Goal: Task Accomplishment & Management: Manage account settings

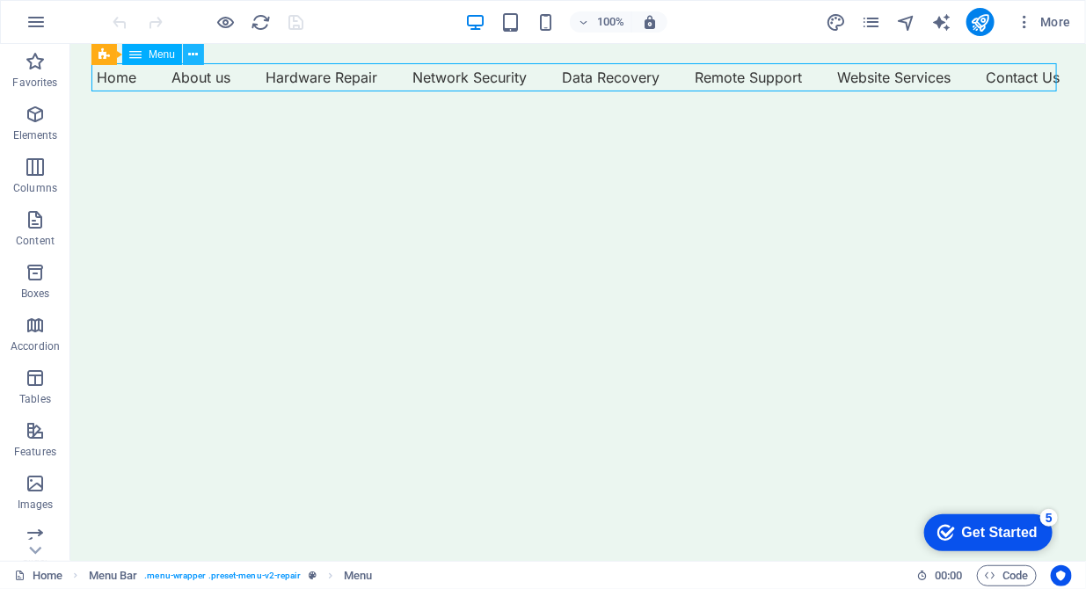
click at [196, 53] on icon at bounding box center [194, 55] width 10 height 18
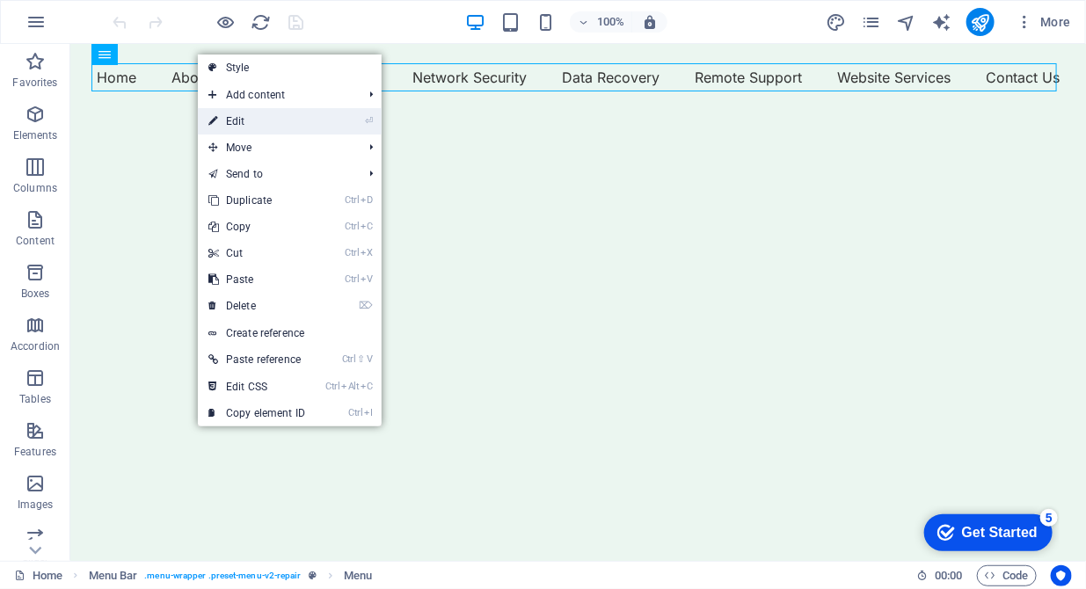
select select "external"
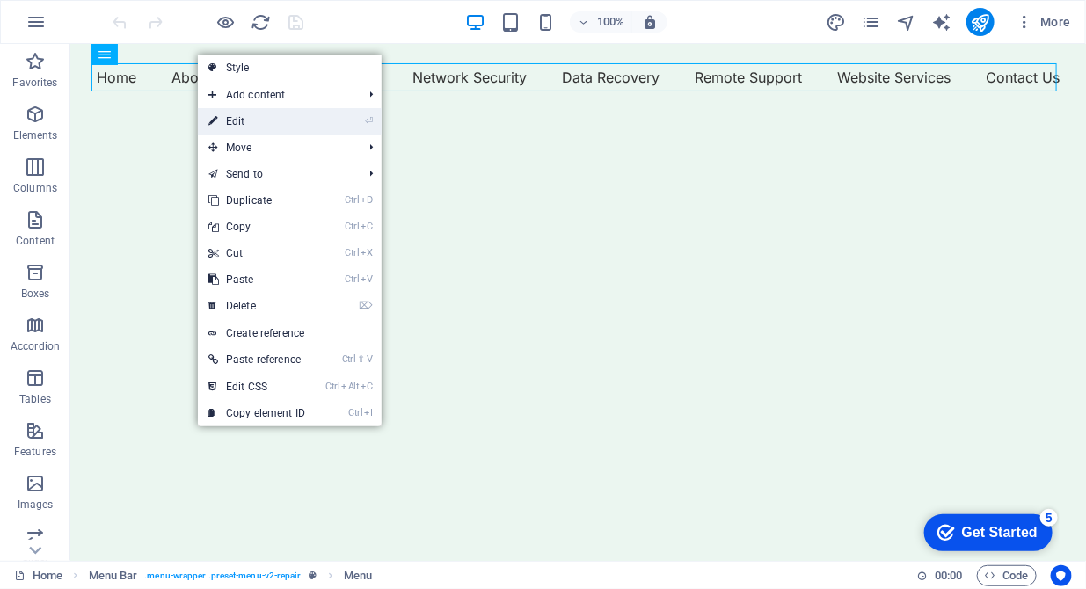
select select "external"
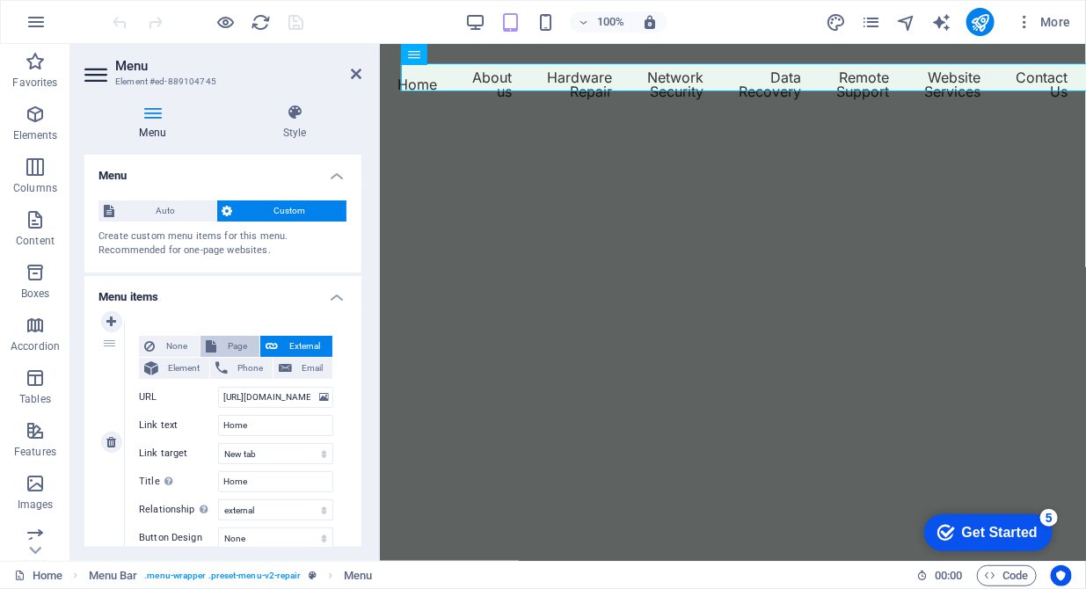
click at [222, 341] on span "Page" at bounding box center [238, 346] width 33 height 21
select select
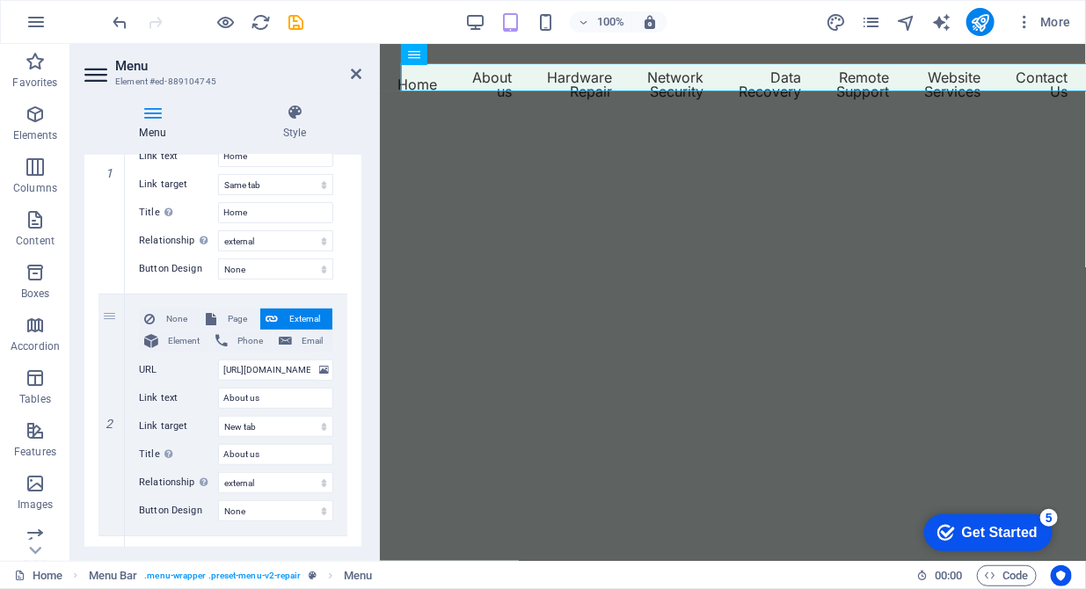
scroll to position [269, 0]
click at [222, 311] on span "Page" at bounding box center [238, 319] width 33 height 21
select select
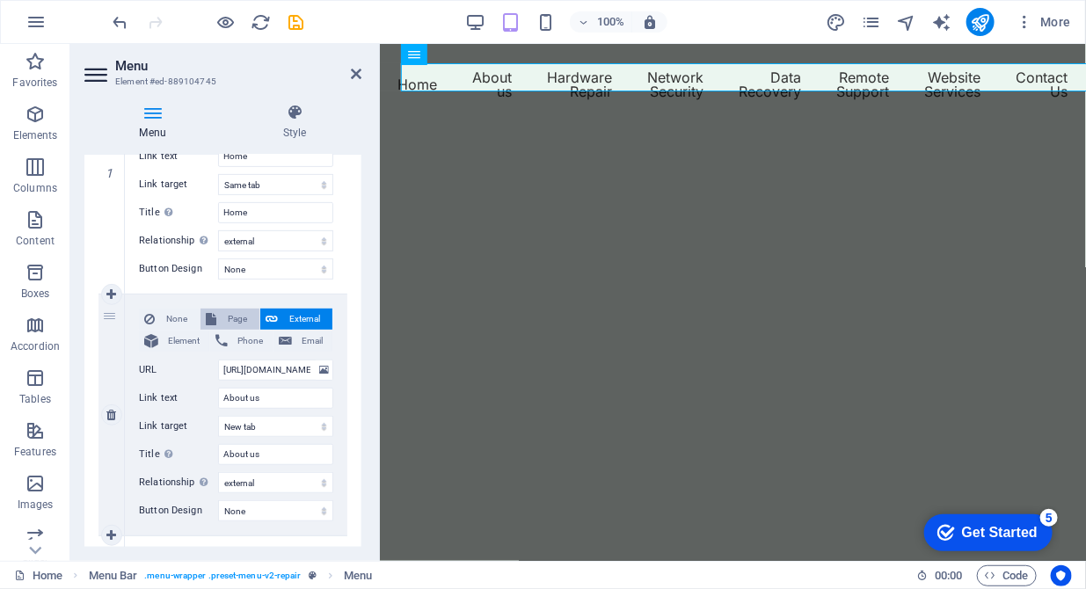
select select
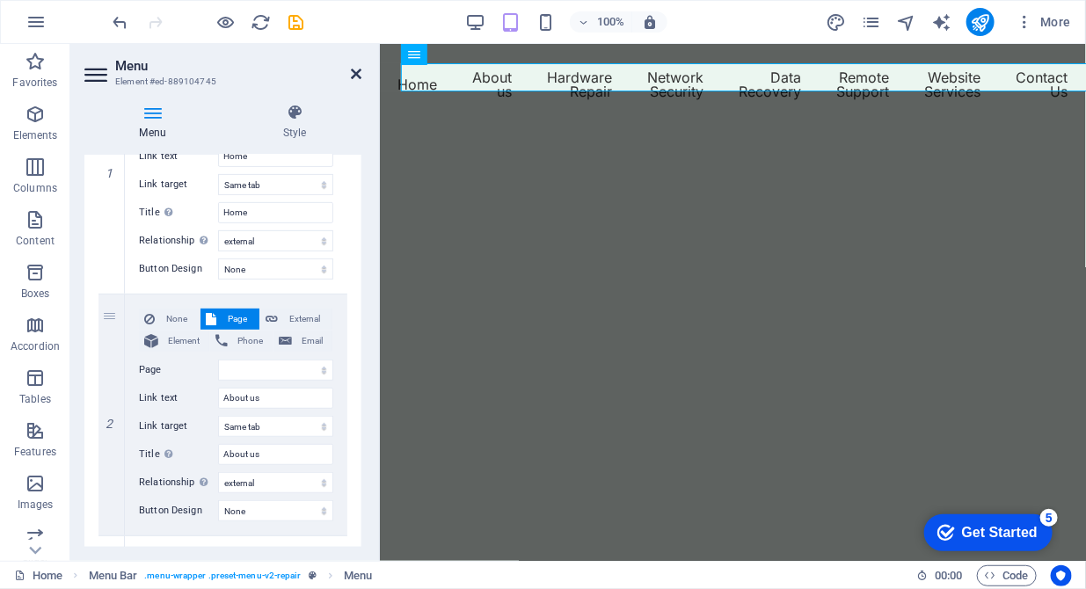
click at [352, 72] on icon at bounding box center [356, 74] width 11 height 14
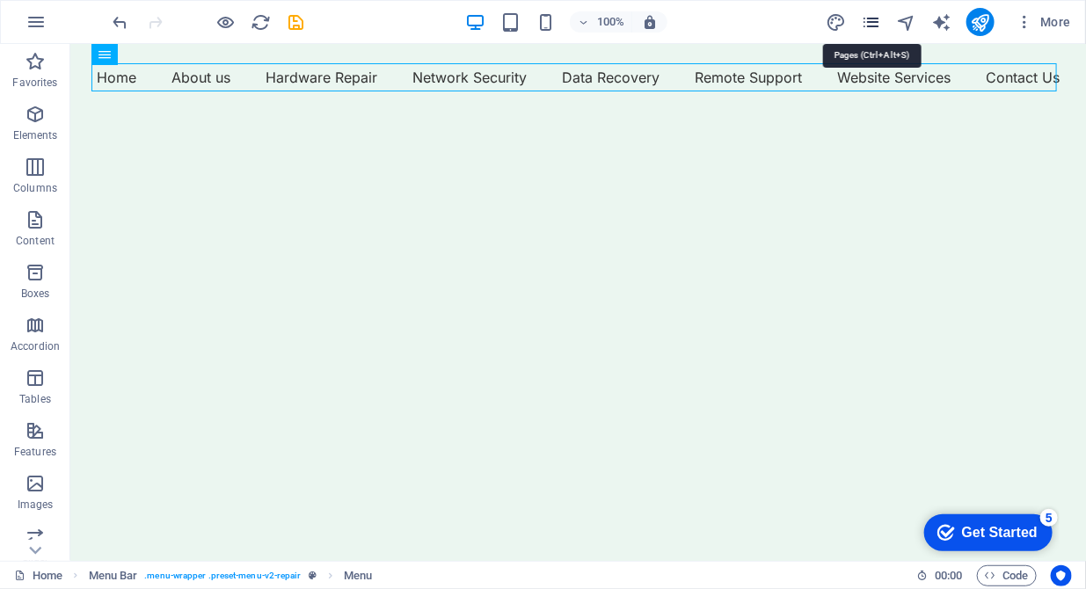
click at [0, 0] on icon "pages" at bounding box center [0, 0] width 0 height 0
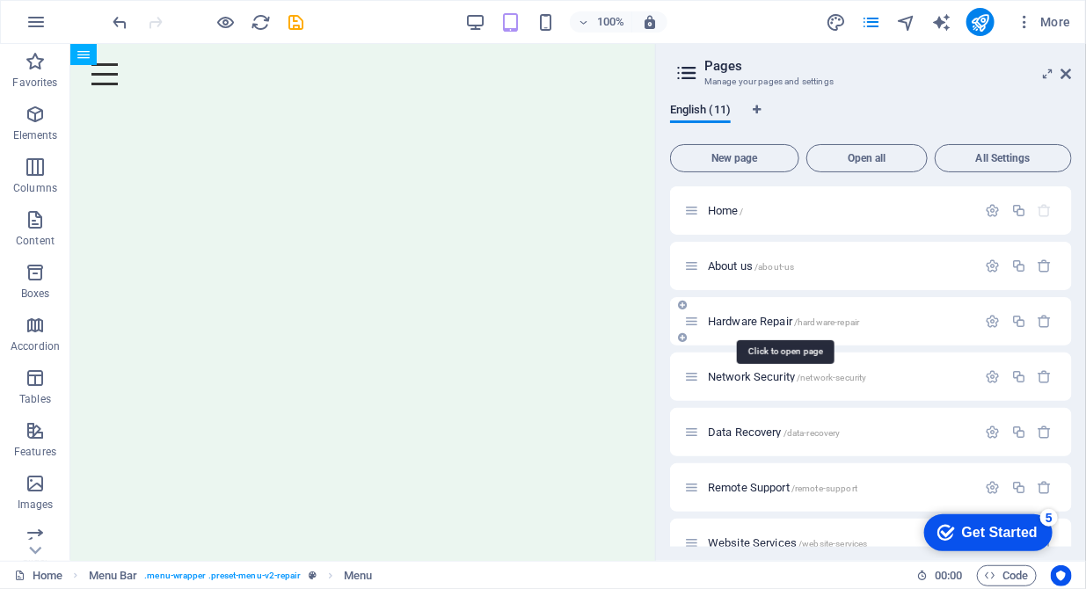
click at [729, 320] on span "Hardware Repair /hardware-repair" at bounding box center [783, 321] width 151 height 13
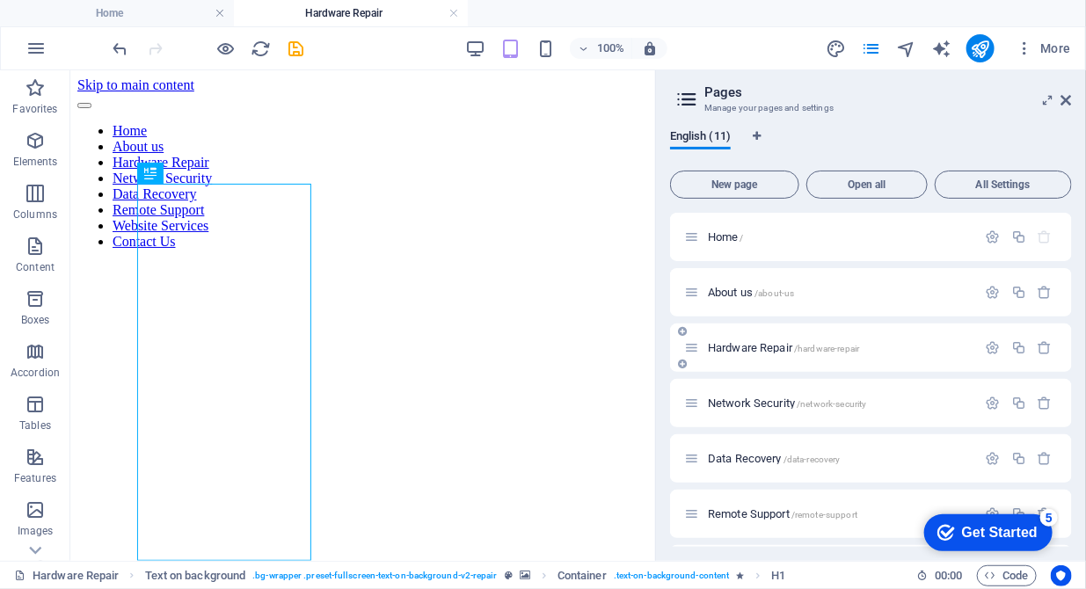
scroll to position [0, 0]
click at [988, 351] on icon "button" at bounding box center [993, 347] width 15 height 15
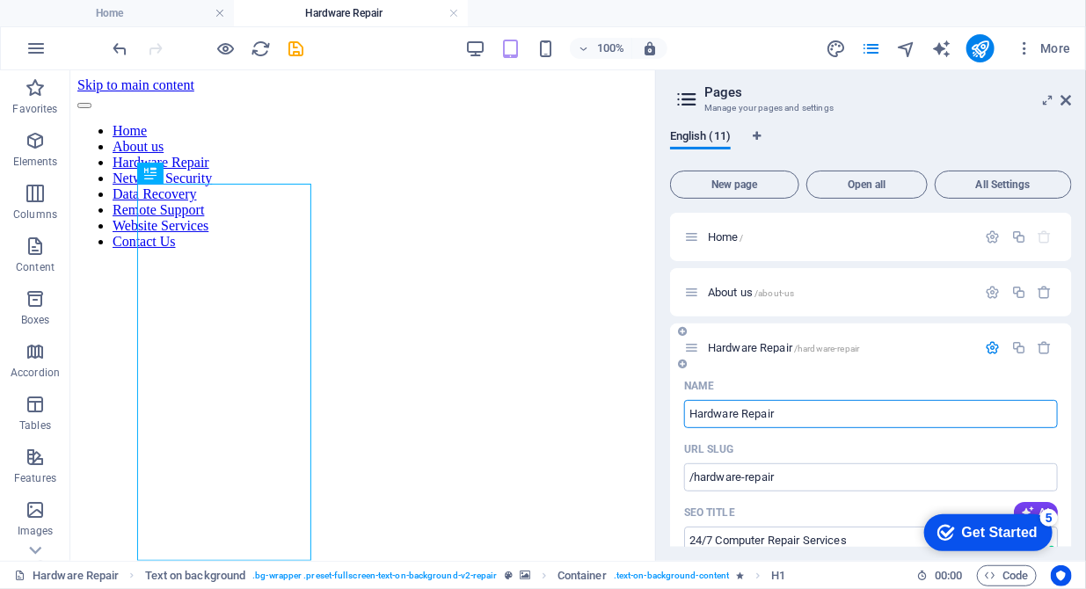
scroll to position [90, 0]
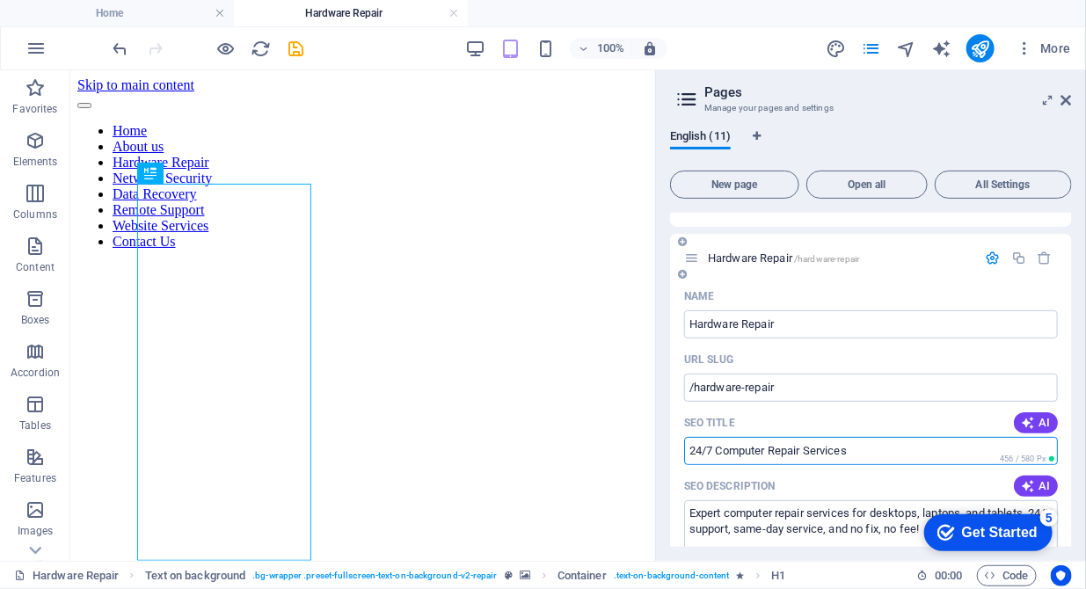
click at [770, 451] on input "24/7 Computer Repair Services" at bounding box center [871, 451] width 374 height 28
click at [768, 452] on input "24/7 Computer Laptop Repair Services" at bounding box center [871, 451] width 374 height 28
click at [707, 450] on input "24/7 Computer Table Laptop Repair Services" at bounding box center [871, 451] width 374 height 28
click at [713, 452] on input "247 Computer Table Laptop Repair Services" at bounding box center [871, 451] width 374 height 28
click at [770, 450] on input "Computer Table Laptop Repair Services" at bounding box center [871, 451] width 374 height 28
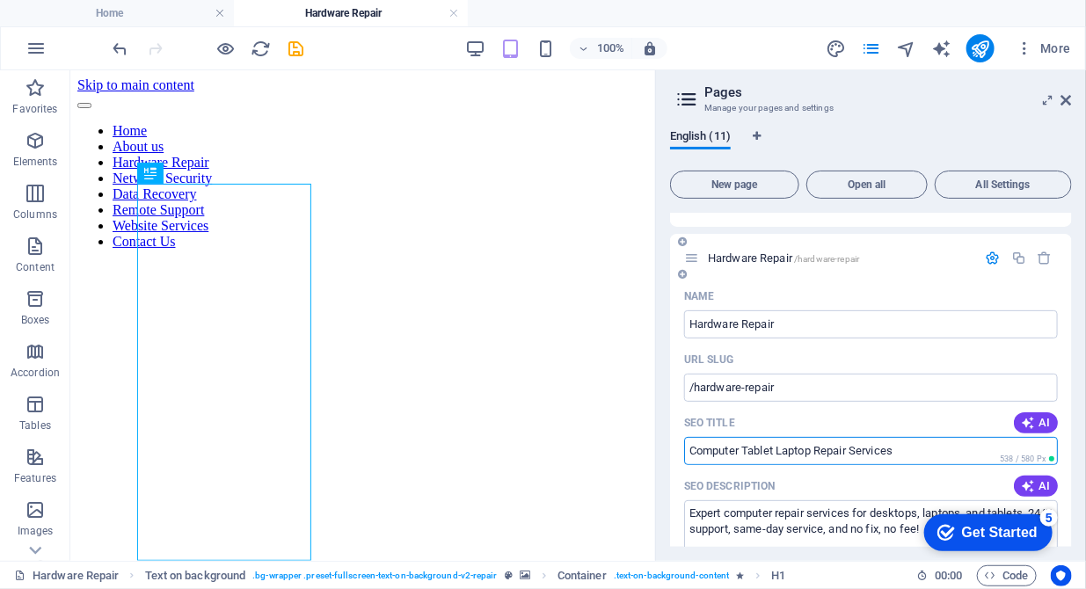
click at [821, 447] on input "Computer Tablet Laptop Repair Services" at bounding box center [871, 451] width 374 height 28
click at [951, 453] on input "Computer Tablet Laptop Hardware Repair Services" at bounding box center [871, 451] width 374 height 28
click at [690, 447] on input "Computer Tablet Laptop Hardware Repair" at bounding box center [871, 451] width 374 height 28
drag, startPoint x: 822, startPoint y: 448, endPoint x: 783, endPoint y: 449, distance: 38.7
click at [783, 449] on input "DDITP - Computer Tablet Laptop Hardware Repair" at bounding box center [871, 451] width 374 height 28
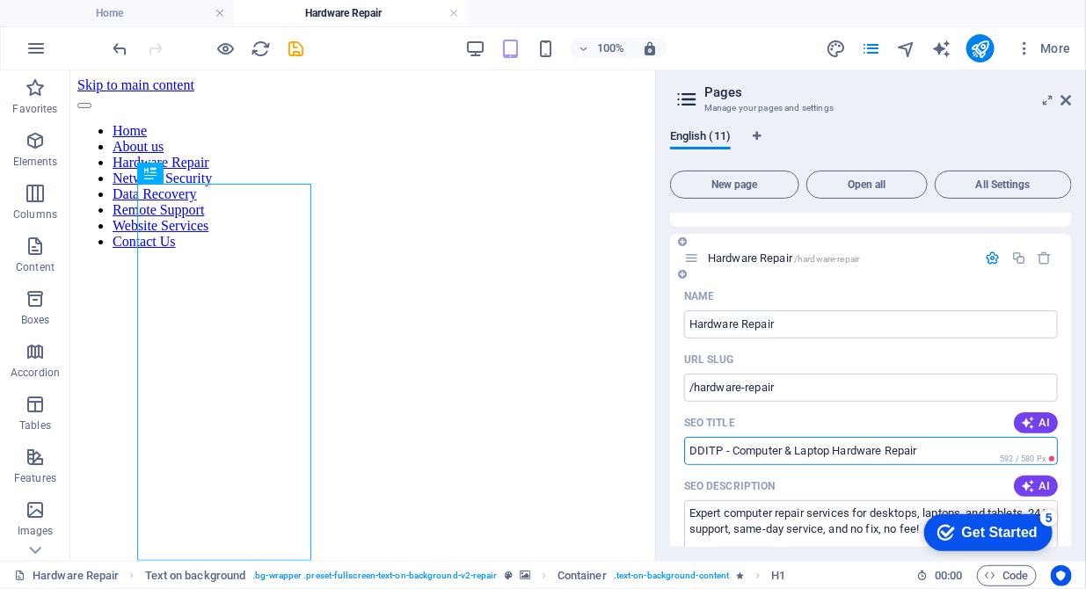
click at [730, 451] on input "DDITP - Computer & Laptop Hardware Repair" at bounding box center [871, 451] width 374 height 28
click at [777, 451] on input "DDITP Computer & Laptop Hardware Repair" at bounding box center [871, 451] width 374 height 28
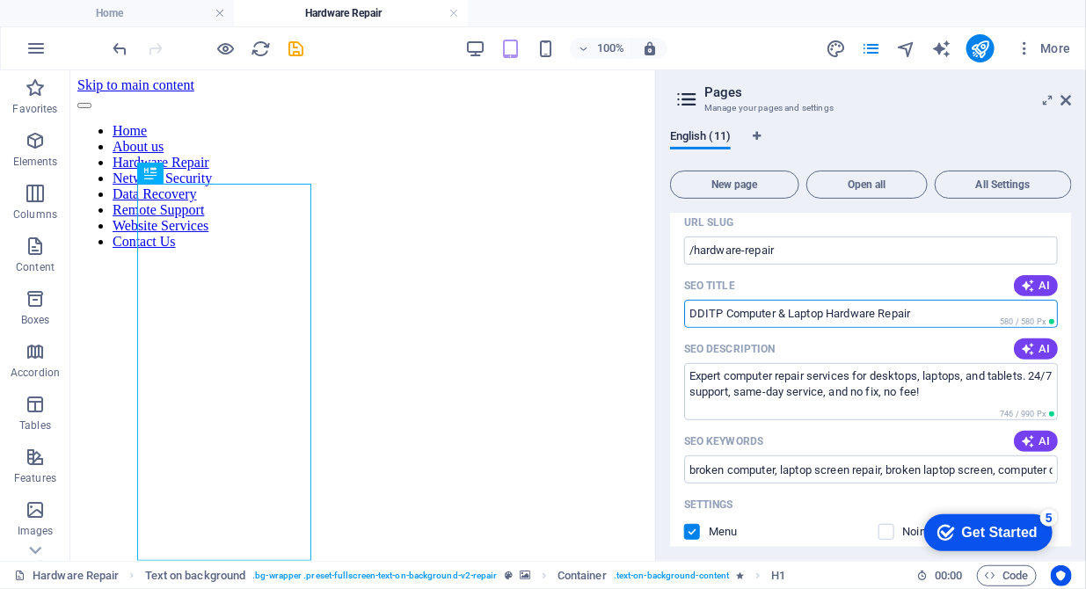
scroll to position [269, 0]
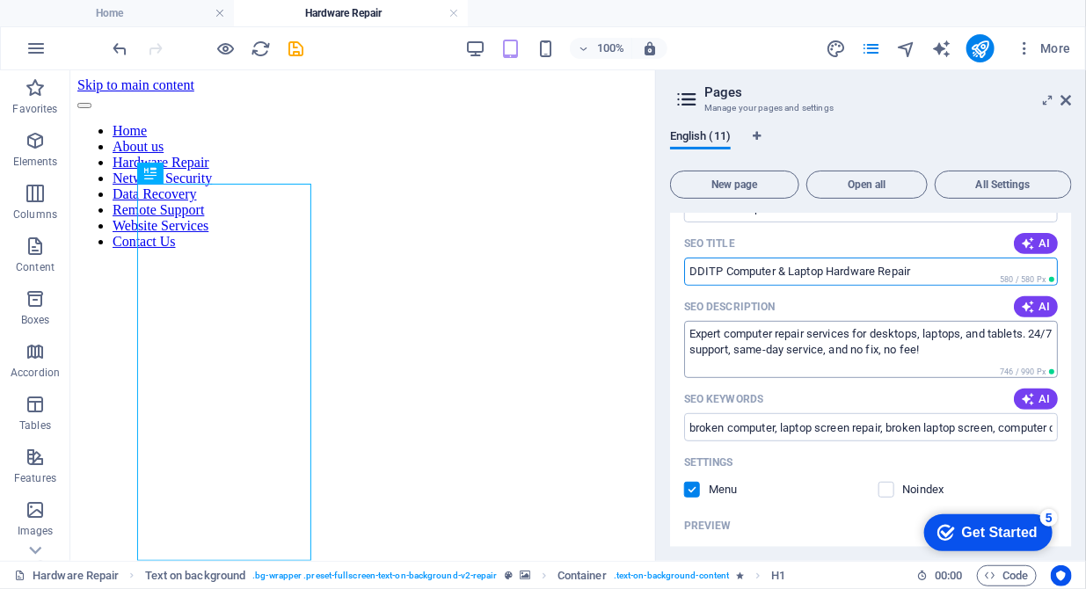
type input "DDITP Computer & Laptop Hardware Repair"
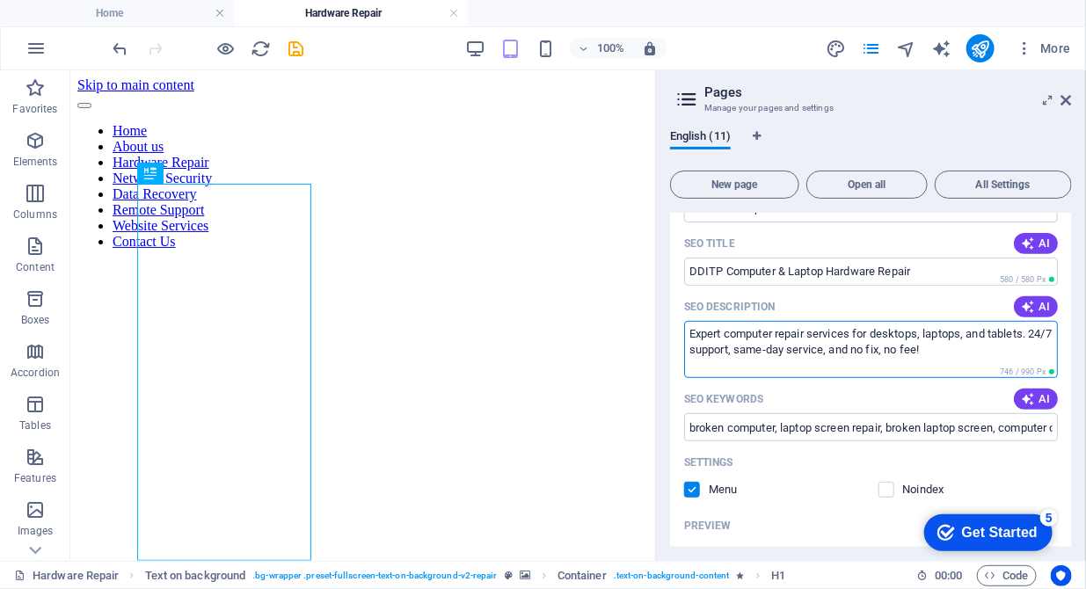
click at [815, 353] on textarea "Expert computer repair services for desktops, laptops, and tablets. 24/7 suppor…" at bounding box center [871, 349] width 374 height 57
click at [976, 348] on textarea "Expert computer repair services for desktops, laptops, and tablets. 24/7 suppor…" at bounding box center [871, 349] width 374 height 57
click at [980, 347] on textarea "Expert computer repair services for desktops, laptops, and tablets. 24/7 suppor…" at bounding box center [871, 349] width 374 height 57
type textarea "Expert computer repair services for desktops, laptops, and tablets. 24/7 suppor…"
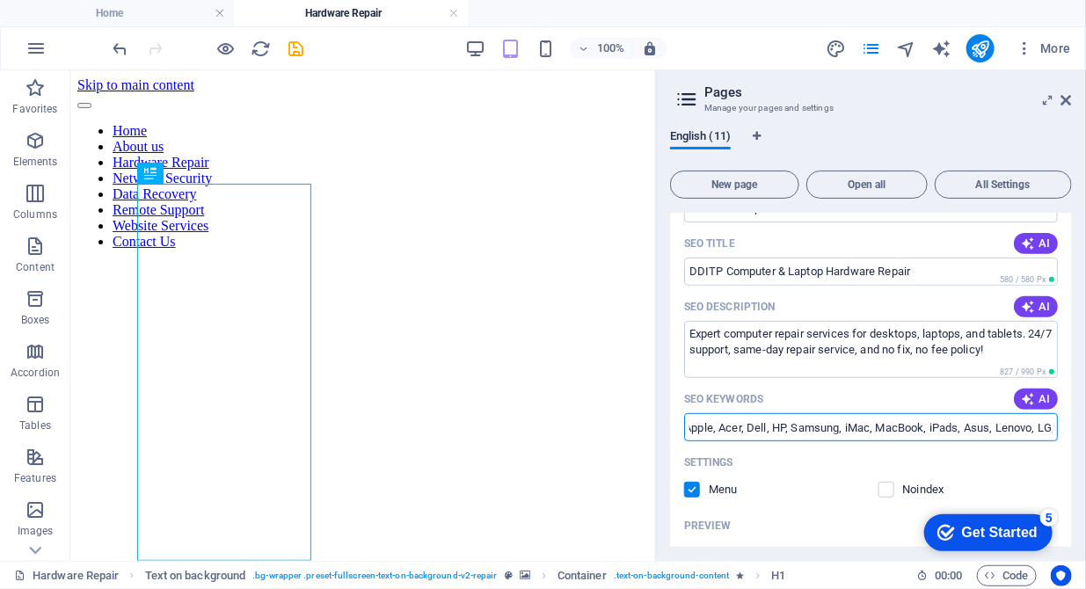
scroll to position [0, 611]
drag, startPoint x: 936, startPoint y: 430, endPoint x: 1076, endPoint y: 426, distance: 139.8
click at [1076, 426] on div "English (11) New page Open all All Settings Home / About us /about-us Hardware …" at bounding box center [871, 338] width 430 height 445
click at [900, 436] on input "broken computer, laptop screen repair, broken laptop screen, computer doctors, …" at bounding box center [871, 427] width 374 height 28
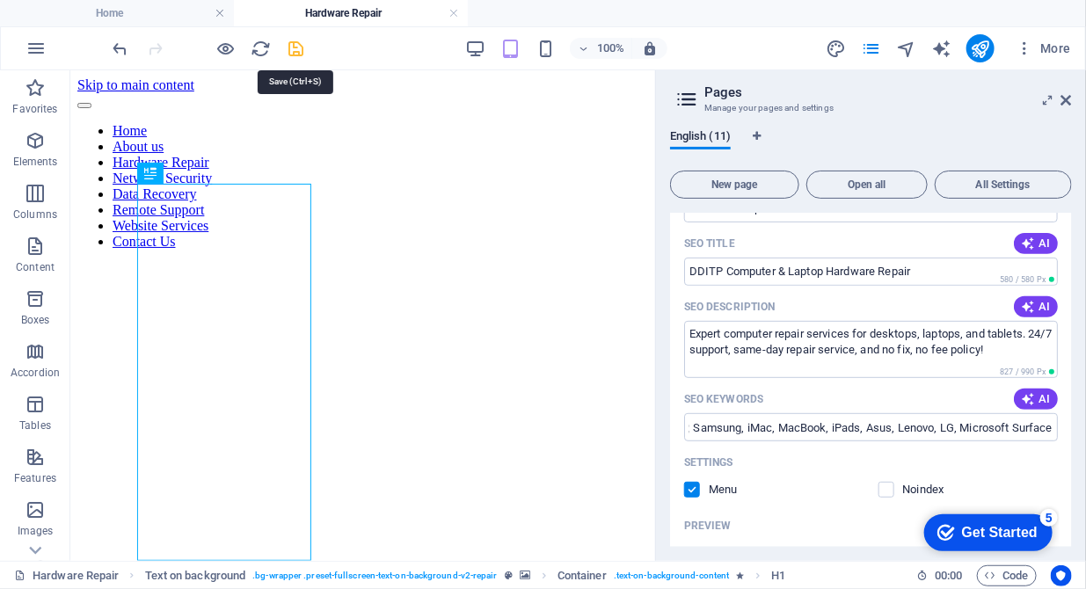
scroll to position [0, 0]
click at [301, 49] on icon "save" at bounding box center [297, 49] width 20 height 20
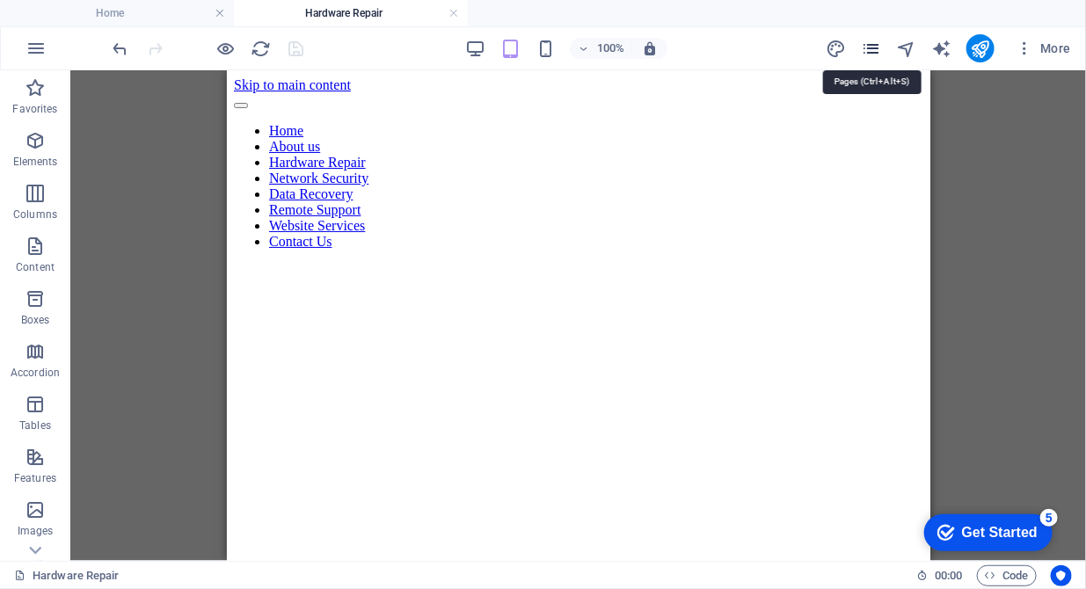
click at [880, 52] on icon "pages" at bounding box center [871, 49] width 20 height 20
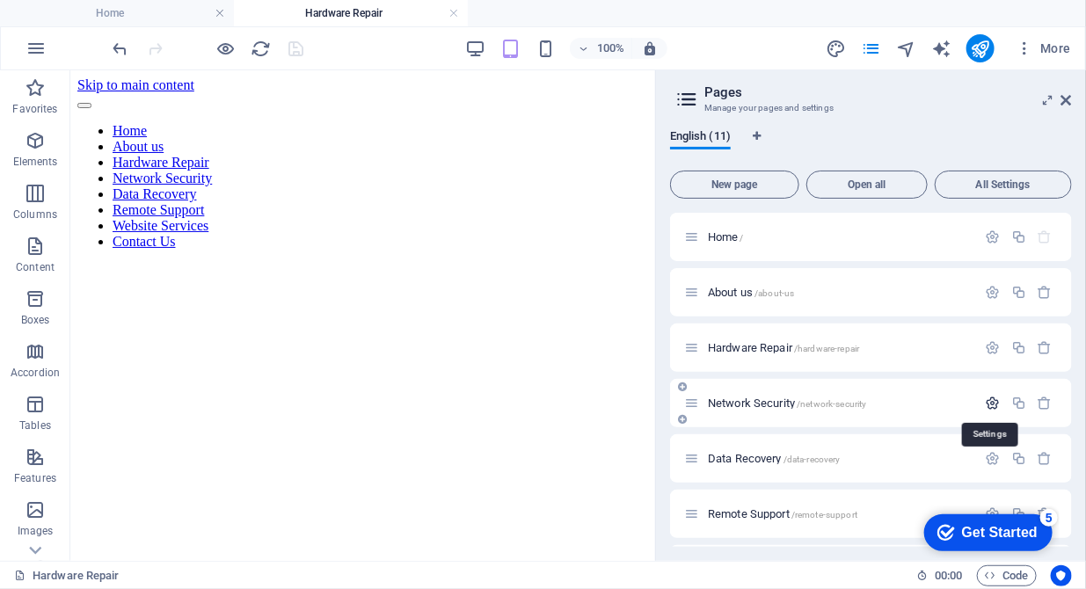
click at [986, 397] on icon "button" at bounding box center [993, 403] width 15 height 15
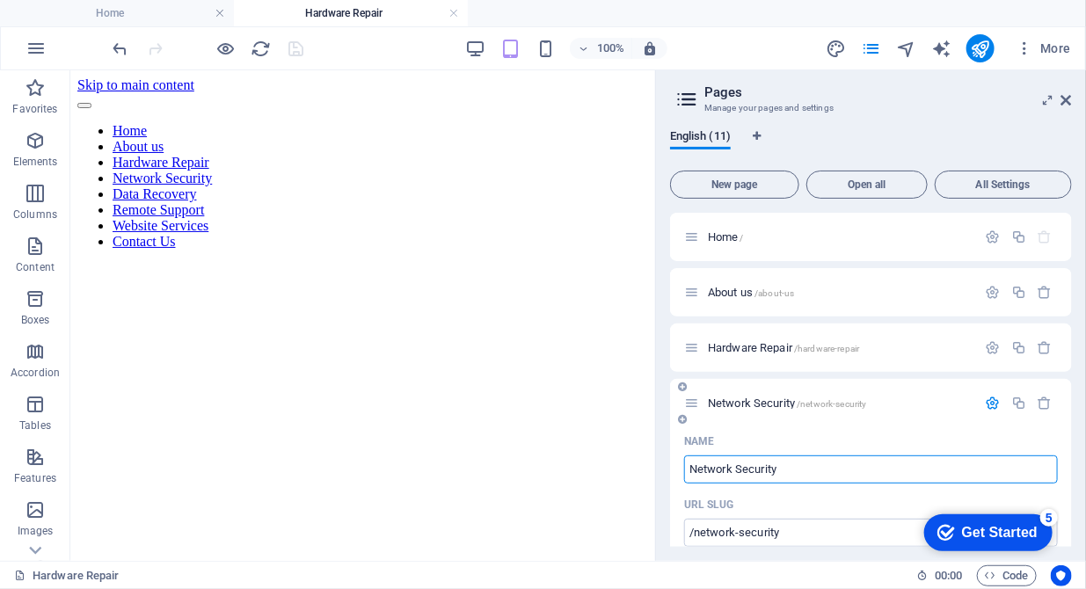
scroll to position [179, 0]
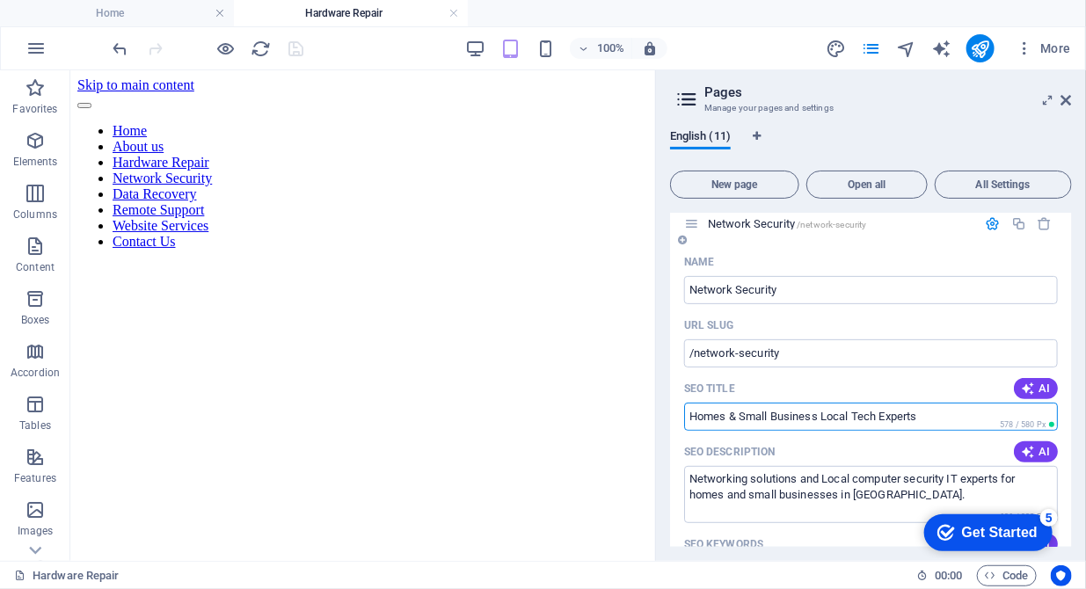
drag, startPoint x: 851, startPoint y: 417, endPoint x: 826, endPoint y: 415, distance: 25.6
click at [826, 415] on input "Homes & Small Business Local Tech Experts" at bounding box center [871, 417] width 374 height 28
click at [687, 415] on input "Homes & Small Business Local Tech Experts" at bounding box center [871, 417] width 374 height 28
drag, startPoint x: 891, startPoint y: 413, endPoint x: 728, endPoint y: 414, distance: 162.6
click at [728, 414] on input "DDITP Homes & Small Business Local Tech Experts" at bounding box center [871, 417] width 374 height 28
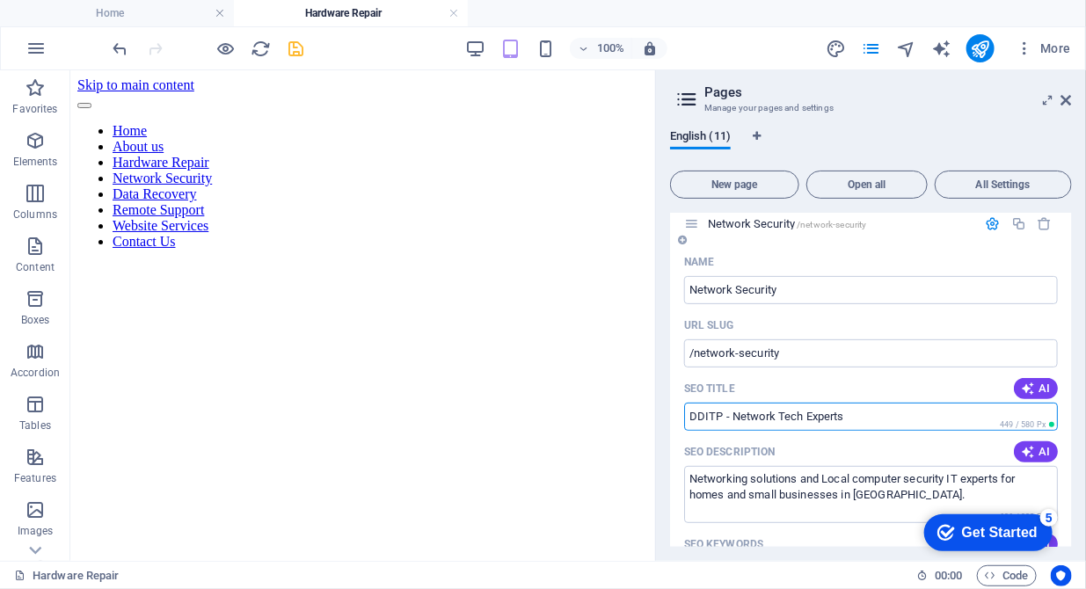
click at [870, 419] on input "DDITP - Network Tech Experts" at bounding box center [871, 417] width 374 height 28
drag, startPoint x: 875, startPoint y: 412, endPoint x: 857, endPoint y: 412, distance: 17.6
click at [857, 412] on input "DDITP - Network Tech for home and business" at bounding box center [871, 417] width 374 height 28
click at [800, 414] on input "DDITP - Network Tech for home and business" at bounding box center [871, 417] width 374 height 28
click at [837, 413] on input "DDITP - Network Security for home and business" at bounding box center [871, 417] width 374 height 28
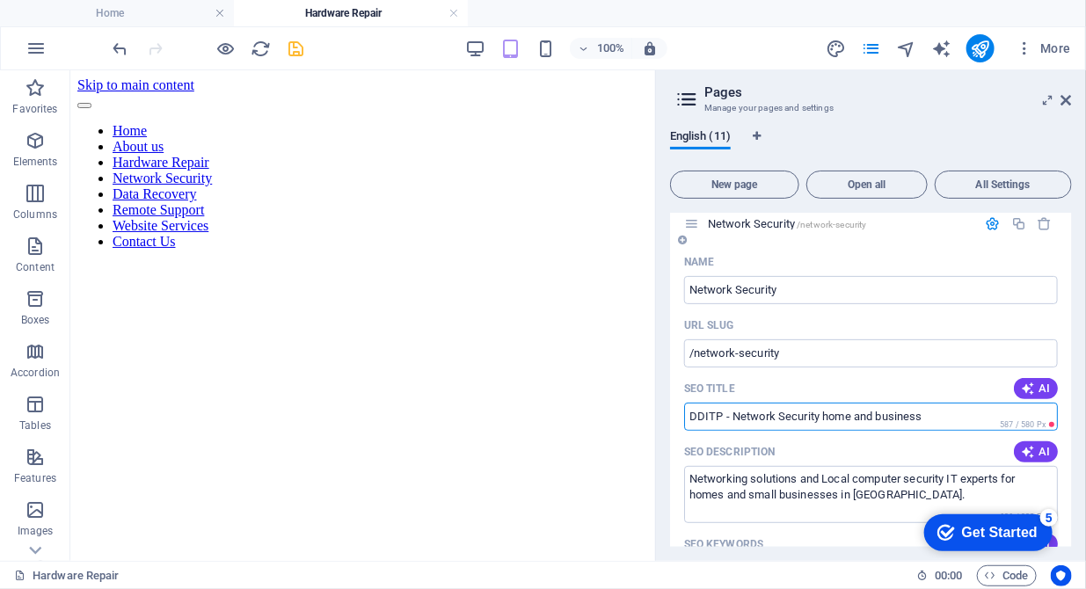
click at [924, 418] on input "DDITP - Network Security home and business" at bounding box center [871, 417] width 374 height 28
drag, startPoint x: 925, startPoint y: 418, endPoint x: 888, endPoint y: 415, distance: 37.1
click at [888, 415] on input "DDITP - Network Security home and business" at bounding box center [871, 417] width 374 height 28
click at [929, 412] on input "DDITP - Network Security home and business" at bounding box center [871, 417] width 374 height 28
drag, startPoint x: 928, startPoint y: 412, endPoint x: 919, endPoint y: 412, distance: 9.7
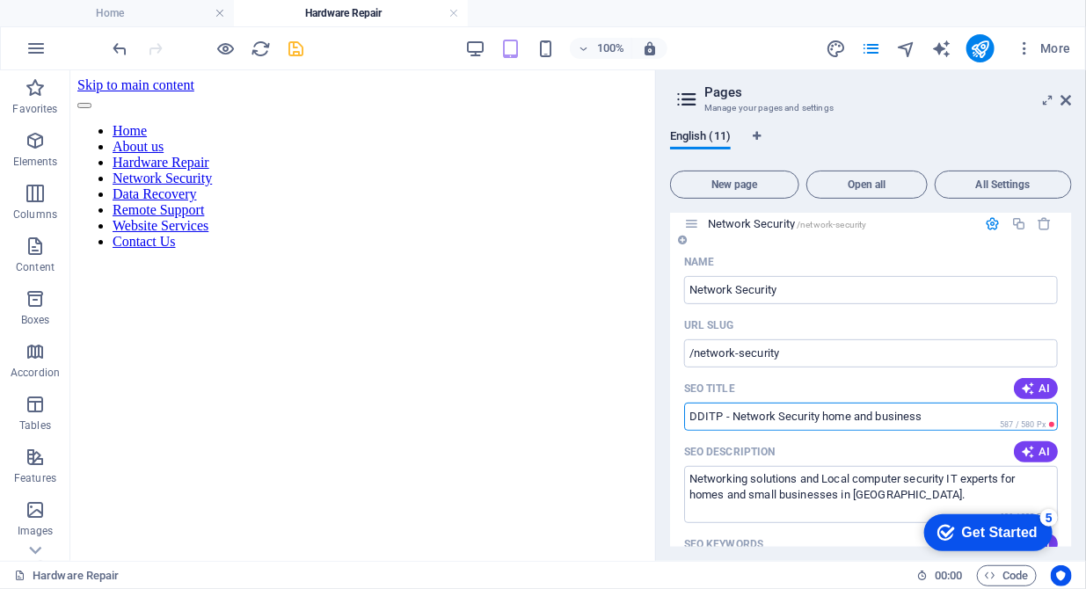
click at [919, 412] on input "DDITP - Network Security home and business" at bounding box center [871, 417] width 374 height 28
drag, startPoint x: 733, startPoint y: 419, endPoint x: 675, endPoint y: 416, distance: 58.1
click at [782, 416] on input "Network Security home and business" at bounding box center [871, 417] width 374 height 28
click at [858, 414] on input "Network Security For Homes and Businesses" at bounding box center [871, 417] width 374 height 28
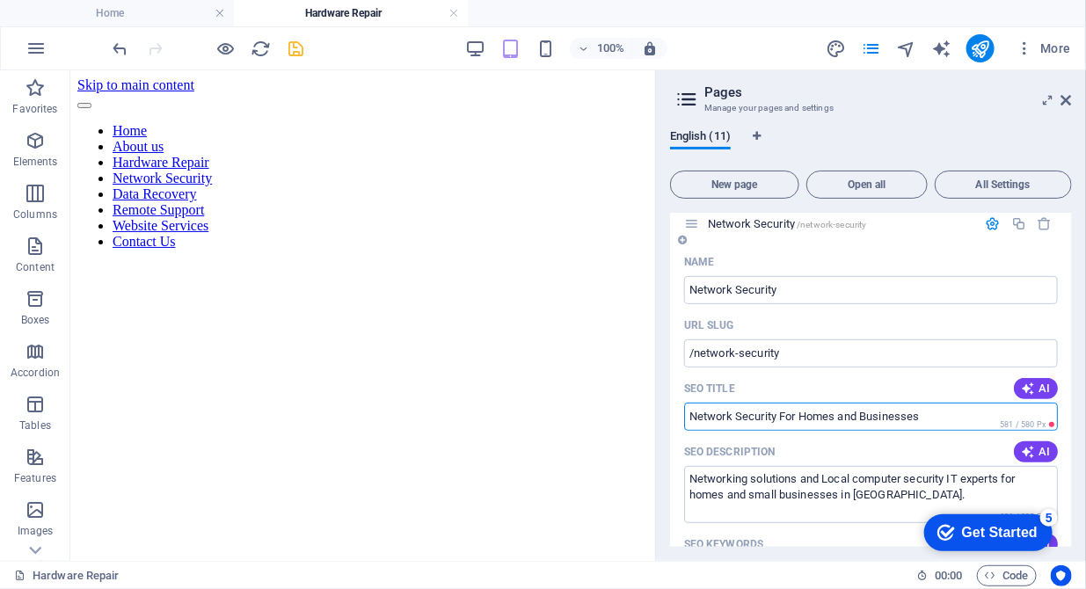
click at [797, 417] on input "Network Security For Homes and Businesses" at bounding box center [871, 417] width 374 height 28
click at [852, 411] on input "Network Security | Homes and Businesses" at bounding box center [871, 417] width 374 height 28
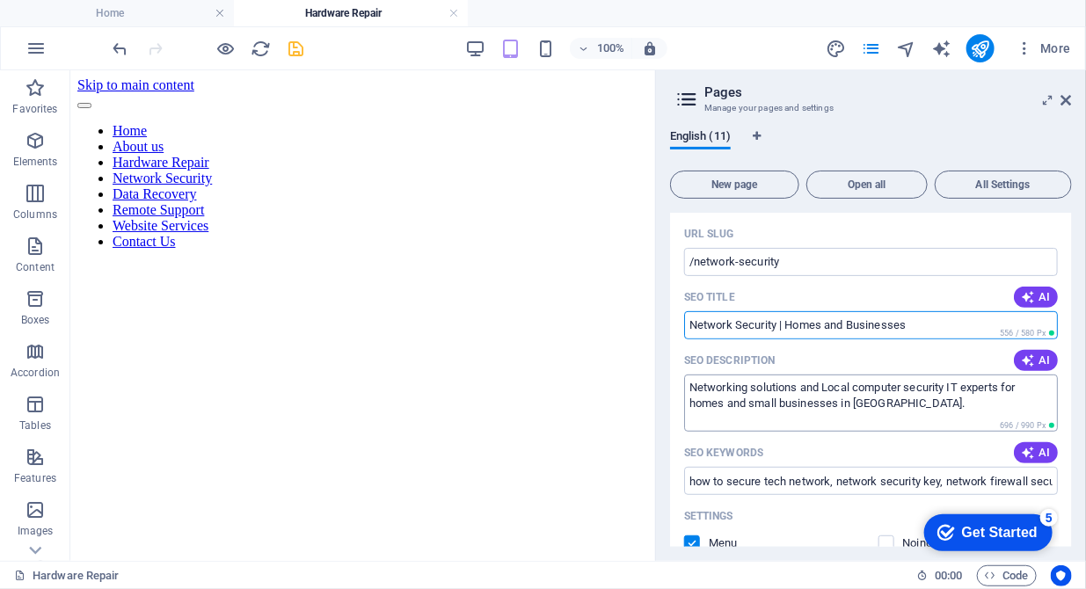
scroll to position [269, 0]
type input "Network Security | Homes and Businesses"
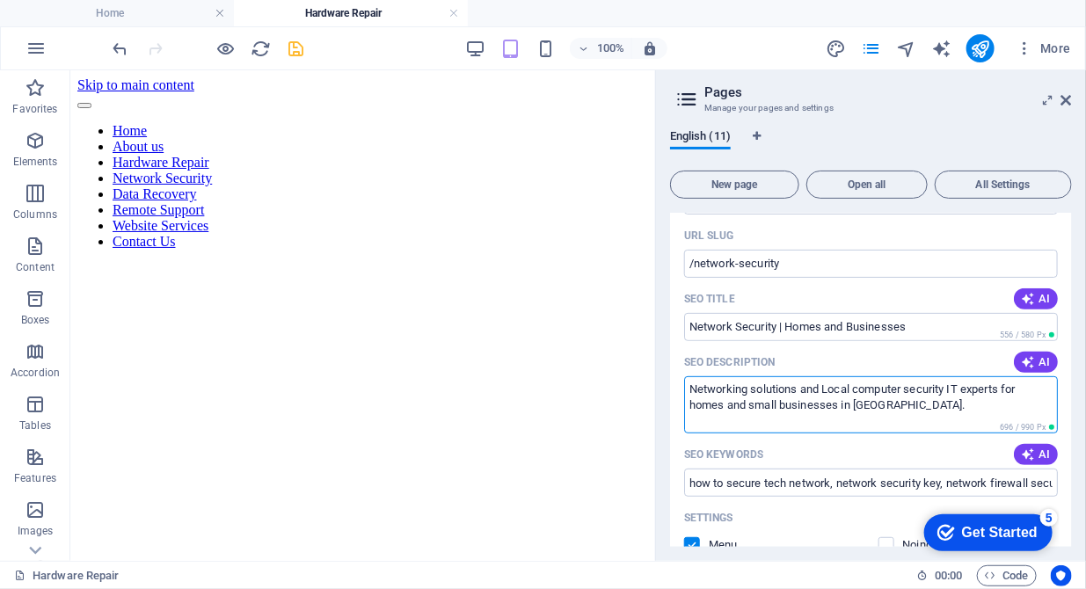
click at [689, 391] on textarea "Networking solutions and Local computer security IT experts for homes and small…" at bounding box center [871, 404] width 374 height 57
click at [757, 386] on textarea "We are specilist Networking solutions and Local computer security IT experts fo…" at bounding box center [871, 404] width 374 height 57
drag, startPoint x: 850, startPoint y: 462, endPoint x: 751, endPoint y: 459, distance: 99.4
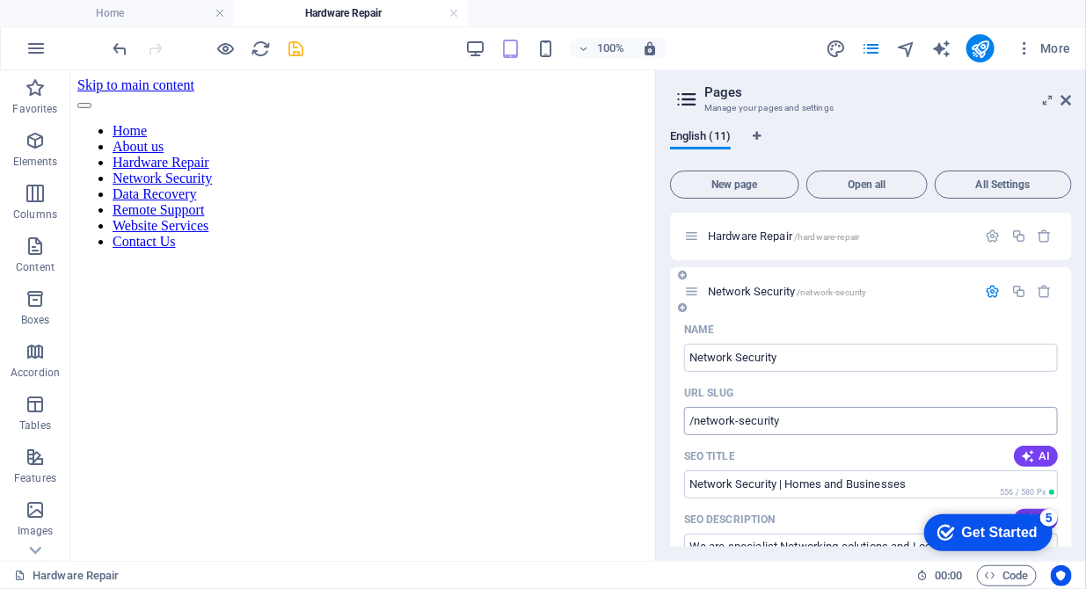
scroll to position [201, 0]
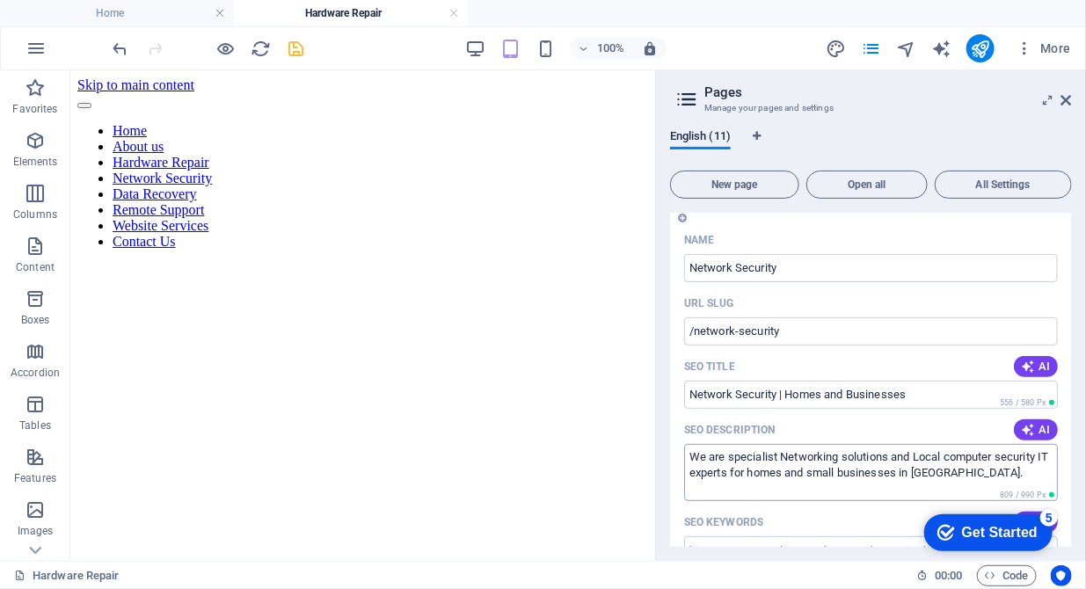
click at [732, 460] on textarea "We are specialist Networking solutions and Local computer security IT experts f…" at bounding box center [871, 472] width 374 height 57
drag, startPoint x: 740, startPoint y: 458, endPoint x: 681, endPoint y: 458, distance: 58.9
click at [681, 458] on div "Name Network Security ​ URL SLUG /network-security ​ SEO Title AI Network Secur…" at bounding box center [871, 583] width 402 height 715
drag, startPoint x: 1023, startPoint y: 468, endPoint x: 990, endPoint y: 459, distance: 34.5
click at [990, 459] on textarea "Experts in Home and small Business Networking solutions and Local computer secu…" at bounding box center [871, 472] width 374 height 57
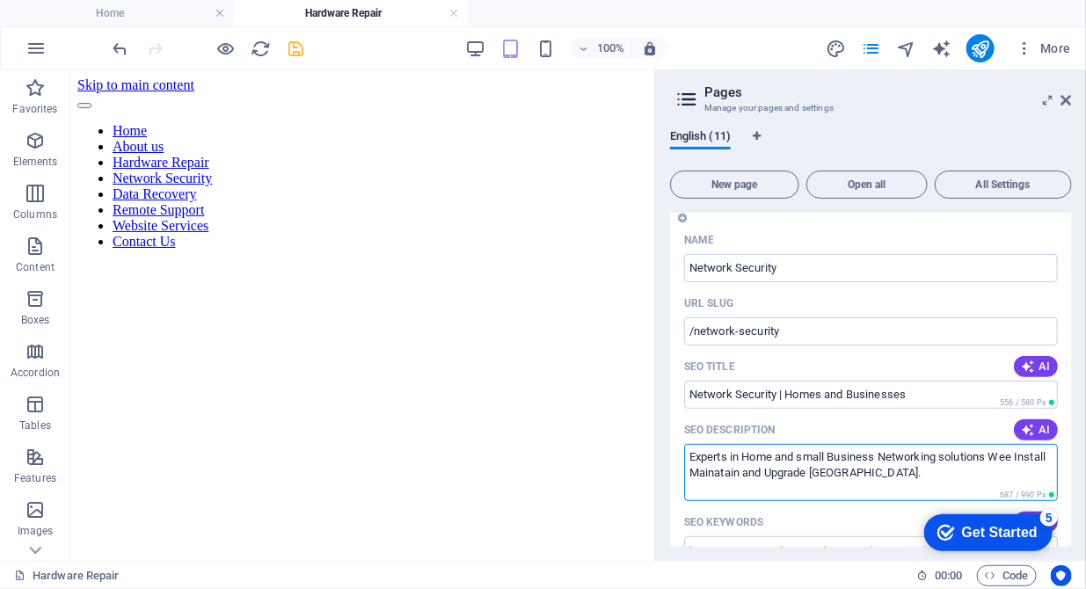
click at [744, 467] on textarea "Experts in Home and small Business Networking solutions Wee Install Mainatain a…" at bounding box center [871, 472] width 374 height 57
drag, startPoint x: 916, startPoint y: 470, endPoint x: 772, endPoint y: 474, distance: 144.2
click at [772, 474] on textarea "Experts in Home and small Business Networking solutions Wee Install Maintain an…" at bounding box center [871, 472] width 374 height 57
click at [1021, 470] on textarea "Experts in Home and small Business Networking solutions Wee Install Maintain ho…" at bounding box center [871, 472] width 374 height 57
click at [1025, 474] on textarea "Experts in Home and small Business Networking solutions Wee Install Maintain ho…" at bounding box center [871, 472] width 374 height 57
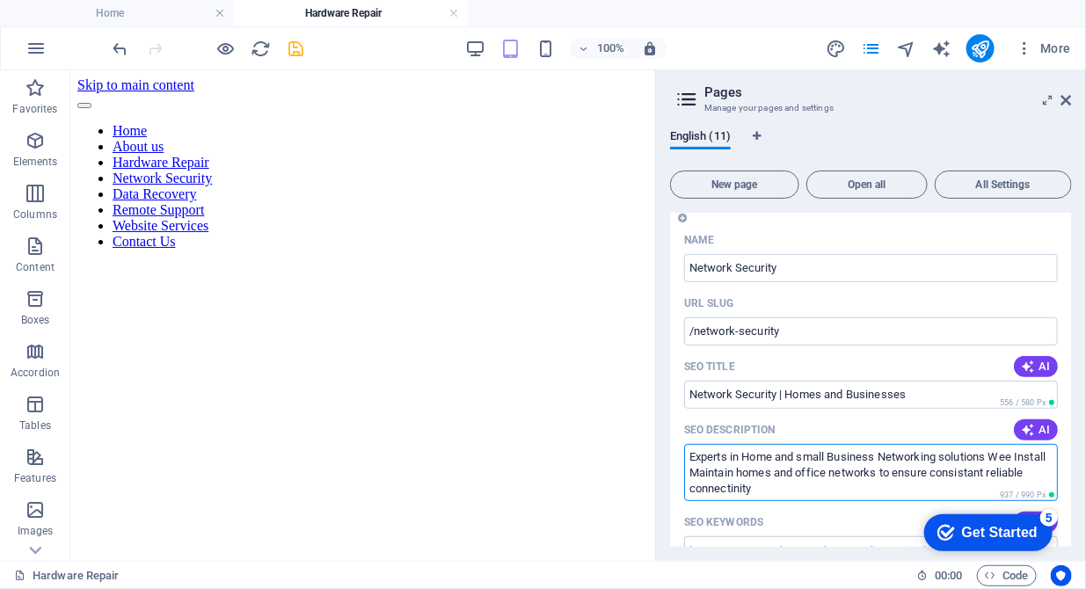
click at [1000, 474] on textarea "Experts in Home and small Business Networking solutions Wee Install Maintain ho…" at bounding box center [871, 472] width 374 height 57
click at [782, 483] on textarea "Experts in Home and small Business Networking solutions Wee Install Maintain ho…" at bounding box center [871, 472] width 374 height 57
drag, startPoint x: 782, startPoint y: 483, endPoint x: 761, endPoint y: 489, distance: 21.1
click at [752, 453] on textarea "Experts in Home and small Business Networking solutions Wee Install Maintain ho…" at bounding box center [871, 472] width 374 height 57
click at [834, 454] on textarea "Experts in home and small Business Networking solutions Wee Install Maintain ho…" at bounding box center [871, 472] width 374 height 57
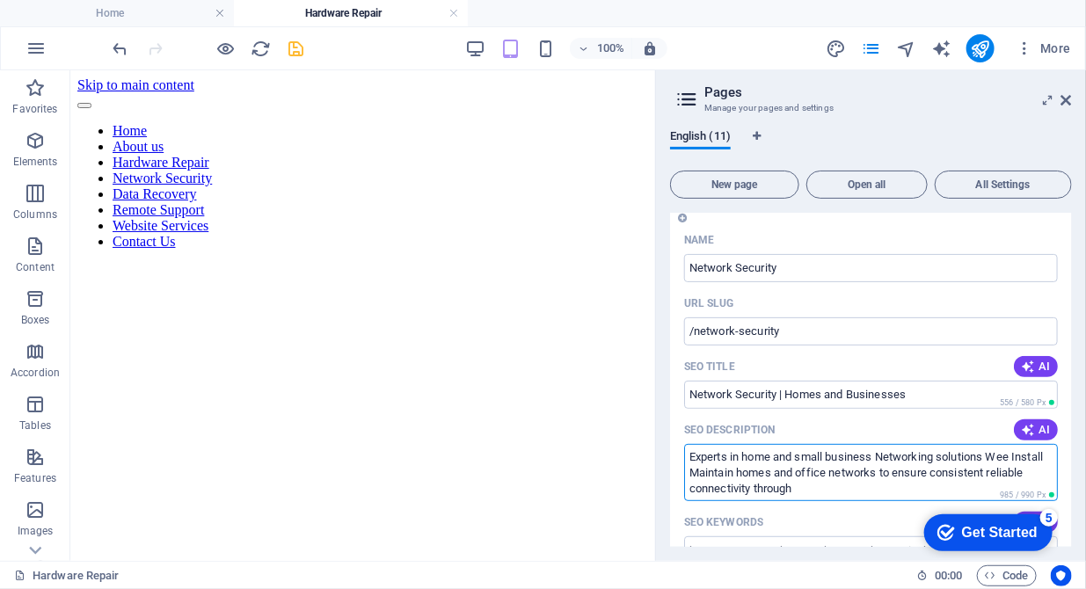
click at [1015, 457] on textarea "Experts in home and small business Networking solutions Wee Install Maintain ho…" at bounding box center [871, 472] width 374 height 57
click at [992, 453] on textarea "Experts in home and small business Networking solutions We Install Maintain hom…" at bounding box center [871, 472] width 374 height 57
click at [736, 476] on textarea "Experts in home and small business Networking solutions. We Install Maintain ho…" at bounding box center [871, 472] width 374 height 57
drag, startPoint x: 782, startPoint y: 469, endPoint x: 739, endPoint y: 465, distance: 43.3
click at [739, 465] on textarea "Experts in home and small business Networking solutions. We Install Maintain Up…" at bounding box center [871, 472] width 374 height 57
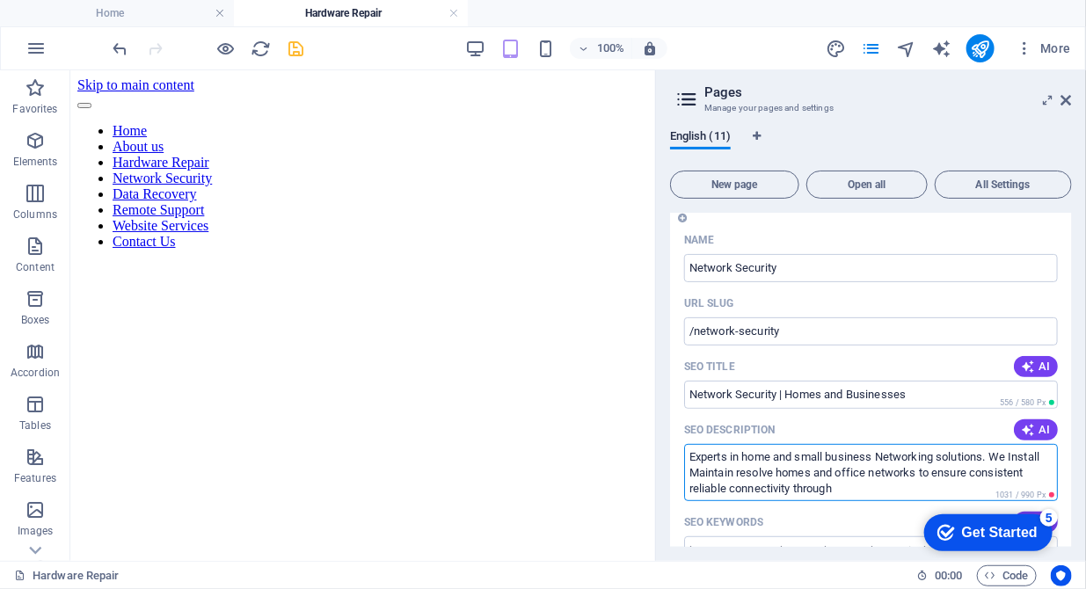
drag, startPoint x: 973, startPoint y: 469, endPoint x: 926, endPoint y: 471, distance: 47.5
click at [926, 471] on textarea "Experts in home and small business Networking solutions. We Install Maintain re…" at bounding box center [871, 472] width 374 height 57
click at [779, 477] on textarea "Experts in home and small business Networking solutions. We Install Maintain re…" at bounding box center [871, 472] width 374 height 57
click at [917, 470] on textarea "Experts in home and small business Networking solutions. We Install Maintain re…" at bounding box center [871, 472] width 374 height 57
drag, startPoint x: 839, startPoint y: 491, endPoint x: 973, endPoint y: 475, distance: 135.5
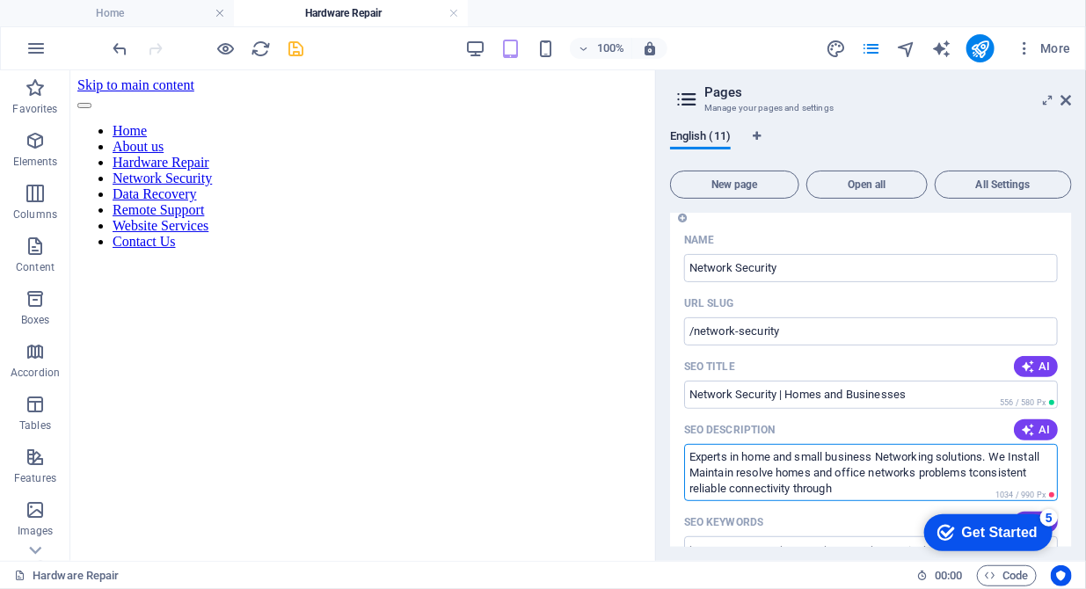
click at [973, 475] on textarea "Experts in home and small business Networking solutions. We Install Maintain re…" at bounding box center [871, 472] width 374 height 57
click at [988, 457] on textarea "Experts in home and small business Networking solutions. We Install Maintain re…" at bounding box center [871, 472] width 374 height 57
click at [869, 471] on textarea "Experts in home and small business Networking solutions in Hertfordshire. We In…" at bounding box center [871, 472] width 374 height 57
drag, startPoint x: 1007, startPoint y: 475, endPoint x: 908, endPoint y: 475, distance: 98.5
click at [908, 475] on textarea "Experts in home and small business Networking solutions in Hertfordshire. We In…" at bounding box center [871, 472] width 374 height 57
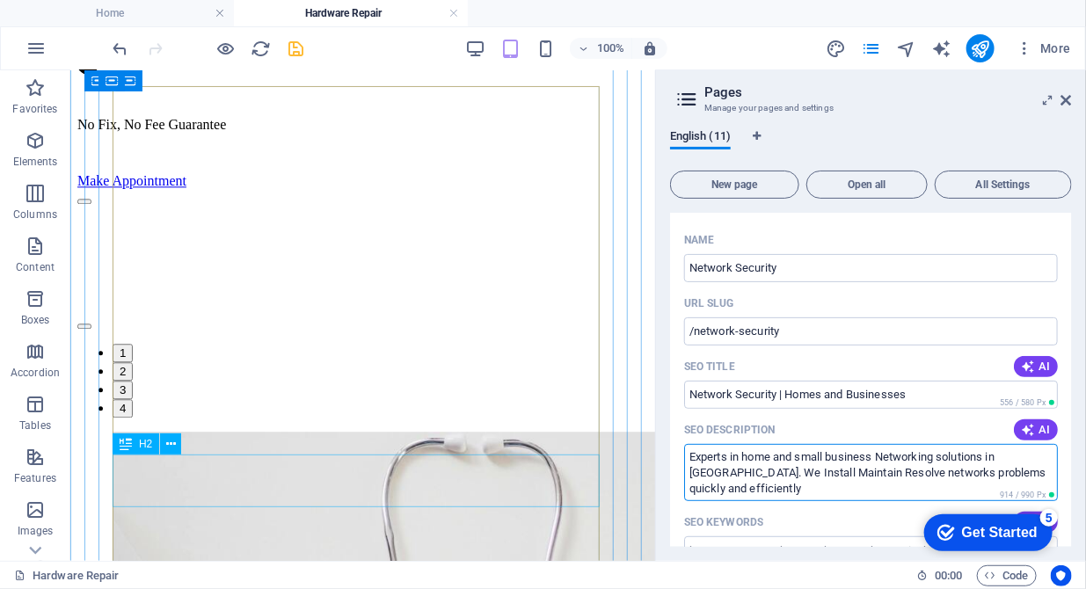
scroll to position [1618, 0]
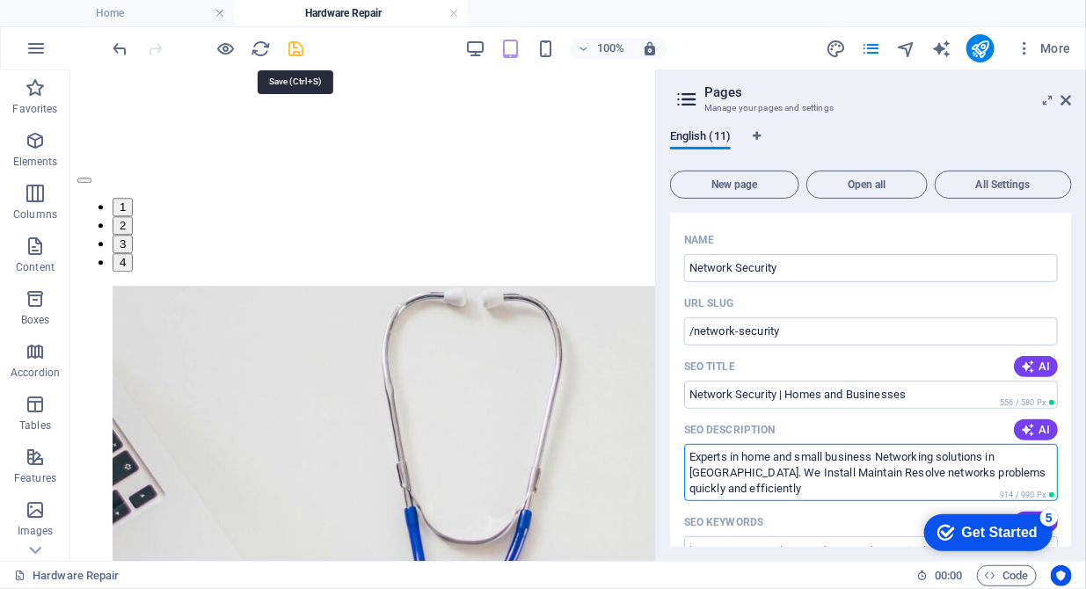
type textarea "Experts in home and small business Networking solutions in Hertfordshire. We In…"
click at [301, 48] on icon "save" at bounding box center [297, 49] width 20 height 20
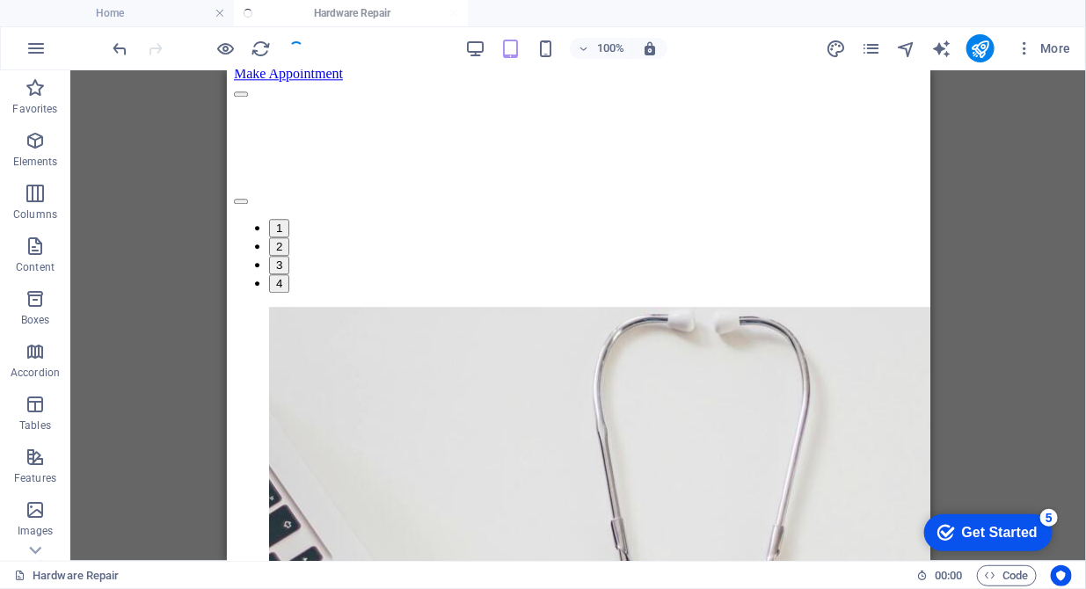
scroll to position [1611, 0]
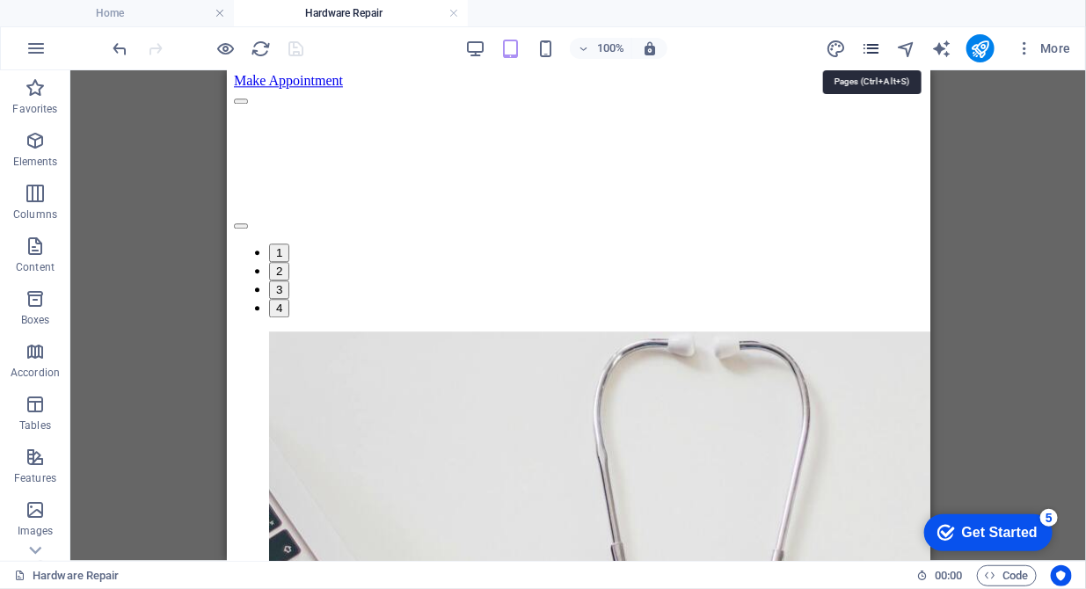
click at [875, 45] on icon "pages" at bounding box center [871, 49] width 20 height 20
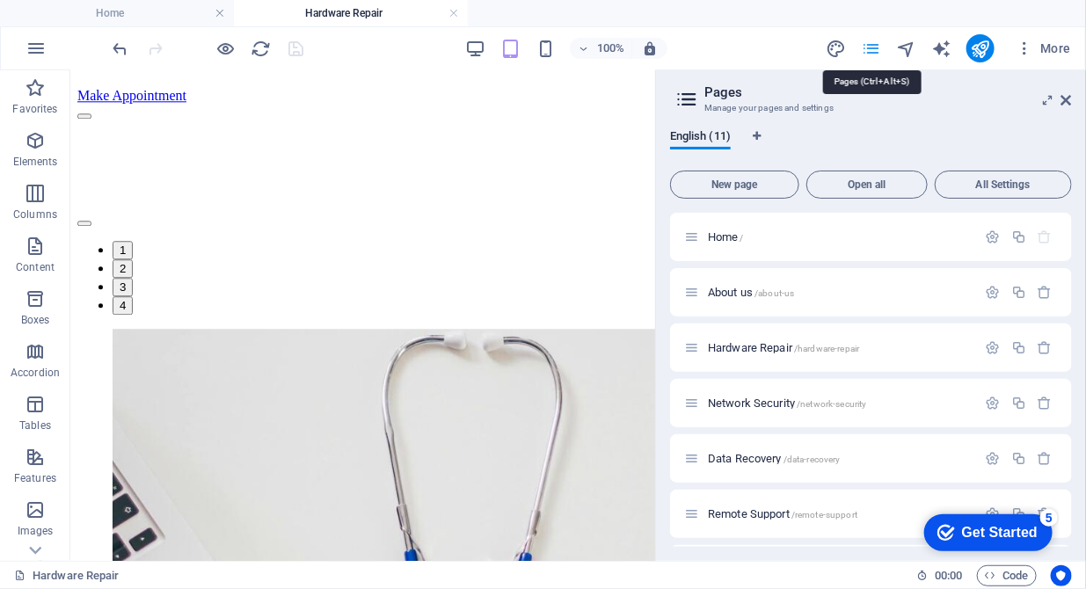
scroll to position [1618, 0]
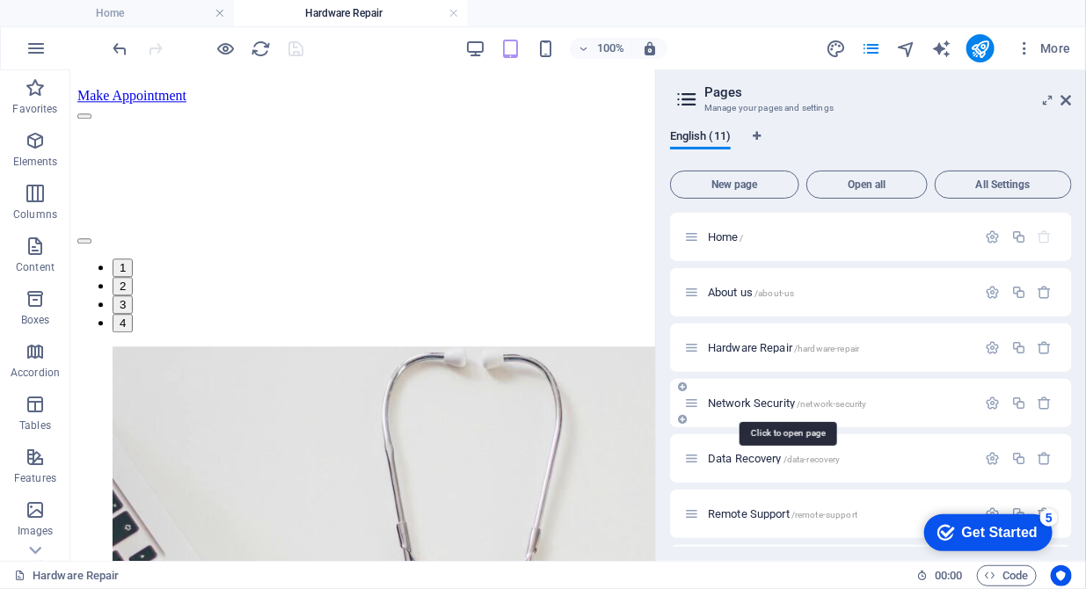
click at [772, 397] on span "Network Security /network-security" at bounding box center [787, 403] width 159 height 13
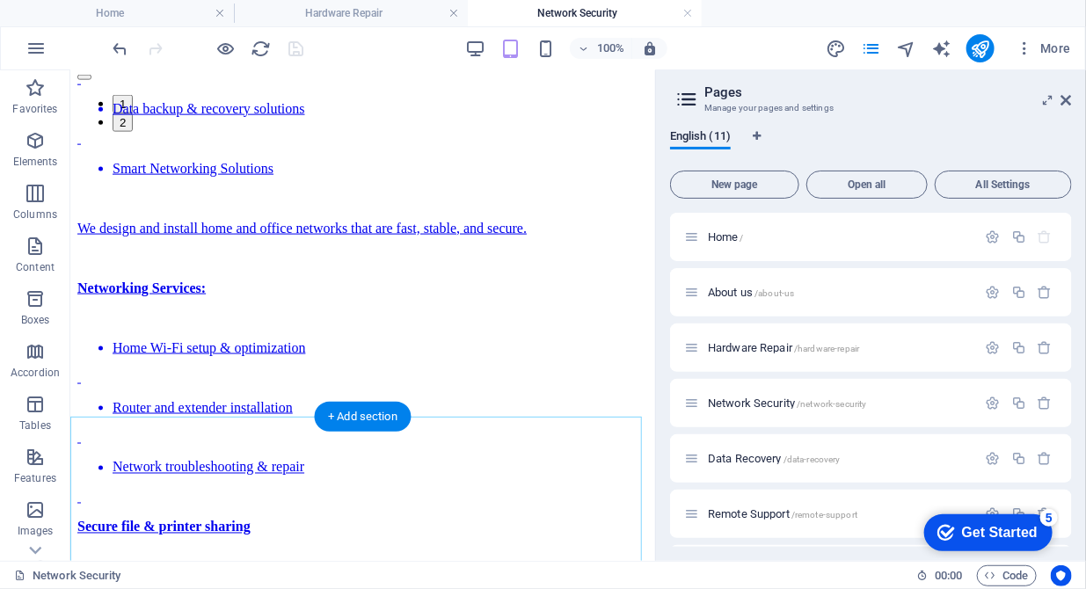
scroll to position [3236, 0]
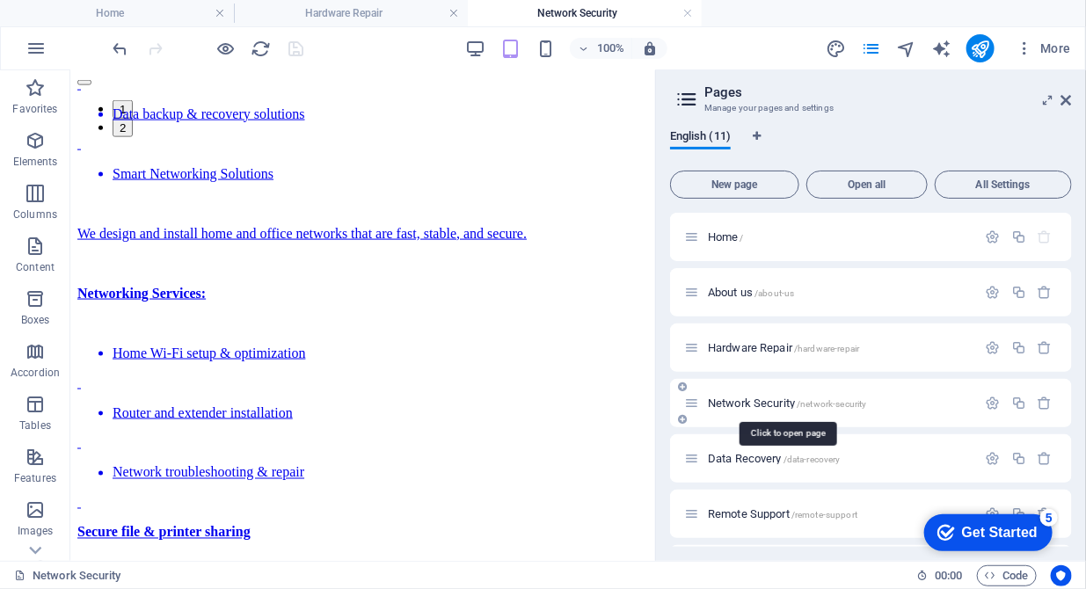
click at [738, 403] on span "Network Security /network-security" at bounding box center [787, 403] width 159 height 13
click at [742, 397] on span "Network Security /network-security" at bounding box center [787, 403] width 159 height 13
click at [986, 398] on icon "button" at bounding box center [993, 403] width 15 height 15
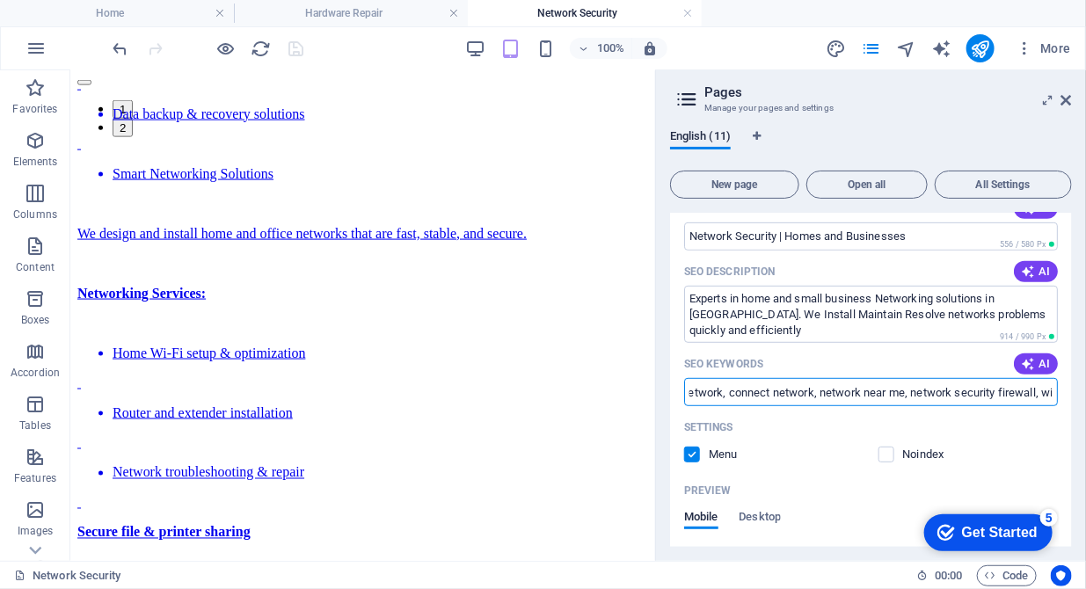
scroll to position [0, 748]
drag, startPoint x: 931, startPoint y: 397, endPoint x: 1083, endPoint y: 387, distance: 152.5
click at [1083, 387] on div "English (11) New page Open all All Settings Home / About us /about-us Hardware …" at bounding box center [871, 338] width 430 height 445
click at [952, 395] on input "how to secure tech network, network security key, network firewall security, co…" at bounding box center [871, 392] width 374 height 28
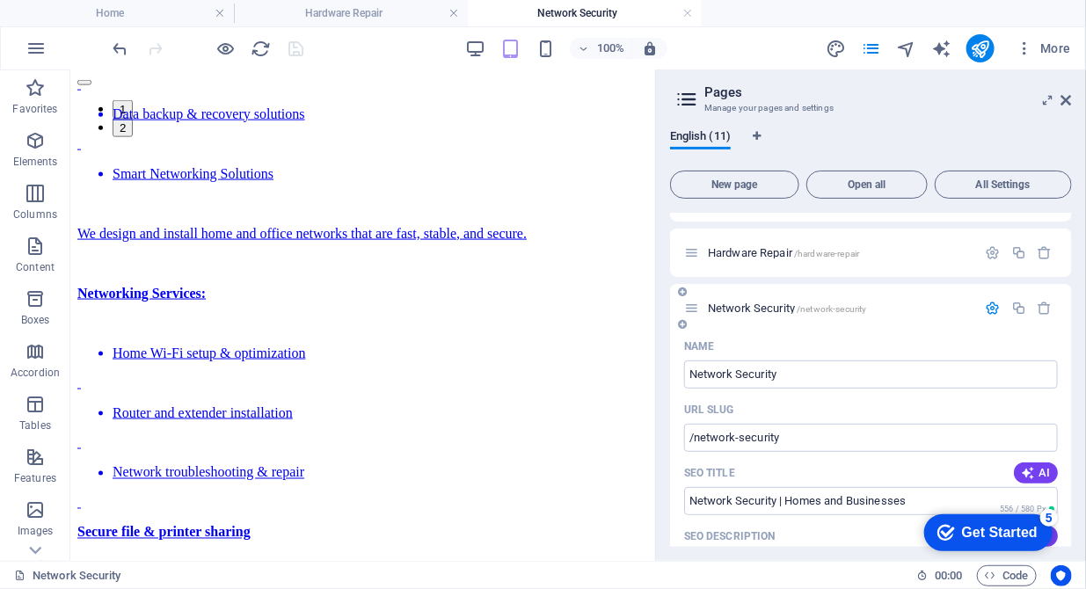
scroll to position [90, 0]
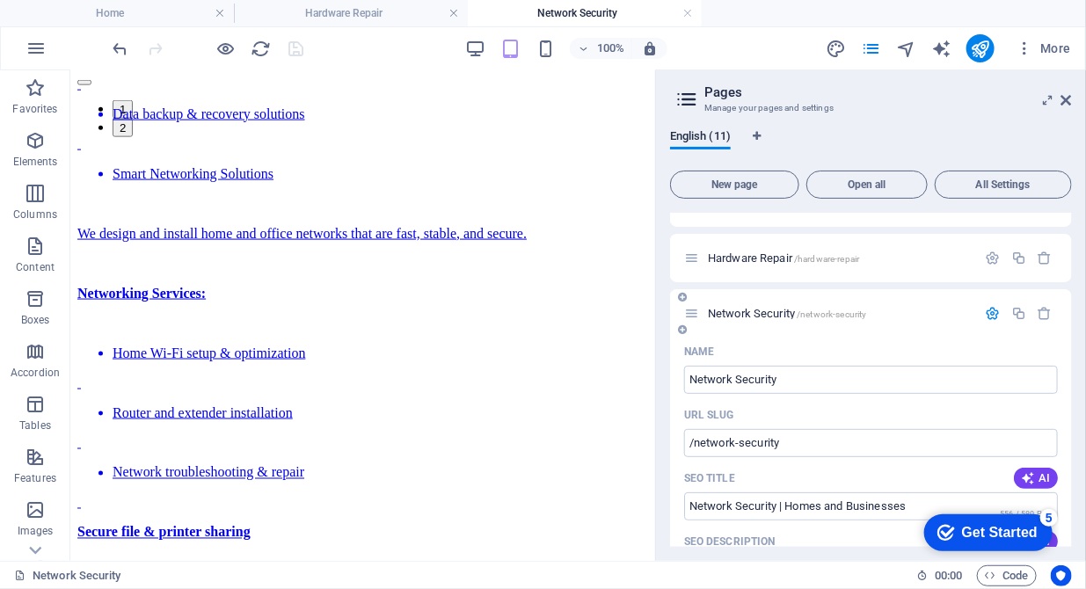
click at [986, 310] on icon "button" at bounding box center [993, 313] width 15 height 15
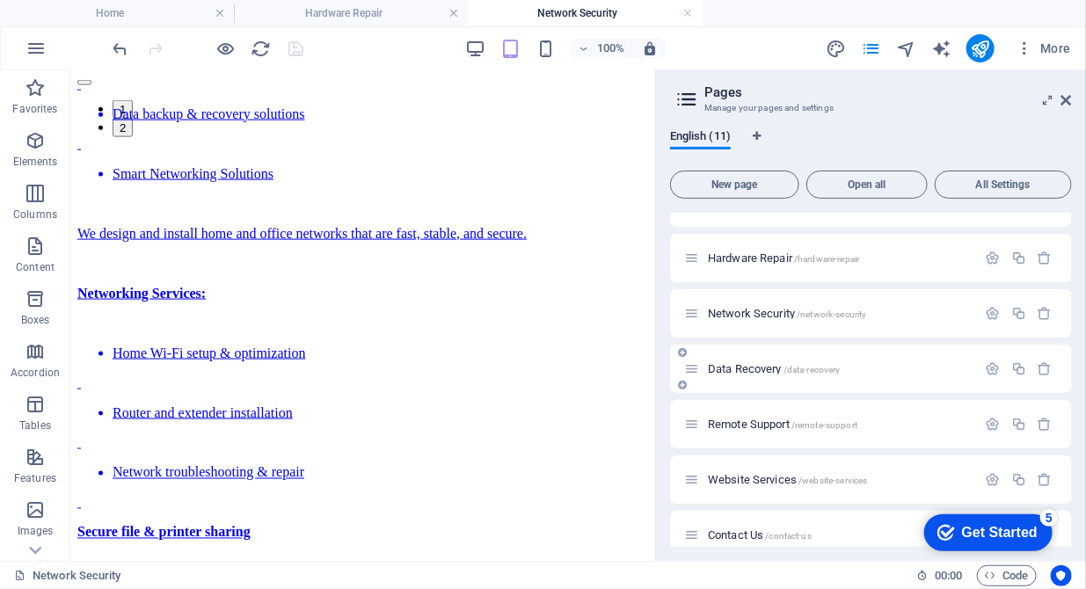
click at [757, 370] on span "Data Recovery /data-recovery" at bounding box center [774, 368] width 133 height 13
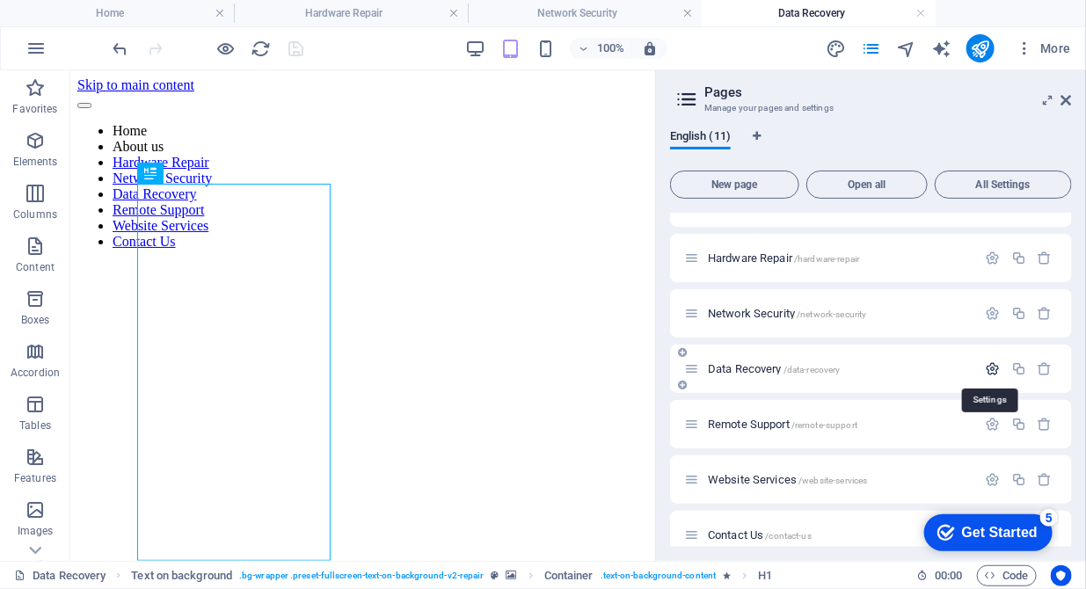
click at [986, 365] on icon "button" at bounding box center [993, 368] width 15 height 15
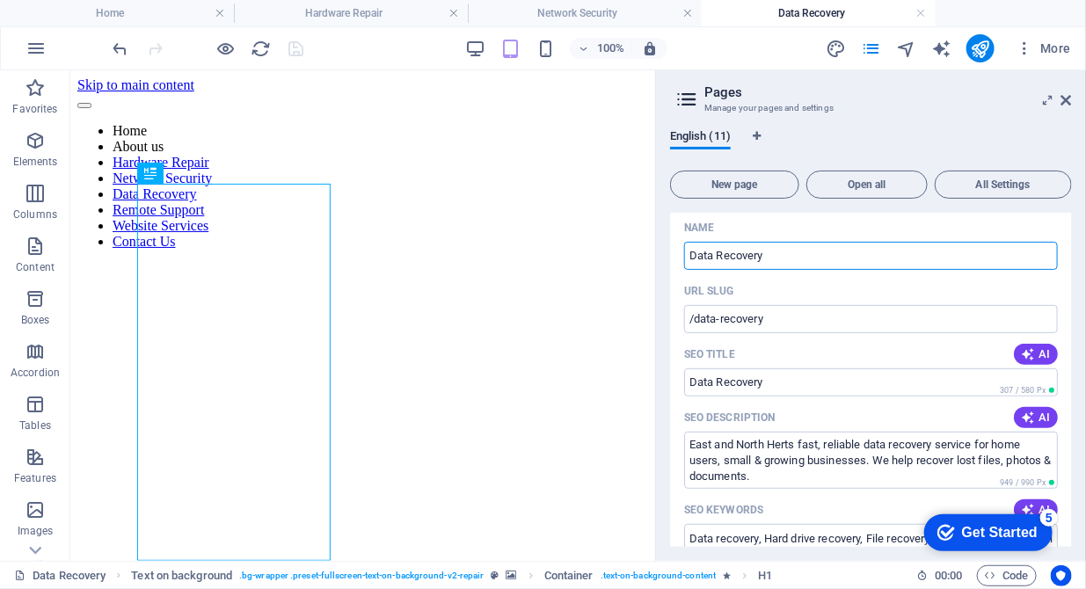
scroll to position [360, 0]
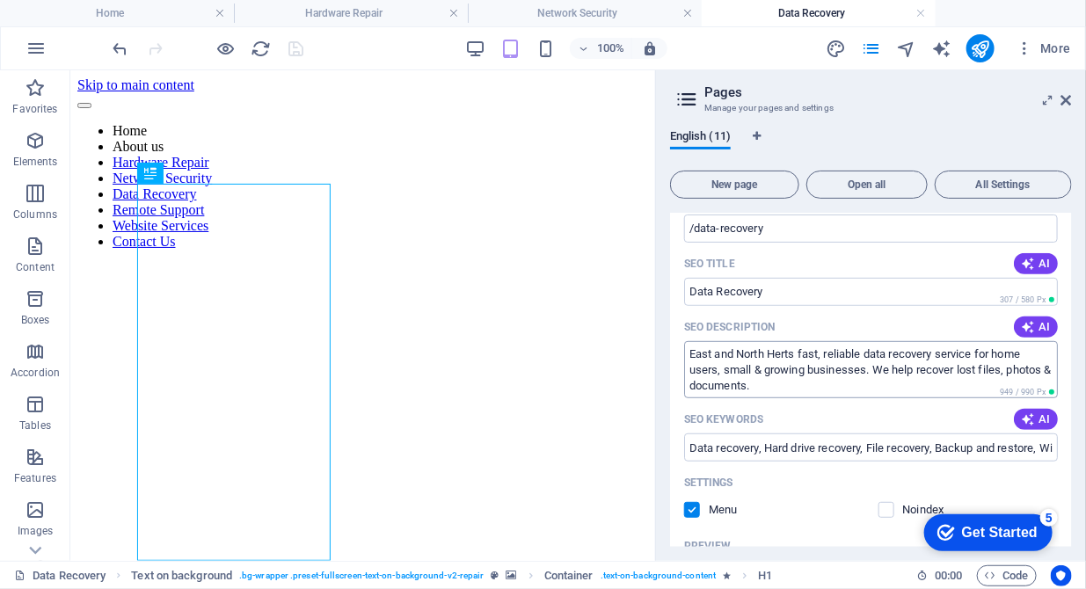
click at [959, 373] on textarea "East and North Herts fast, reliable data recovery service for home users, small…" at bounding box center [871, 369] width 374 height 57
drag, startPoint x: 826, startPoint y: 353, endPoint x: 664, endPoint y: 354, distance: 161.8
click at [664, 354] on div "English (11) New page Open all All Settings Home / About us /about-us Hardware …" at bounding box center [871, 338] width 430 height 445
type textarea "Hertfordshirreliable data recovery service for home users, small & growing busi…"
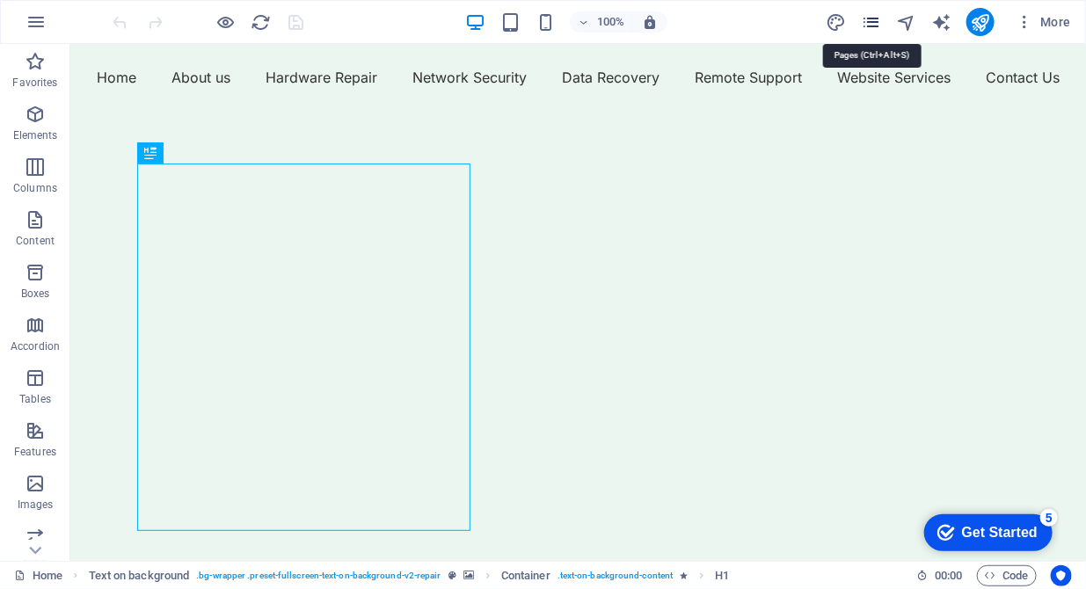
click at [0, 0] on icon "pages" at bounding box center [0, 0] width 0 height 0
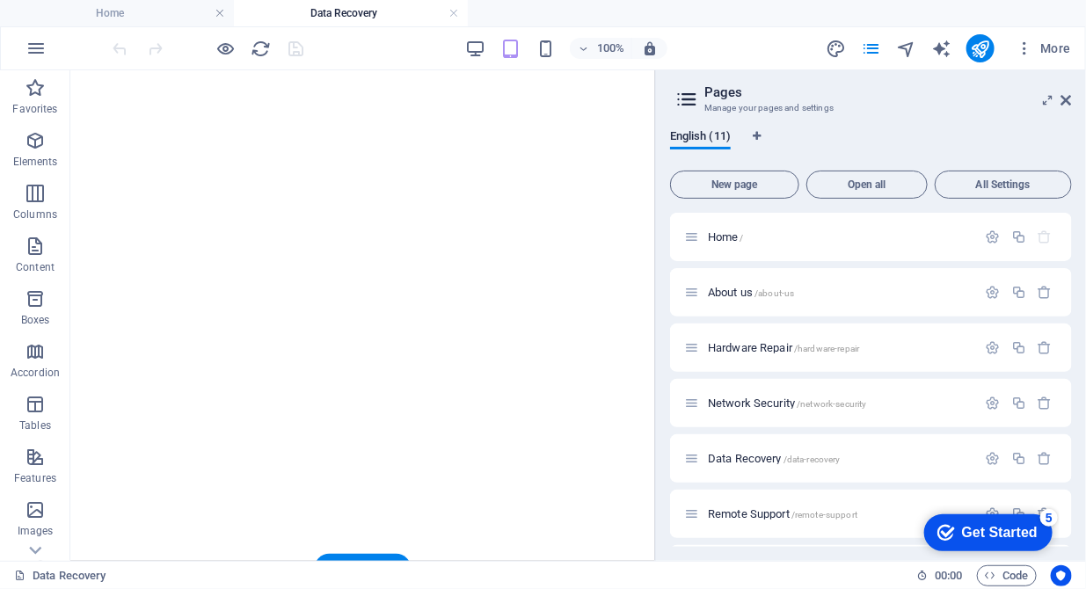
scroll to position [360, 0]
click at [0, 0] on icon "button" at bounding box center [0, 0] width 0 height 0
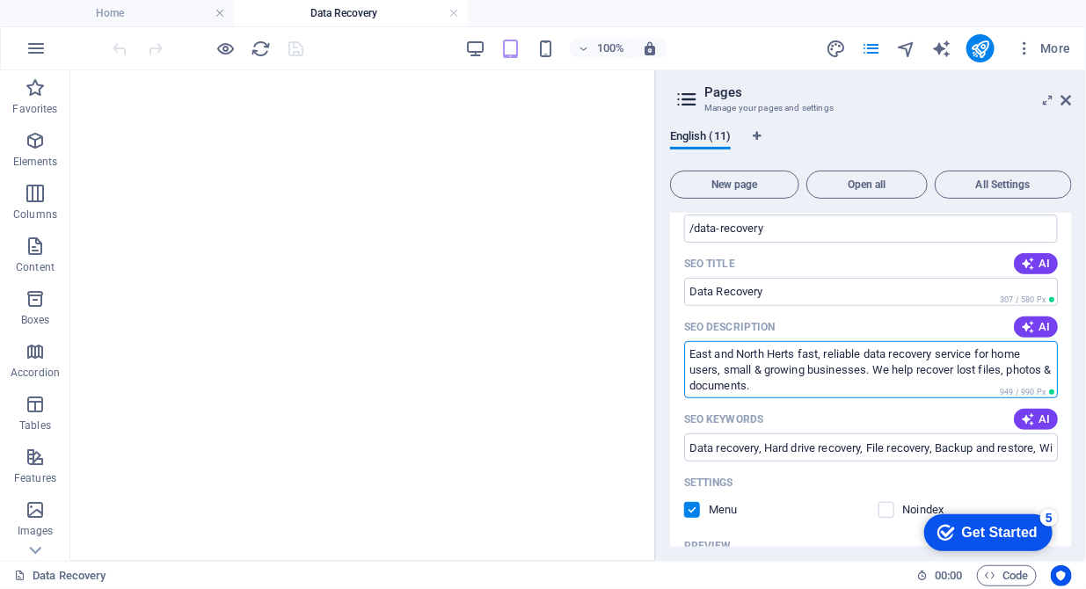
drag, startPoint x: 827, startPoint y: 354, endPoint x: 681, endPoint y: 353, distance: 145.9
click at [681, 353] on div "Name Data Recovery ​ URL SLUG /data-recovery ​ SEO Title AI Data Recovery ​ 307…" at bounding box center [871, 489] width 402 height 732
click at [1031, 351] on textarea "We provide reliable data recovery service for home users, small & growing busin…" at bounding box center [871, 369] width 374 height 57
click at [980, 367] on textarea "We provide reliable data recovery service for home users, small and growing bus…" at bounding box center [871, 369] width 374 height 57
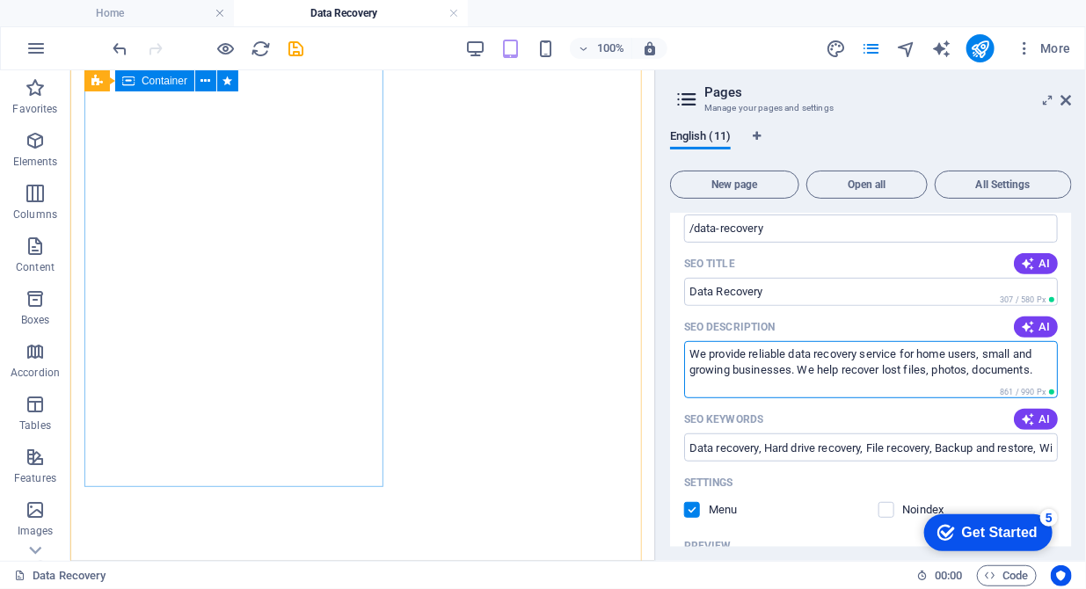
type textarea "We provide reliable data recovery service for home users, small and growing bus…"
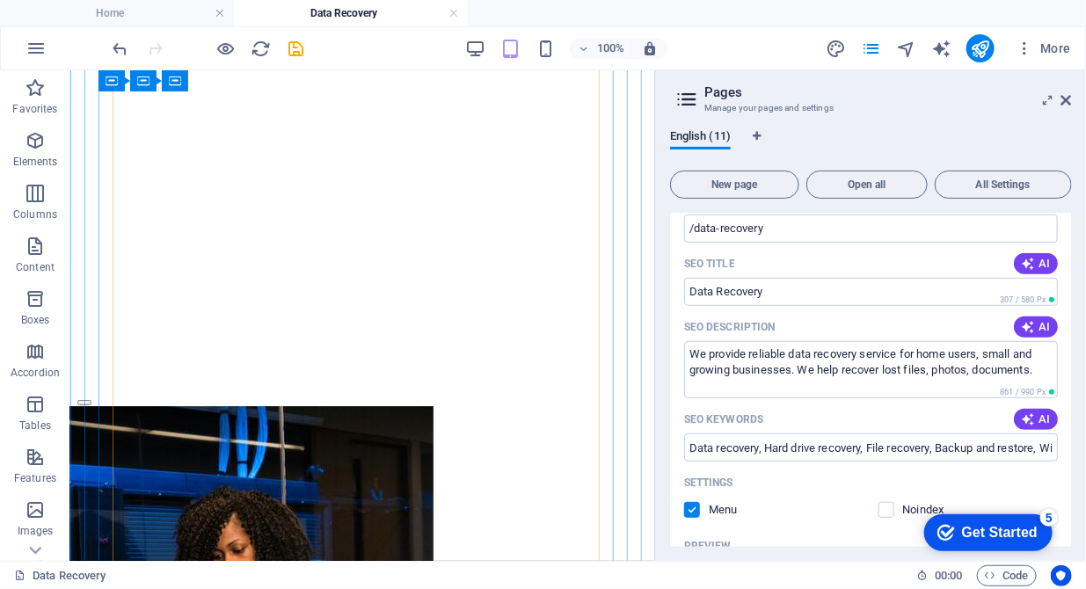
scroll to position [2068, 0]
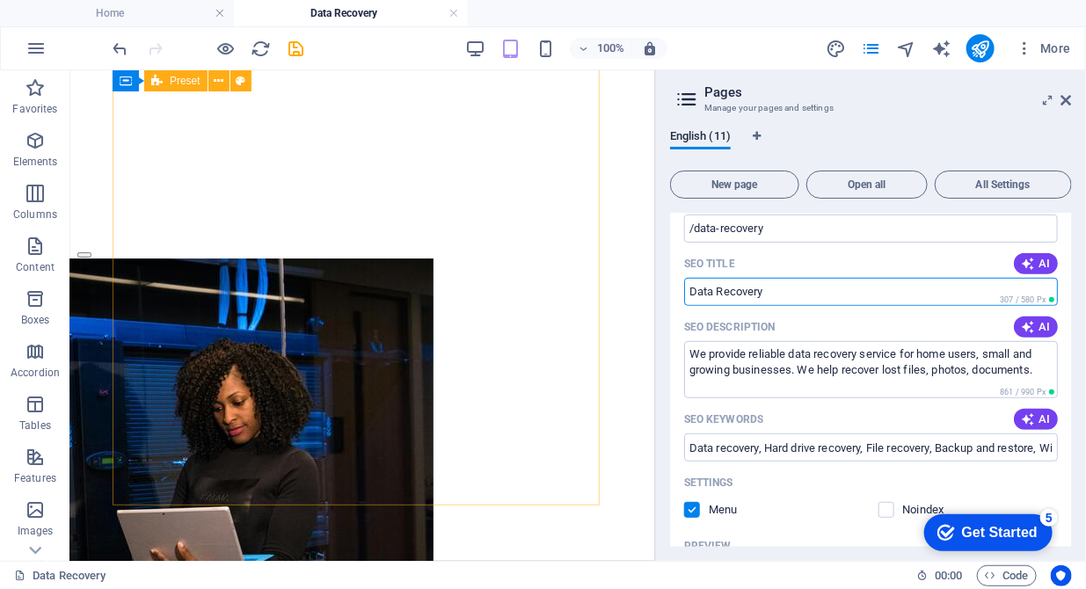
click at [789, 285] on input "Data Recovery" at bounding box center [871, 292] width 374 height 28
drag, startPoint x: 789, startPoint y: 287, endPoint x: 675, endPoint y: 287, distance: 113.4
click at [675, 287] on div "Name Data Recovery ​ URL SLUG /data-recovery ​ SEO Title AI Data Recovery ​ 307…" at bounding box center [871, 489] width 402 height 732
paste input "mergency SSD Data Recovery Service"
click at [692, 295] on input "mergency SSD Data Recovery Service" at bounding box center [871, 292] width 374 height 28
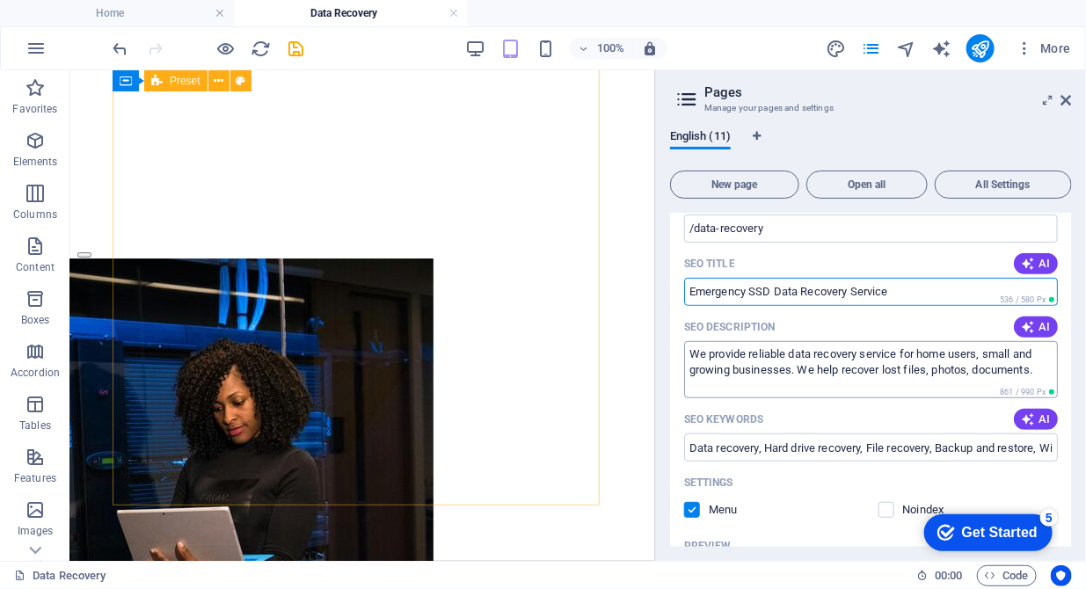
type input "Emergency SSD Data Recovery Service"
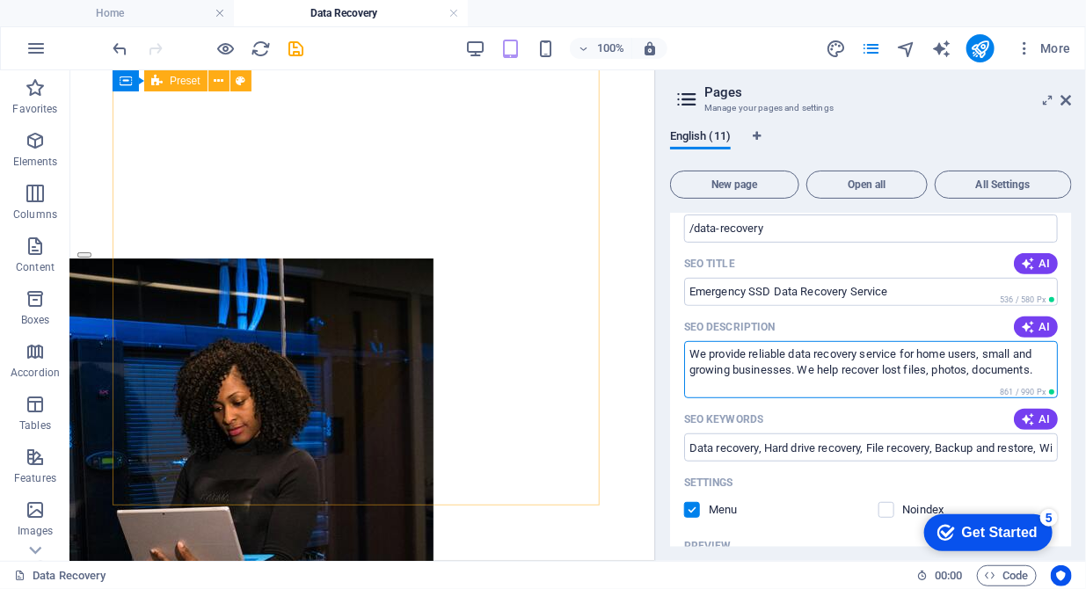
click at [809, 370] on textarea "We provide reliable data recovery service for home users, small and growing bus…" at bounding box center [871, 369] width 374 height 57
drag, startPoint x: 1037, startPoint y: 369, endPoint x: 667, endPoint y: 353, distance: 370.5
click at [0, 0] on div "English (11) New page Open all All Settings Home / About us /about-us Hardware …" at bounding box center [0, 0] width 0 height 0
paste textarea "Recover lost files fast with our certified data recovery service — hard drives,…"
drag, startPoint x: 836, startPoint y: 384, endPoint x: 779, endPoint y: 384, distance: 57.1
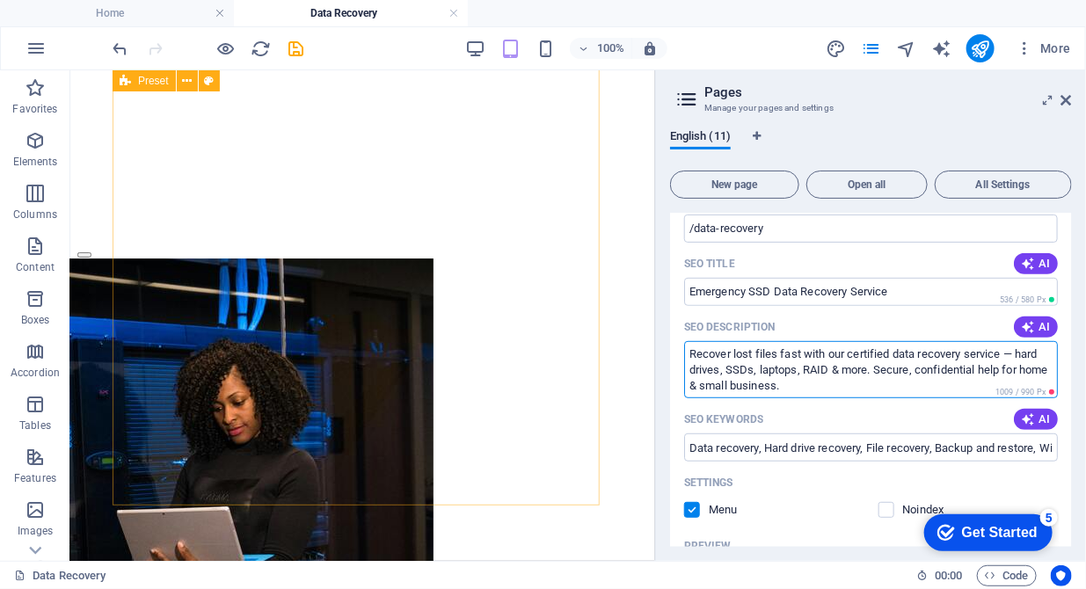
click at [779, 384] on textarea "Recover lost files fast with our certified data recovery service — hard drives,…" at bounding box center [871, 369] width 374 height 57
click at [864, 369] on textarea "Recover lost files fast with our certified data recovery service — hard drives,…" at bounding box center [871, 369] width 374 height 57
click at [837, 385] on textarea "Recover lost files fast with our certified data recovery service — hard drives,…" at bounding box center [871, 369] width 374 height 57
drag, startPoint x: 816, startPoint y: 389, endPoint x: 1001, endPoint y: 369, distance: 186.6
click at [1001, 369] on textarea "Recover lost files fast with our certified data recovery service — hard drives,…" at bounding box center [871, 369] width 374 height 57
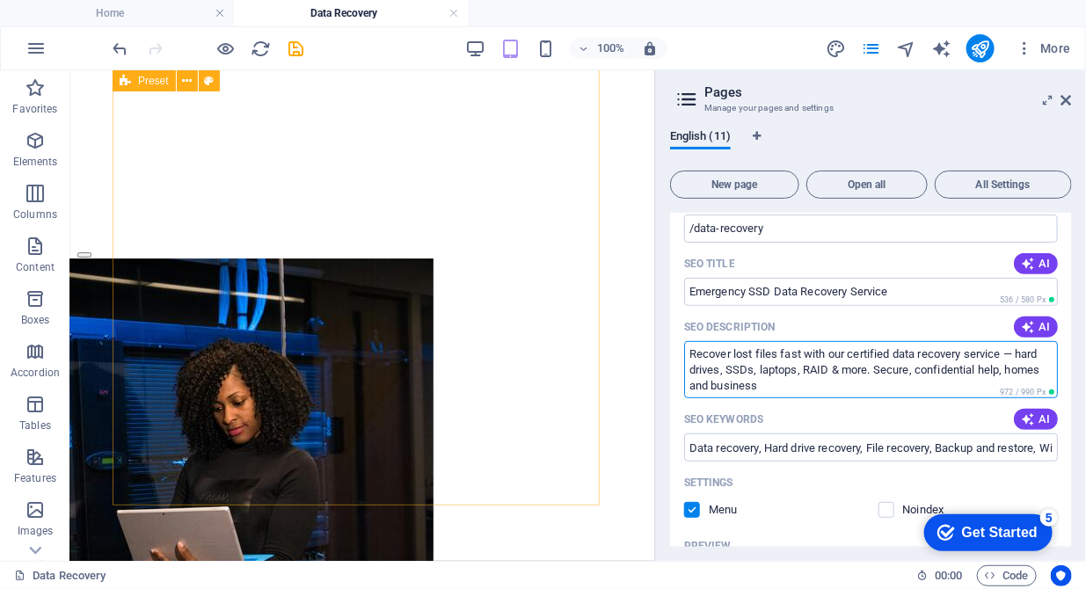
click at [1007, 369] on textarea "Recover lost files fast with our certified data recovery service — hard drives,…" at bounding box center [871, 369] width 374 height 57
click at [815, 380] on textarea "Recover lost files fast with our certified data recovery service — hard drives,…" at bounding box center [871, 369] width 374 height 57
type textarea "Recover lost files fast with our certified data recovery service — hard drives,…"
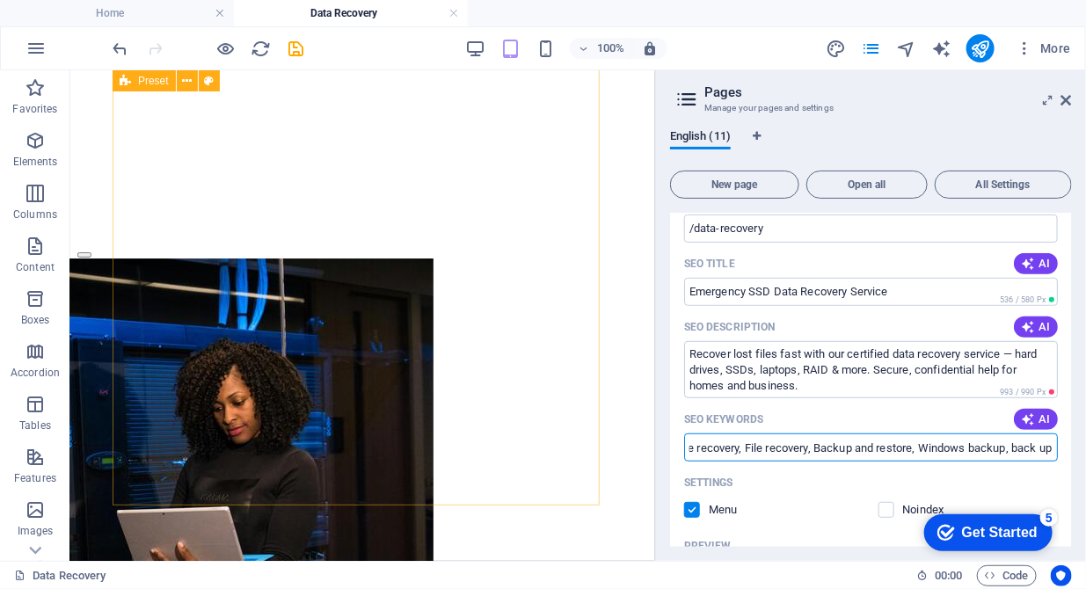
scroll to position [0, 176]
drag, startPoint x: 795, startPoint y: 446, endPoint x: 1045, endPoint y: 447, distance: 250.6
click at [1045, 447] on input "Data recovery, Hard drive recovery, File recovery, Backup and restore, Windows …" at bounding box center [871, 447] width 374 height 28
click at [964, 447] on input "Data recovery, Hard drive recovery, File recovery, Backup and restore, Windows …" at bounding box center [871, 447] width 374 height 28
drag, startPoint x: 687, startPoint y: 447, endPoint x: 1080, endPoint y: 460, distance: 393.2
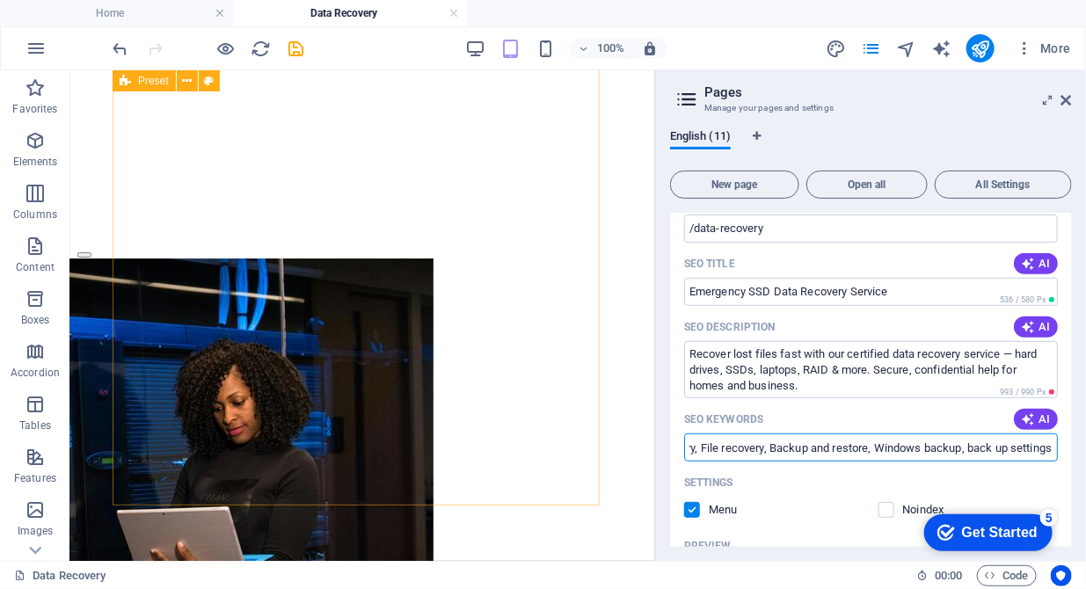
click at [0, 0] on div "English (11) New page Open all All Settings Home / About us /about-us Hardware …" at bounding box center [0, 0] width 0 height 0
click at [782, 446] on input "Data recovery, Hard drive recovery, File recovery, Backup and restore, Windows …" at bounding box center [871, 447] width 374 height 28
paste input ", data recovery near me,on-site data recovery, email recovery, photo recovery, …"
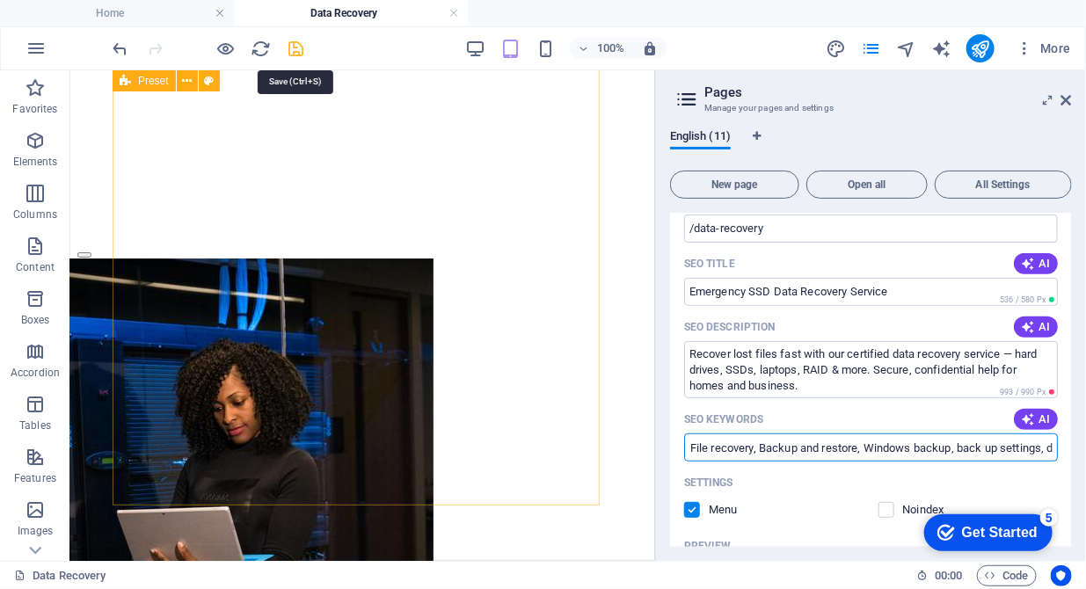
type input "Data recovery, Hard drive recovery, File recovery, Backup and restore, Windows …"
click at [294, 40] on icon "save" at bounding box center [297, 49] width 20 height 20
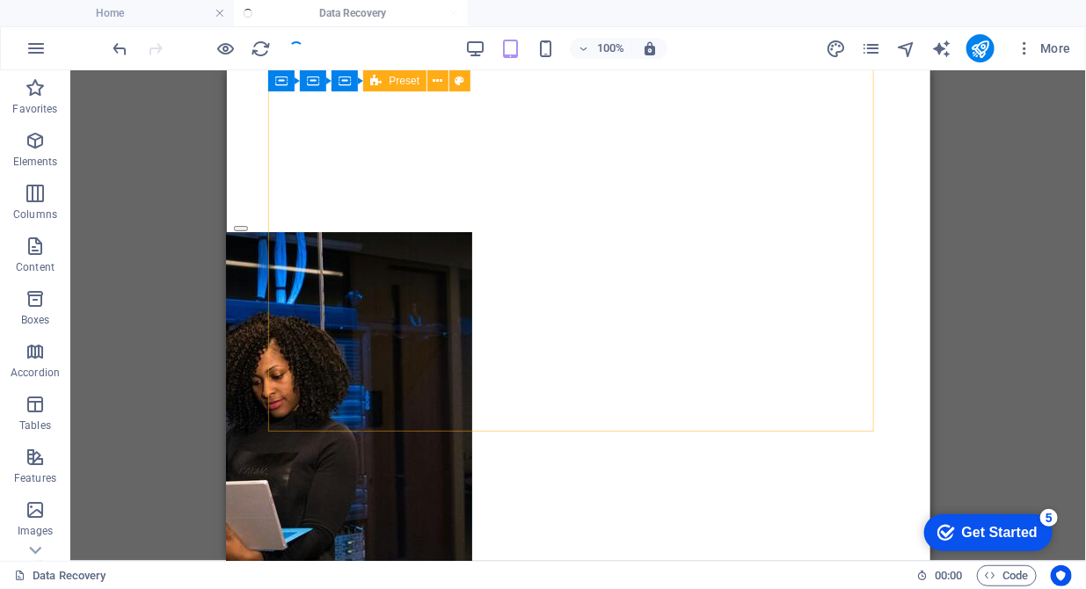
scroll to position [2051, 0]
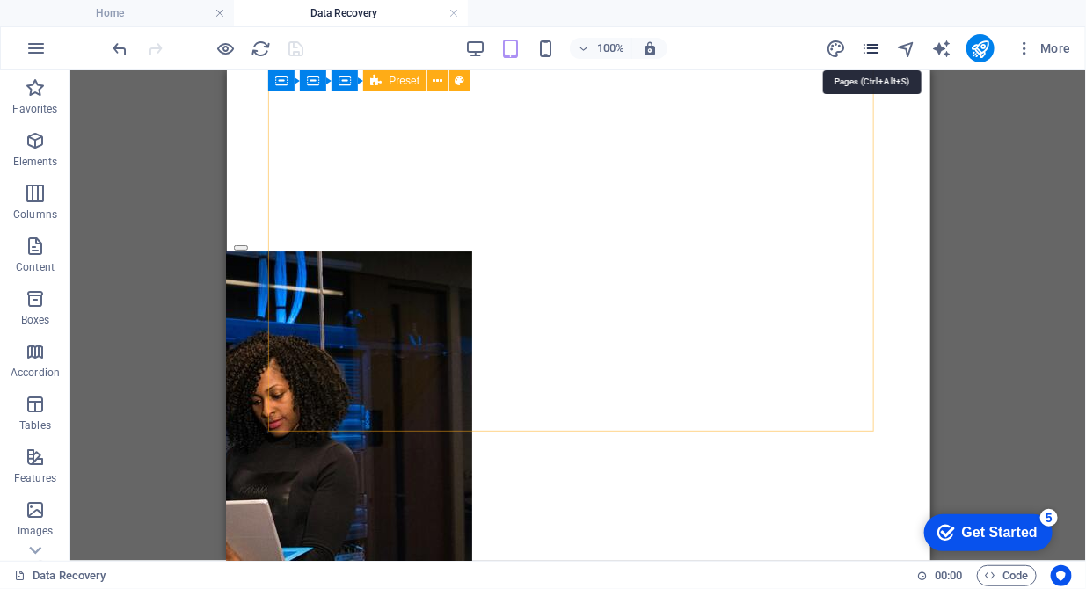
click at [877, 53] on icon "pages" at bounding box center [871, 49] width 20 height 20
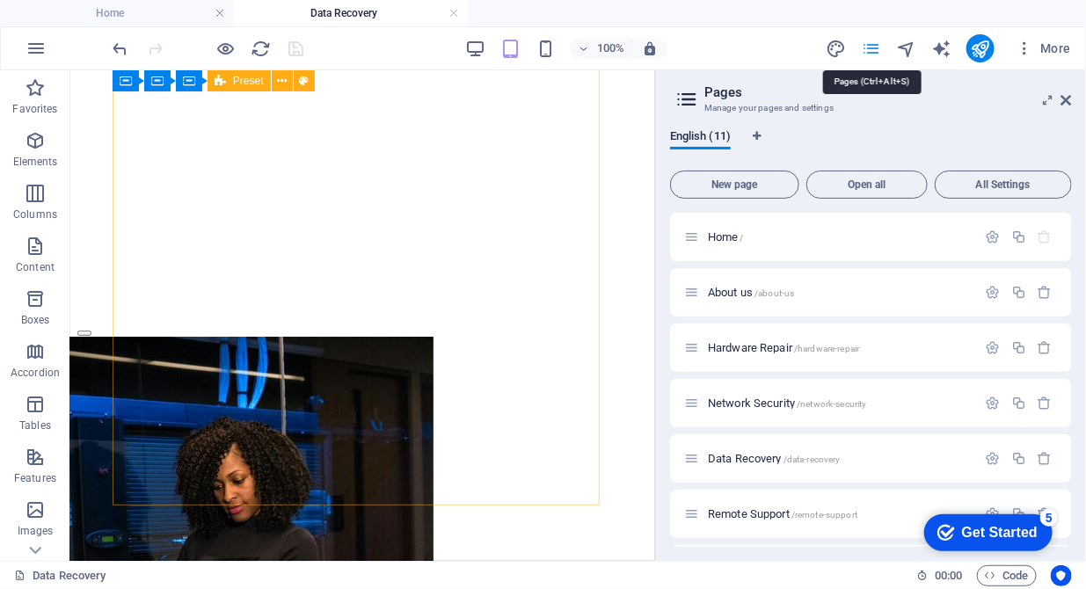
scroll to position [2068, 0]
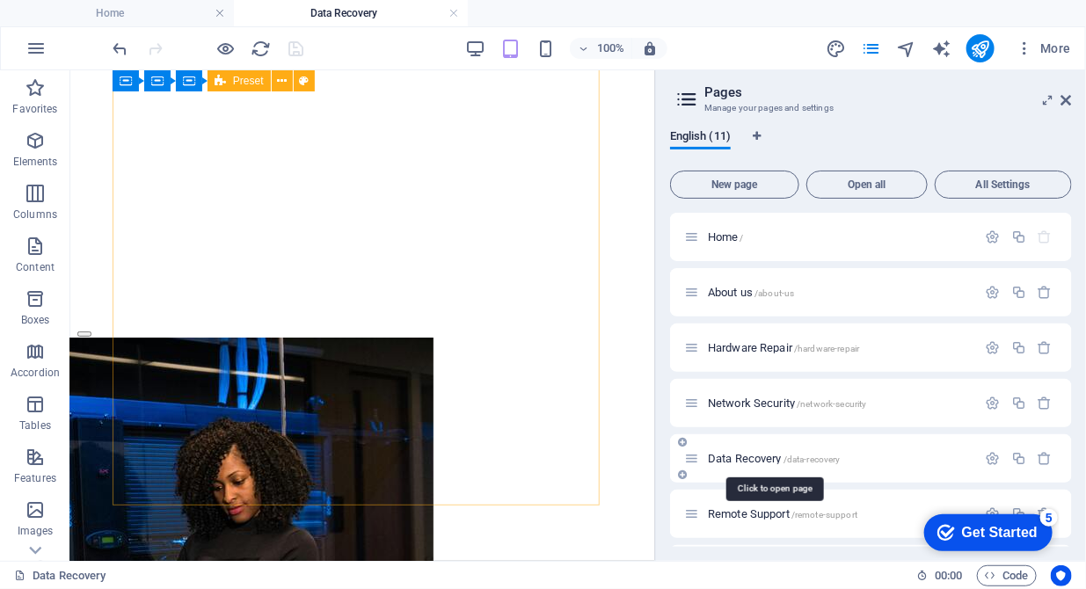
click at [763, 455] on span "Data Recovery /data-recovery" at bounding box center [774, 458] width 133 height 13
click at [987, 457] on icon "button" at bounding box center [993, 458] width 15 height 15
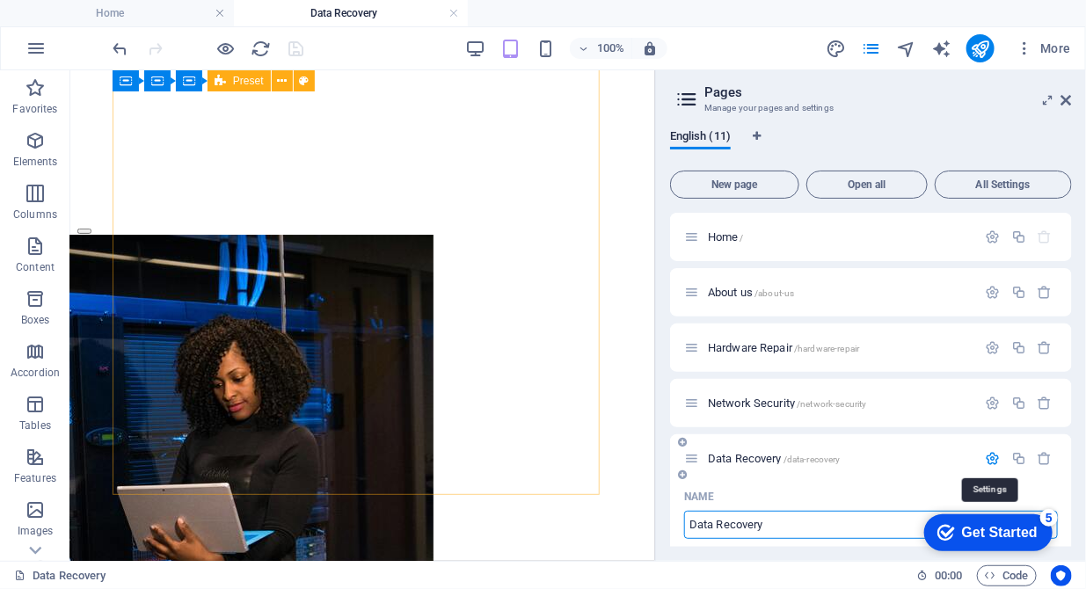
click at [987, 457] on icon "button" at bounding box center [993, 458] width 15 height 15
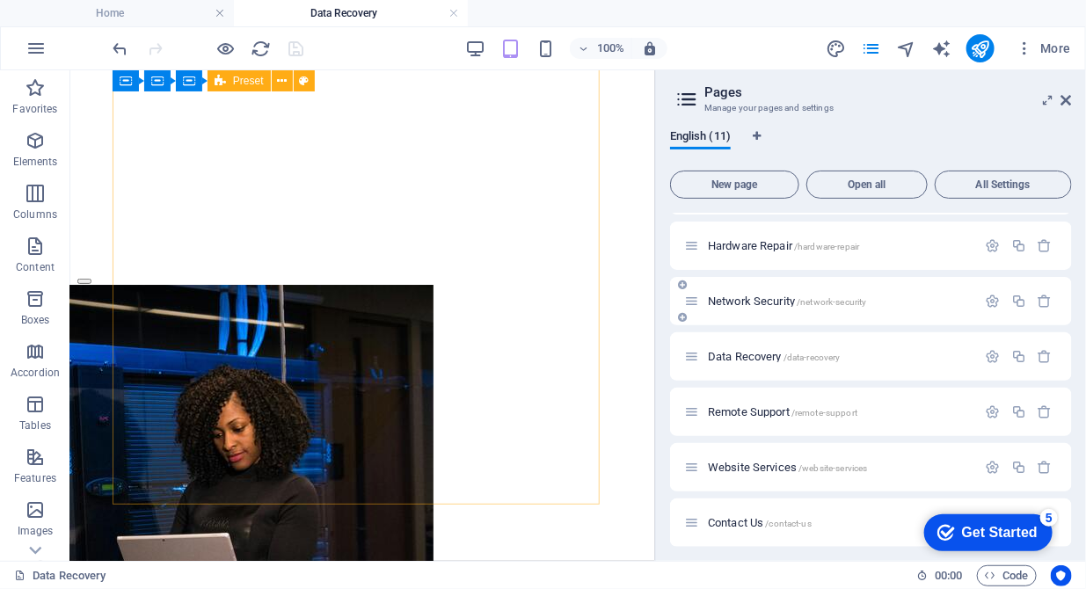
scroll to position [179, 0]
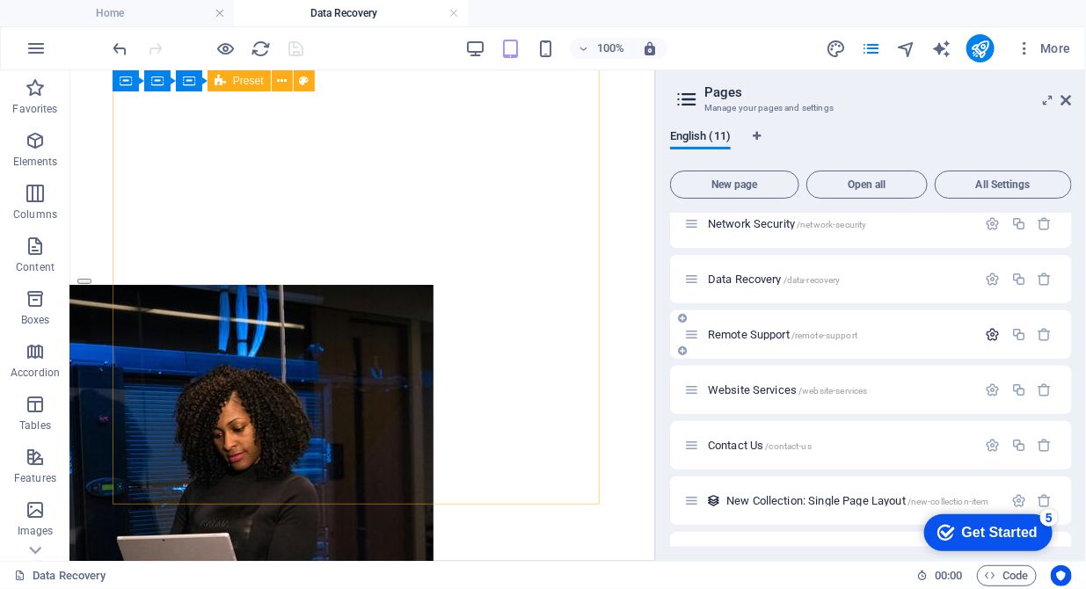
click at [996, 339] on icon "button" at bounding box center [993, 334] width 15 height 15
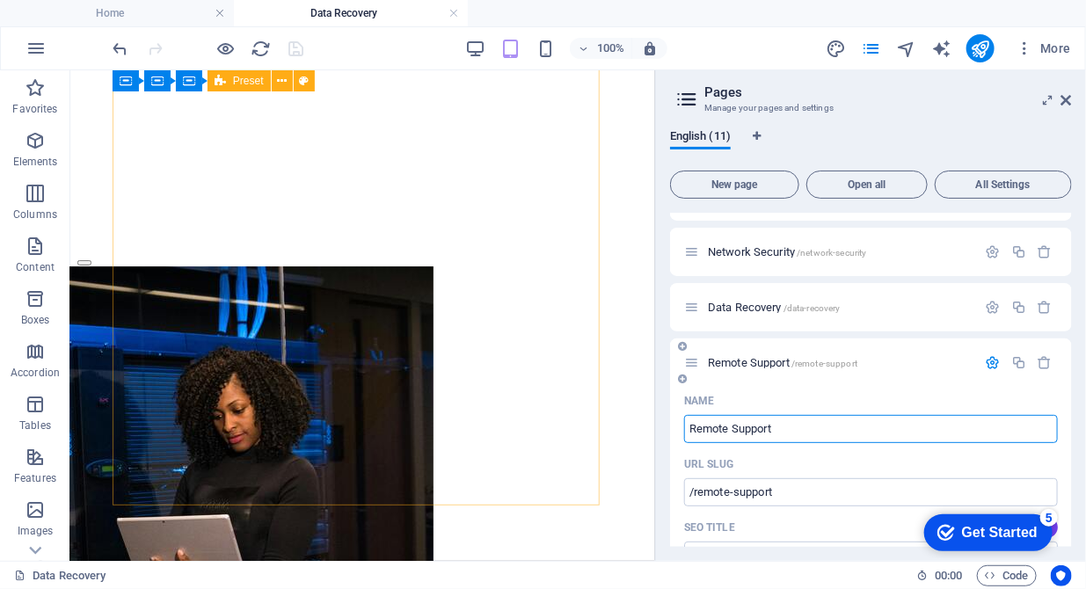
scroll to position [90, 0]
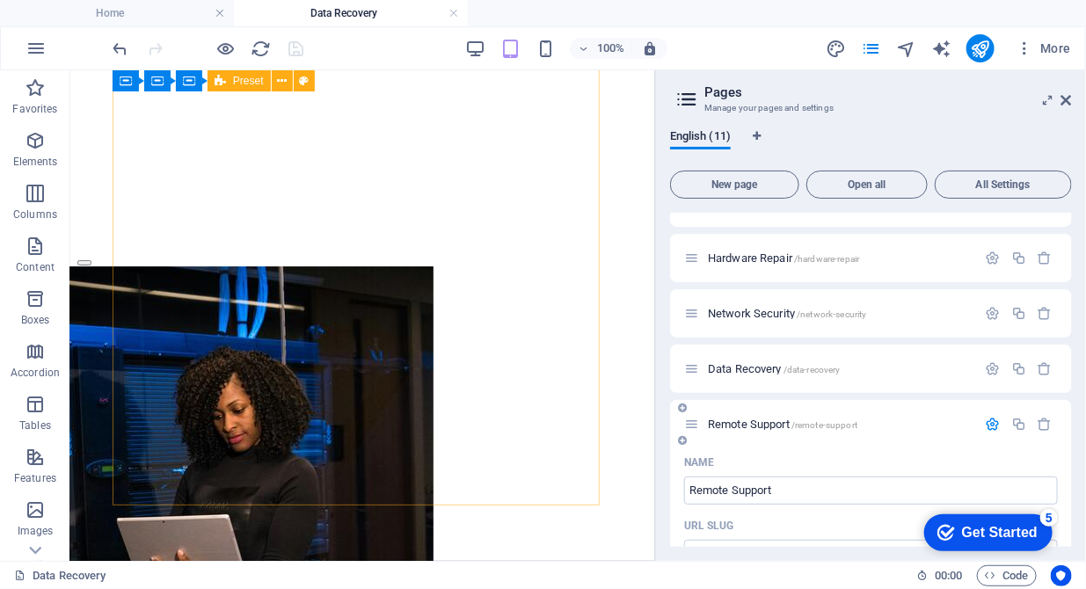
click at [986, 419] on icon "button" at bounding box center [993, 424] width 15 height 15
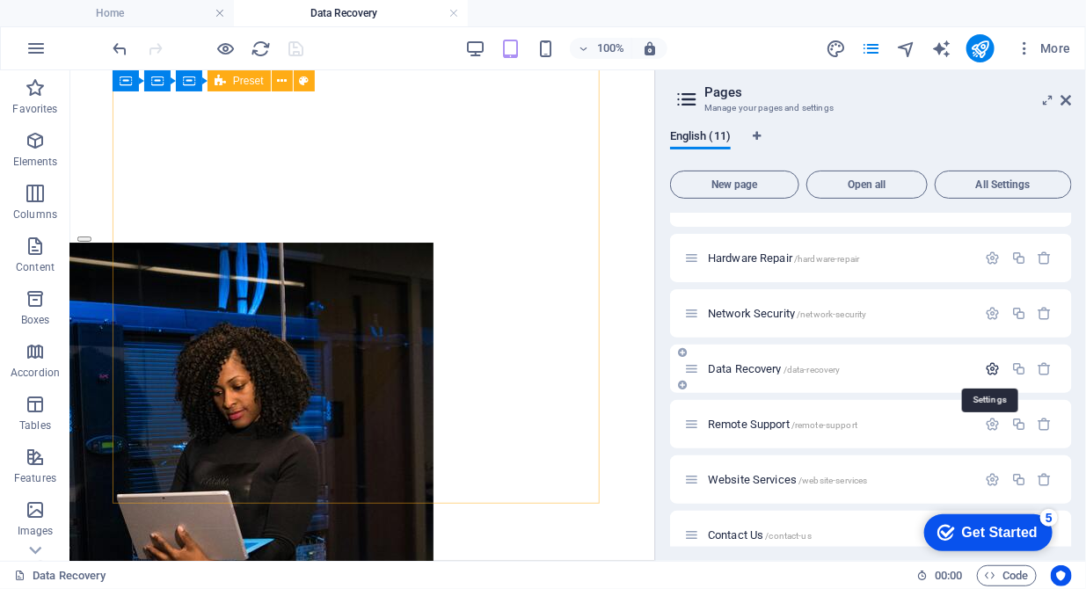
click at [987, 365] on icon "button" at bounding box center [993, 368] width 15 height 15
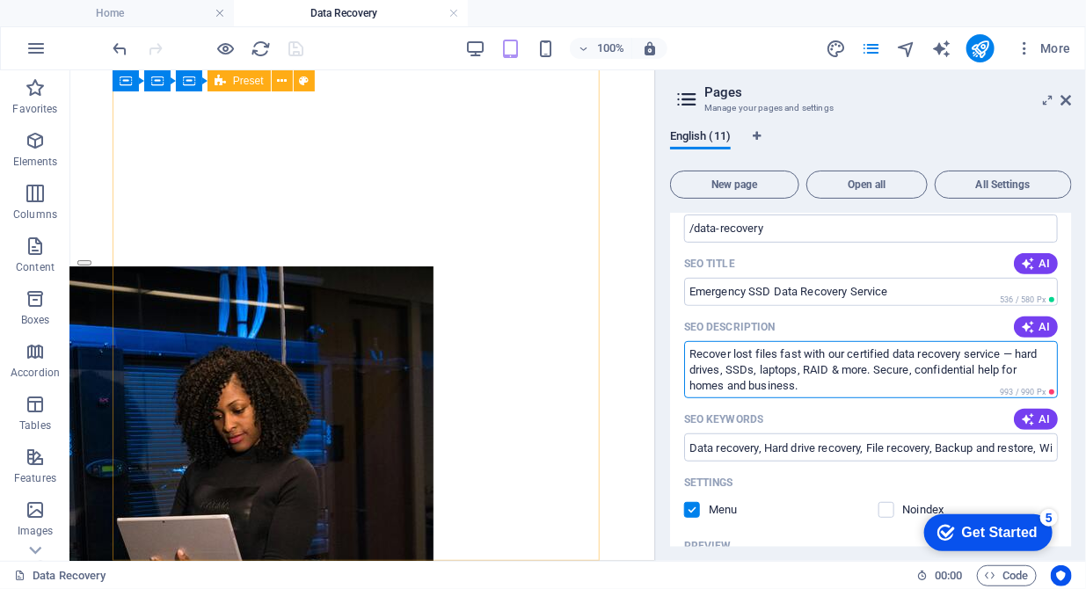
scroll to position [2068, 0]
drag, startPoint x: 1001, startPoint y: 368, endPoint x: 852, endPoint y: 375, distance: 149.6
click at [852, 375] on textarea "Recover lost files fast with our certified data recovery service — hard drives,…" at bounding box center [871, 369] width 374 height 57
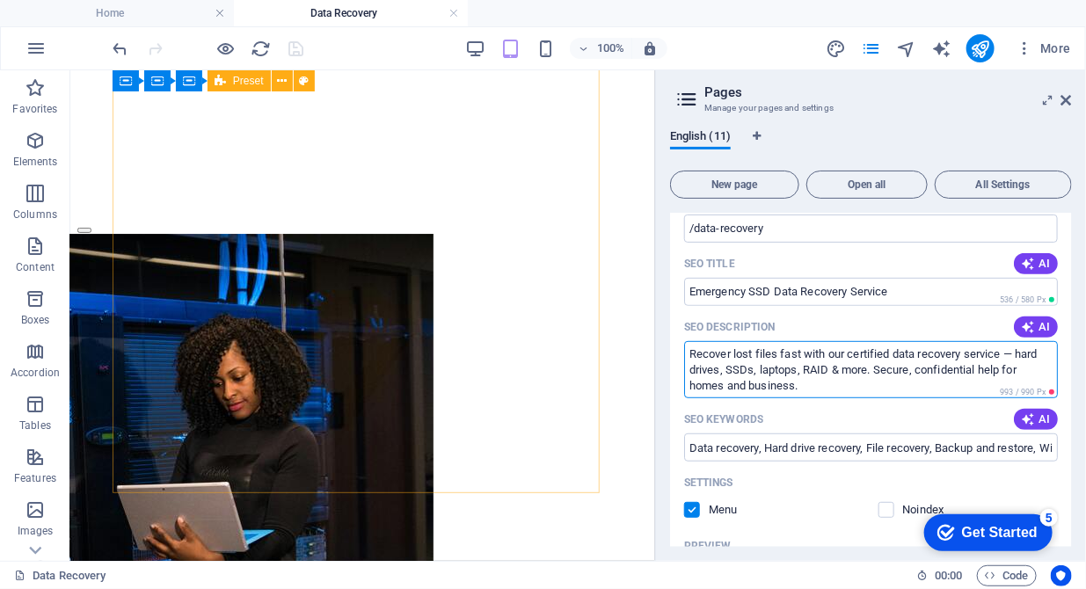
drag, startPoint x: 868, startPoint y: 369, endPoint x: 829, endPoint y: 373, distance: 38.8
click at [829, 373] on textarea "Recover lost files fast with our certified data recovery service — hard drives,…" at bounding box center [871, 369] width 374 height 57
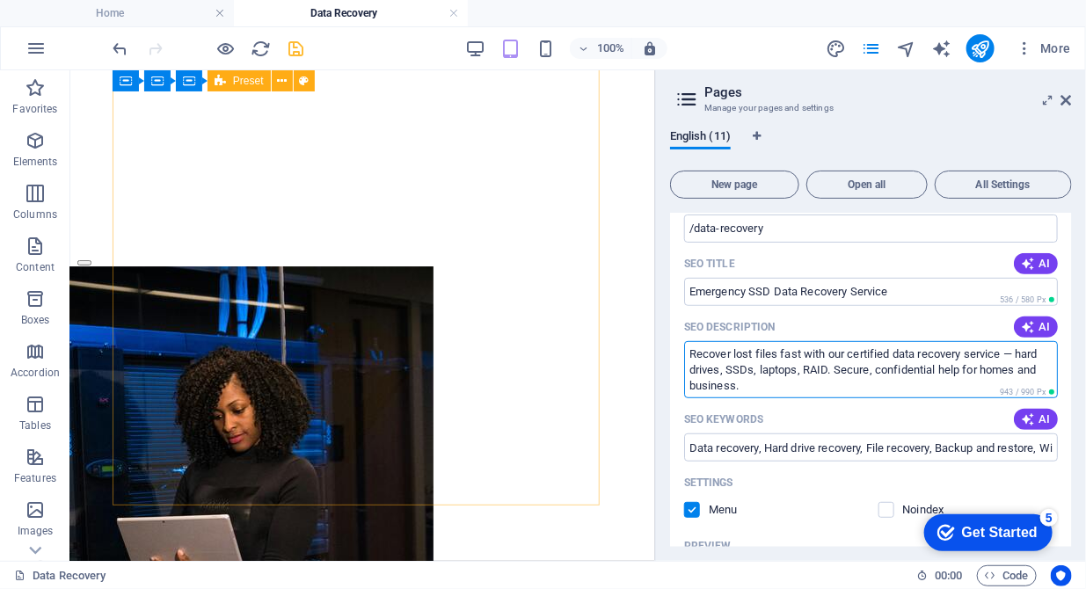
click at [772, 389] on textarea "Recover lost files fast with our certified data recovery service — hard drives,…" at bounding box center [871, 369] width 374 height 57
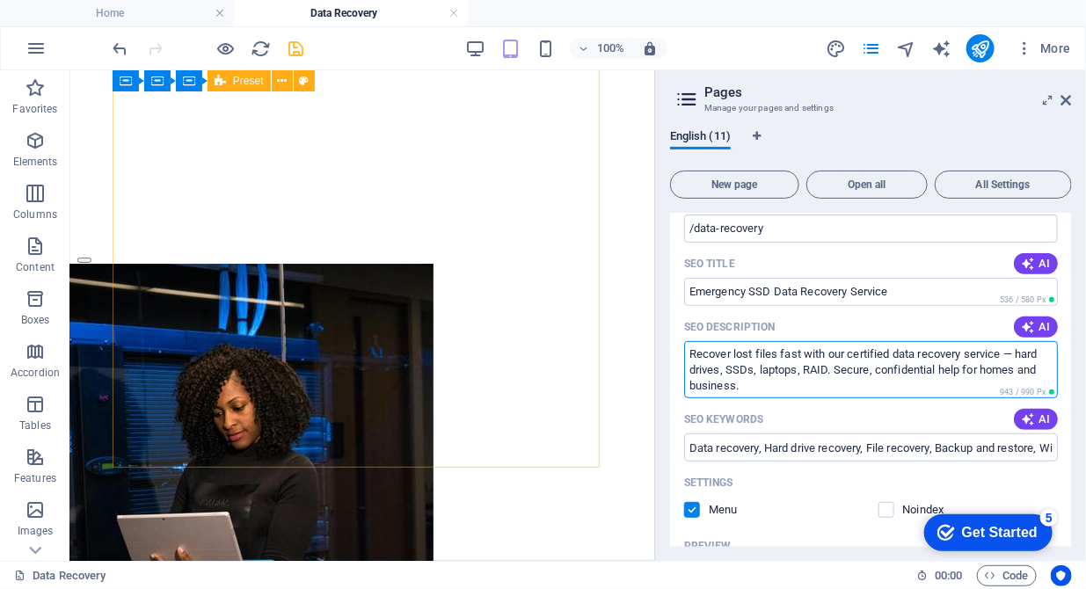
scroll to position [2105, 0]
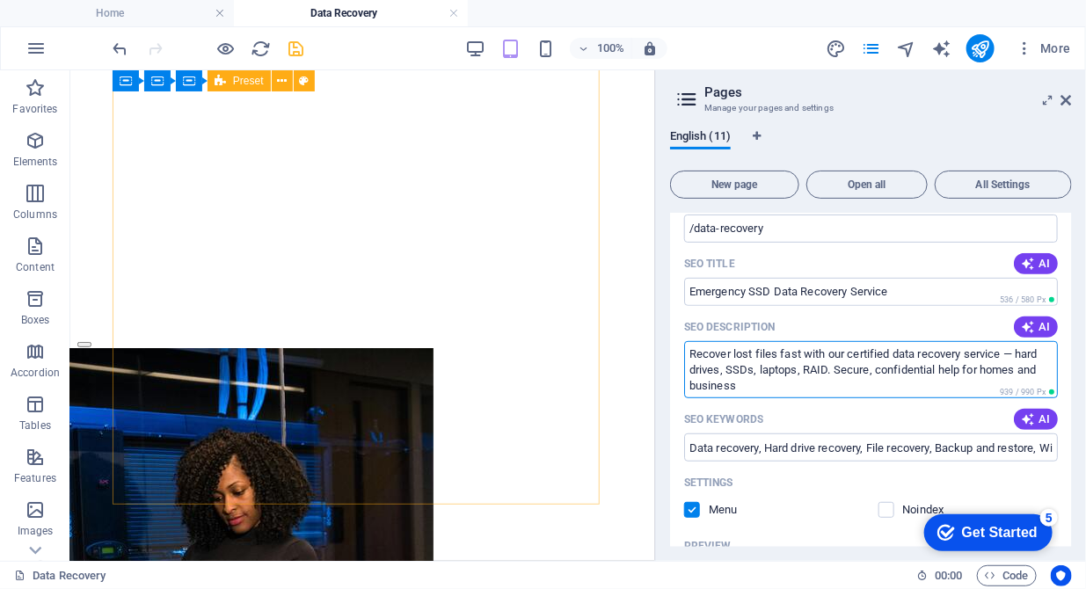
click at [684, 381] on textarea "Recover lost files fast with our certified data recovery service — hard drives,…" at bounding box center [871, 369] width 374 height 57
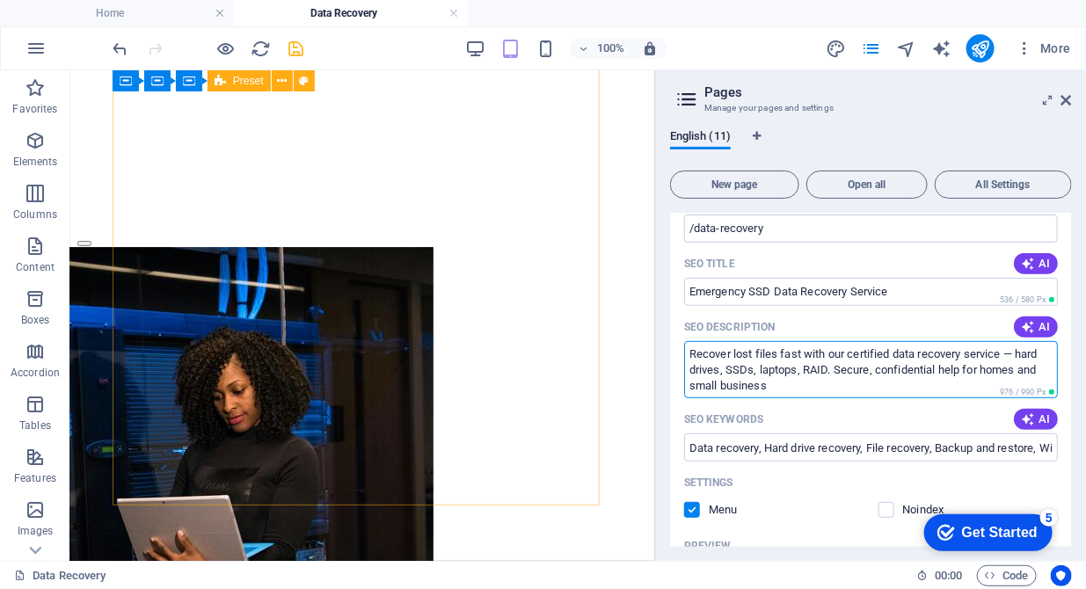
scroll to position [2068, 0]
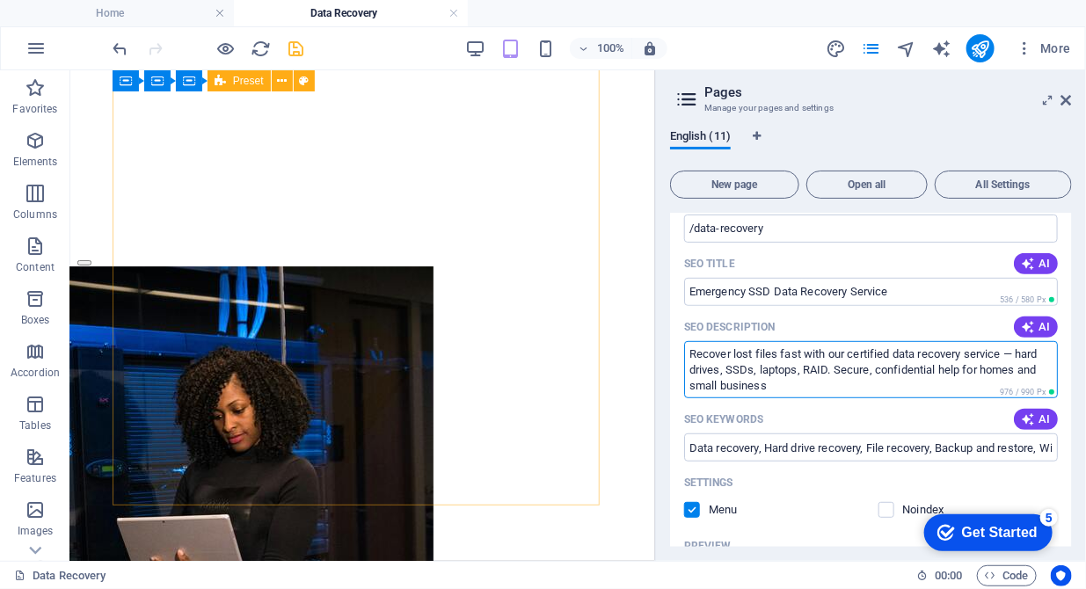
click at [1016, 370] on textarea "Recover lost files fast with our certified data recovery service — hard drives,…" at bounding box center [871, 369] width 374 height 57
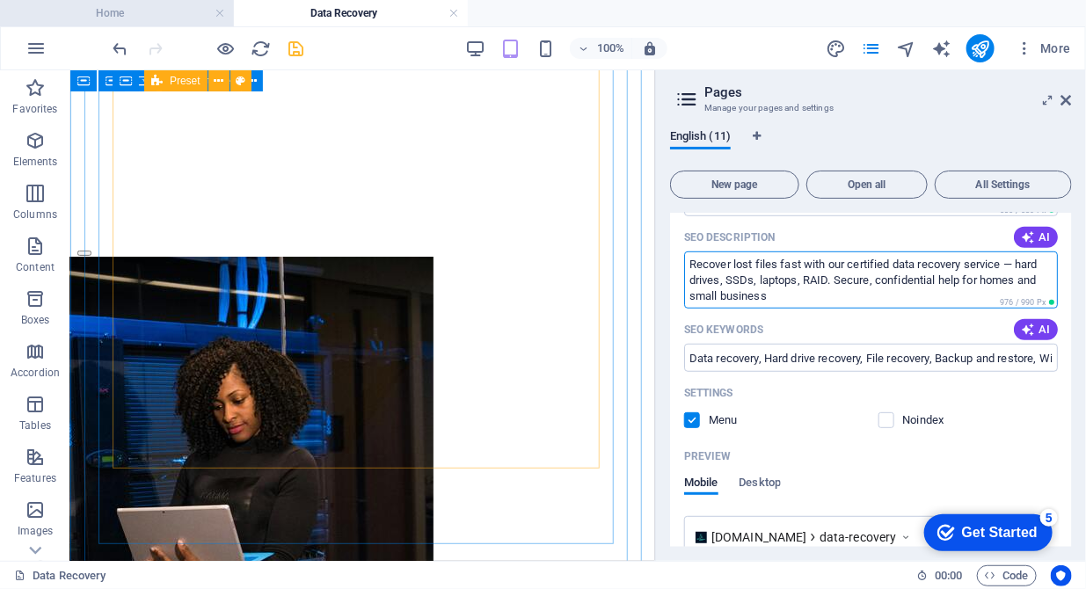
scroll to position [2105, 0]
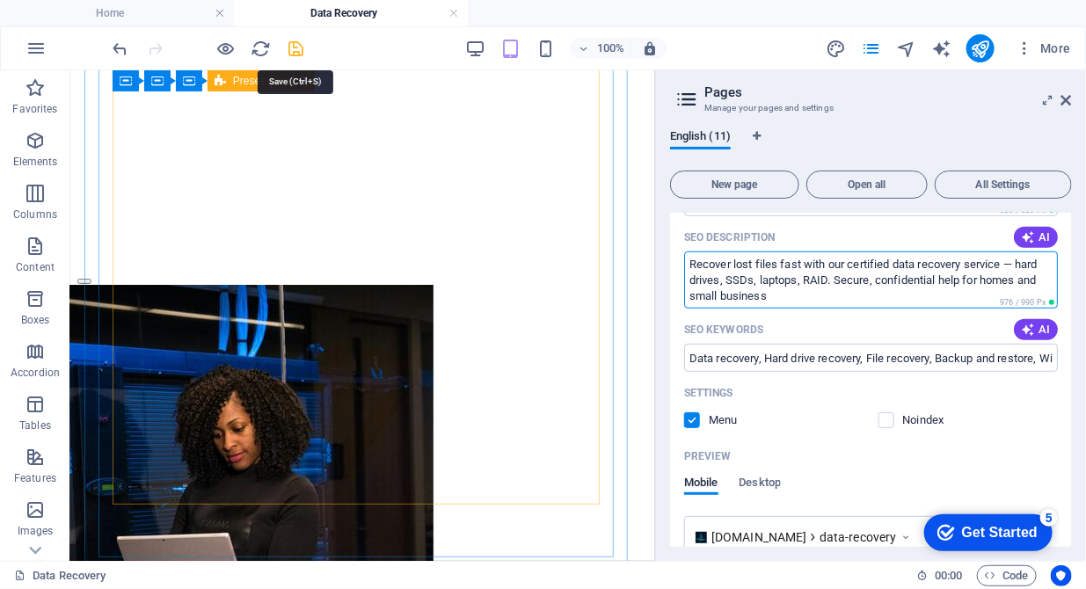
type textarea "Recover lost files fast with our certified data recovery service — hard drives,…"
click at [295, 48] on icon "save" at bounding box center [297, 49] width 20 height 20
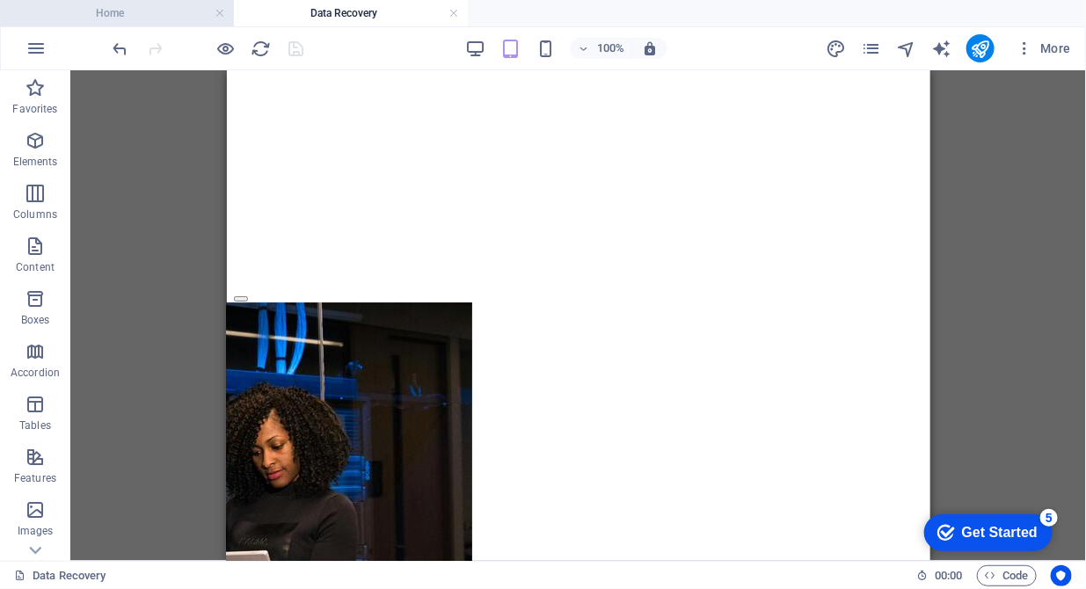
scroll to position [2051, 0]
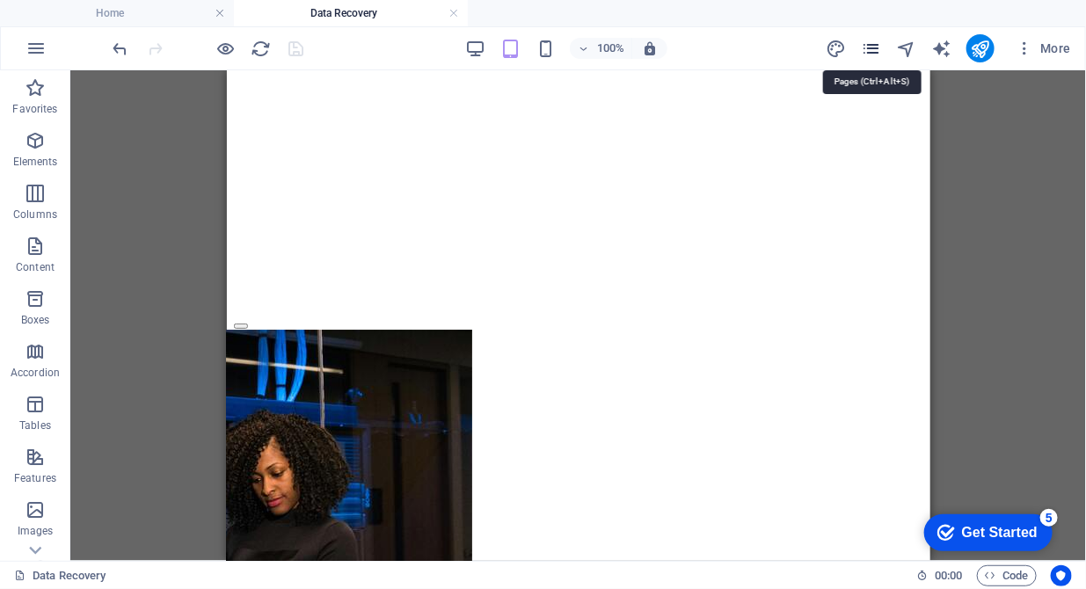
click at [865, 47] on icon "pages" at bounding box center [871, 49] width 20 height 20
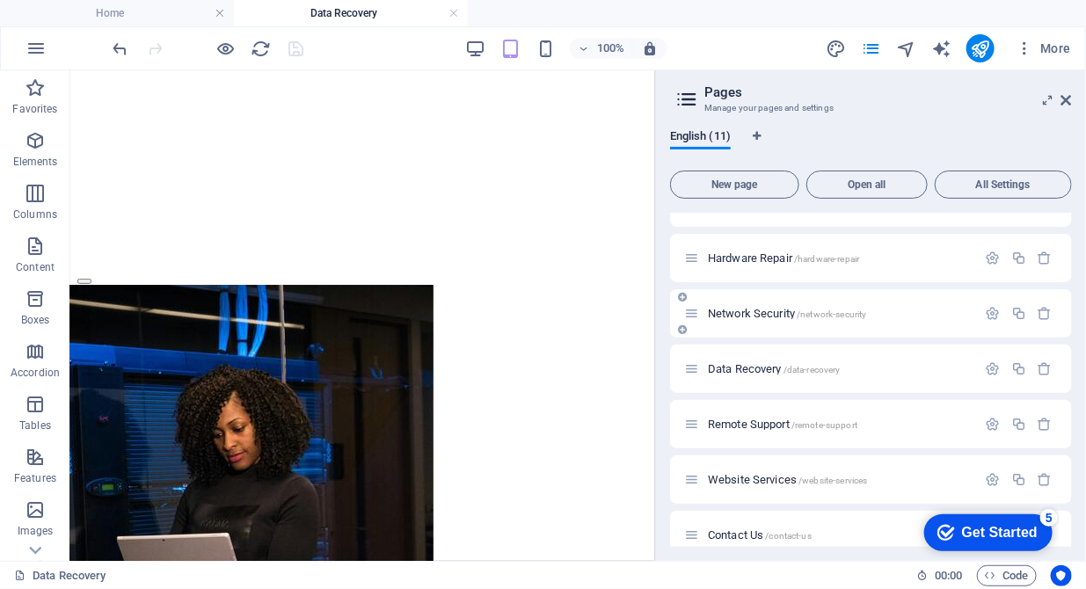
scroll to position [2105, 0]
click at [991, 308] on icon "button" at bounding box center [993, 313] width 15 height 15
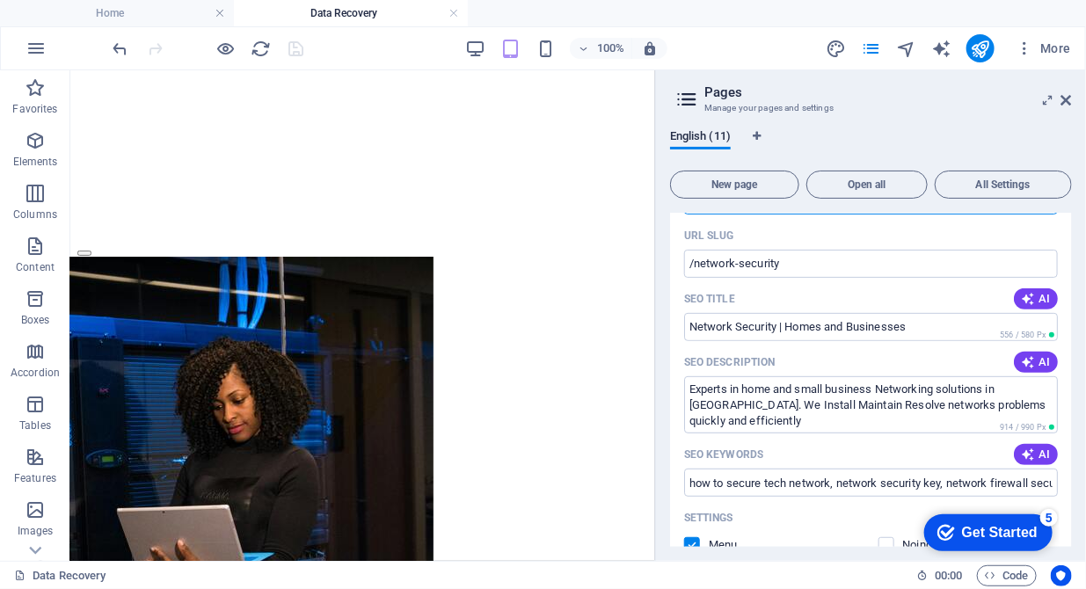
scroll to position [2127, 0]
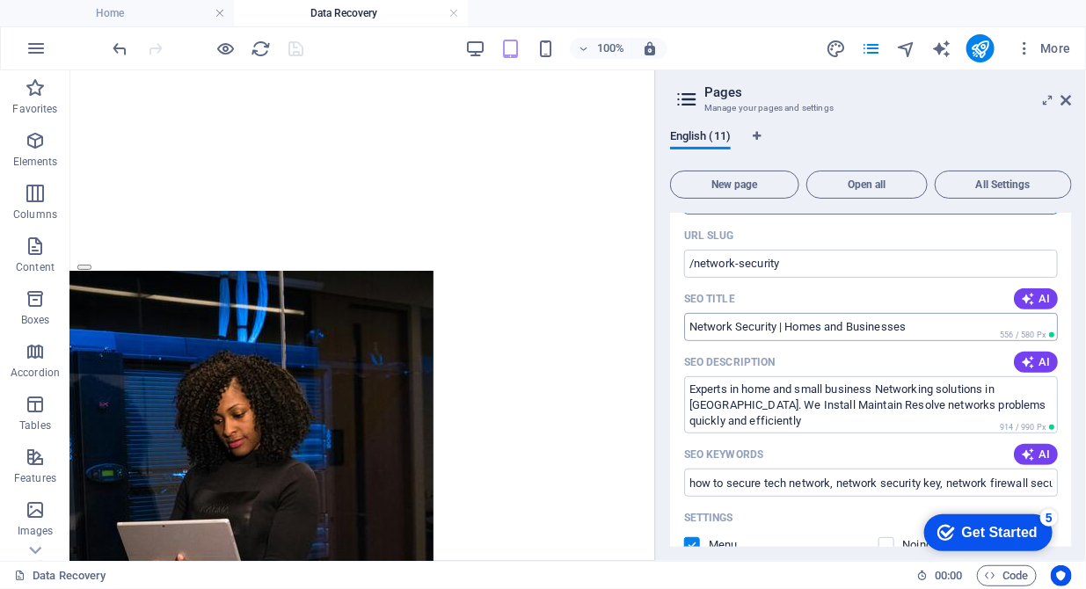
click at [785, 323] on input "Network Security | Homes and Businesses" at bounding box center [871, 327] width 374 height 28
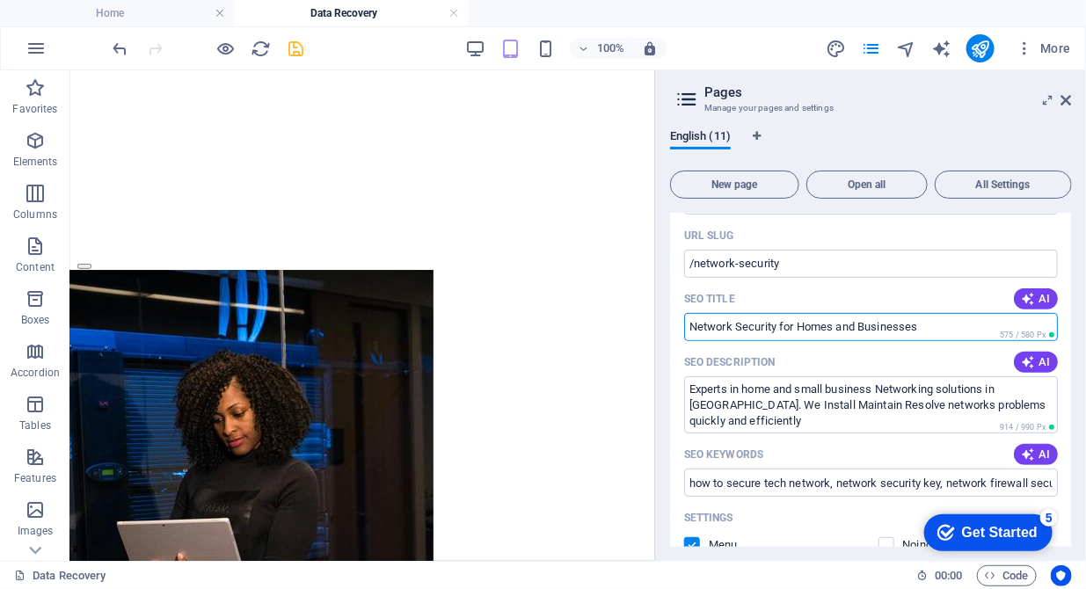
scroll to position [2105, 0]
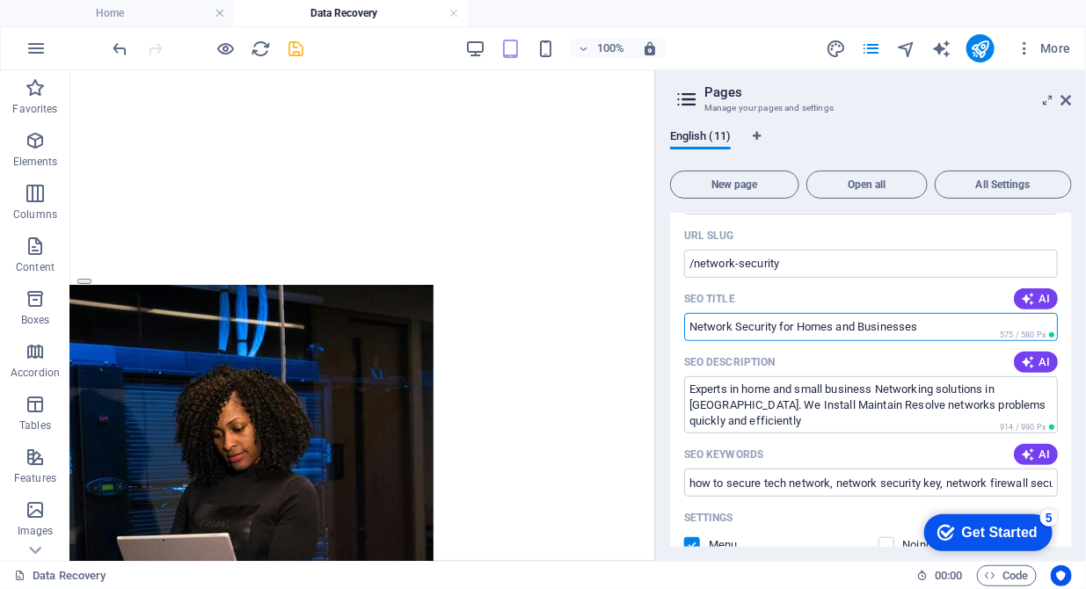
click at [951, 329] on input "Network Security for Homes and Businesses" at bounding box center [871, 327] width 374 height 28
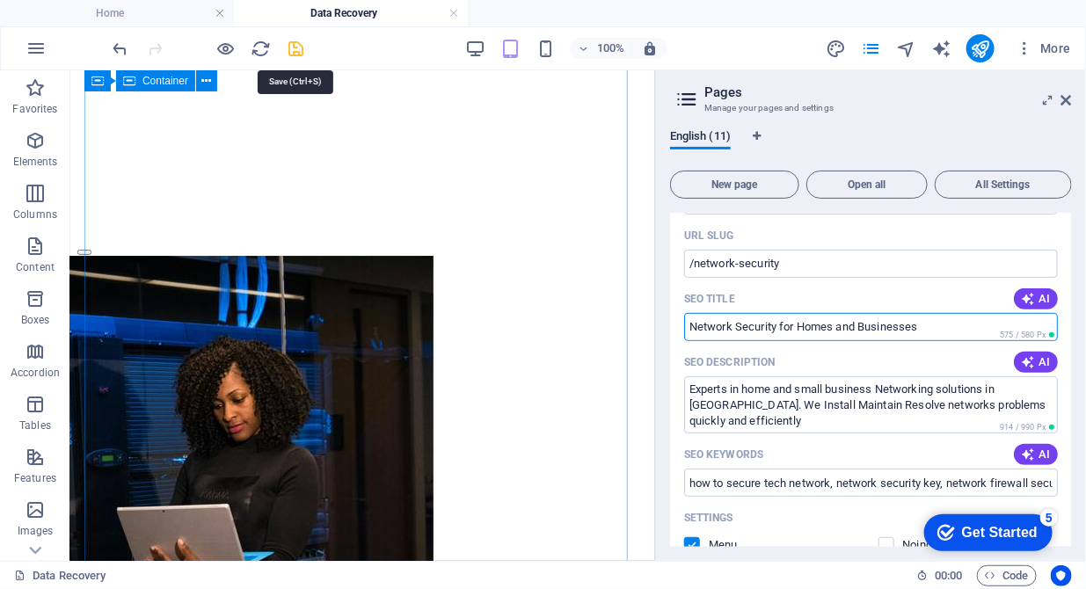
scroll to position [2127, 0]
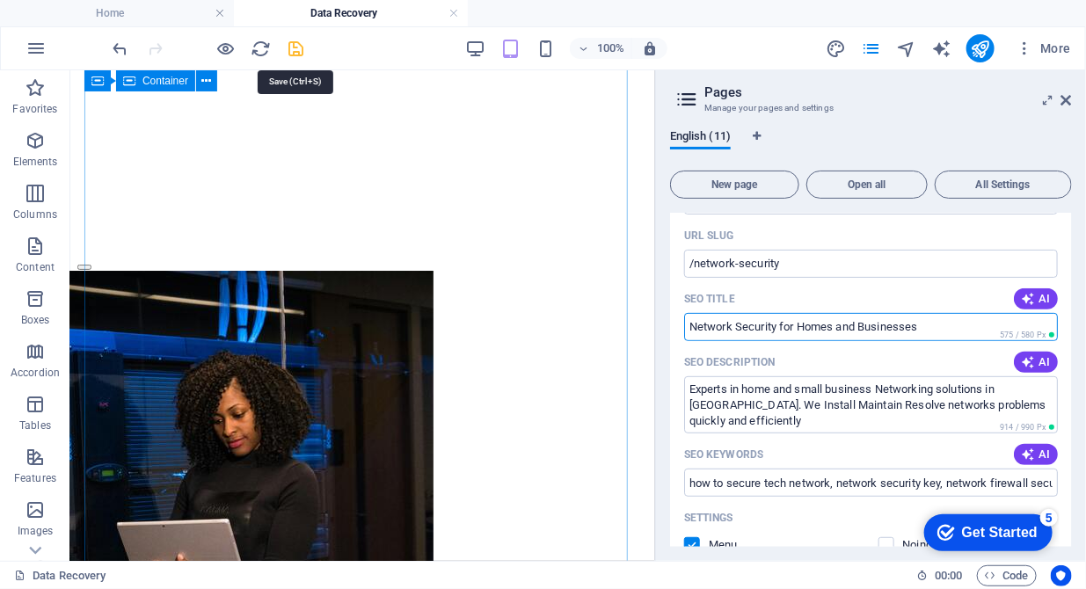
type input "Network Security for Homes and Businesses"
click at [287, 39] on icon "save" at bounding box center [297, 49] width 20 height 20
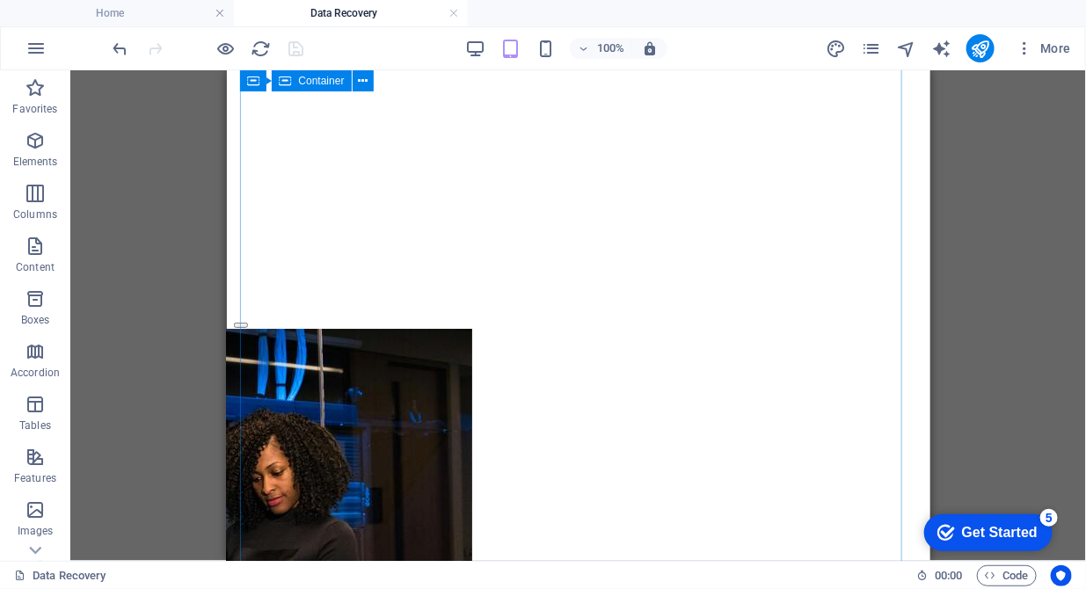
scroll to position [2051, 0]
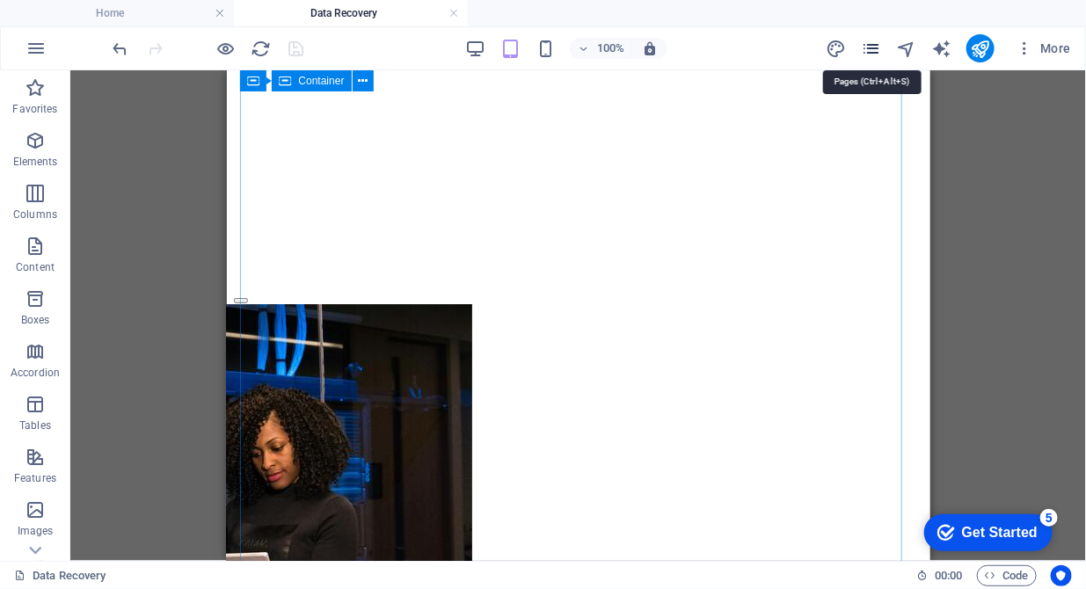
click at [877, 52] on icon "pages" at bounding box center [871, 49] width 20 height 20
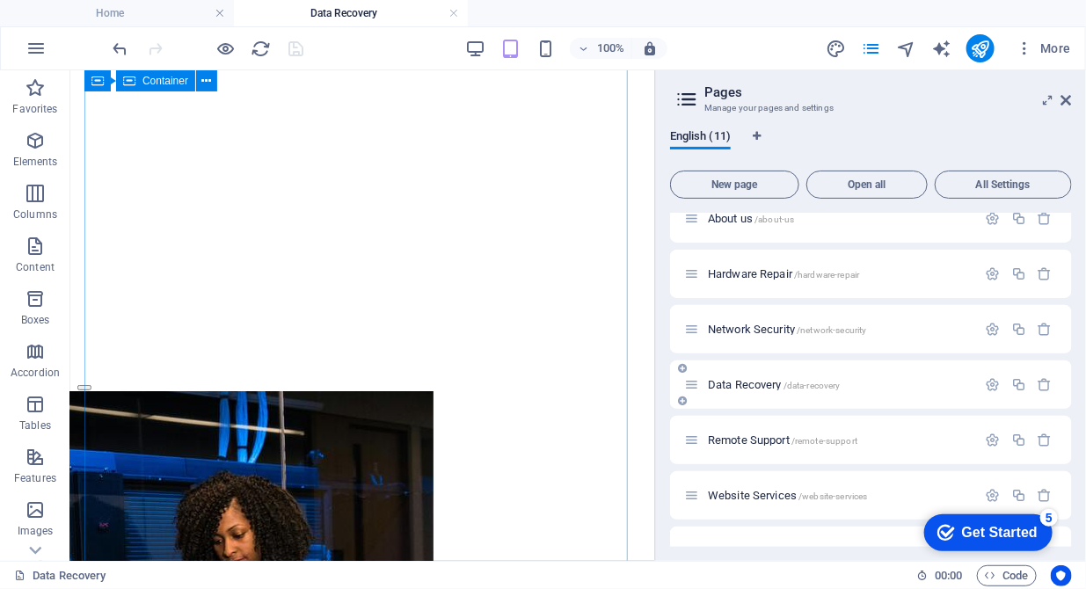
scroll to position [90, 0]
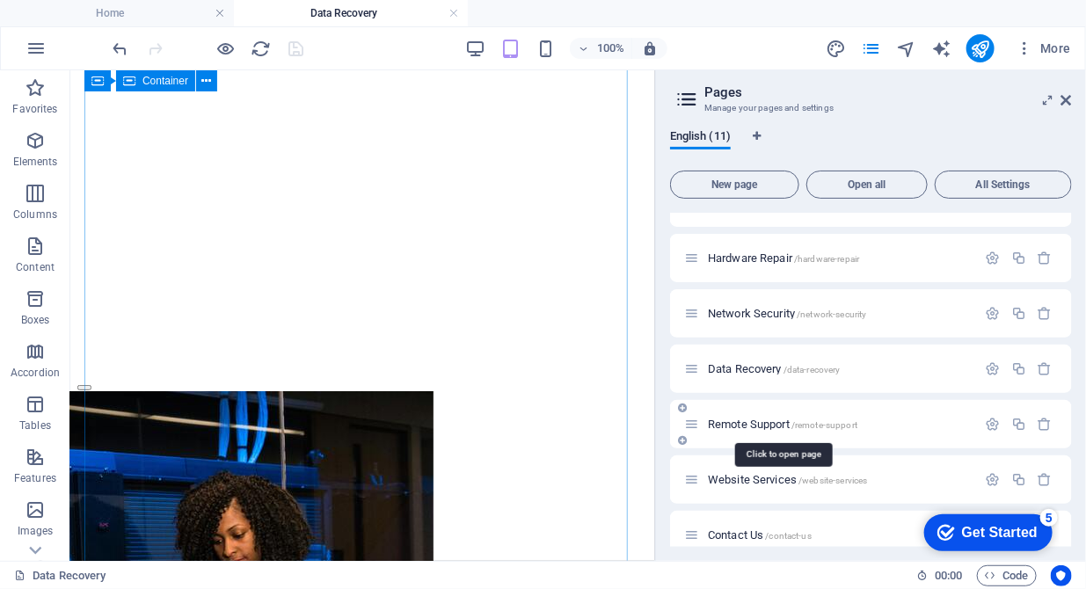
click at [763, 425] on span "Remote Support /remote-support" at bounding box center [782, 424] width 149 height 13
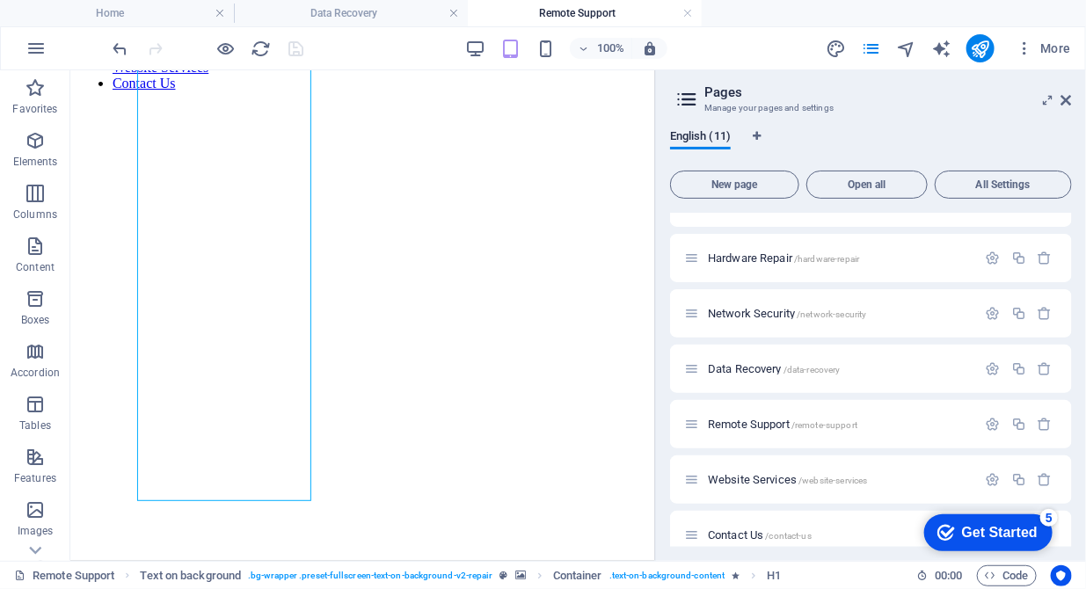
scroll to position [179, 0]
click at [988, 422] on icon "button" at bounding box center [993, 424] width 15 height 15
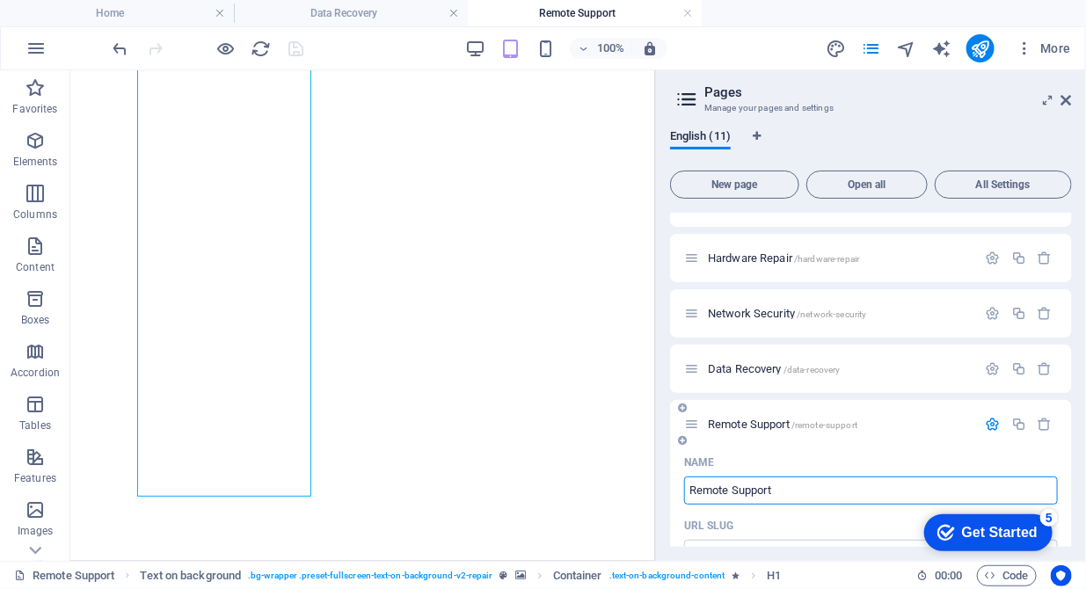
scroll to position [360, 0]
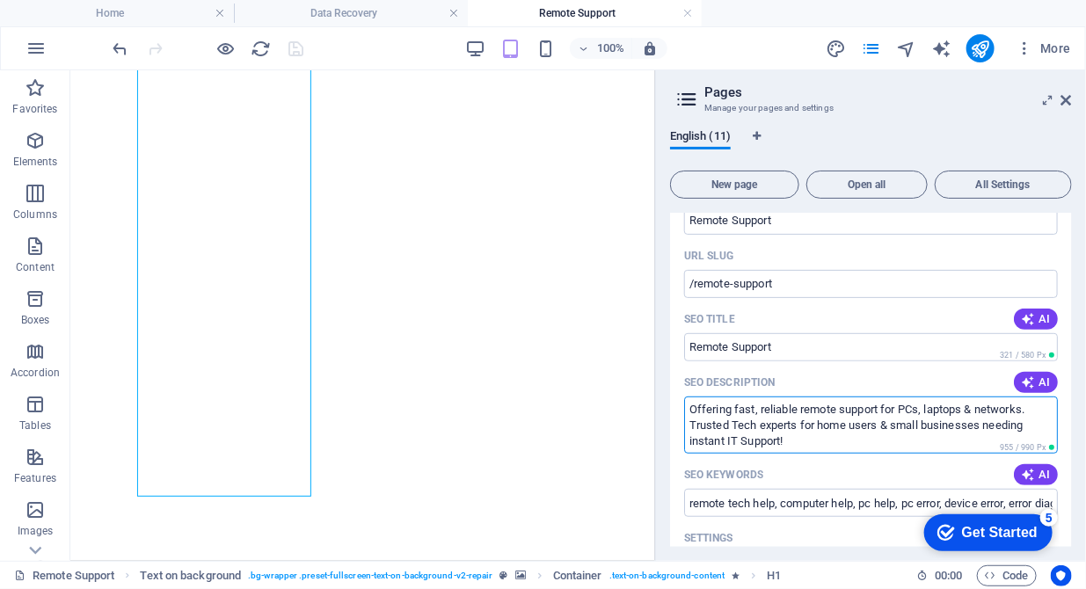
drag, startPoint x: 1036, startPoint y: 411, endPoint x: 689, endPoint y: 406, distance: 346.4
click at [689, 406] on textarea "Offering fast, reliable remote support for PCs, laptops & networks. Trusted Tec…" at bounding box center [871, 425] width 374 height 57
click at [812, 426] on textarea "Trusted Tech experts for home users & small businesses needing instant IT Suppo…" at bounding box center [871, 425] width 374 height 57
click at [979, 428] on textarea "Trusted Tech experts for home users & small businesses needing instant IT Suppo…" at bounding box center [871, 425] width 374 height 57
drag, startPoint x: 868, startPoint y: 426, endPoint x: 809, endPoint y: 424, distance: 58.9
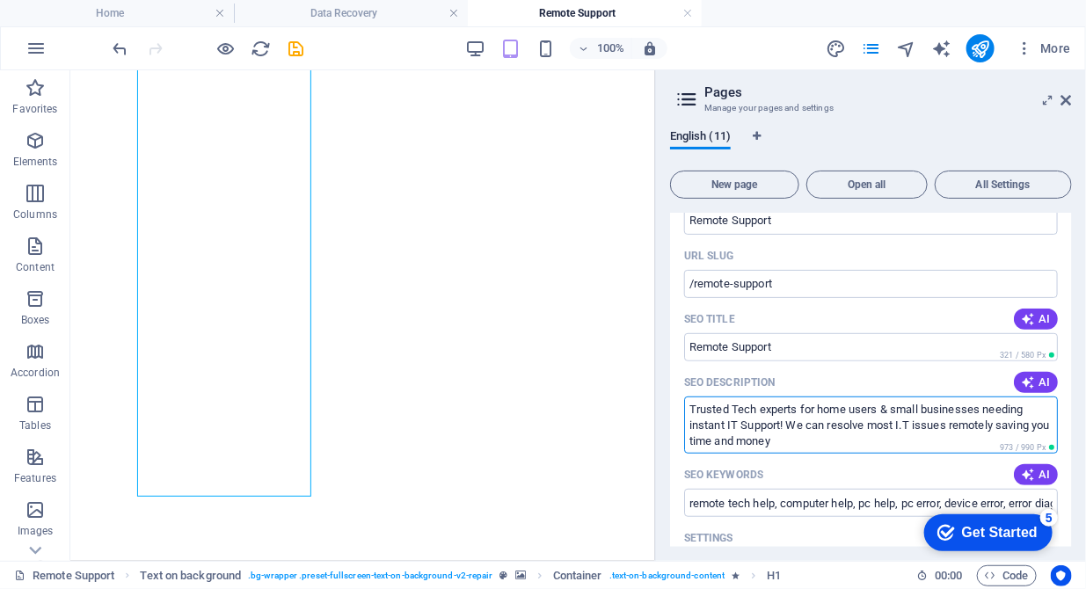
click at [809, 424] on textarea "Trusted Tech experts for home users & small businesses needing instant IT Suppo…" at bounding box center [871, 425] width 374 height 57
drag, startPoint x: 901, startPoint y: 427, endPoint x: 869, endPoint y: 422, distance: 32.1
click at [869, 422] on textarea "Trusted Tech experts for home users & small businesses needing instant IT Suppo…" at bounding box center [871, 425] width 374 height 57
click at [772, 441] on textarea "Trusted Tech experts for home users & small businesses needing instant IT Suppo…" at bounding box center [871, 425] width 374 height 57
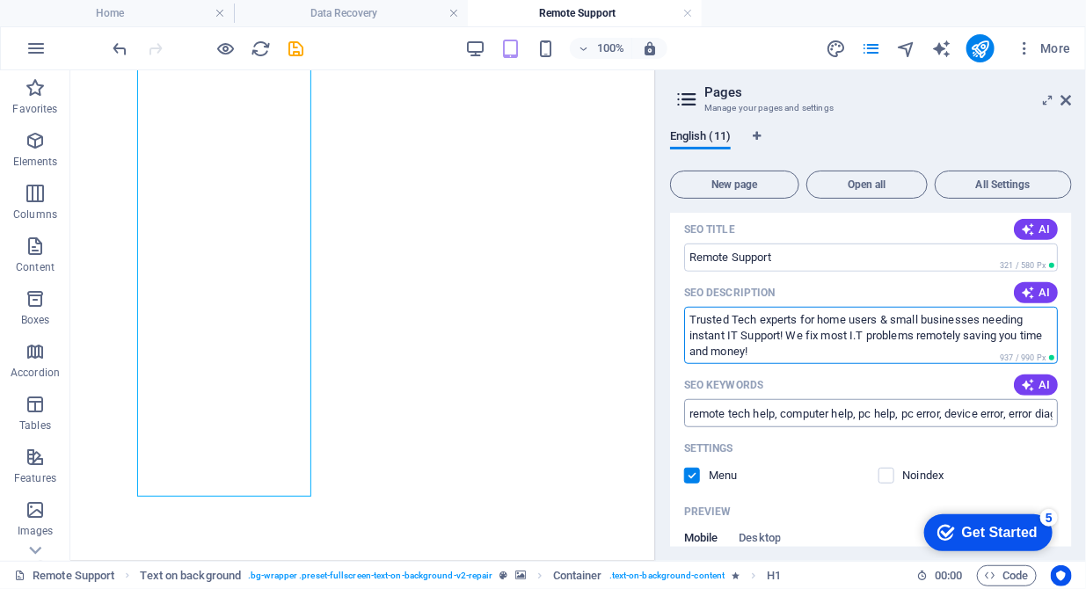
type textarea "Trusted Tech experts for home users & small businesses needing instant IT Suppo…"
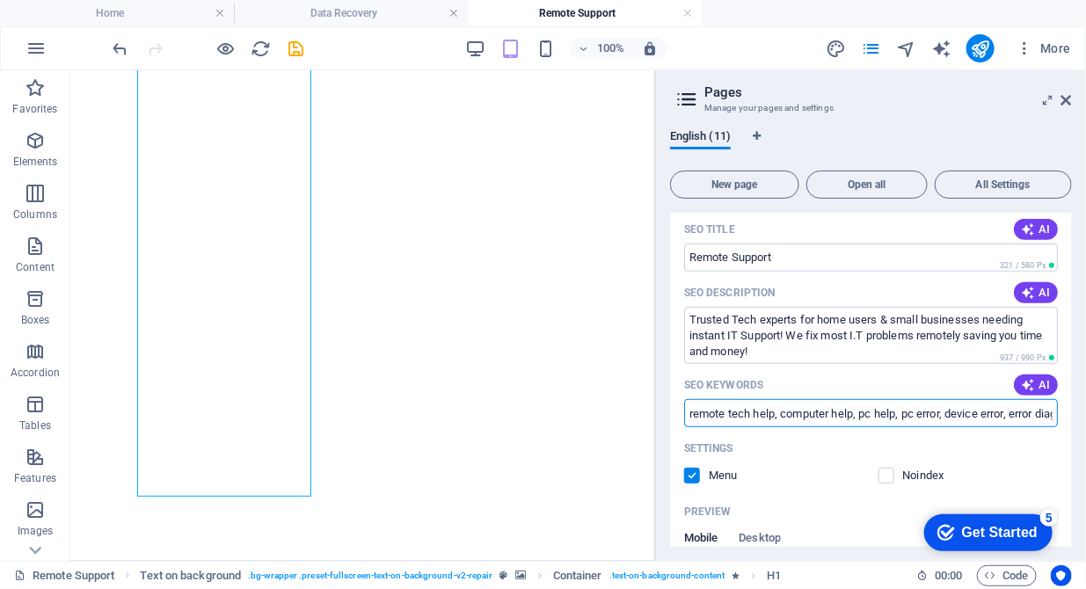
click at [743, 417] on input "remote tech help, computer help, pc help, pc error, device error, error diagnos…" at bounding box center [871, 413] width 374 height 28
drag, startPoint x: 684, startPoint y: 412, endPoint x: 1105, endPoint y: 315, distance: 432.3
click at [1085, 315] on html "DDITP Computer Repairs, Setup, Maintenance Upgrades, Security for Homes and Sma…" at bounding box center [543, 294] width 1086 height 589
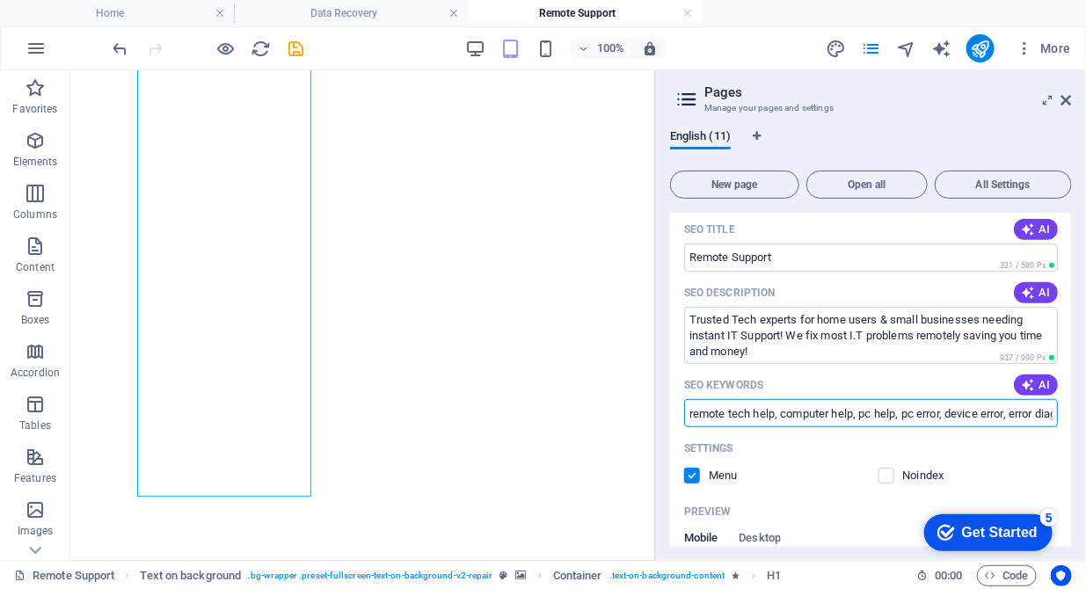
click at [721, 421] on input "remote tech help, computer help, pc help, pc error, device error, error diagnos…" at bounding box center [871, 413] width 374 height 28
drag, startPoint x: 876, startPoint y: 414, endPoint x: 895, endPoint y: 413, distance: 19.4
click at [911, 413] on input "remote tech help, computer help, pc help, pc error, device error, error diagnos…" at bounding box center [871, 413] width 374 height 28
drag, startPoint x: 863, startPoint y: 413, endPoint x: 1017, endPoint y: 412, distance: 153.9
click at [1017, 412] on input "remote tech help, computer help, pc help, pc error, device error, error diagnos…" at bounding box center [871, 413] width 374 height 28
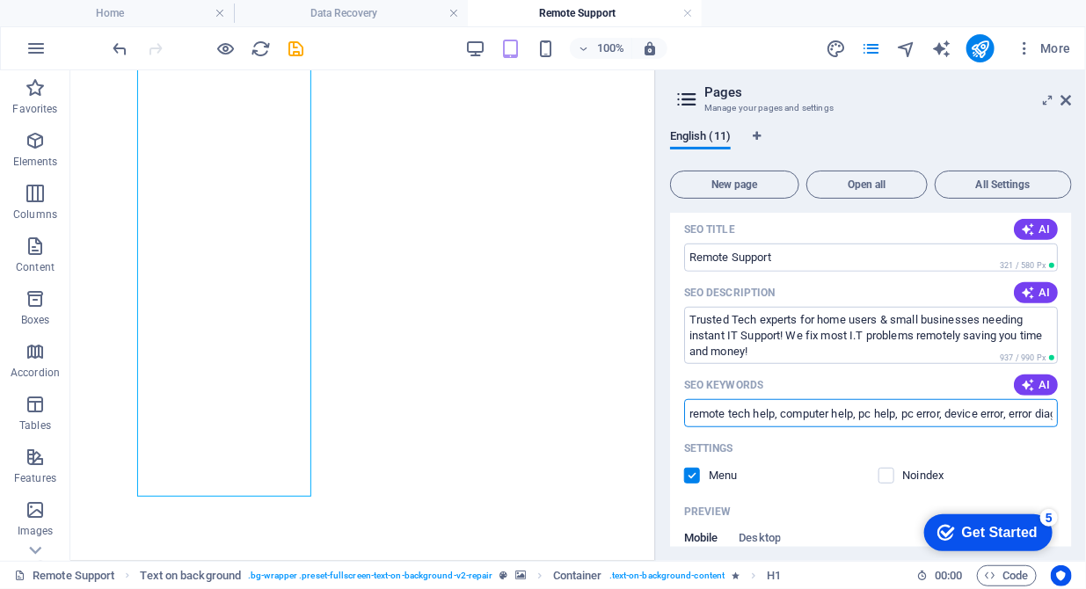
click at [715, 418] on input "remote tech help, computer help, pc help, pc error, device error, error diagnos…" at bounding box center [871, 413] width 374 height 28
paste input "IT support,emergency remote computer support,email setup remote support, fix co…"
click at [830, 418] on input "remote IT support,emergency remote computer support,email setup remote support,…" at bounding box center [871, 413] width 374 height 28
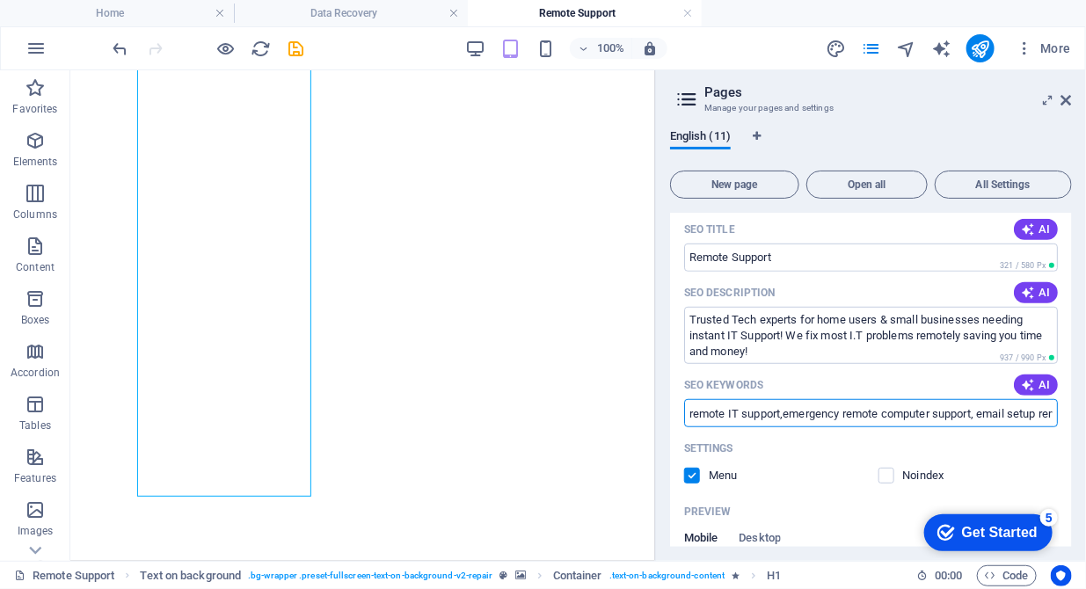
drag, startPoint x: 897, startPoint y: 415, endPoint x: 656, endPoint y: 410, distance: 240.9
click at [656, 410] on aside "Pages Manage your pages and settings English (11) New page Open all All Setting…" at bounding box center [870, 315] width 431 height 491
click at [783, 416] on input "remote IT support,emergency remote computer support, email setup remote support…" at bounding box center [871, 413] width 374 height 28
type input "remote IT support, emergency remote computer support, email setup remote suppor…"
drag, startPoint x: 800, startPoint y: 484, endPoint x: 768, endPoint y: 477, distance: 33.3
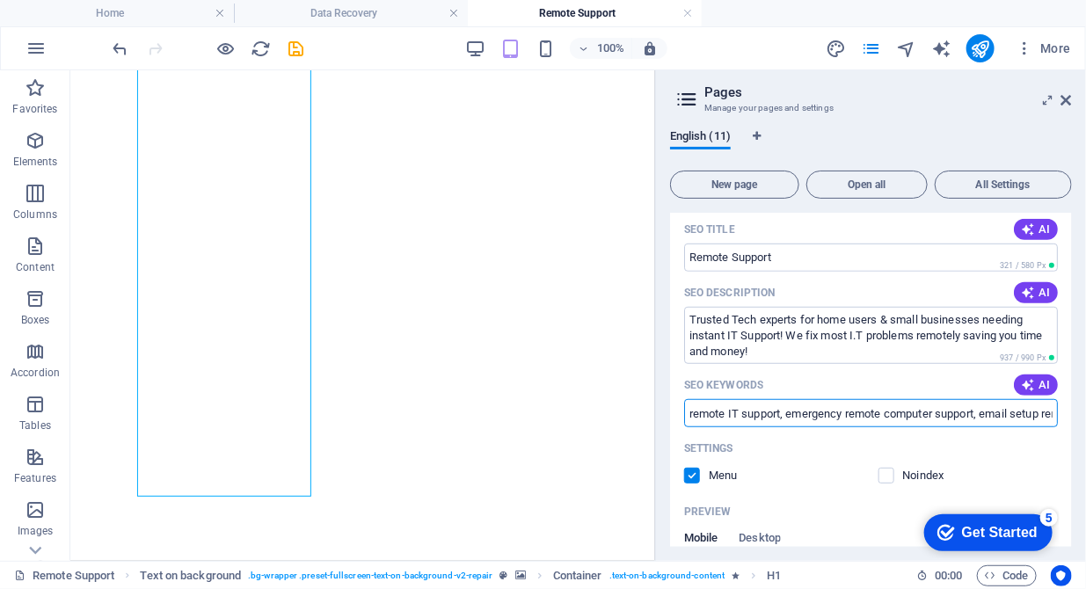
click at [826, 412] on input "remote IT support, emergency remote computer support, email setup remote suppor…" at bounding box center [871, 413] width 374 height 28
click at [304, 50] on icon "save" at bounding box center [297, 49] width 20 height 20
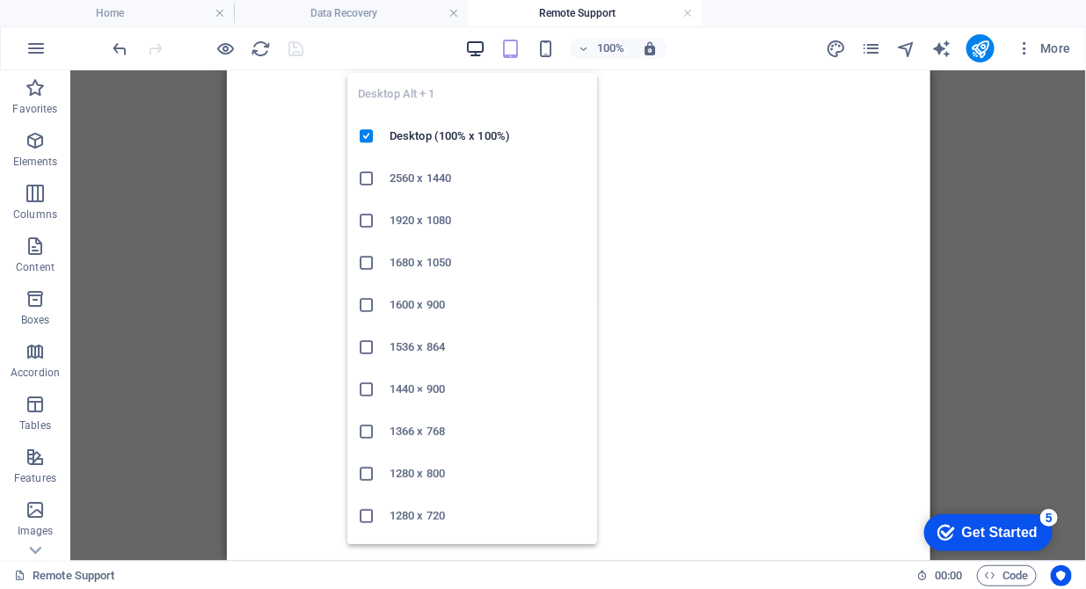
click at [477, 47] on icon "button" at bounding box center [475, 49] width 20 height 20
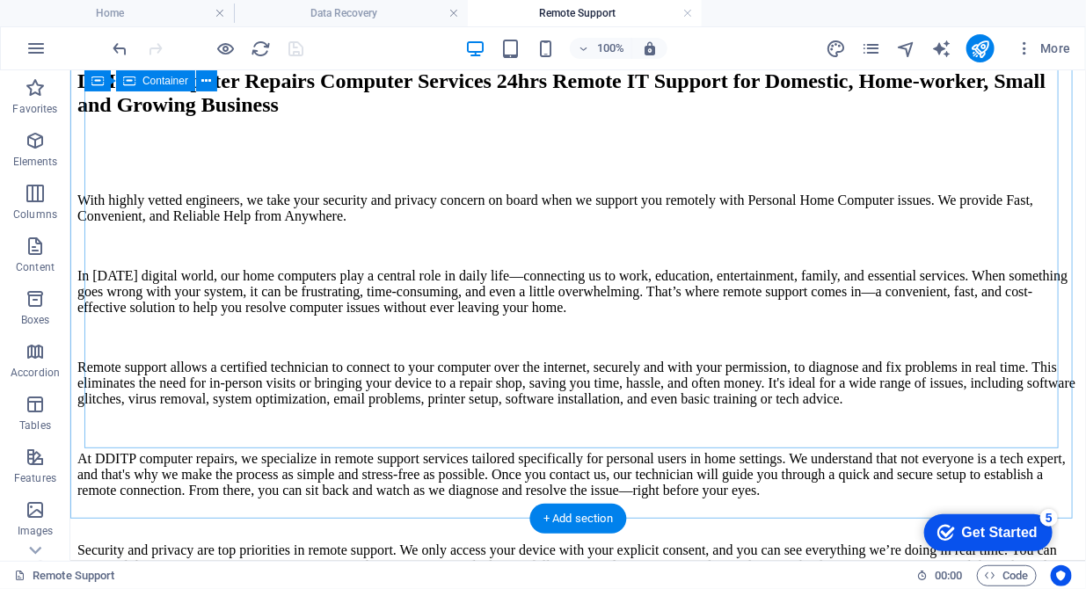
scroll to position [3686, 0]
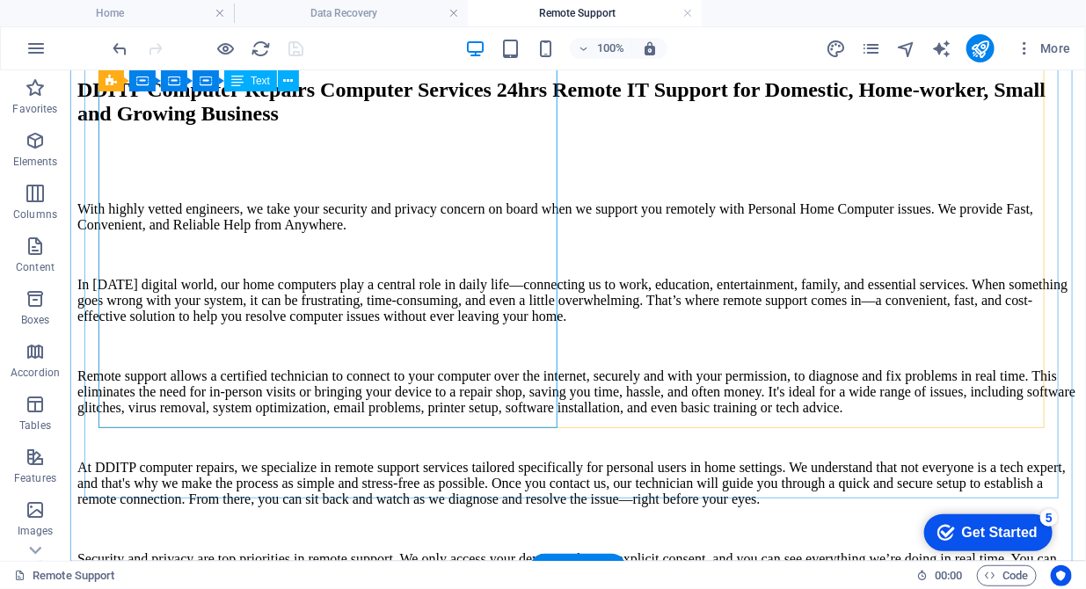
click at [345, 407] on div "With highly vetted engineers, we take your security and privacy concern on boar…" at bounding box center [576, 565] width 1001 height 731
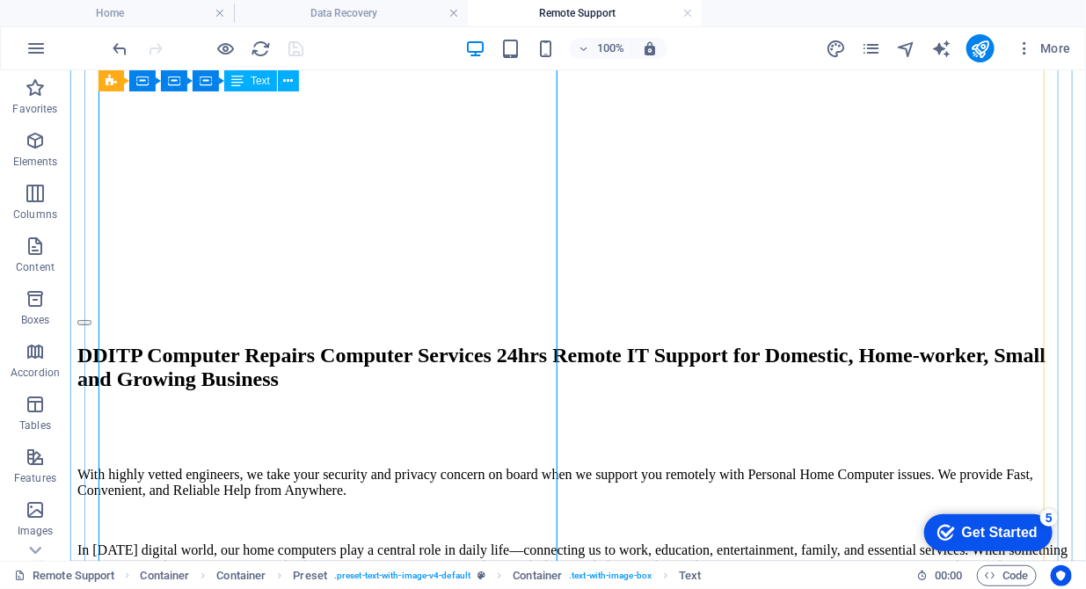
scroll to position [3416, 0]
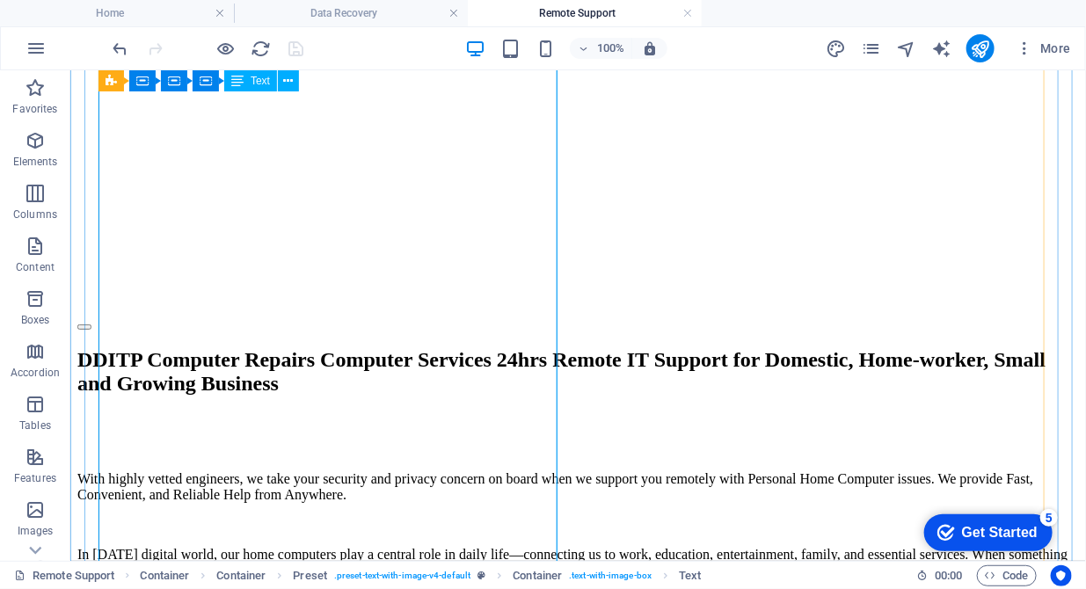
click at [259, 287] on div "Drag here to replace the existing content. Press “Ctrl” if you want to create a…" at bounding box center [577, 315] width 1015 height 491
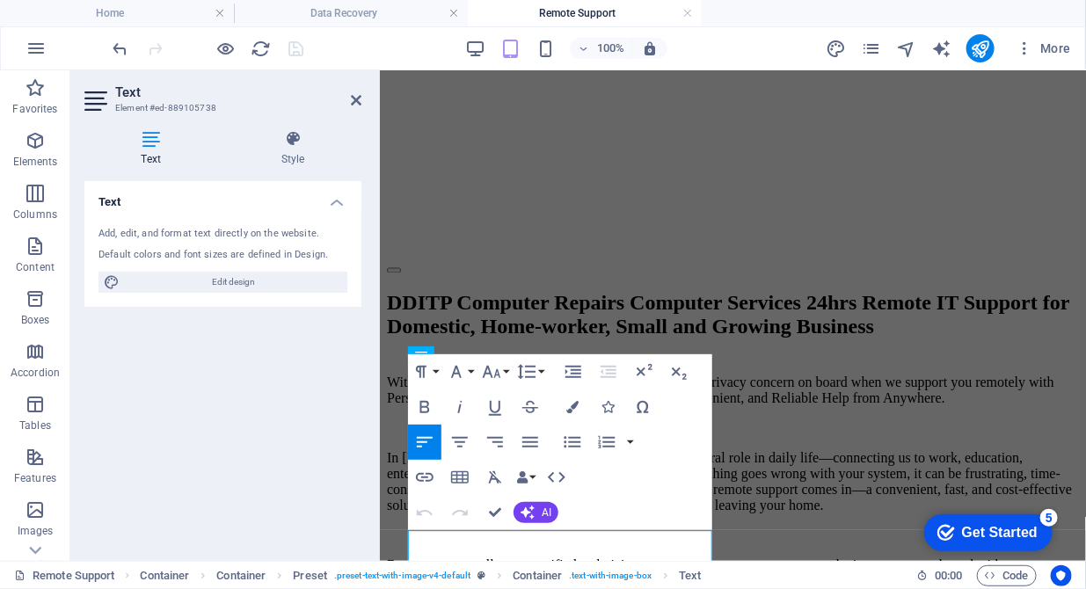
scroll to position [1903, 0]
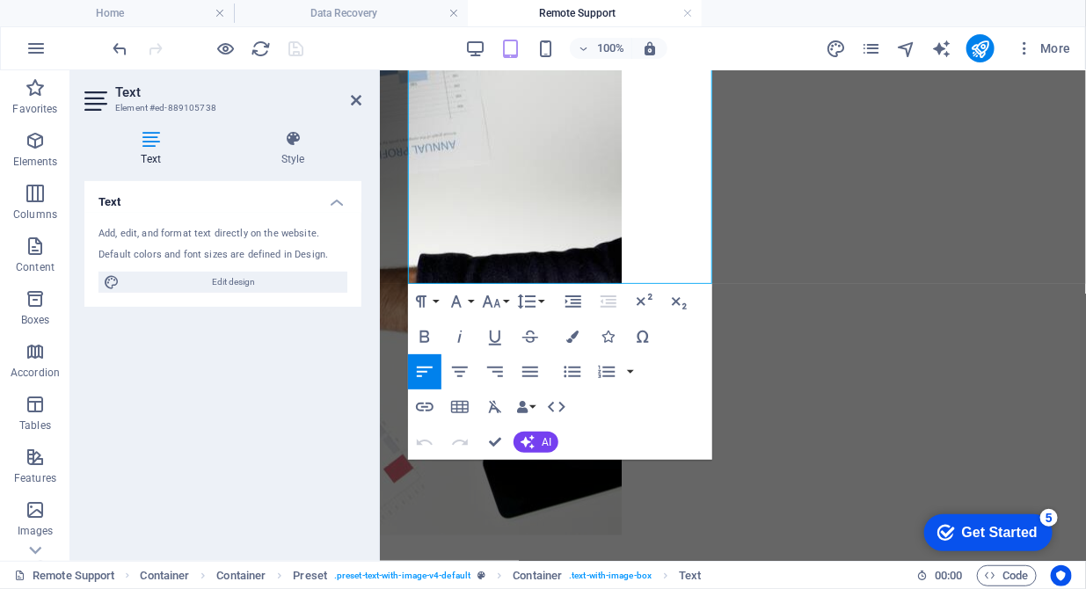
scroll to position [3432, 0]
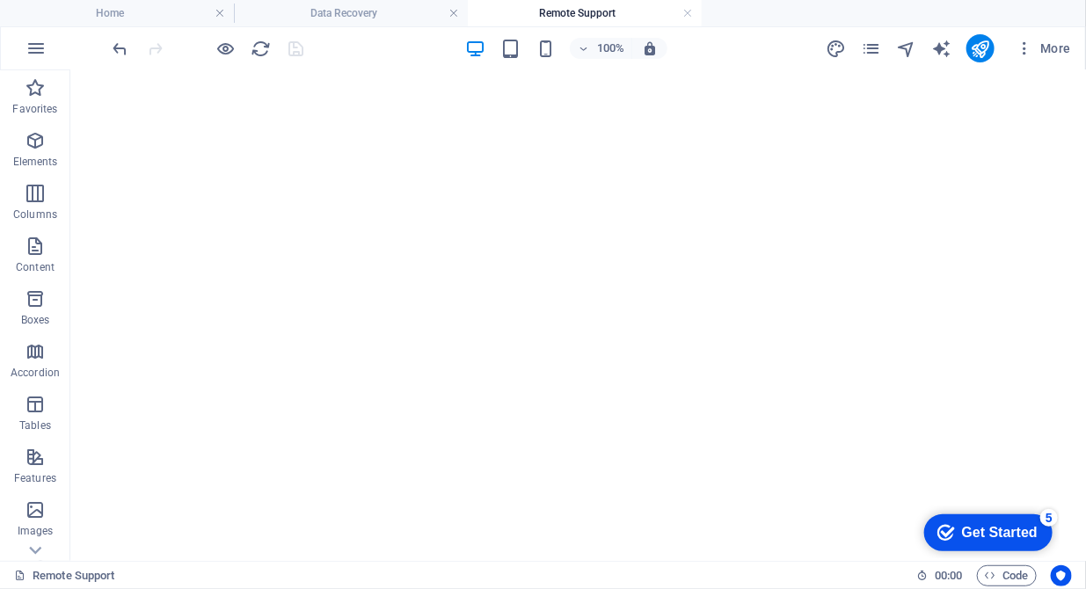
scroll to position [498, 0]
click at [983, 39] on icon "publish" at bounding box center [980, 49] width 20 height 20
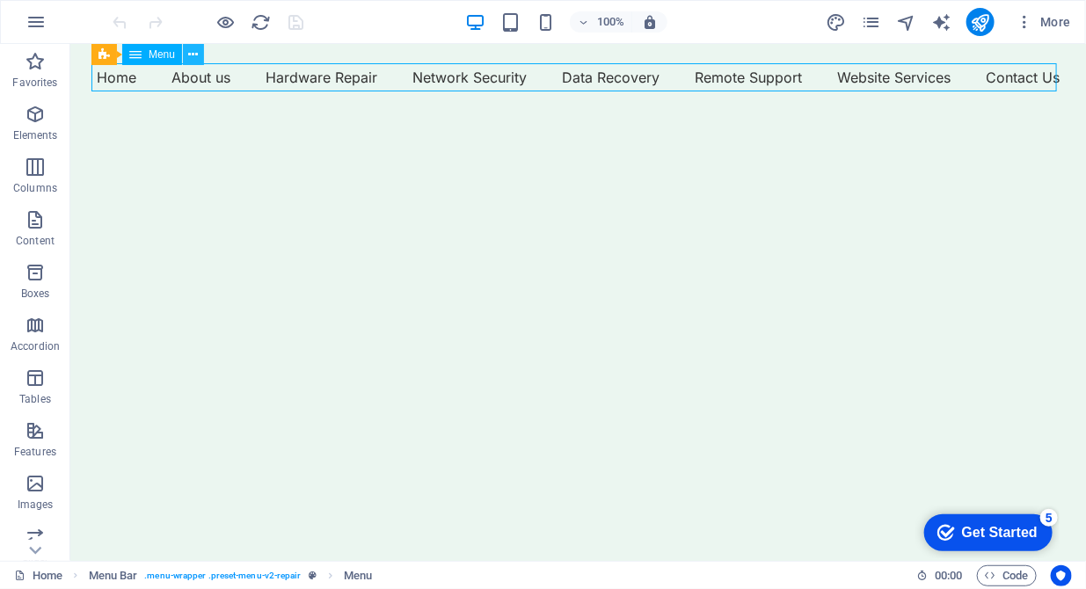
click at [189, 50] on icon at bounding box center [194, 55] width 10 height 18
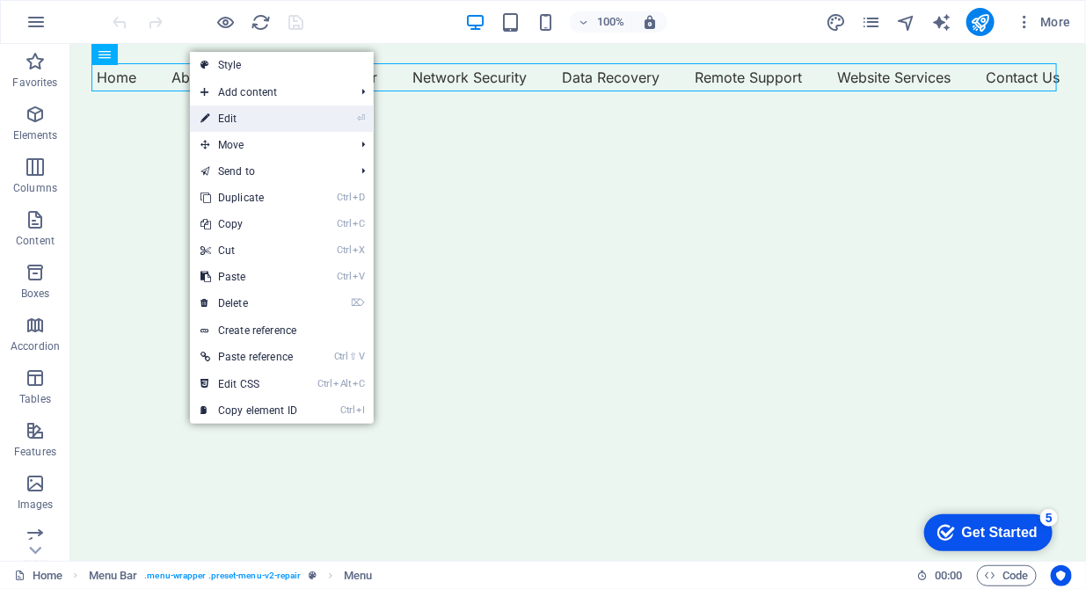
click at [235, 126] on link "⏎ Edit" at bounding box center [249, 118] width 118 height 26
select select
select select "external"
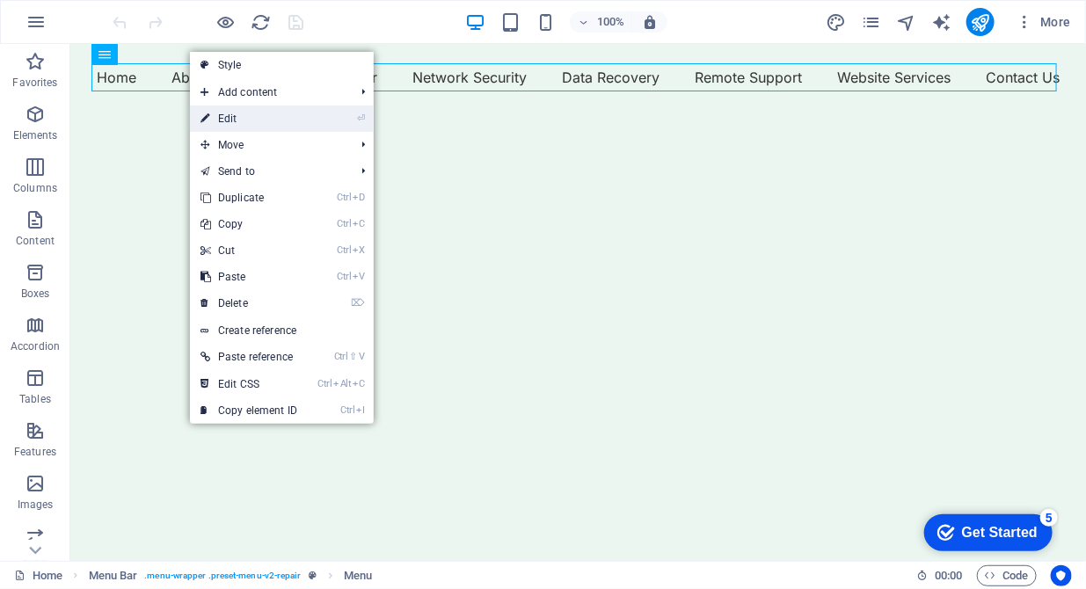
select select "external"
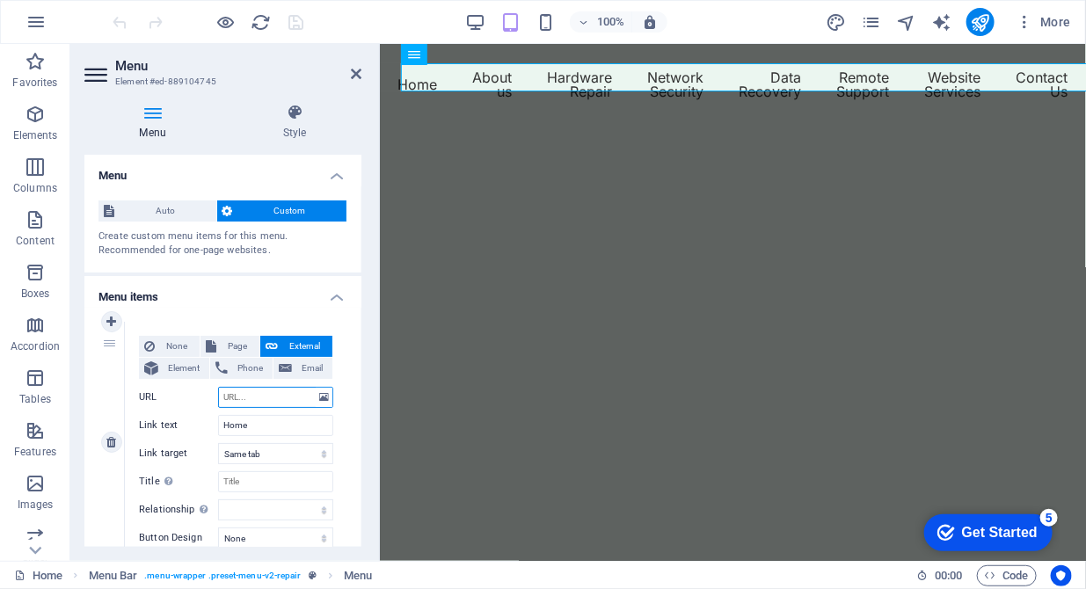
click at [263, 393] on input "URL" at bounding box center [275, 397] width 115 height 21
type input "[URL][DOMAIN_NAME]"
select select
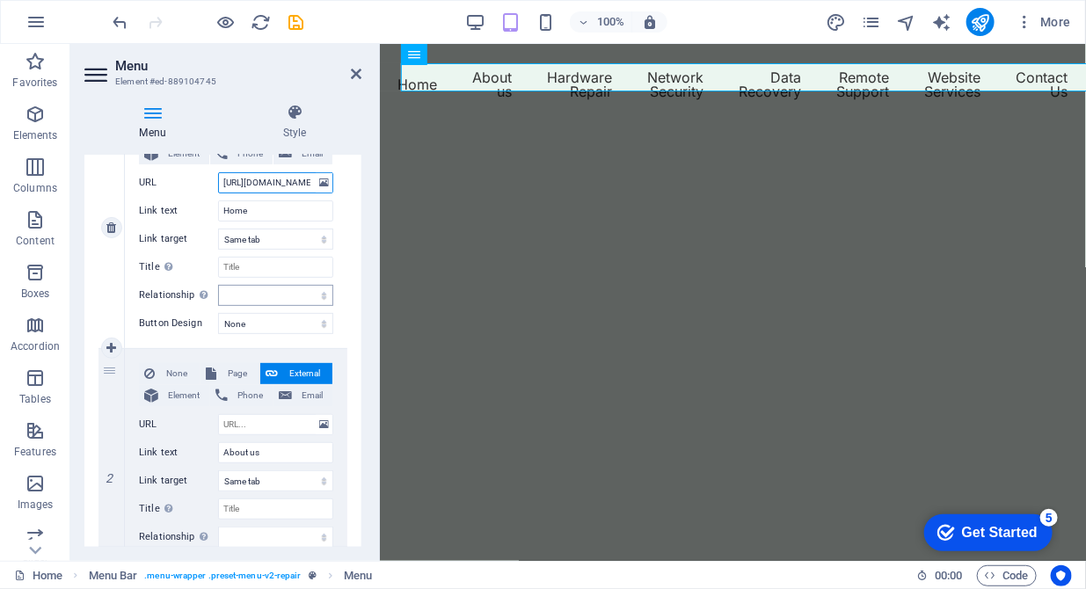
scroll to position [269, 0]
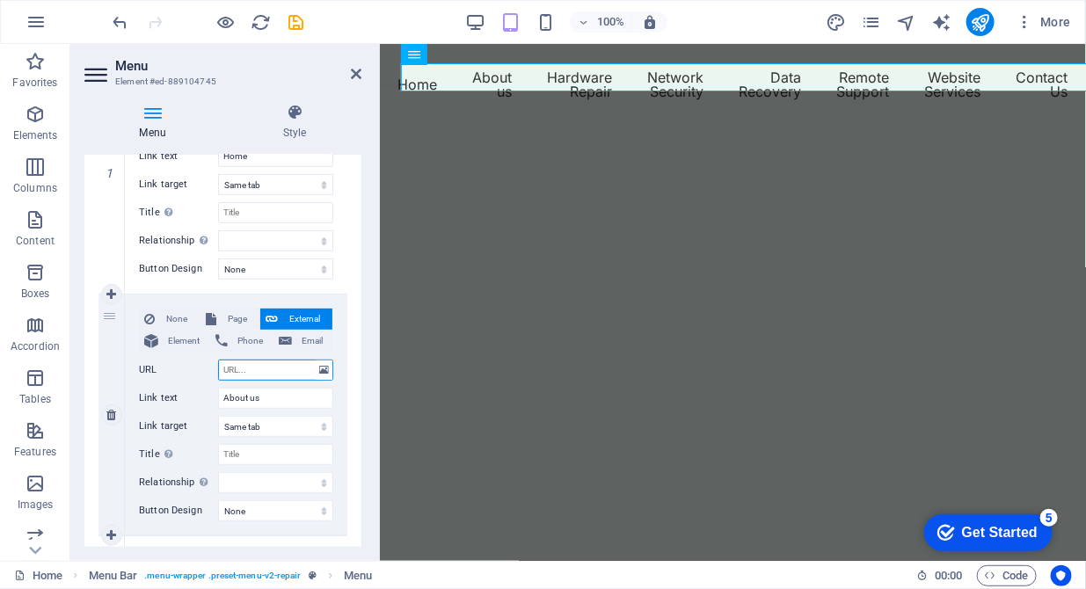
click at [277, 375] on input "URL" at bounding box center [275, 370] width 115 height 21
type input "[URL][DOMAIN_NAME]"
select select
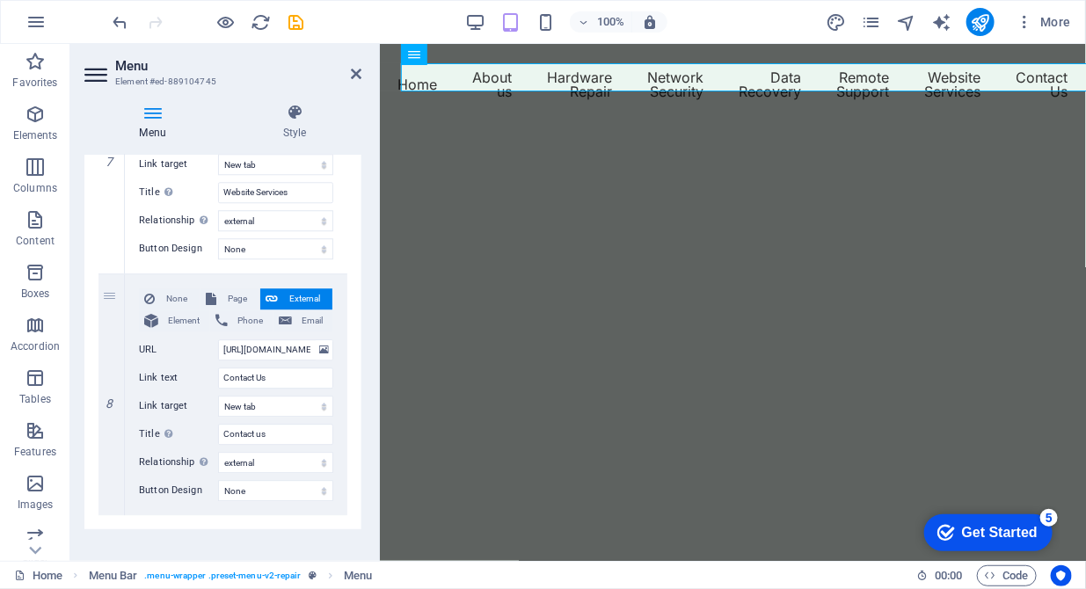
scroll to position [1757, 0]
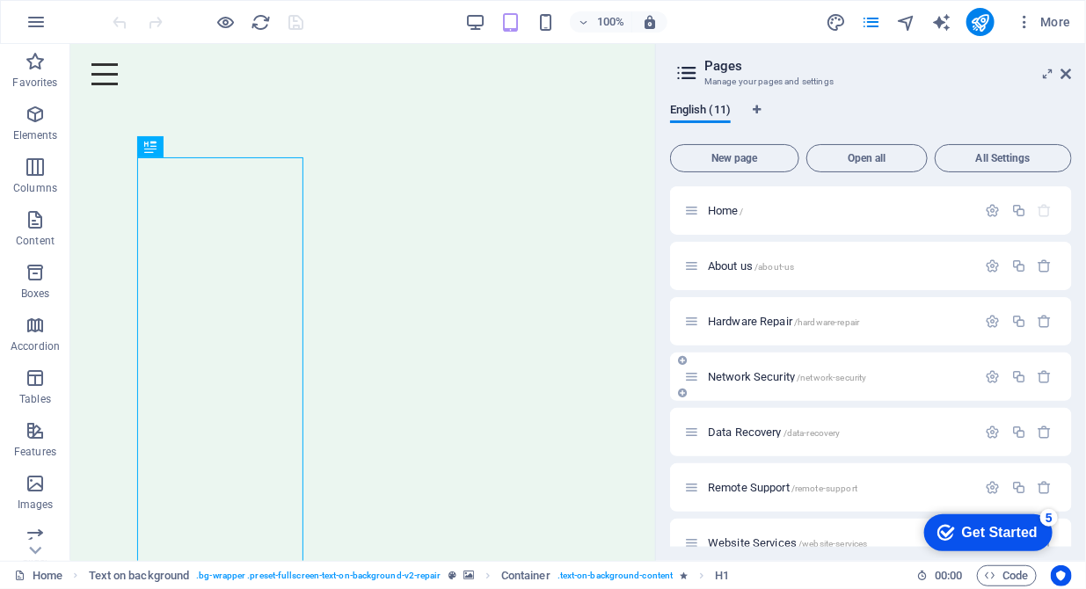
scroll to position [179, 0]
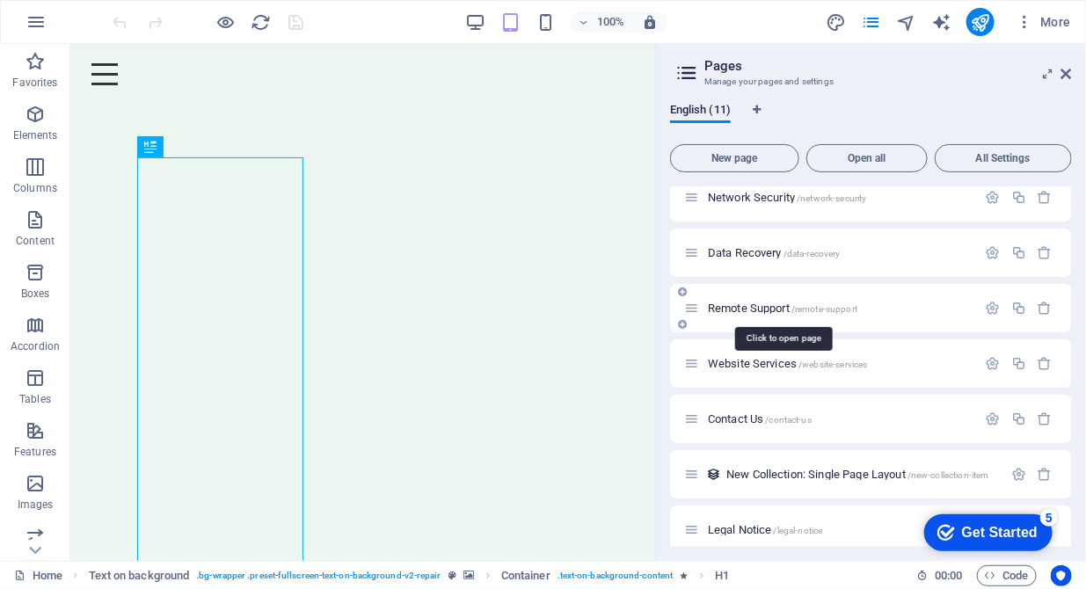
click at [747, 303] on span "Remote Support /remote-support" at bounding box center [782, 308] width 149 height 13
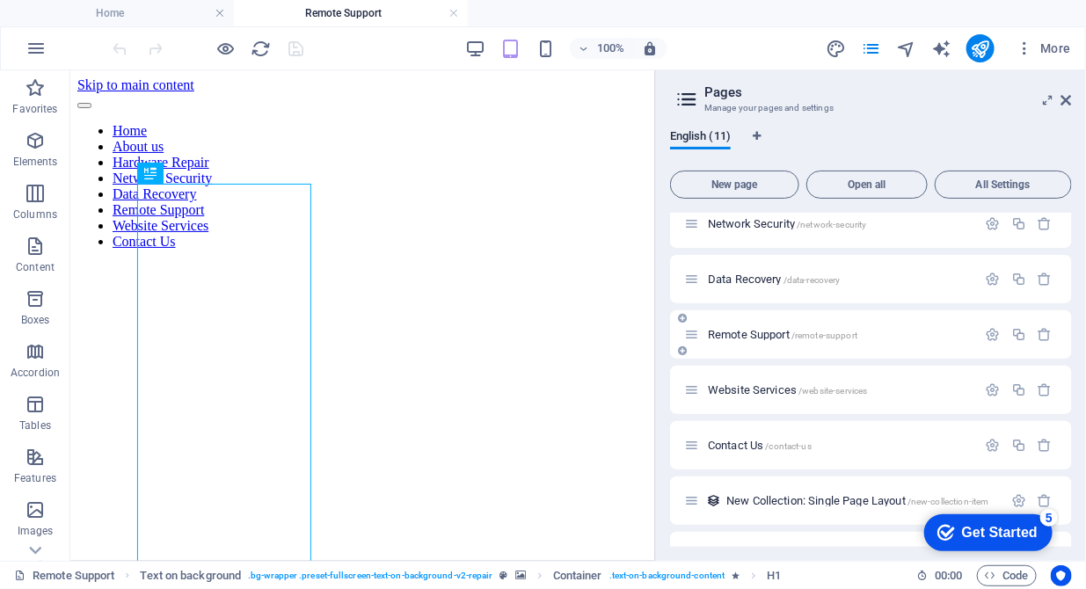
scroll to position [0, 0]
click at [0, 0] on icon "button" at bounding box center [0, 0] width 0 height 0
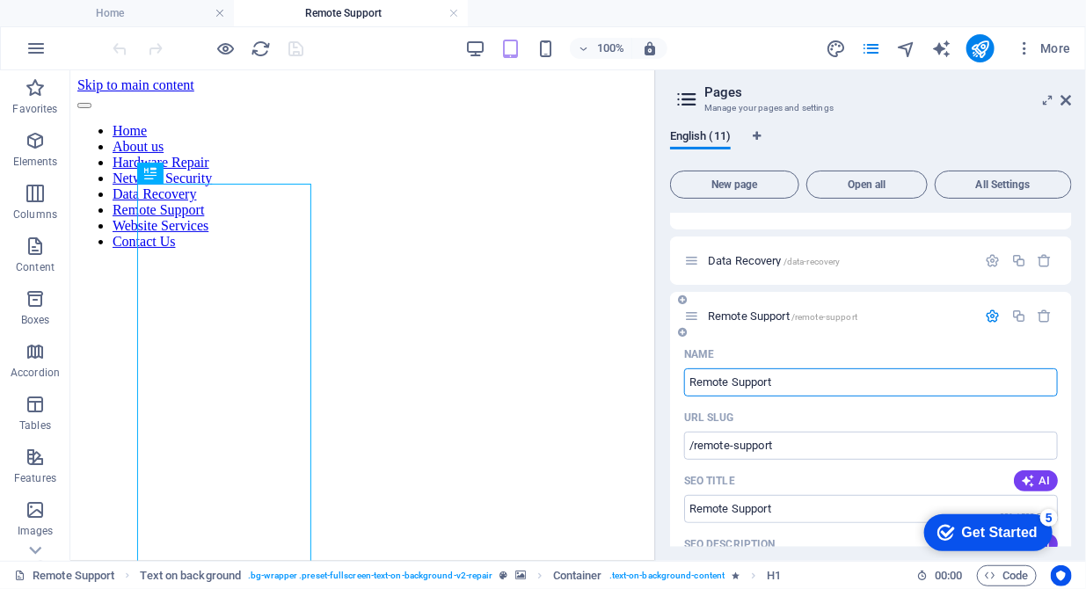
scroll to position [179, 0]
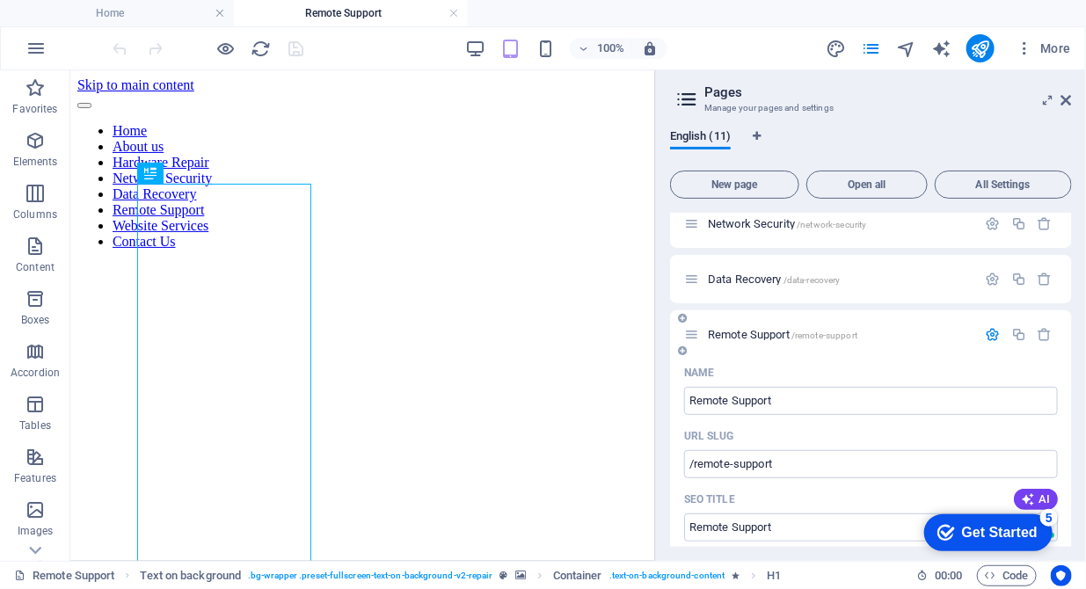
click at [0, 0] on icon "button" at bounding box center [0, 0] width 0 height 0
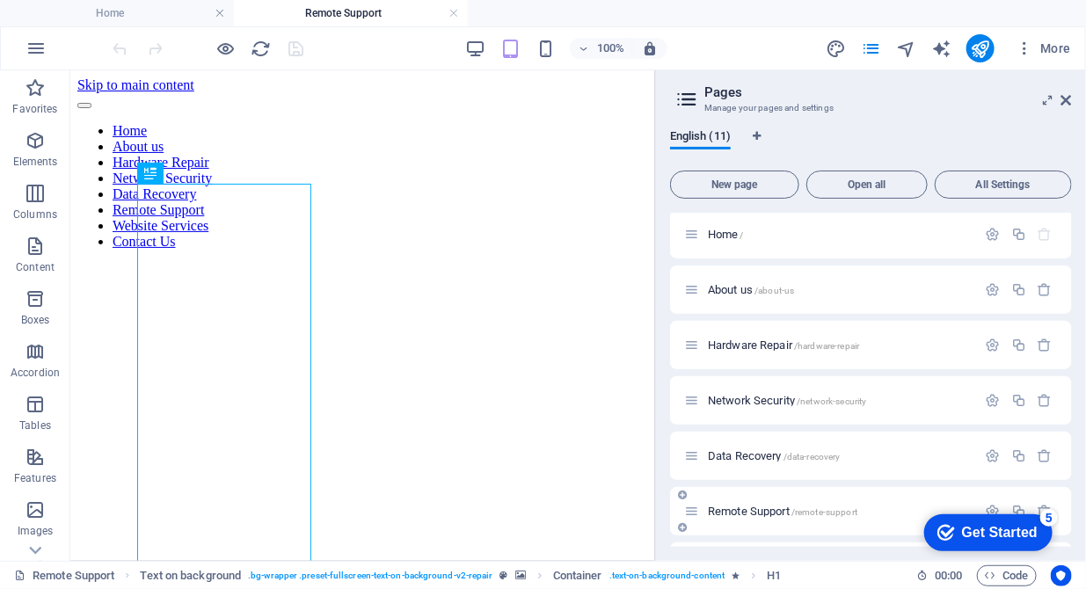
scroll to position [0, 0]
click at [0, 0] on icon "button" at bounding box center [0, 0] width 0 height 0
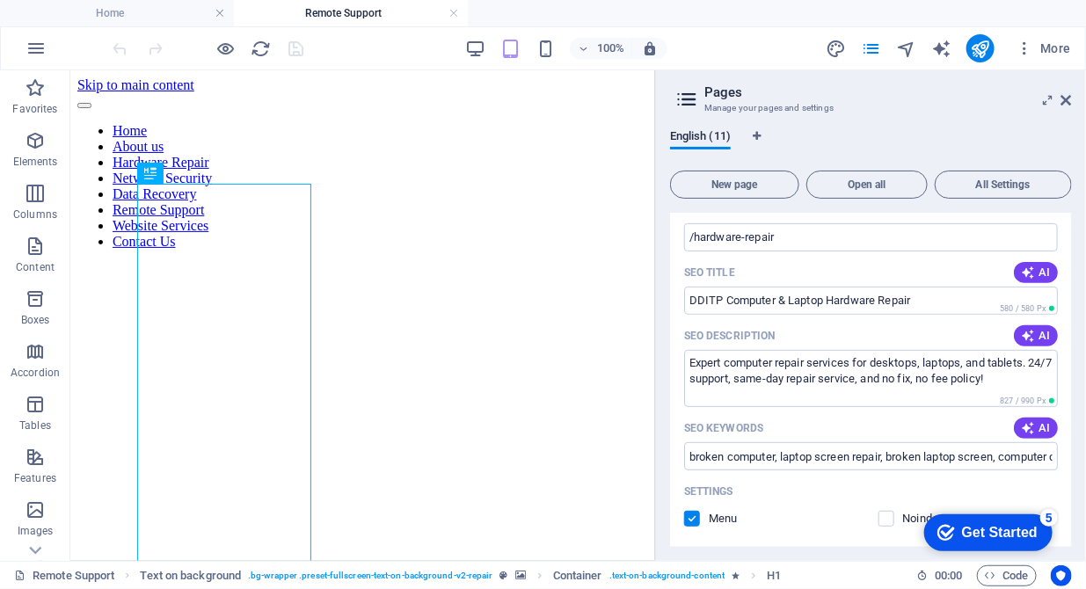
scroll to position [269, 0]
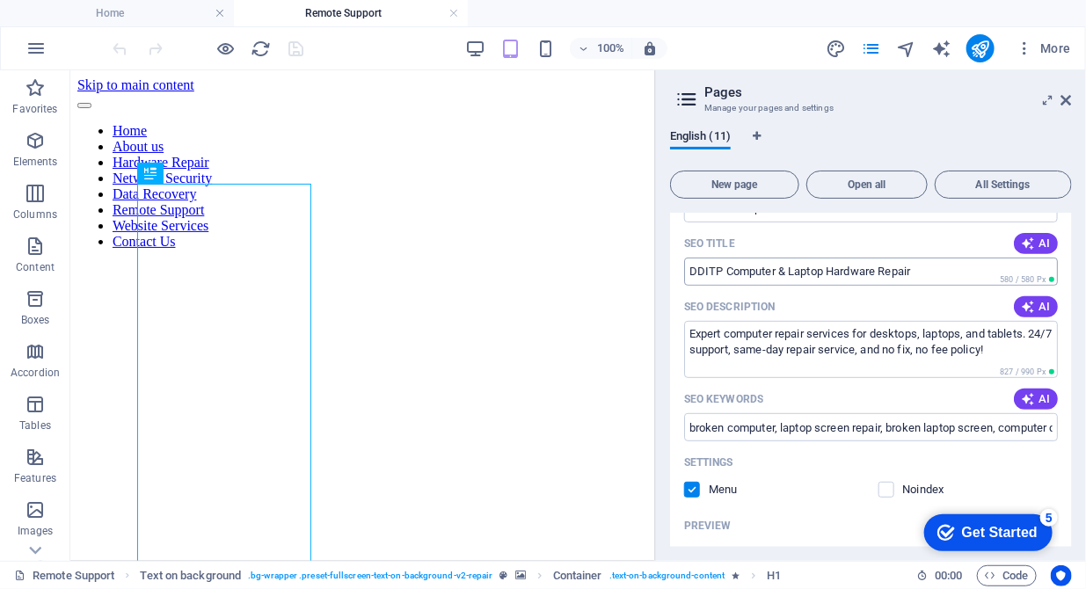
click at [724, 266] on input "DDITP Computer & Laptop Hardware Repair" at bounding box center [871, 272] width 374 height 28
drag, startPoint x: 725, startPoint y: 273, endPoint x: 673, endPoint y: 273, distance: 52.7
click at [673, 273] on div "Name Hardware Repair ​ URL SLUG /hardware-repair ​ SEO Title AI DDITP Computer …" at bounding box center [871, 472] width 402 height 739
click at [752, 273] on input "Computer & Laptop Hardware Repair" at bounding box center [871, 272] width 374 height 28
click at [915, 271] on input "Computer & Tables Laptop Hardware Repair" at bounding box center [871, 272] width 374 height 28
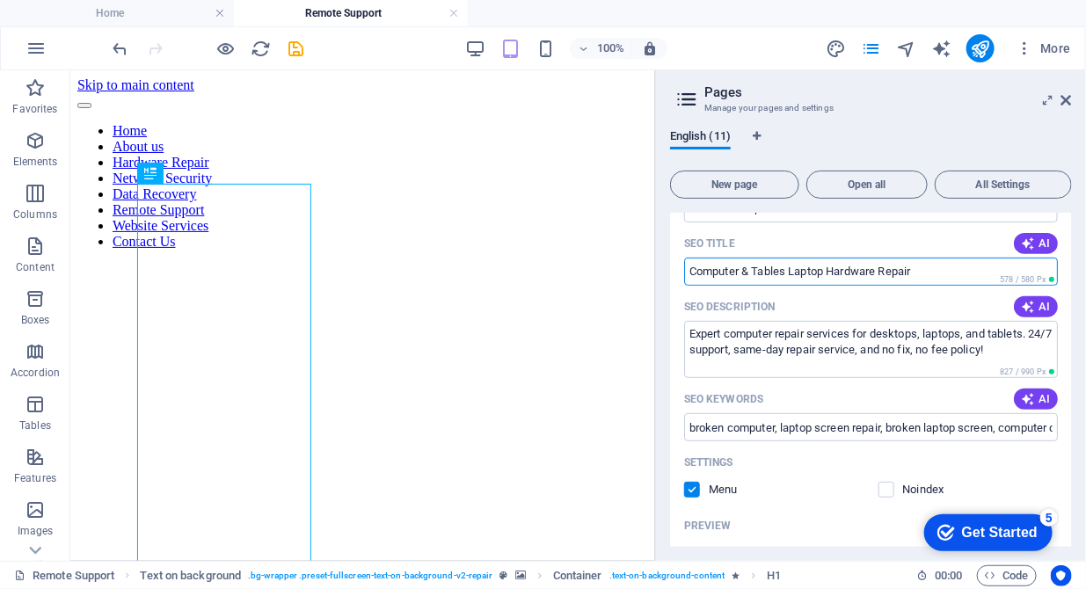
click at [787, 270] on input "Computer & Tables Laptop Hardware Repair" at bounding box center [871, 272] width 374 height 28
type input "Computer & Tables Laptop Hardware Repair"
click at [295, 41] on icon "save" at bounding box center [297, 49] width 20 height 20
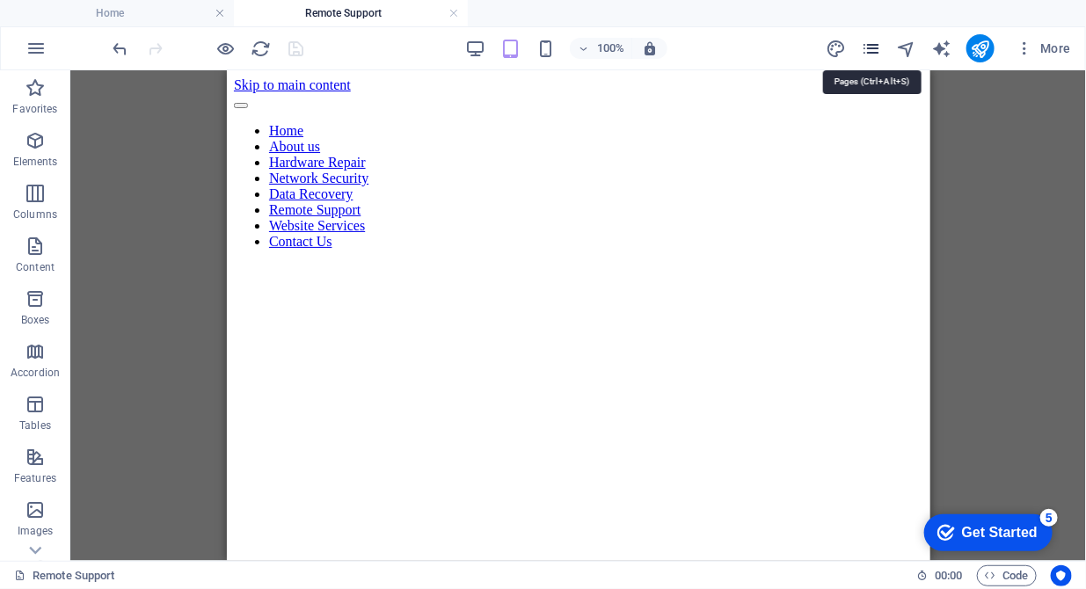
click at [874, 51] on icon "pages" at bounding box center [871, 49] width 20 height 20
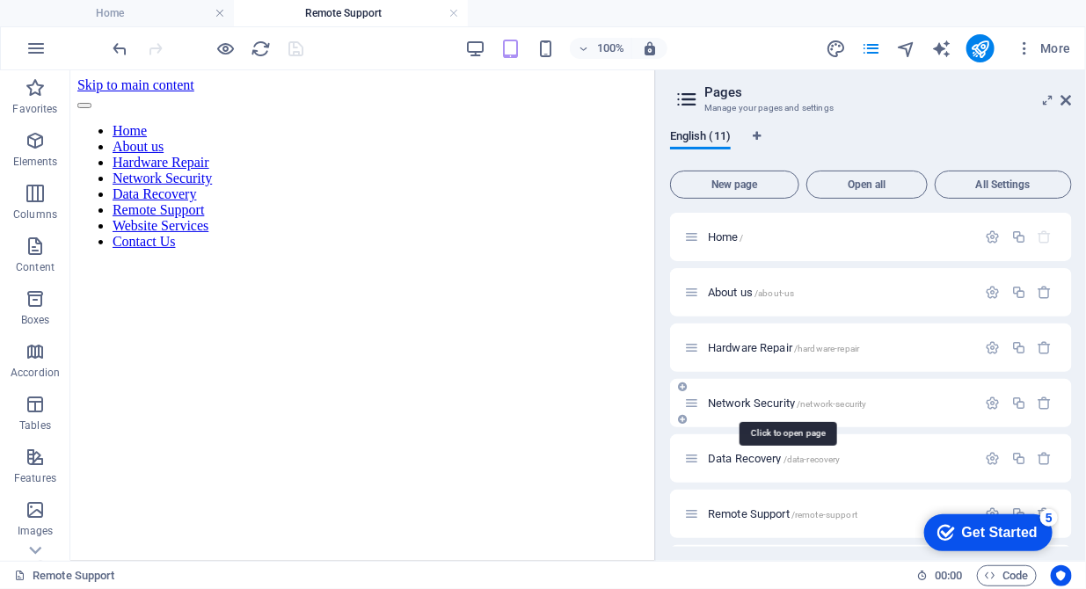
click at [746, 404] on span "Network Security /network-security" at bounding box center [787, 403] width 159 height 13
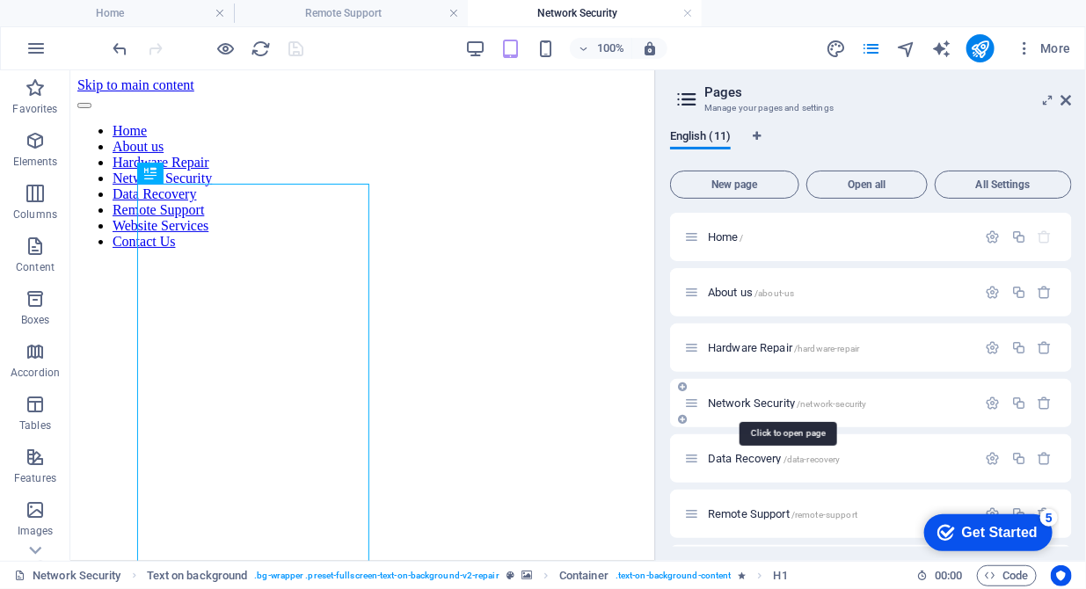
scroll to position [0, 0]
click at [993, 400] on icon "button" at bounding box center [993, 403] width 15 height 15
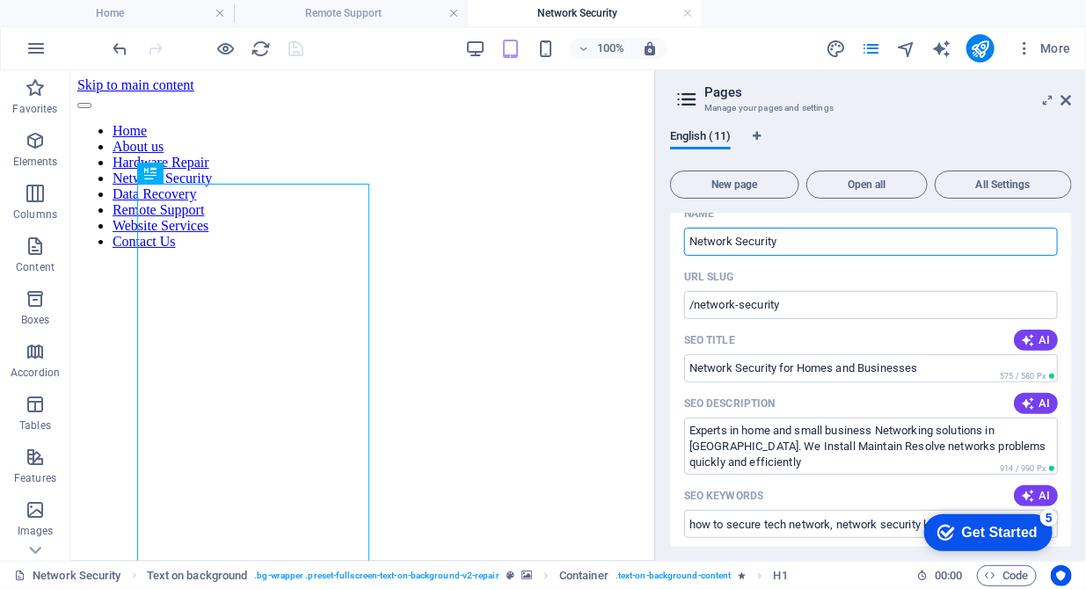
scroll to position [179, 0]
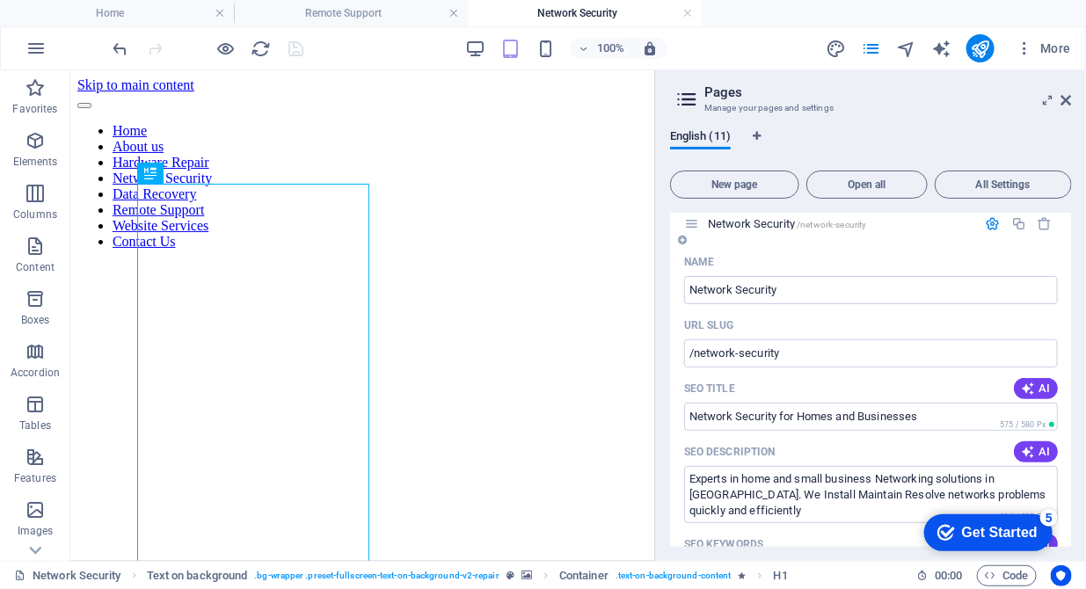
click at [986, 222] on icon "button" at bounding box center [993, 223] width 15 height 15
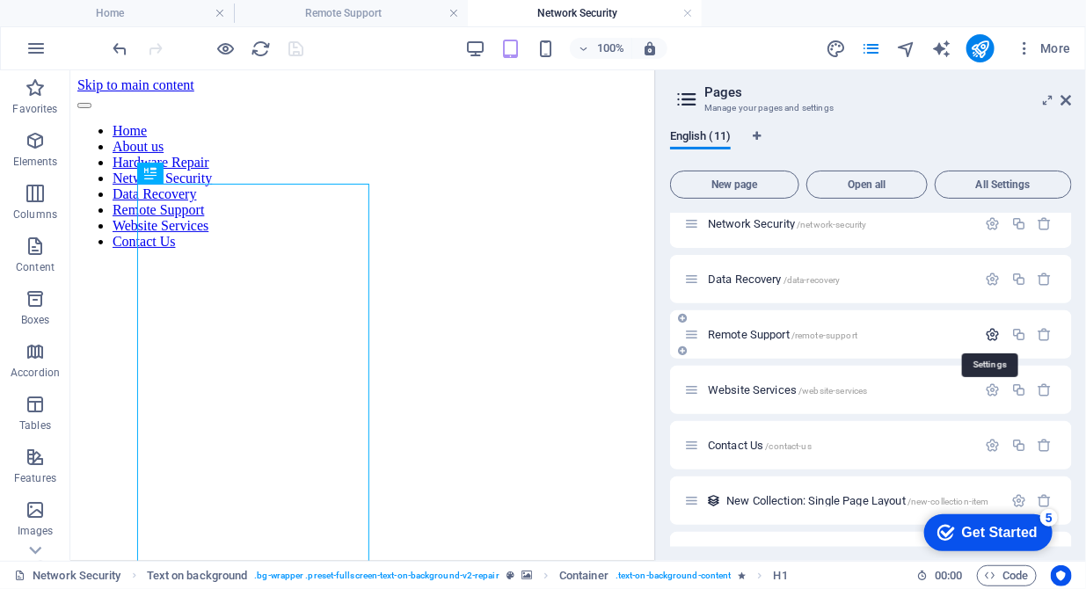
click at [986, 332] on icon "button" at bounding box center [993, 334] width 15 height 15
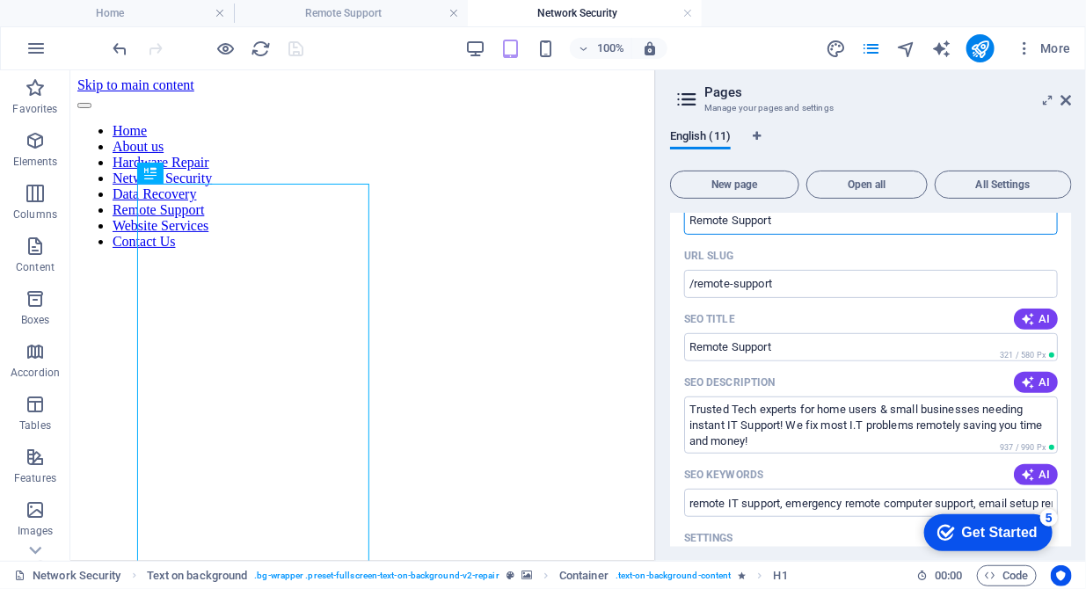
scroll to position [269, 0]
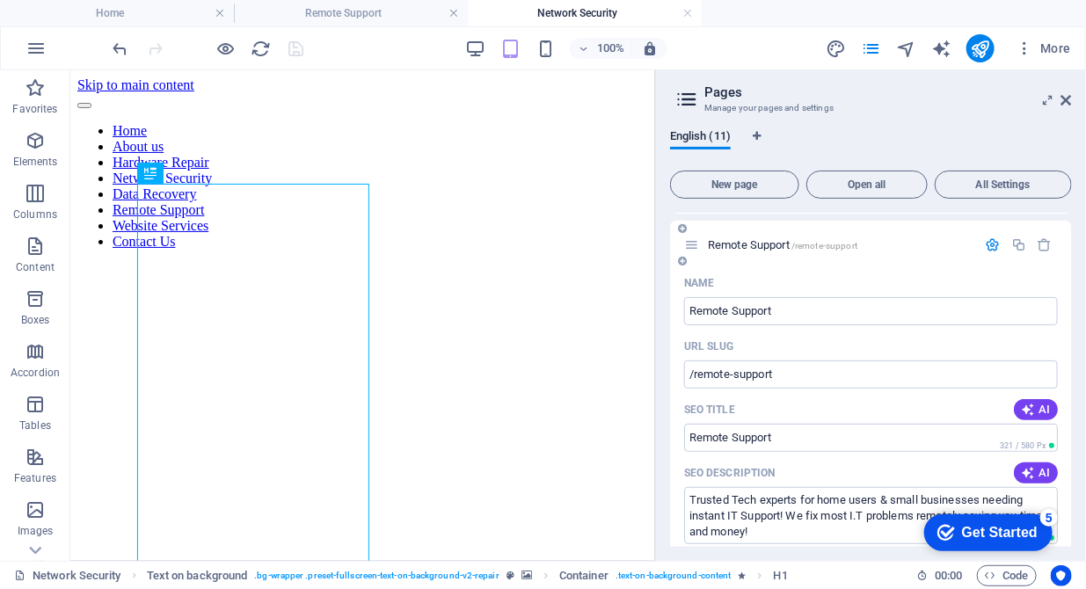
click at [988, 248] on icon "button" at bounding box center [993, 244] width 15 height 15
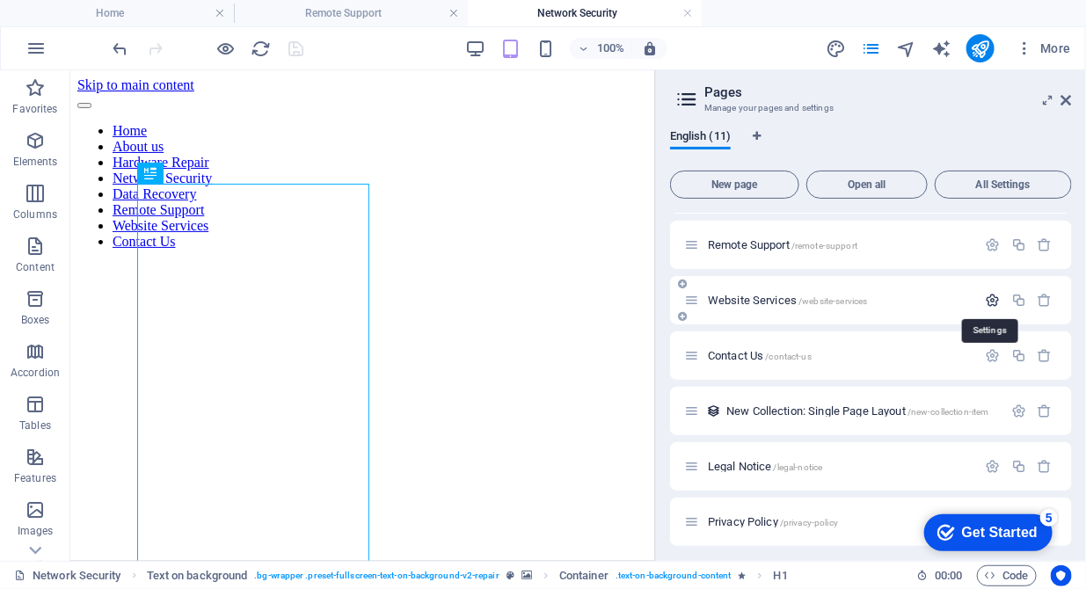
click at [988, 297] on icon "button" at bounding box center [993, 300] width 15 height 15
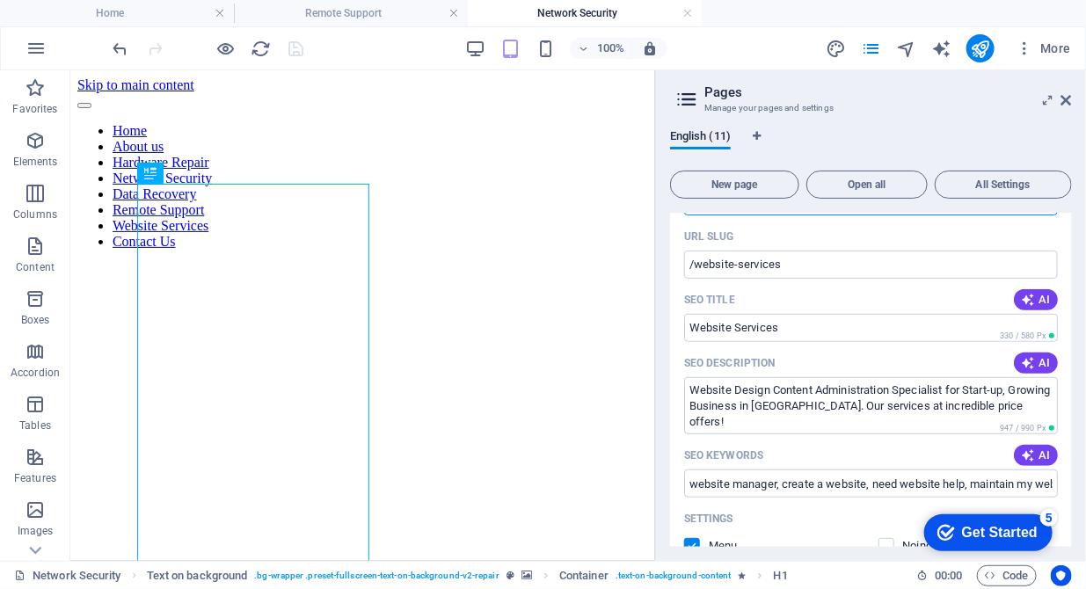
scroll to position [449, 0]
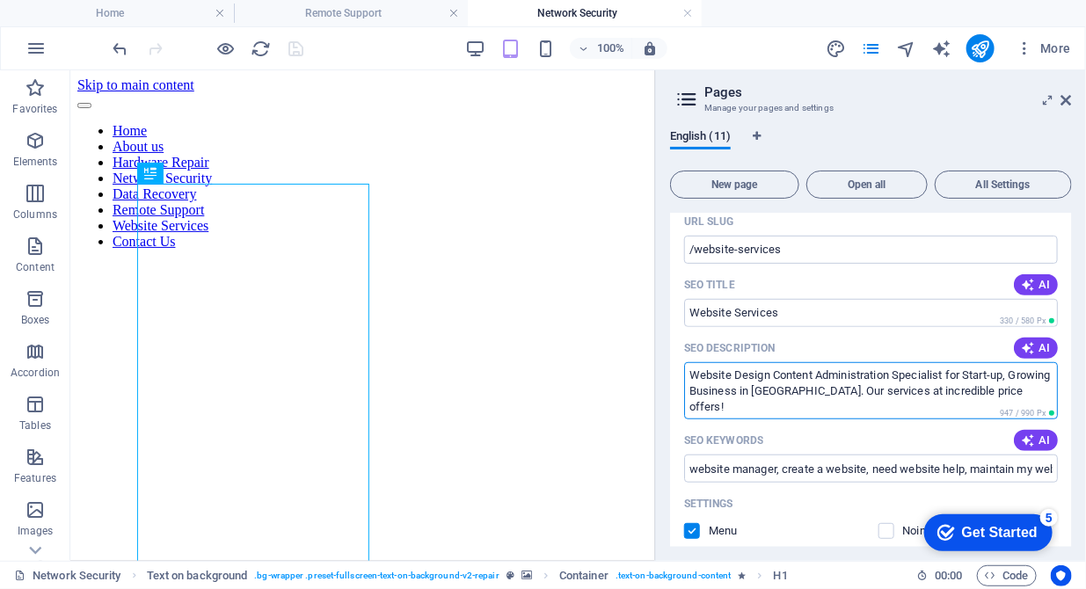
drag, startPoint x: 834, startPoint y: 387, endPoint x: 760, endPoint y: 370, distance: 76.6
click at [760, 370] on textarea "Website Design Content Administration Specialist for Start-up, Growing Business…" at bounding box center [871, 390] width 374 height 57
click at [783, 311] on input "SEO Title" at bounding box center [871, 313] width 374 height 28
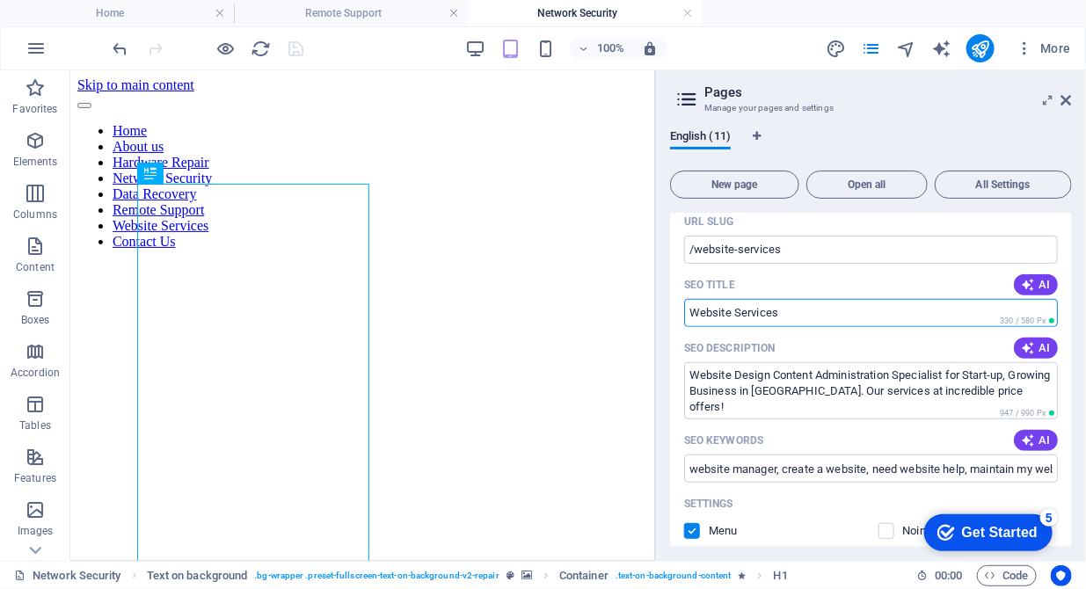
click at [783, 311] on input "SEO Title" at bounding box center [871, 313] width 374 height 28
click at [783, 314] on input "SEO Title" at bounding box center [871, 313] width 374 height 28
click at [797, 311] on input "SEO Title" at bounding box center [871, 313] width 374 height 28
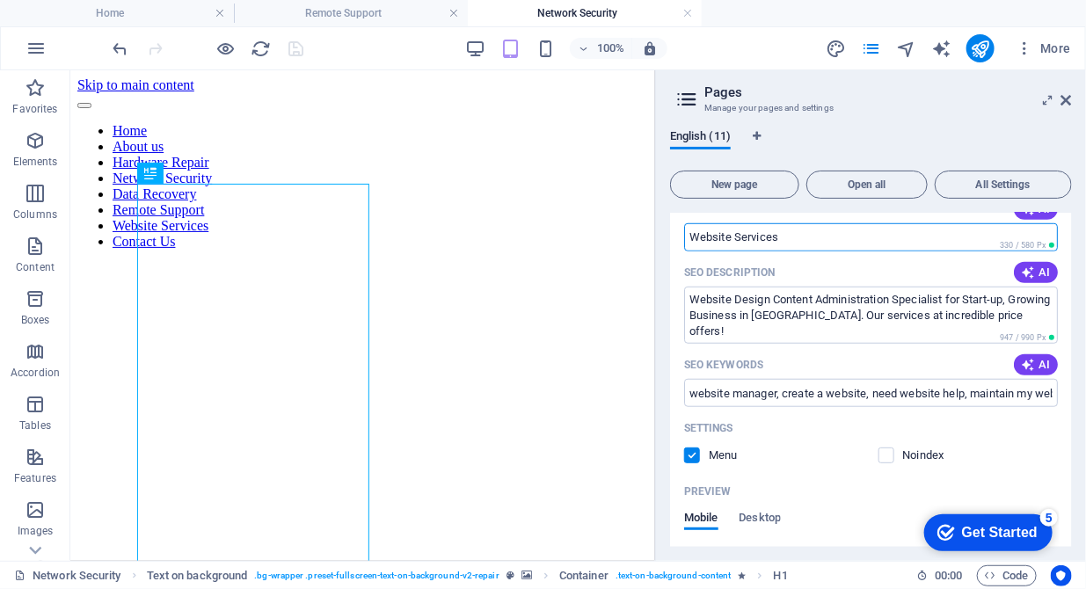
scroll to position [539, 0]
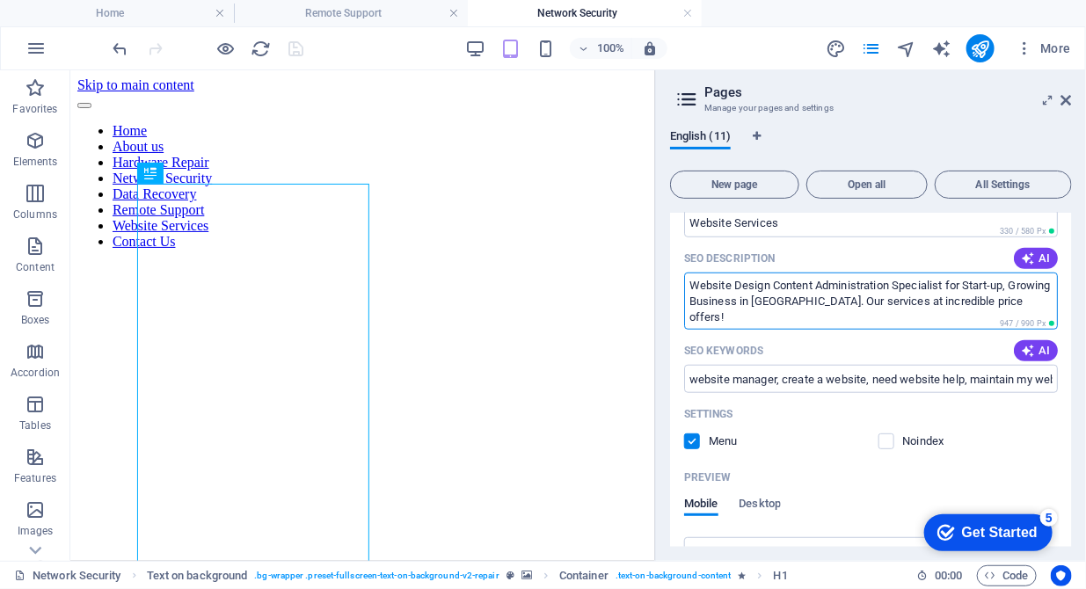
click at [790, 311] on textarea "Website Design Content Administration Specialist for Start-up, Growing Business…" at bounding box center [871, 301] width 374 height 57
click at [828, 309] on textarea "Website Design Content Administration Specialist for Start-up, Growing Business…" at bounding box center [871, 301] width 374 height 57
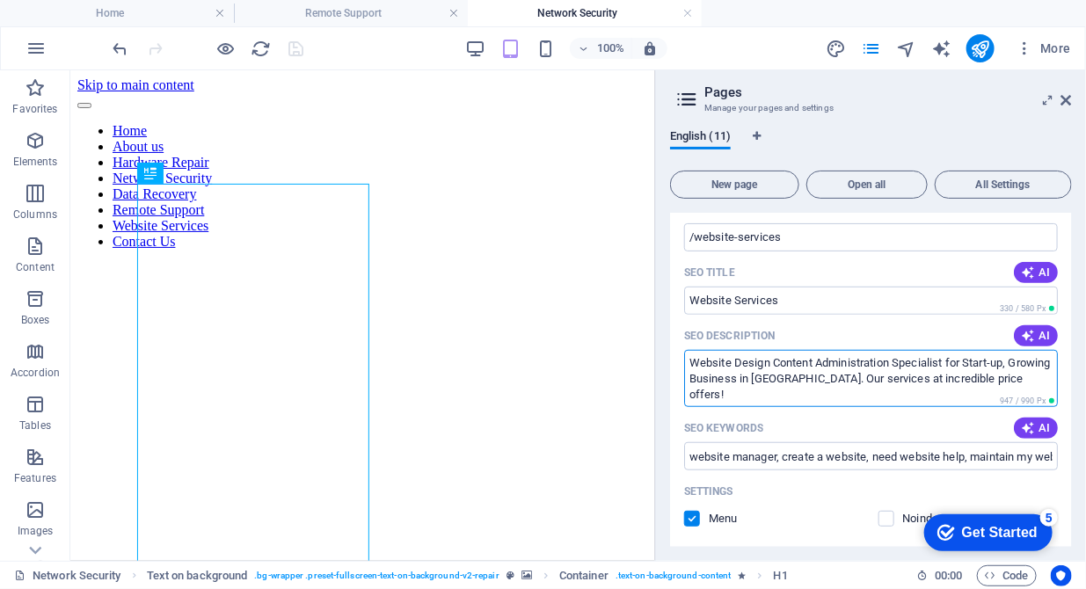
scroll to position [449, 0]
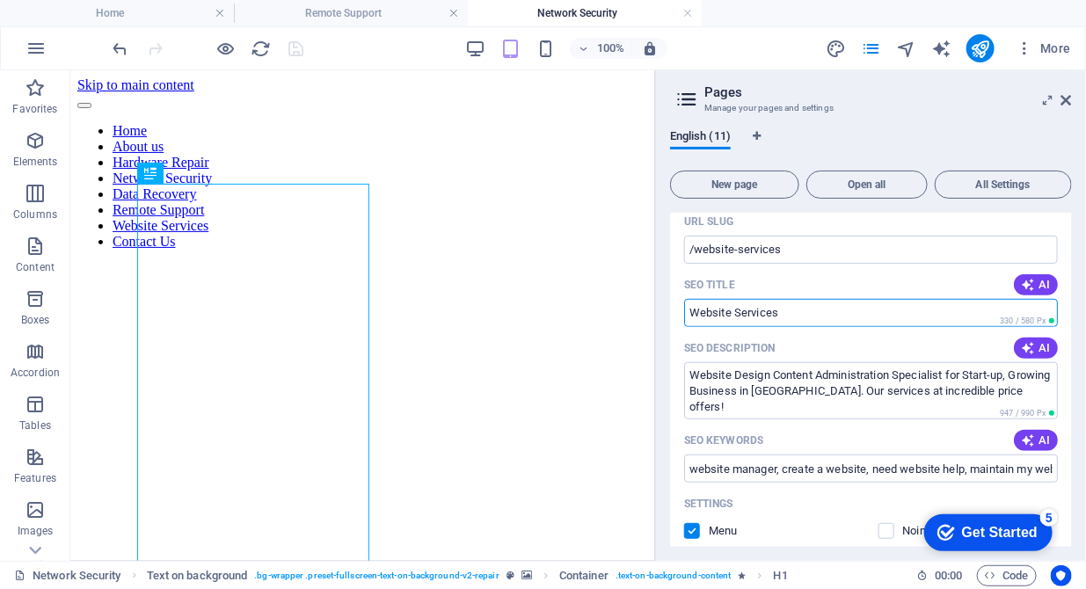
click at [791, 309] on input "SEO Title" at bounding box center [871, 313] width 374 height 28
click at [857, 312] on input "SEO Title" at bounding box center [871, 313] width 374 height 28
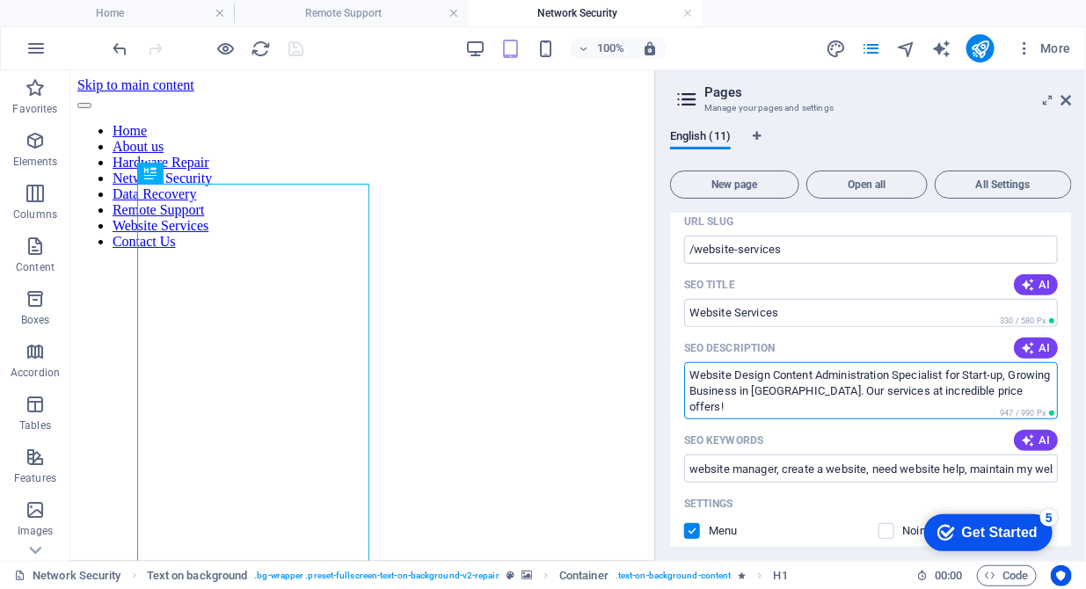
click at [691, 397] on textarea "Website Design Content Administration Specialist for Start-up, Growing Business…" at bounding box center [871, 390] width 374 height 57
drag, startPoint x: 775, startPoint y: 377, endPoint x: 692, endPoint y: 376, distance: 83.5
click at [692, 376] on textarea "Website Design Content Administration Specialist for Start-up, Growing Business…" at bounding box center [871, 390] width 374 height 57
click at [767, 377] on textarea "Website Design Content Administration Specialist for Start-up, Growing Business…" at bounding box center [871, 390] width 374 height 57
click at [776, 379] on textarea "Website Design Content Administration Specialist for Start-up, Growing Business…" at bounding box center [871, 390] width 374 height 57
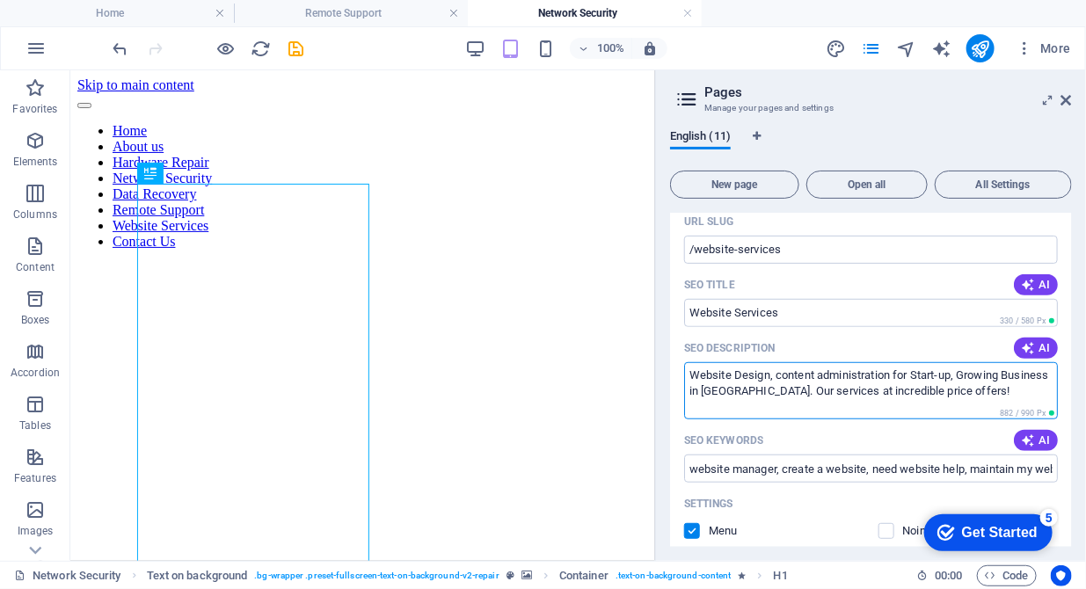
click at [688, 373] on textarea "Website Design, content administration for Start-up, Growing Business in East &…" at bounding box center [871, 390] width 374 height 57
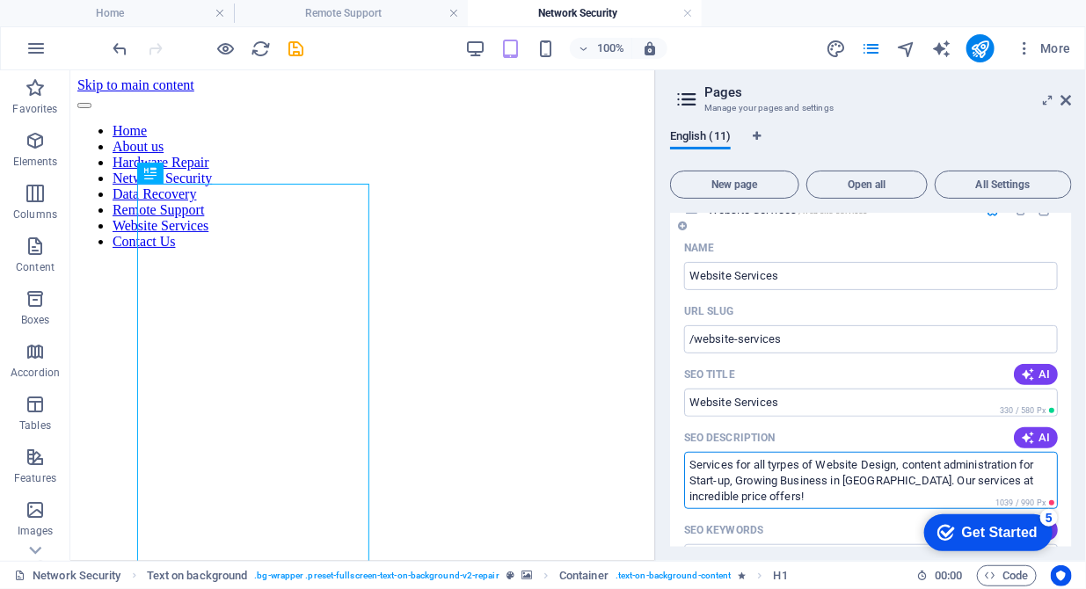
click at [784, 465] on textarea "Services for all tyrpes of Website Design, content administration for Start-up,…" at bounding box center [871, 480] width 374 height 57
drag, startPoint x: 784, startPoint y: 465, endPoint x: 762, endPoint y: 457, distance: 23.4
click at [762, 457] on textarea "Services for all tyrpes of Website Design, content administration for Start-up,…" at bounding box center [871, 480] width 374 height 57
click at [784, 466] on textarea "Services for all tyrpes of Website Design, content administration for Start-up,…" at bounding box center [871, 480] width 374 height 57
drag, startPoint x: 753, startPoint y: 466, endPoint x: 736, endPoint y: 466, distance: 17.6
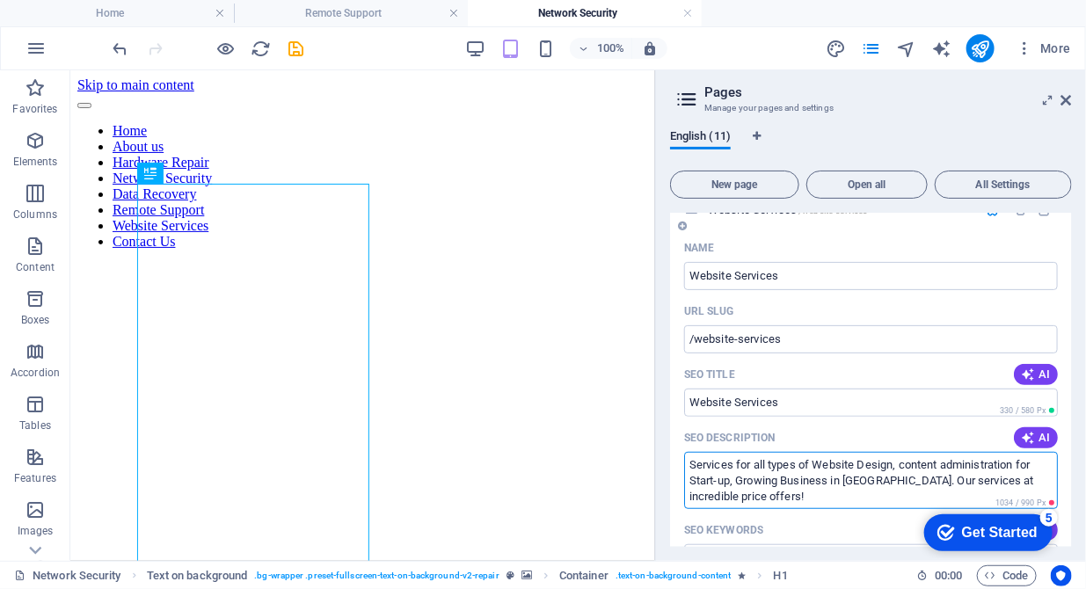
click at [736, 466] on textarea "Services for all types of Website Design, content administration for Start-up, …" at bounding box center [871, 480] width 374 height 57
drag, startPoint x: 897, startPoint y: 465, endPoint x: 855, endPoint y: 466, distance: 41.3
click at [855, 466] on textarea "Services of all types of Website Design, content administration for Start-up, G…" at bounding box center [871, 480] width 374 height 57
click at [818, 464] on textarea "Services of all types of Website management, content administration for Start-u…" at bounding box center [871, 480] width 374 height 57
drag, startPoint x: 811, startPoint y: 467, endPoint x: 680, endPoint y: 465, distance: 131.0
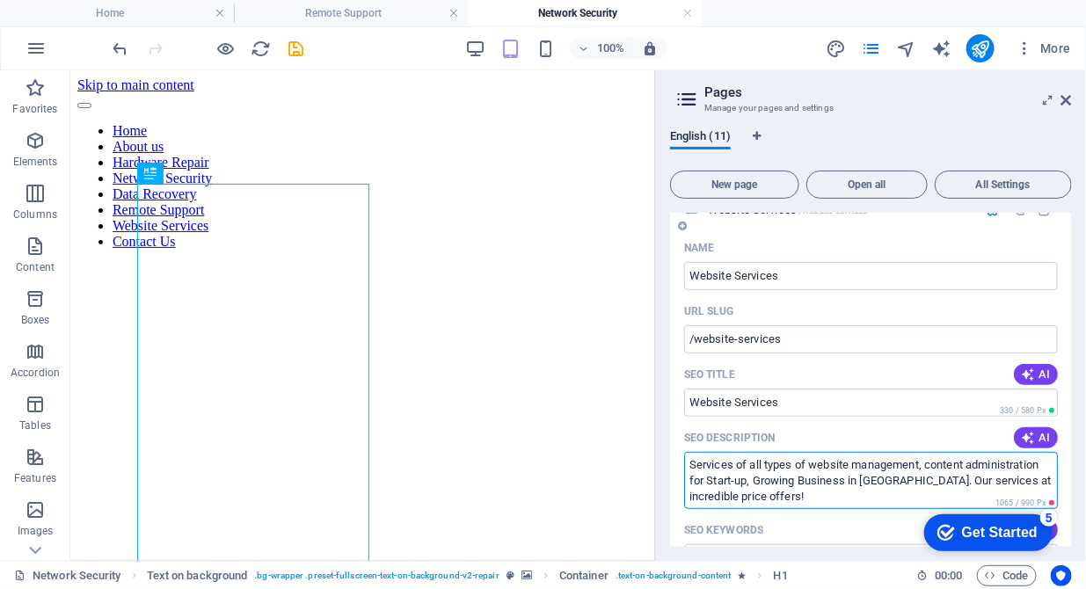
click at [680, 465] on div "Name Website Services ​ URL SLUG /website-services ​ SEO Title AI ​ 330 / 580 P…" at bounding box center [871, 600] width 402 height 732
click at [738, 484] on textarea "Website management, content administration for Start-up, Growing Business in Ea…" at bounding box center [871, 480] width 374 height 57
drag, startPoint x: 884, startPoint y: 483, endPoint x: 817, endPoint y: 478, distance: 67.8
click at [817, 478] on textarea "Website management, content administration for Start-up, Growing Business e-com…" at bounding box center [871, 480] width 374 height 57
click at [835, 493] on textarea "Website management, content administration for Start-up, Growing Business e-com…" at bounding box center [871, 480] width 374 height 57
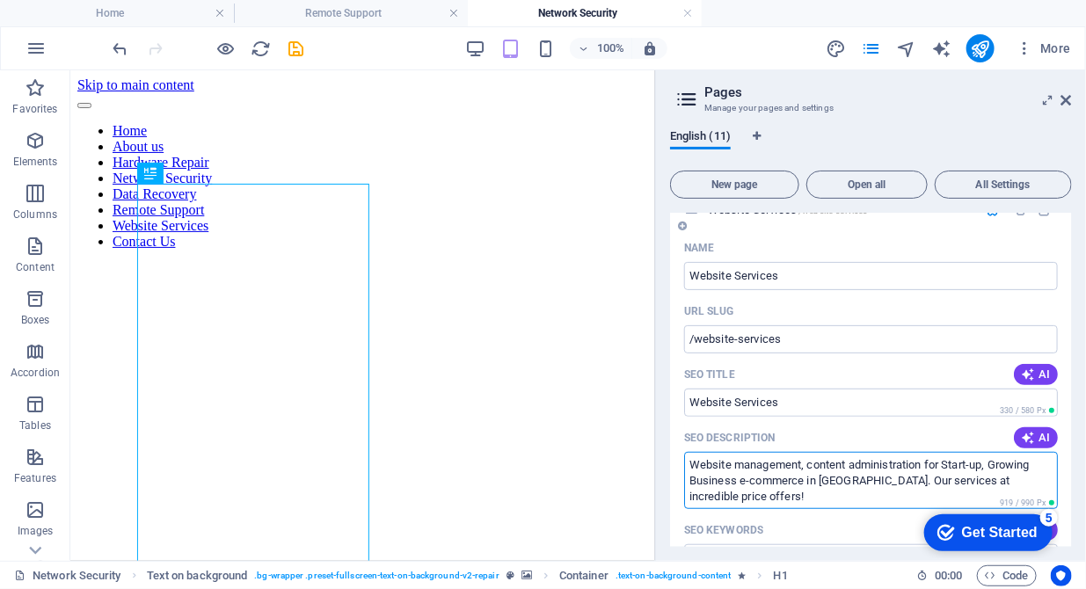
click at [803, 478] on textarea "Website management, content administration for Start-up, Growing Business e-com…" at bounding box center [871, 480] width 374 height 57
click at [955, 461] on textarea "Website management, content administration for Start-up, Growing Business e-com…" at bounding box center [871, 480] width 374 height 57
click at [996, 469] on textarea "Website management, content administration for start-up, Growing Business e-com…" at bounding box center [871, 480] width 374 height 57
click at [699, 478] on textarea "Website management, content administration for start-up, growing Business e-com…" at bounding box center [871, 480] width 374 height 57
click at [730, 483] on textarea "Website management, content administration for start-up, growing business e-com…" at bounding box center [871, 480] width 374 height 57
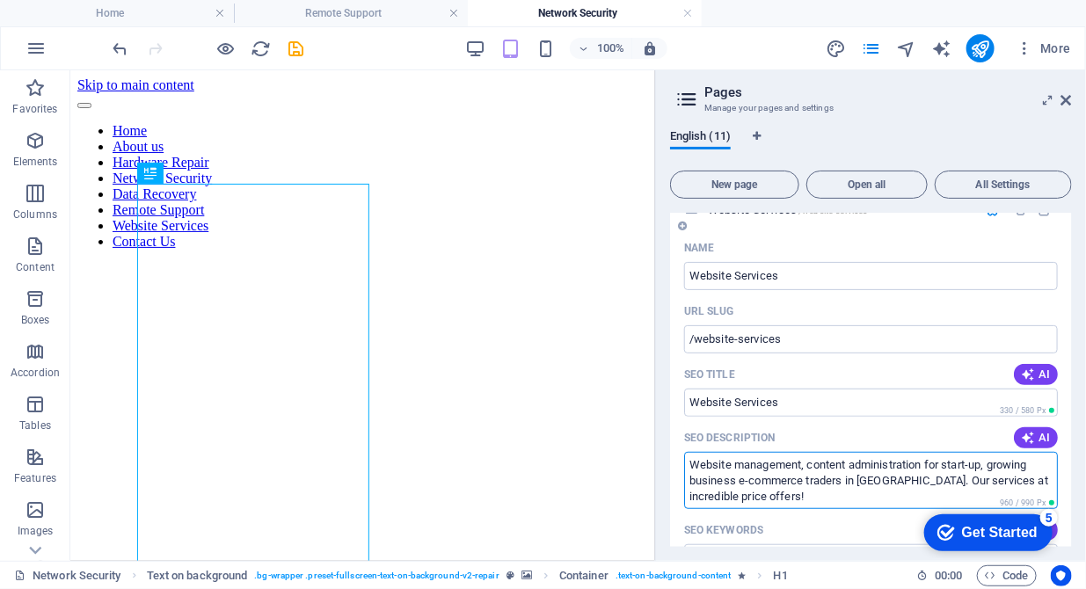
click at [734, 480] on textarea "Website management, content administration for start-up, growing business e-com…" at bounding box center [871, 480] width 374 height 57
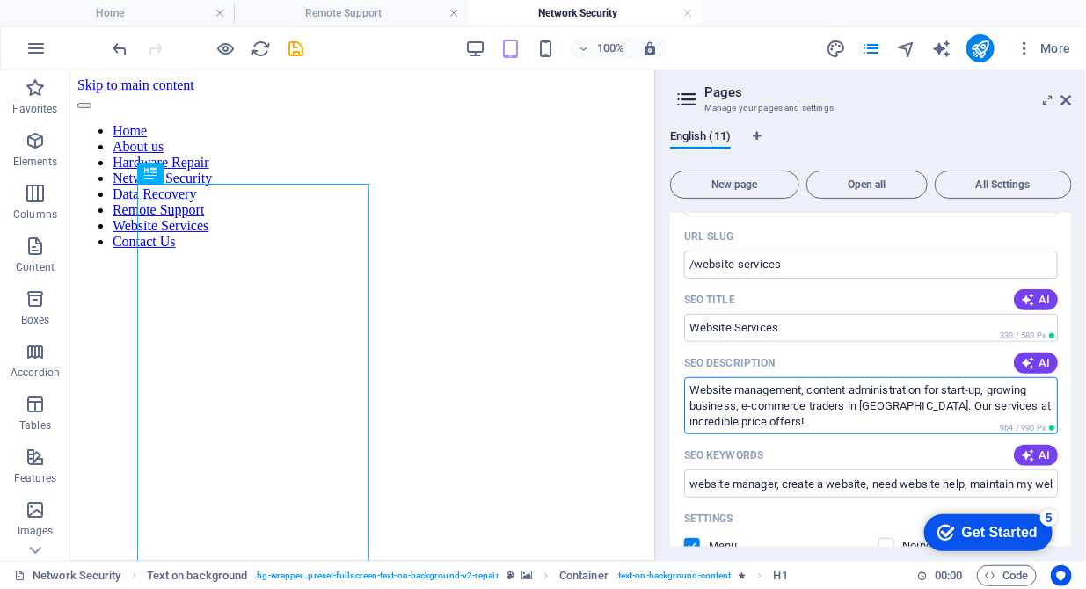
scroll to position [449, 0]
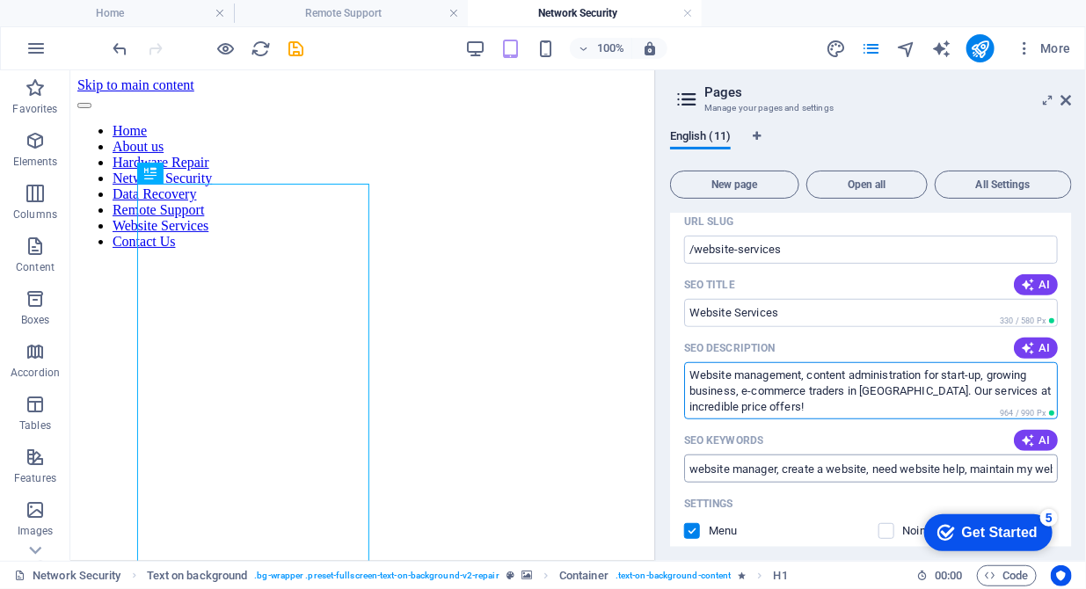
type textarea "Website management, content administration for start-up, growing business, e-co…"
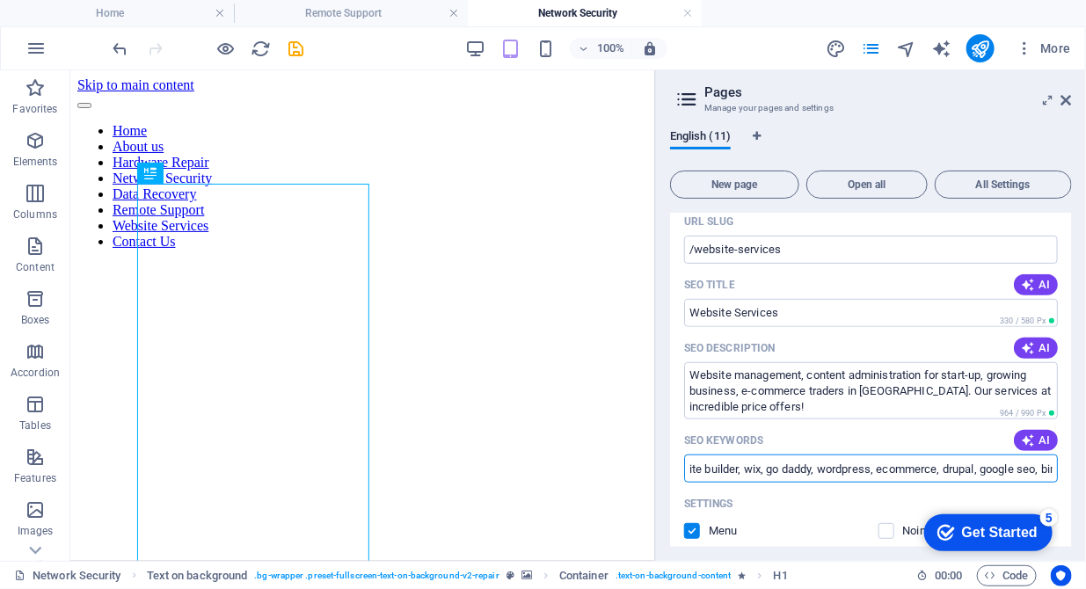
scroll to position [0, 547]
drag, startPoint x: 690, startPoint y: 469, endPoint x: 1054, endPoint y: 450, distance: 364.4
click at [1054, 450] on div "Name Website Services ​ URL SLUG /website-services ​ SEO Title AI ​ 330 / 580 P…" at bounding box center [871, 519] width 402 height 750
click at [721, 473] on input "website manager, create a website, need website help, maintain my website, webs…" at bounding box center [871, 469] width 374 height 28
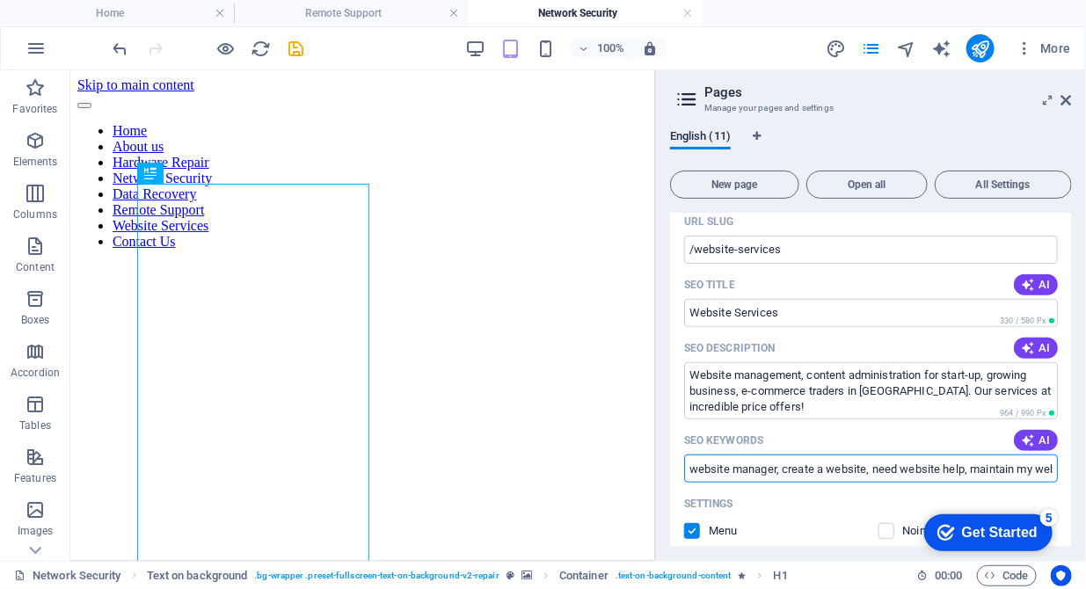
paste input ", website management, website administration, web services"
click at [833, 465] on input "website manager, create a website, need website help, maintain my website, webs…" at bounding box center [871, 469] width 374 height 28
click at [725, 468] on input "website manager, create a website, need website help, maintain my website, webs…" at bounding box center [871, 469] width 374 height 28
click at [936, 469] on input "website manager, create a website, need website help, maintain my website, webs…" at bounding box center [871, 469] width 374 height 28
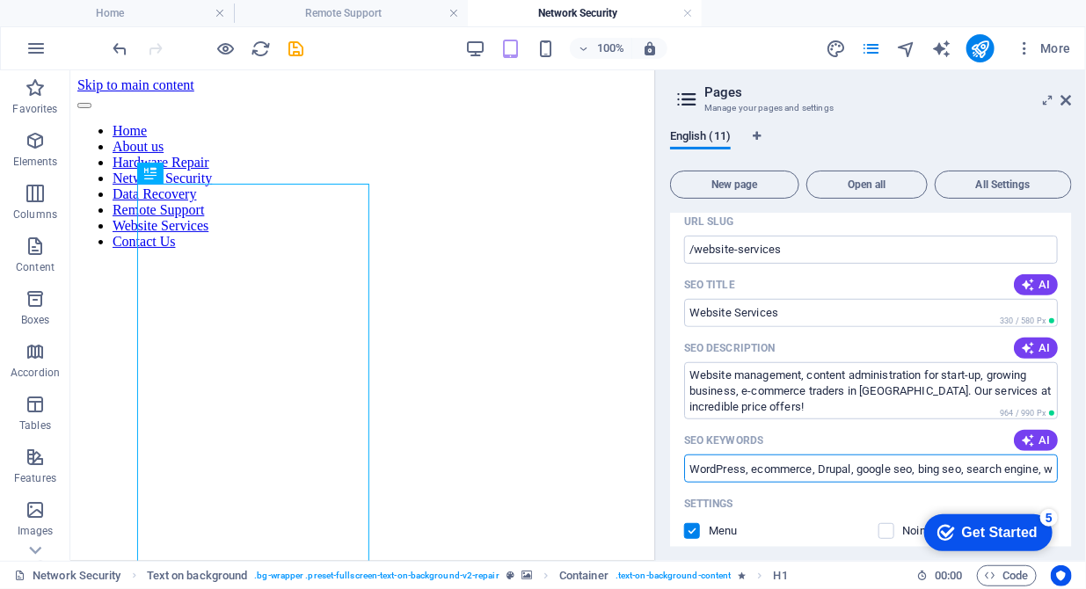
drag, startPoint x: 936, startPoint y: 469, endPoint x: 811, endPoint y: 464, distance: 125.8
click at [811, 464] on input "website manager, create a website, need website help, maintain my website, webs…" at bounding box center [871, 469] width 374 height 28
click at [921, 469] on input "website manager, create a website, need website help, maintain my website, webs…" at bounding box center [871, 469] width 374 height 28
click at [870, 473] on input "website manager, create a website, need website help, maintain my website, webs…" at bounding box center [871, 469] width 374 height 28
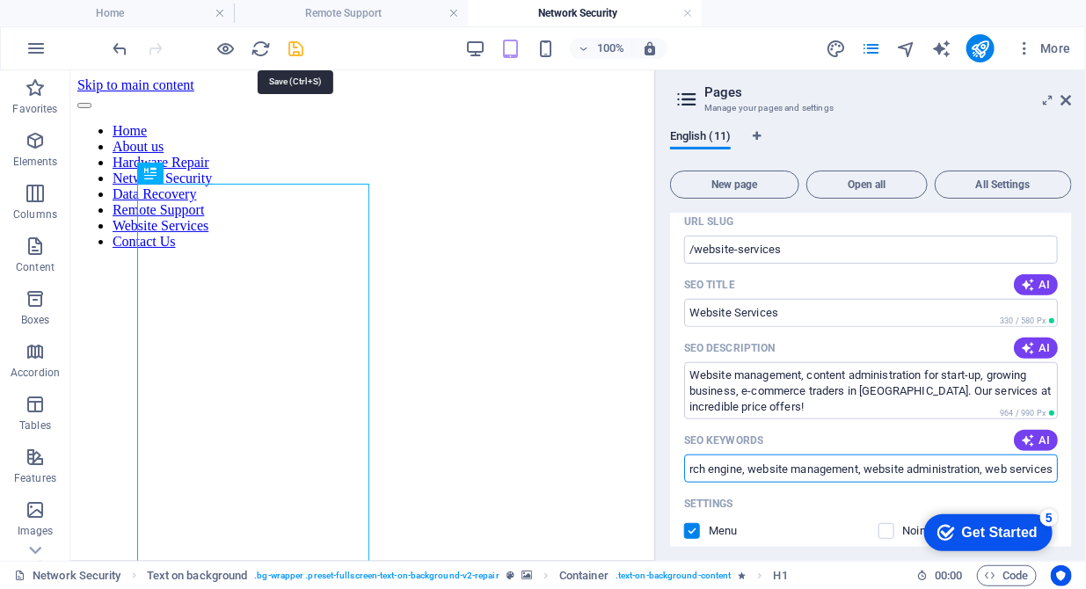
type input "website manager, create a website, need website help, maintain my website, webs…"
click at [296, 46] on icon "save" at bounding box center [297, 49] width 20 height 20
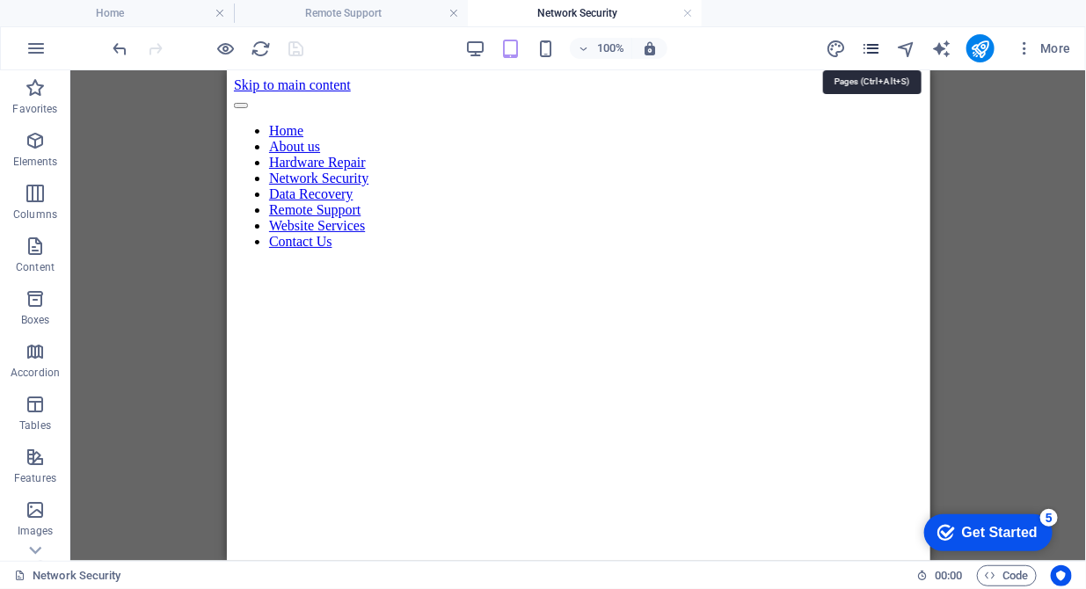
click at [865, 48] on icon "pages" at bounding box center [871, 49] width 20 height 20
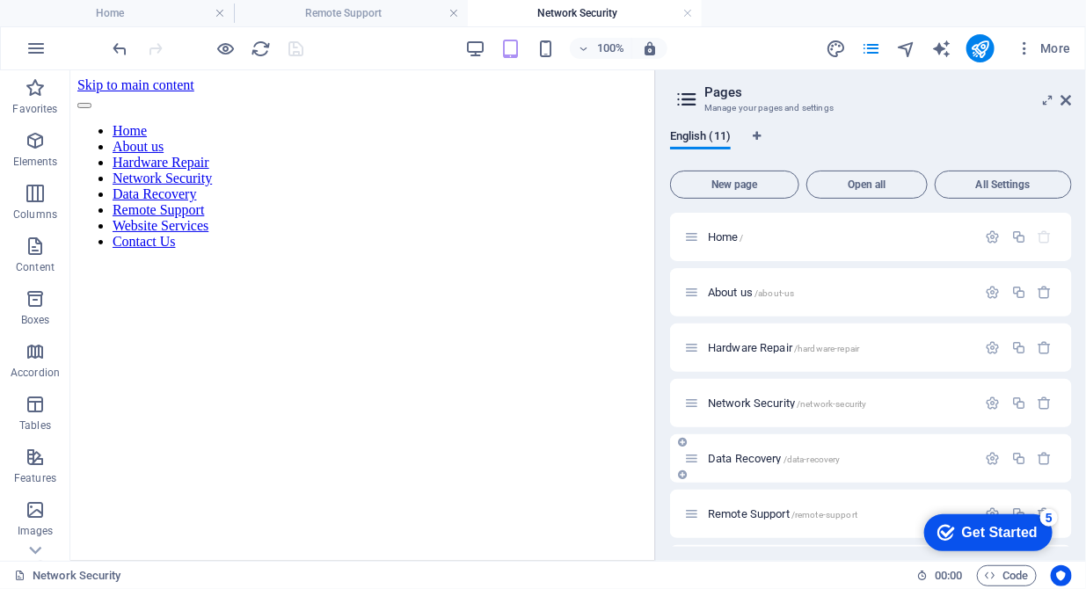
scroll to position [269, 0]
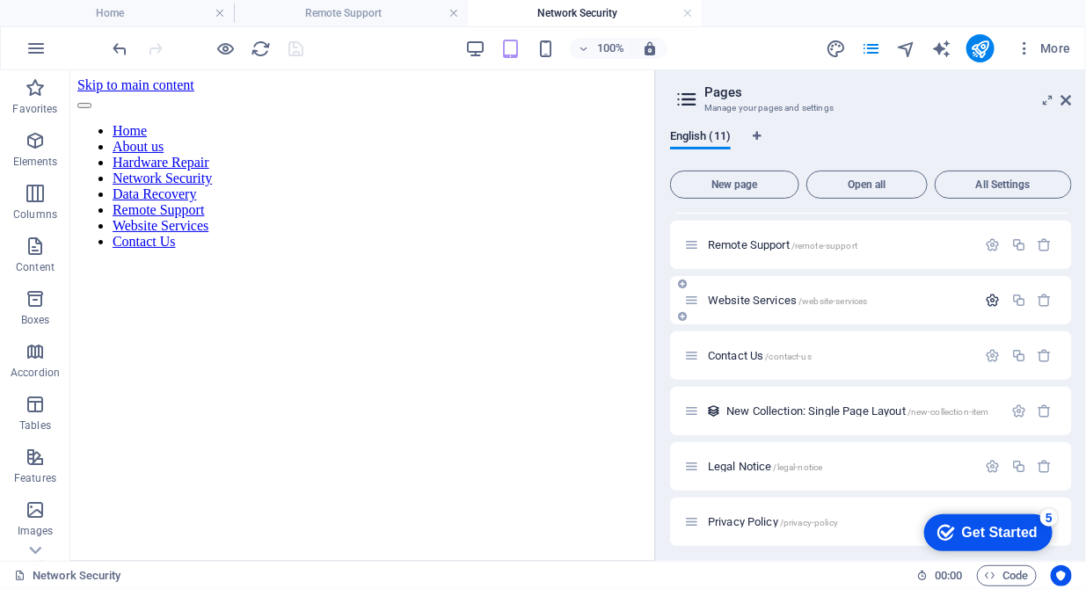
click at [986, 297] on icon "button" at bounding box center [993, 300] width 15 height 15
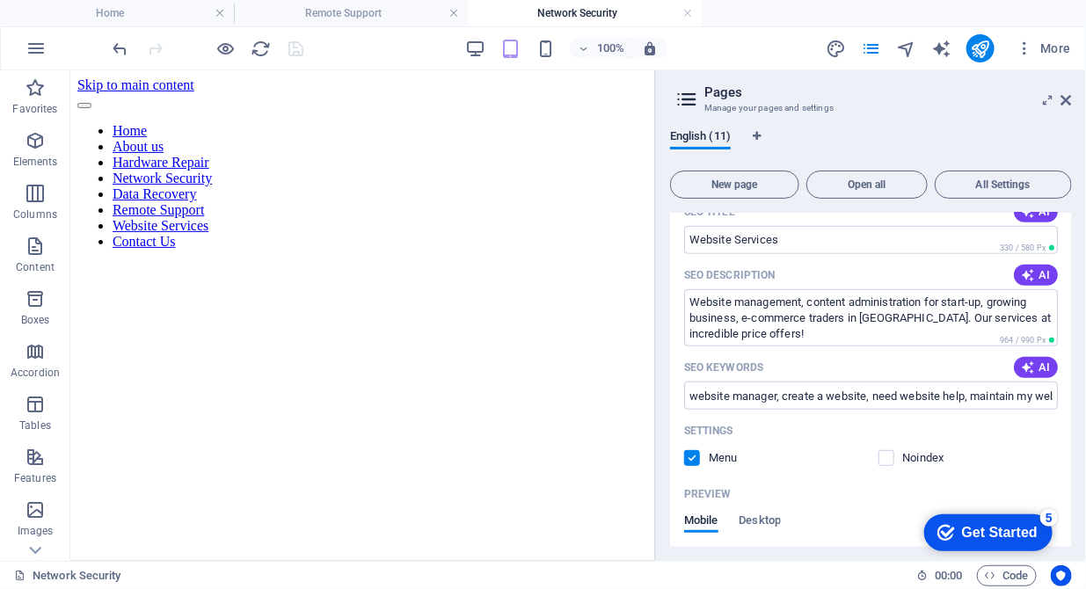
scroll to position [449, 0]
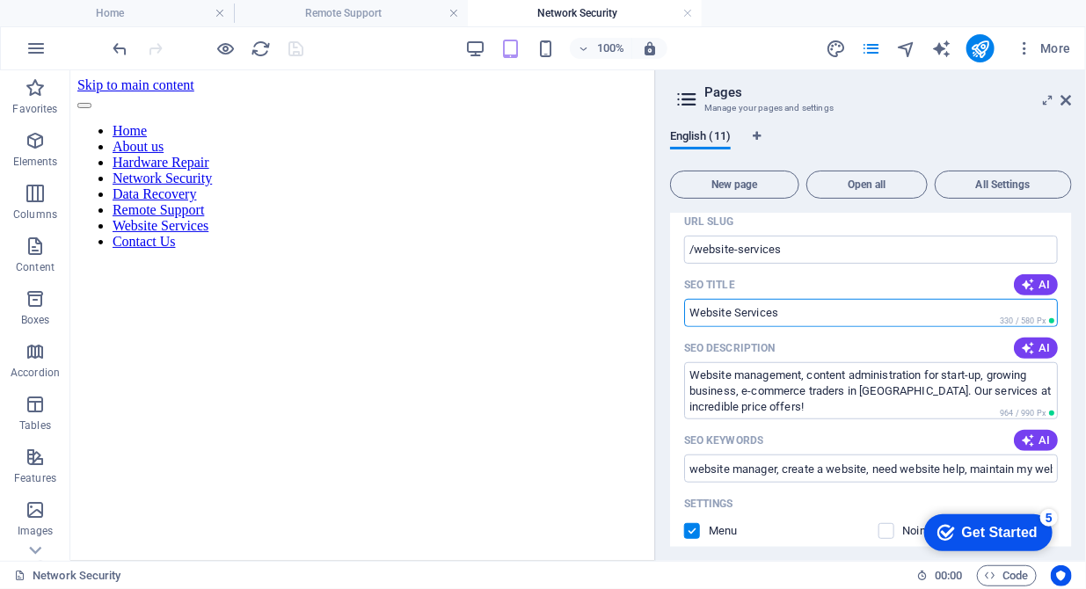
click at [687, 314] on input "SEO Title" at bounding box center [871, 313] width 374 height 28
click at [713, 315] on input "Herfordshire website services for Startup, Small Business" at bounding box center [871, 313] width 374 height 28
click at [772, 315] on input "Herefordshire website services for Startup, Small Business" at bounding box center [871, 313] width 374 height 28
click at [691, 314] on input "Website services for Startup, Small Business" at bounding box center [871, 313] width 374 height 28
click at [820, 316] on input "Website services for Startup, Small Business" at bounding box center [871, 313] width 374 height 28
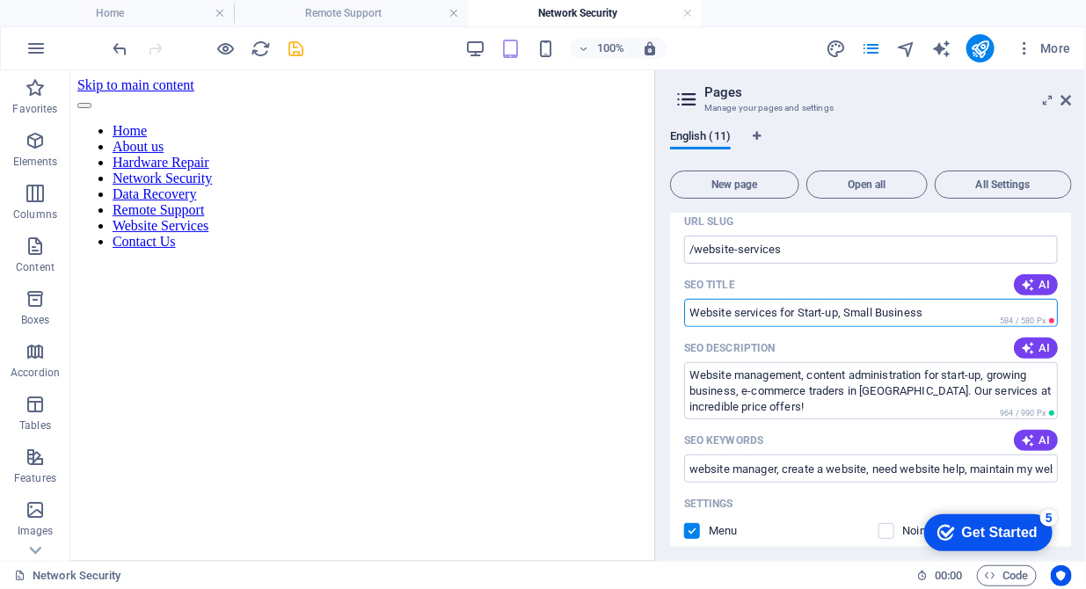
click at [692, 311] on input "Website services for Start-up, Small Business" at bounding box center [871, 313] width 374 height 28
click at [797, 316] on input "Website services for Start-up, Small Business" at bounding box center [871, 313] width 374 height 28
type input "Website services, Start-up, Small Business"
click at [301, 49] on icon "save" at bounding box center [297, 49] width 20 height 20
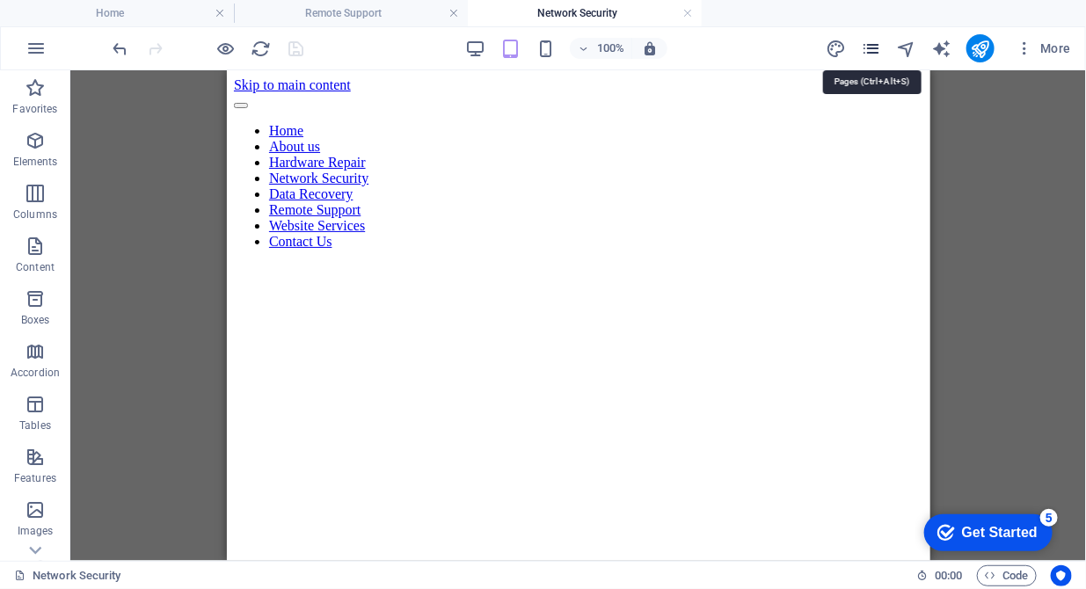
click at [870, 44] on icon "pages" at bounding box center [871, 49] width 20 height 20
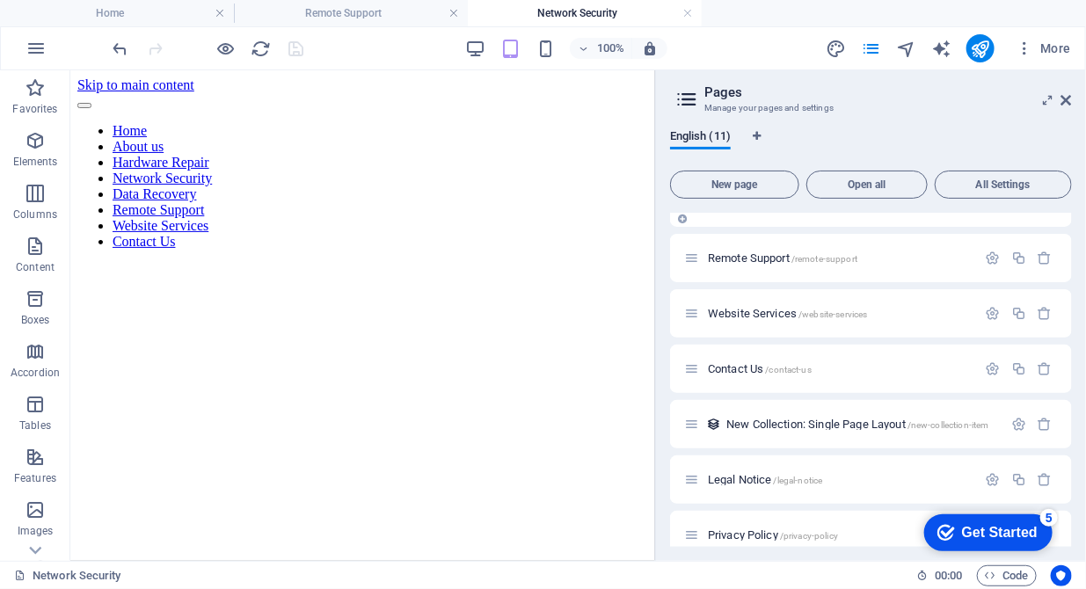
scroll to position [269, 0]
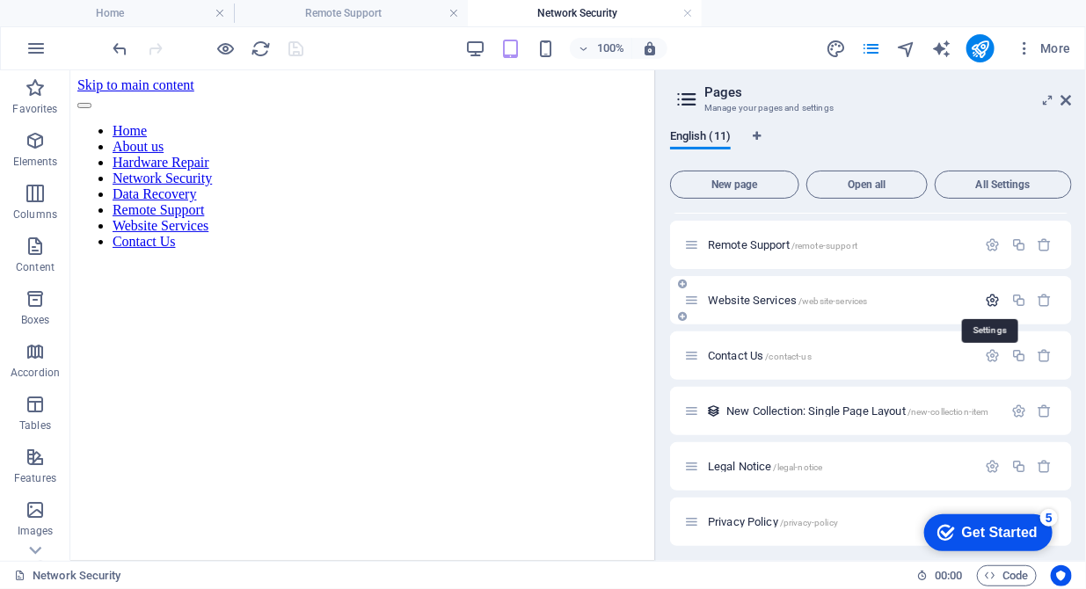
click at [991, 293] on icon "button" at bounding box center [993, 300] width 15 height 15
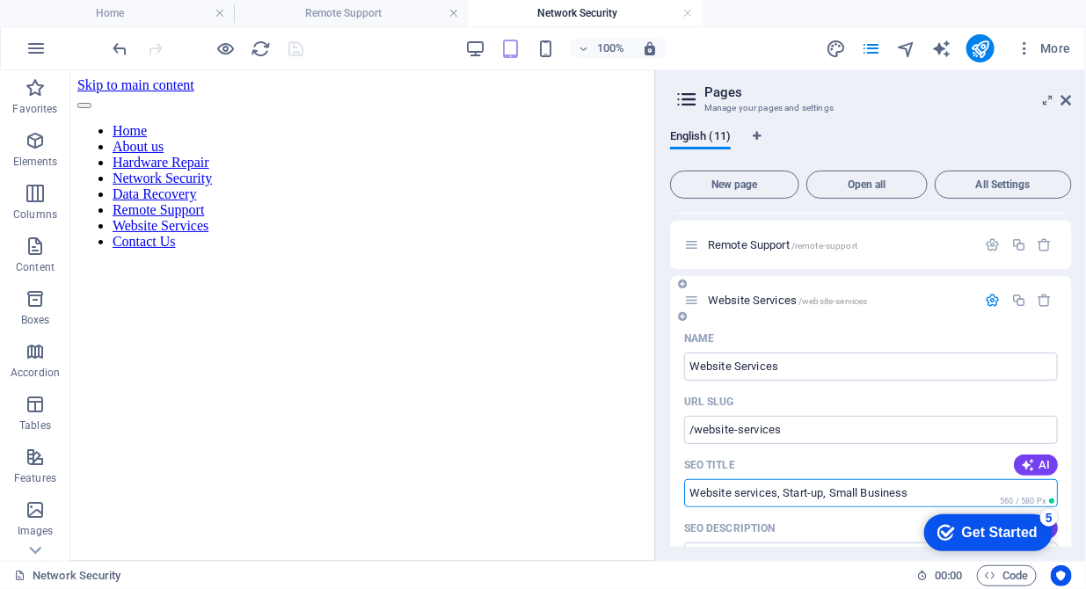
click at [917, 491] on input "Website services, Start-up, Small Business" at bounding box center [871, 493] width 374 height 28
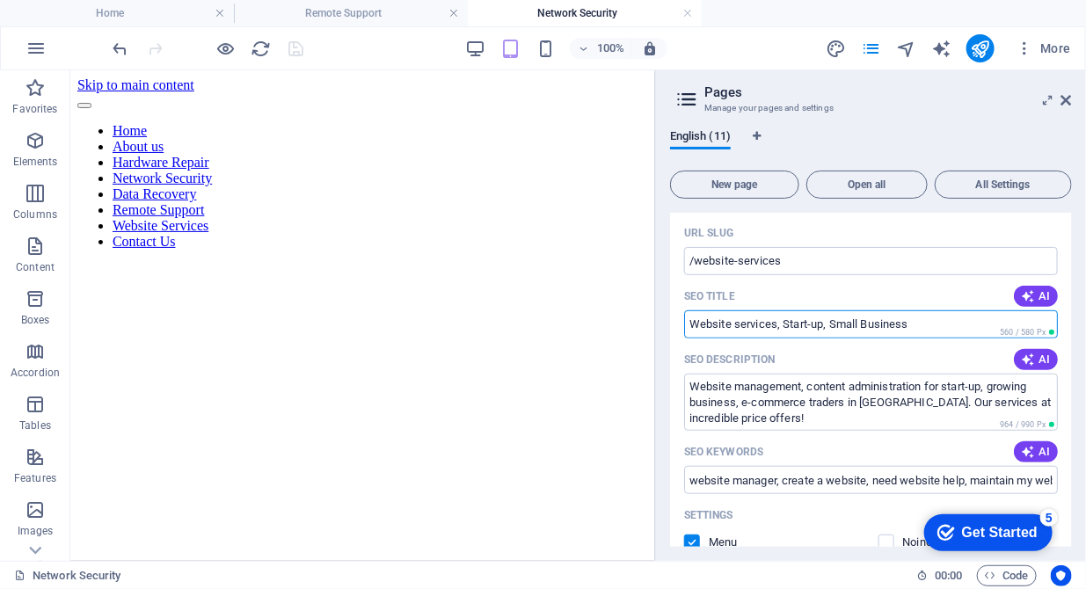
scroll to position [449, 0]
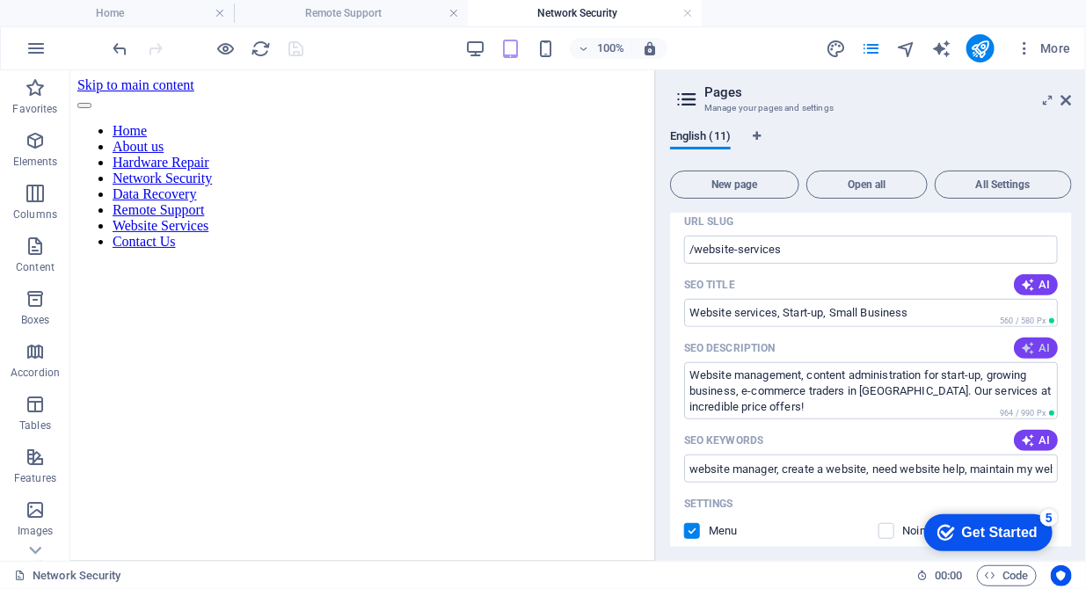
click at [1037, 347] on span "AI" at bounding box center [1036, 348] width 30 height 14
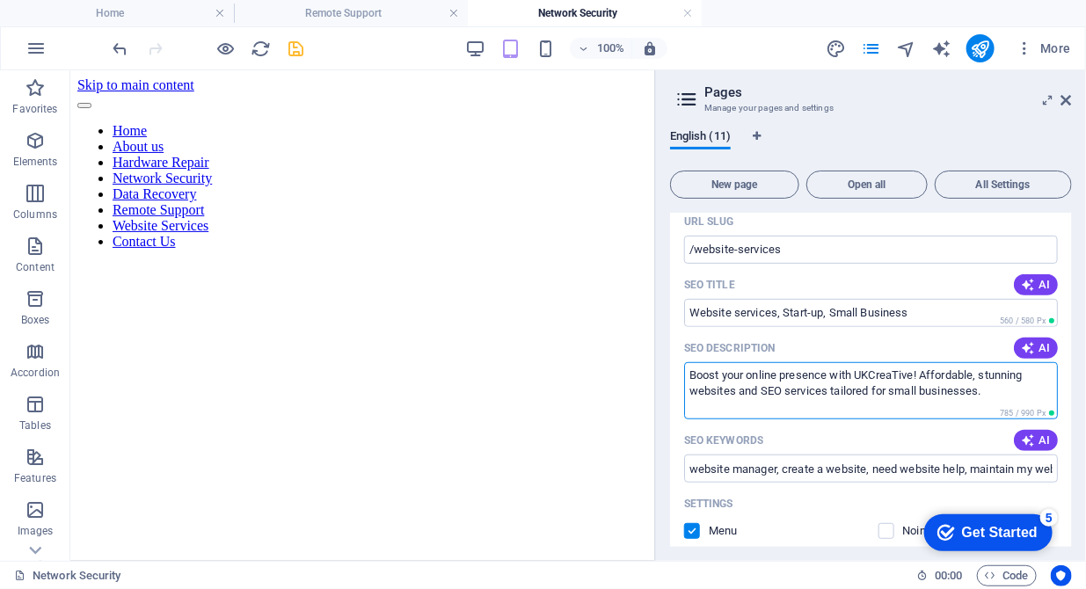
click at [980, 389] on textarea "Boost your online presence with UKCreaTive! Affordable, stunning websites and S…" at bounding box center [871, 390] width 374 height 57
click at [720, 411] on textarea "Boost your online presence with UKCreaTive! Affordable, stunning websites and S…" at bounding box center [871, 390] width 374 height 57
click at [839, 389] on textarea "Boost your online presence with UKCreaTive! Affordable, stunning websites and S…" at bounding box center [871, 390] width 374 height 57
click at [738, 392] on textarea "Boost your online presence with UKCreaTive! Affordable, stunning websites and S…" at bounding box center [871, 390] width 374 height 57
click at [915, 397] on textarea "Boost your online presence with UKCreaTive! Affordable, stunning websites manag…" at bounding box center [871, 390] width 374 height 57
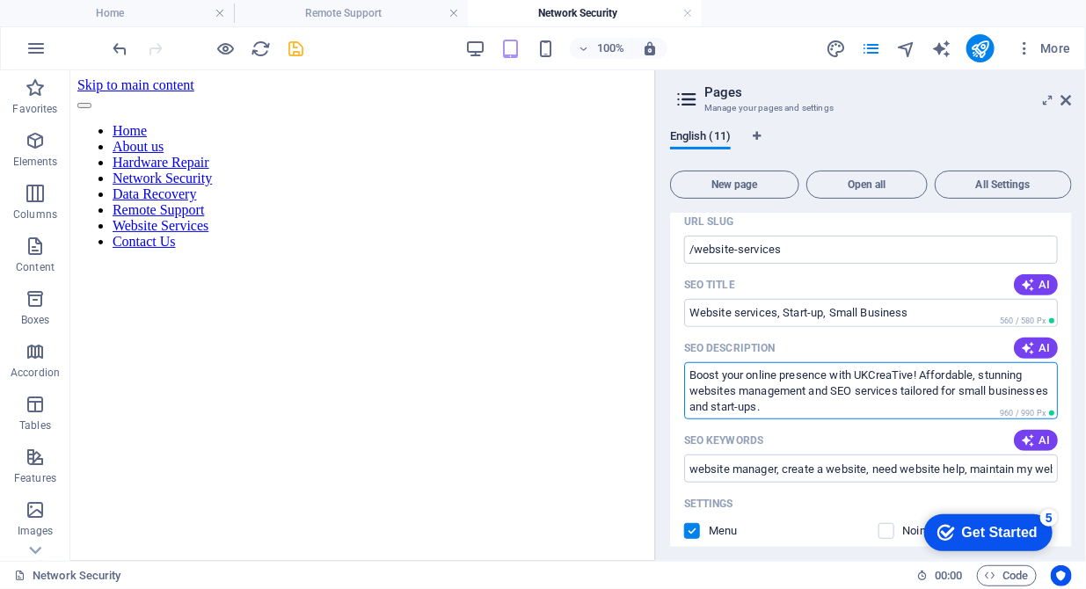
scroll to position [539, 0]
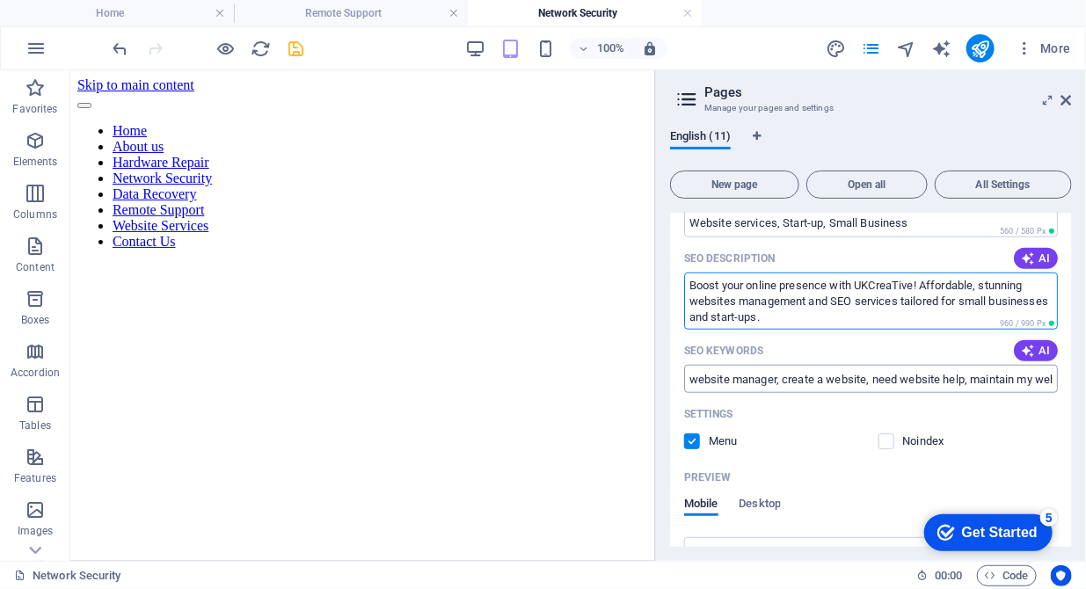
type textarea "Boost your online presence with UKCreaTive! Affordable, stunning websites manag…"
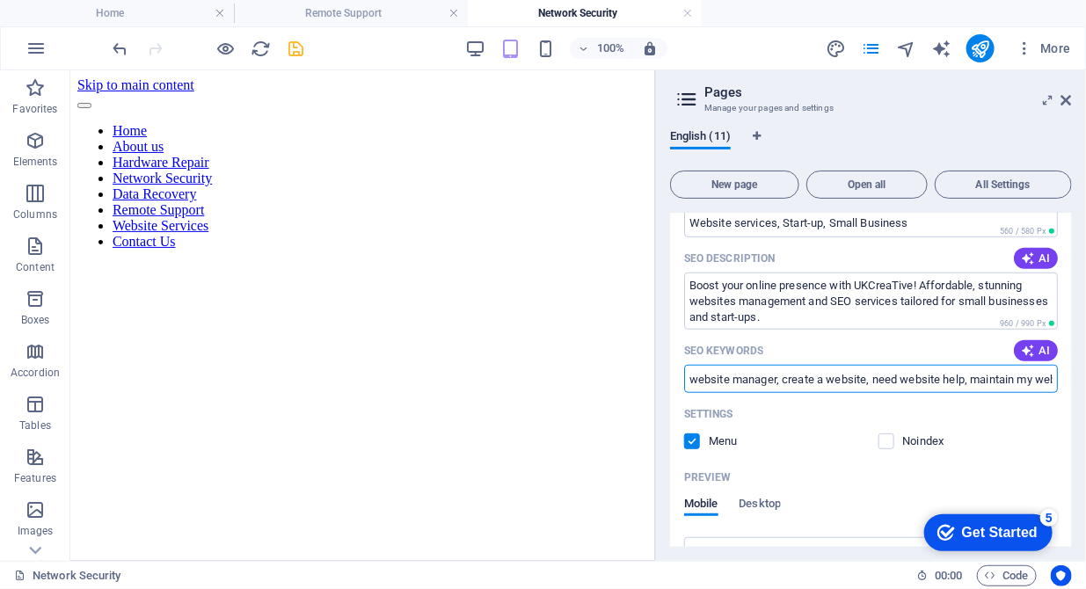
click at [904, 379] on input "website manager, create a website, need website help, maintain my website, webs…" at bounding box center [871, 379] width 374 height 28
click at [1029, 348] on icon "button" at bounding box center [1028, 351] width 14 height 14
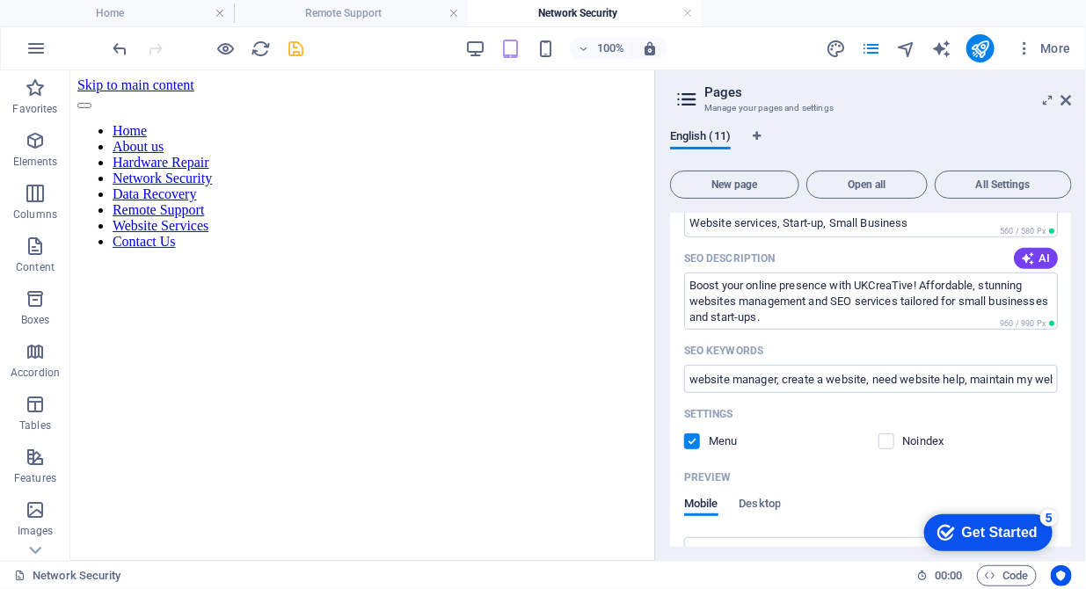
type input "website design, SEO services, eCommerce solutions, small business growth, affor…"
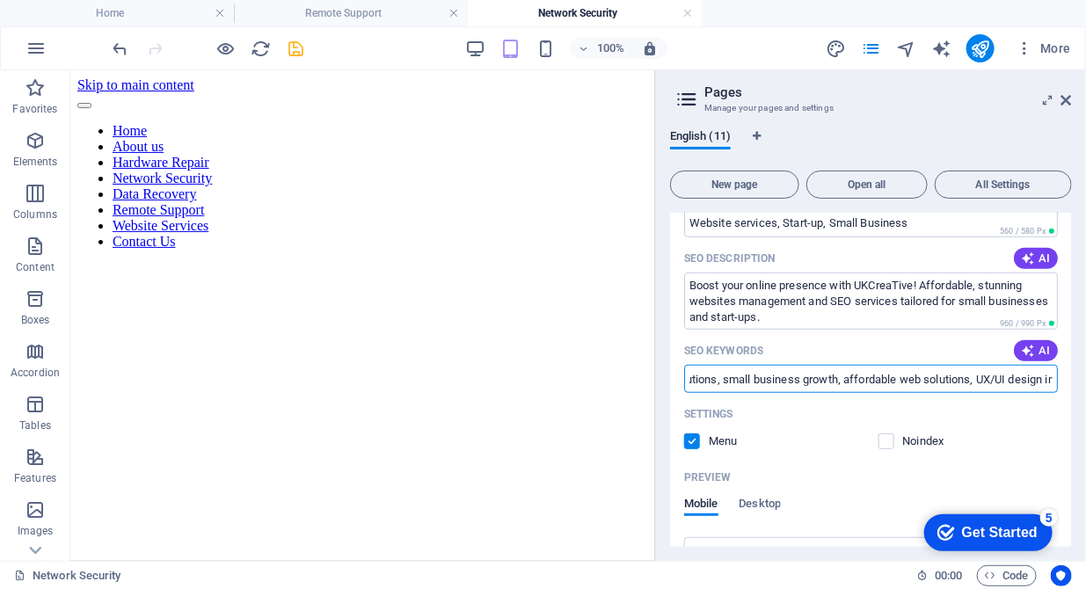
scroll to position [0, 298]
drag, startPoint x: 886, startPoint y: 380, endPoint x: 1088, endPoint y: 376, distance: 202.2
click at [1085, 376] on html "DDITP Computer Repairs, Setup, Maintenance Upgrades, Security for Homes and Sma…" at bounding box center [543, 294] width 1086 height 589
click at [901, 373] on input "website design, SEO services, eCommerce solutions, small business growth, affor…" at bounding box center [871, 379] width 374 height 28
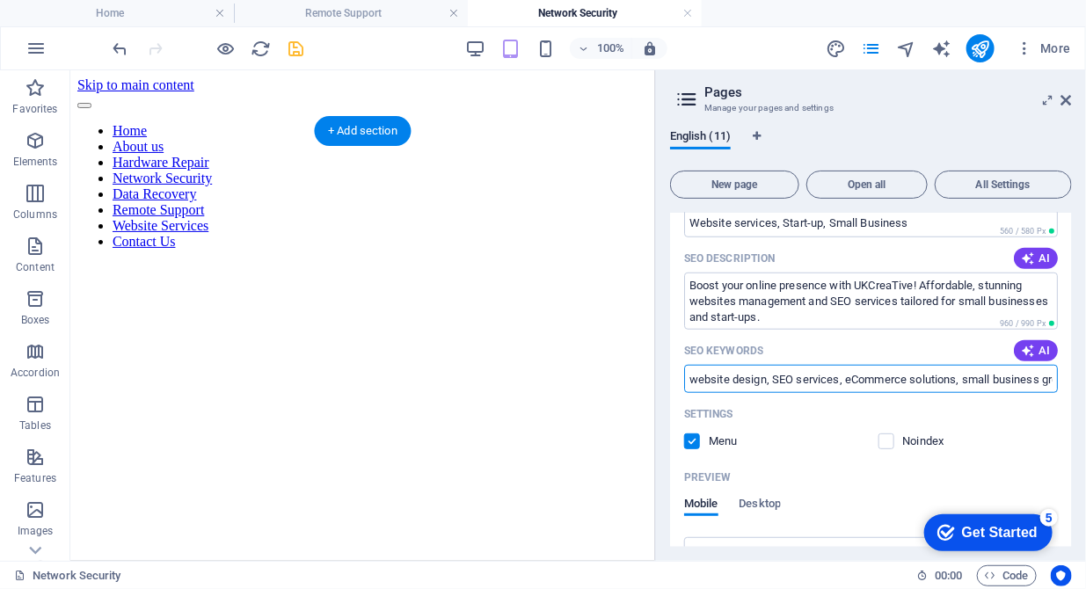
drag, startPoint x: 984, startPoint y: 445, endPoint x: 636, endPoint y: 364, distance: 357.4
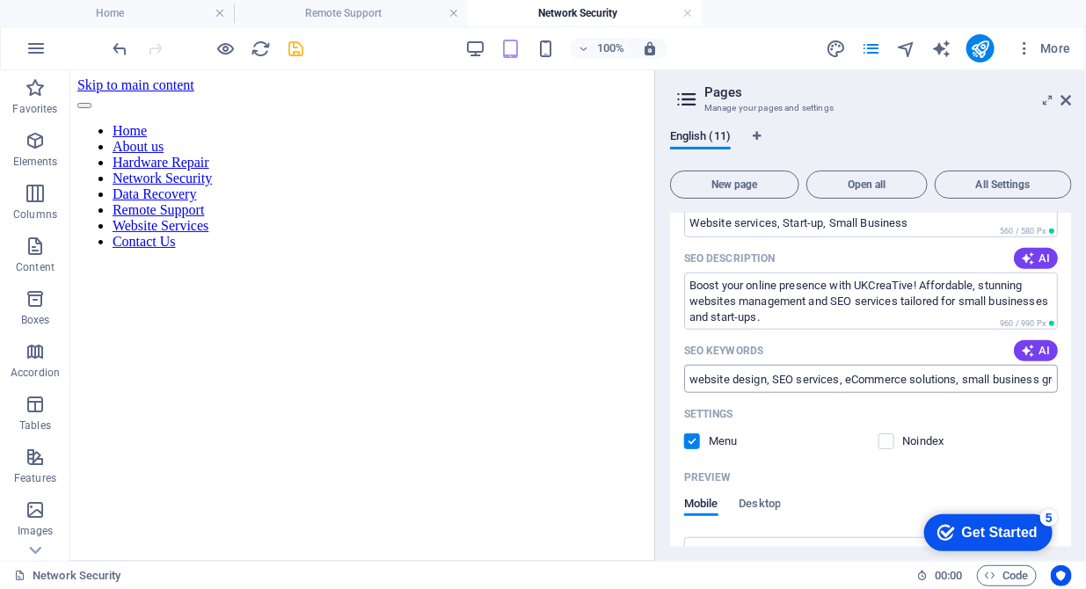
click at [752, 372] on input "website design, SEO services, eCommerce solutions, small business growth, affor…" at bounding box center [871, 379] width 374 height 28
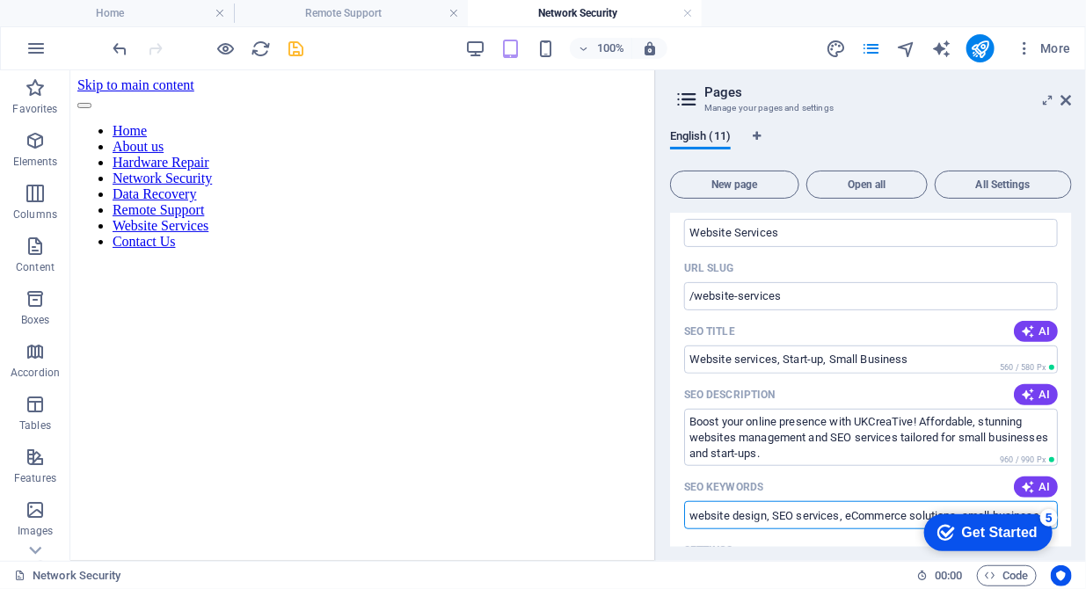
scroll to position [492, 0]
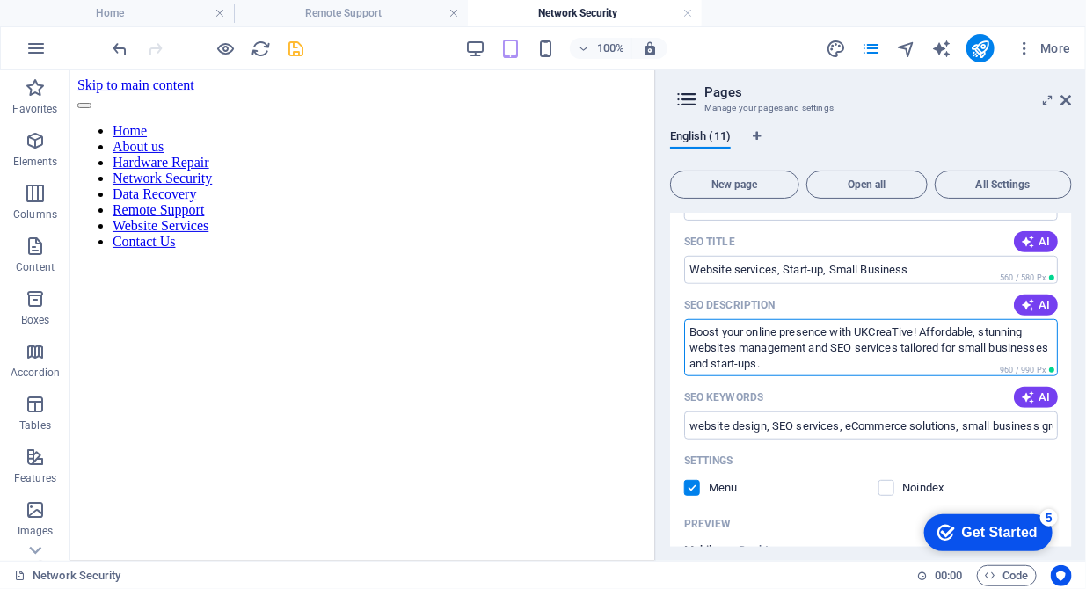
click at [742, 345] on textarea "Boost your online presence with UKCreaTive! Affordable, stunning websites manag…" at bounding box center [871, 347] width 374 height 57
drag, startPoint x: 1031, startPoint y: 333, endPoint x: 976, endPoint y: 331, distance: 55.4
click at [976, 331] on textarea "Boost your online presence with UKCreaTive! Affordable, stunning websites conte…" at bounding box center [871, 347] width 374 height 57
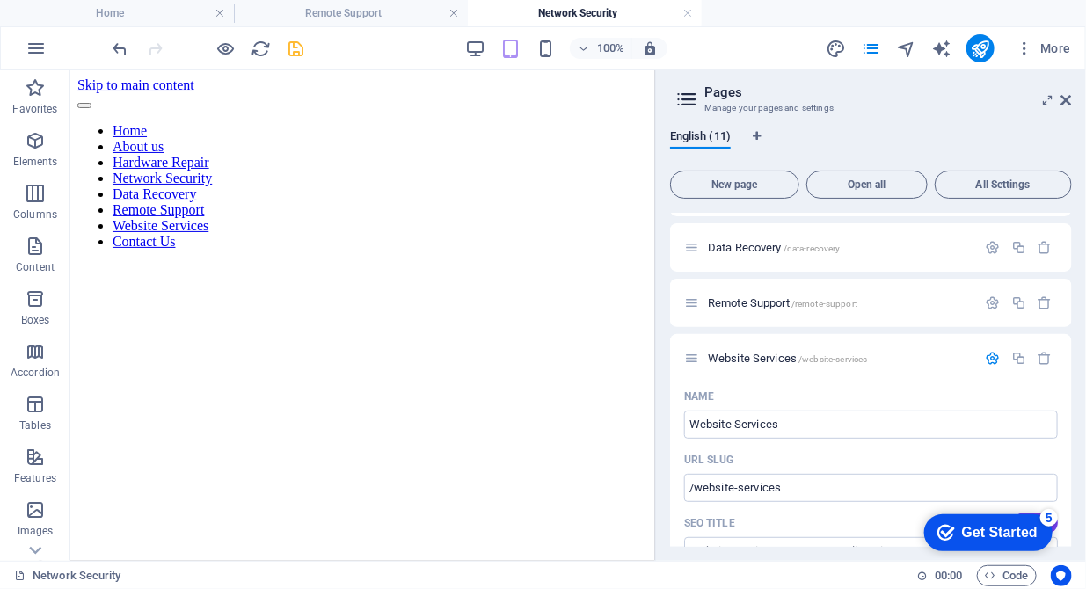
scroll to position [222, 0]
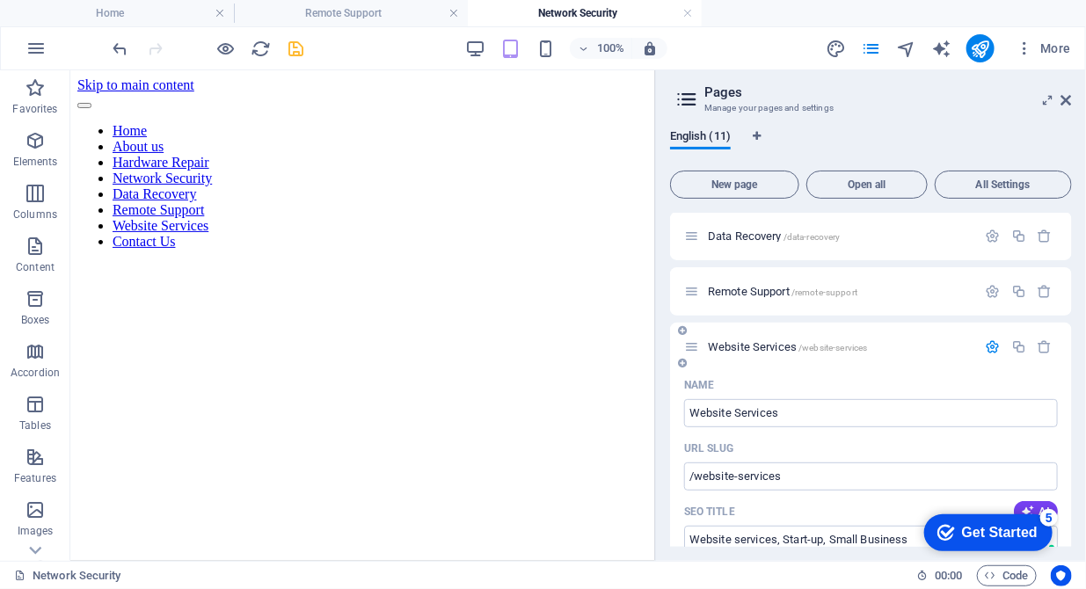
type textarea "Boost your online presence with UKCreaTive! Affordable websites content managem…"
click at [988, 339] on icon "button" at bounding box center [993, 346] width 15 height 15
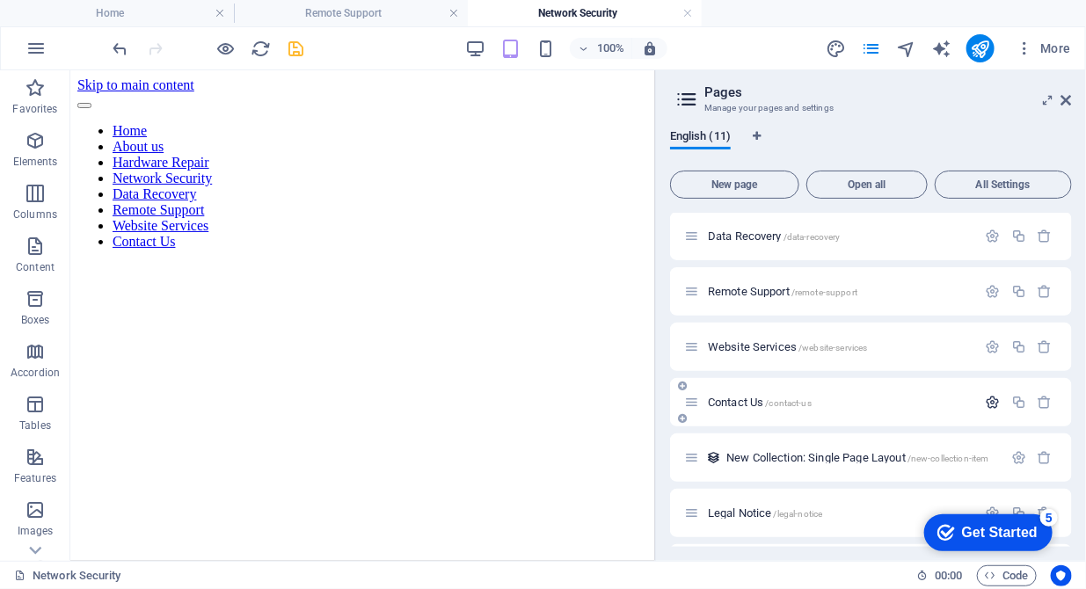
click at [993, 401] on icon "button" at bounding box center [993, 402] width 15 height 15
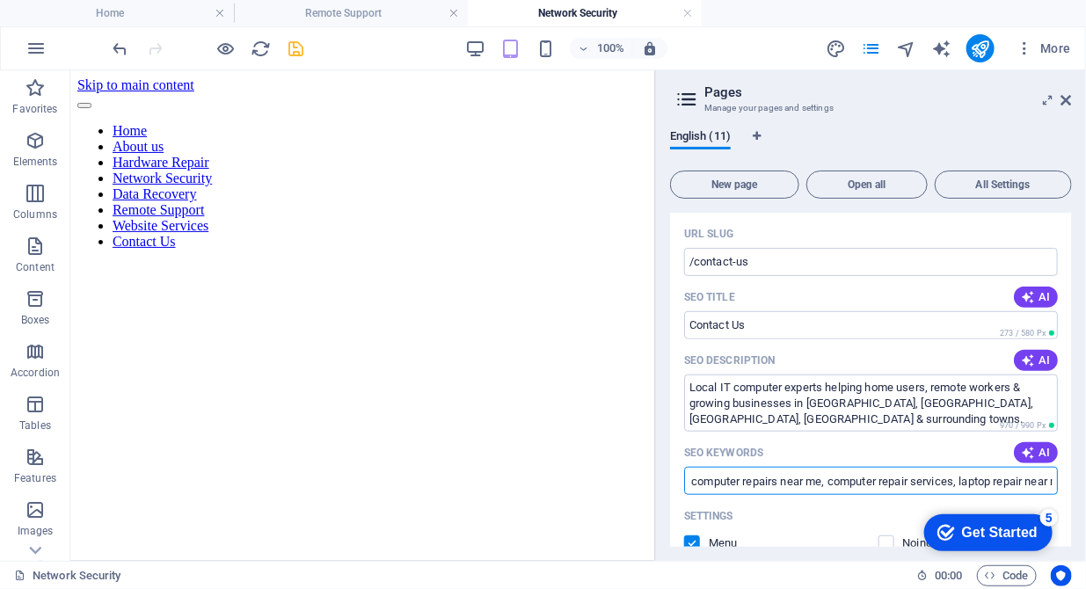
scroll to position [0, 258]
drag, startPoint x: 826, startPoint y: 485, endPoint x: 1055, endPoint y: 479, distance: 228.7
click at [1055, 479] on div "Name Contact Us ​ URL SLUG /contact-us ​ SEO Title AI ​ 273 / 580 Px SEO Descri…" at bounding box center [871, 518] width 402 height 725
click at [980, 478] on input "computer repair, computer repairs near me, computer repair services, laptop rep…" at bounding box center [871, 481] width 374 height 28
click at [983, 41] on icon "publish" at bounding box center [980, 49] width 20 height 20
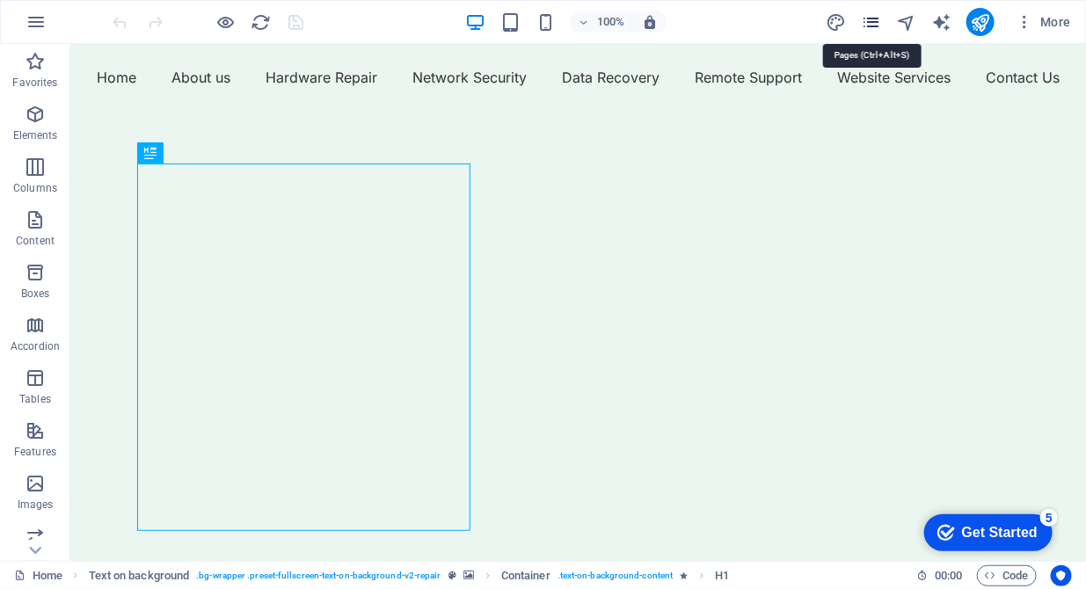
click at [0, 0] on icon "pages" at bounding box center [0, 0] width 0 height 0
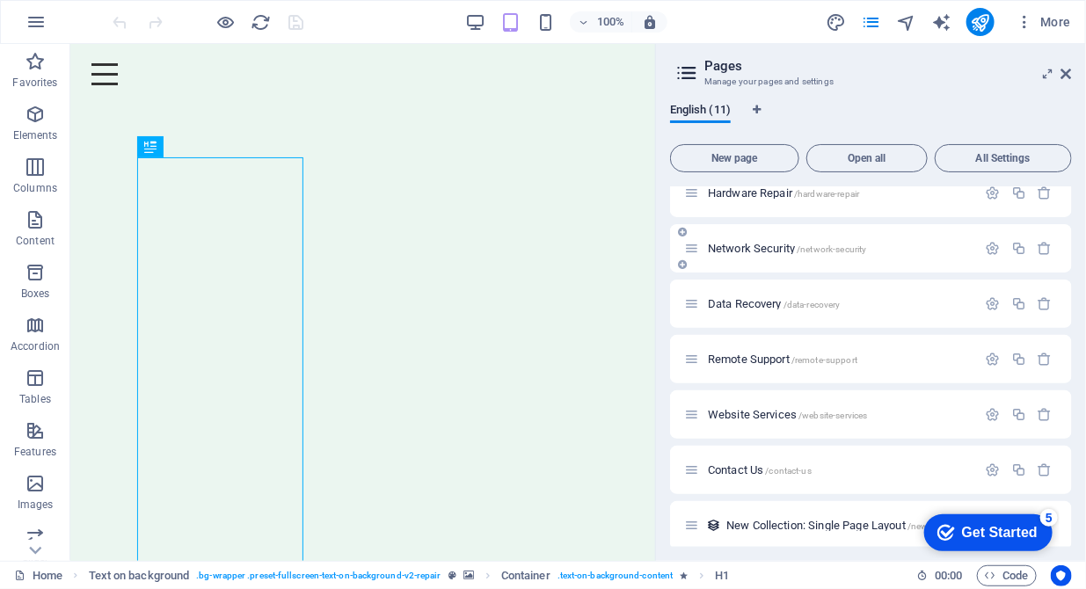
scroll to position [179, 0]
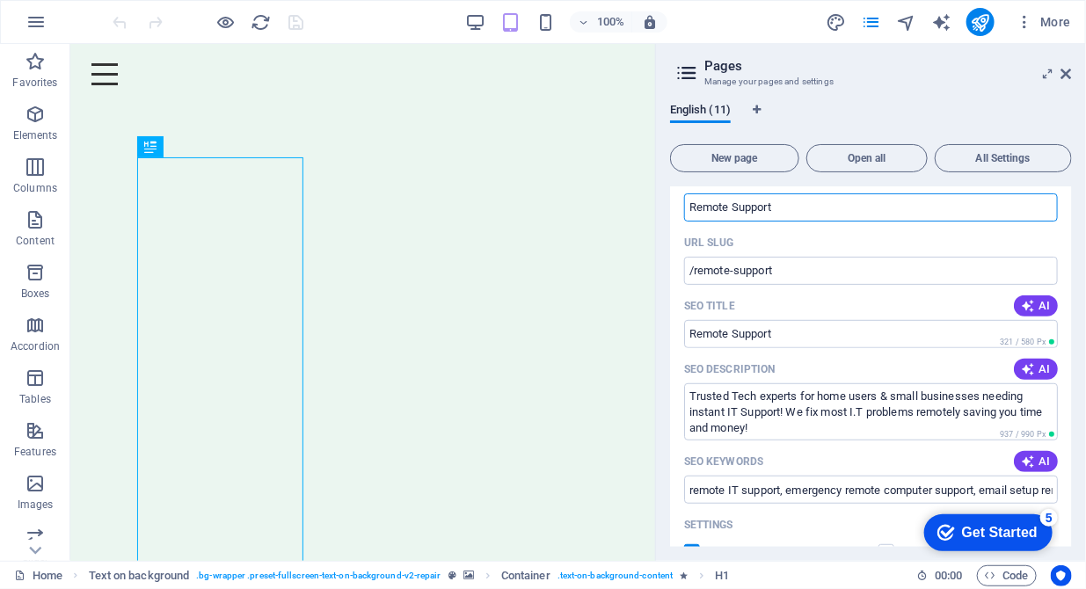
scroll to position [360, 0]
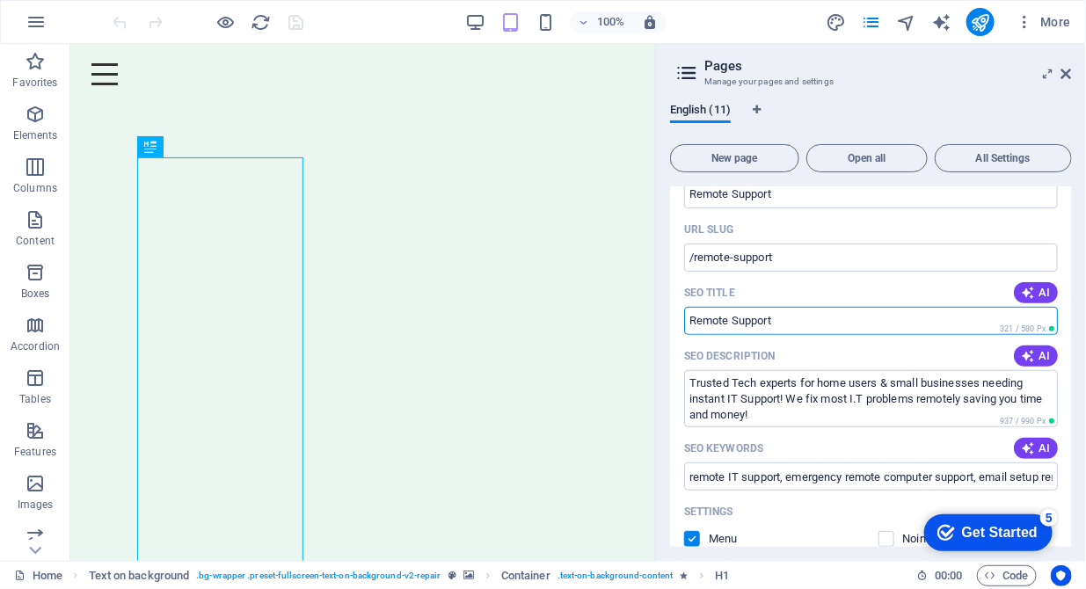
click at [787, 324] on input "Remote Support" at bounding box center [871, 321] width 374 height 28
click at [779, 316] on input "Remote Support" at bounding box center [871, 321] width 374 height 28
drag, startPoint x: 779, startPoint y: 316, endPoint x: 668, endPoint y: 316, distance: 110.8
drag, startPoint x: 1014, startPoint y: 359, endPoint x: 651, endPoint y: 329, distance: 364.3
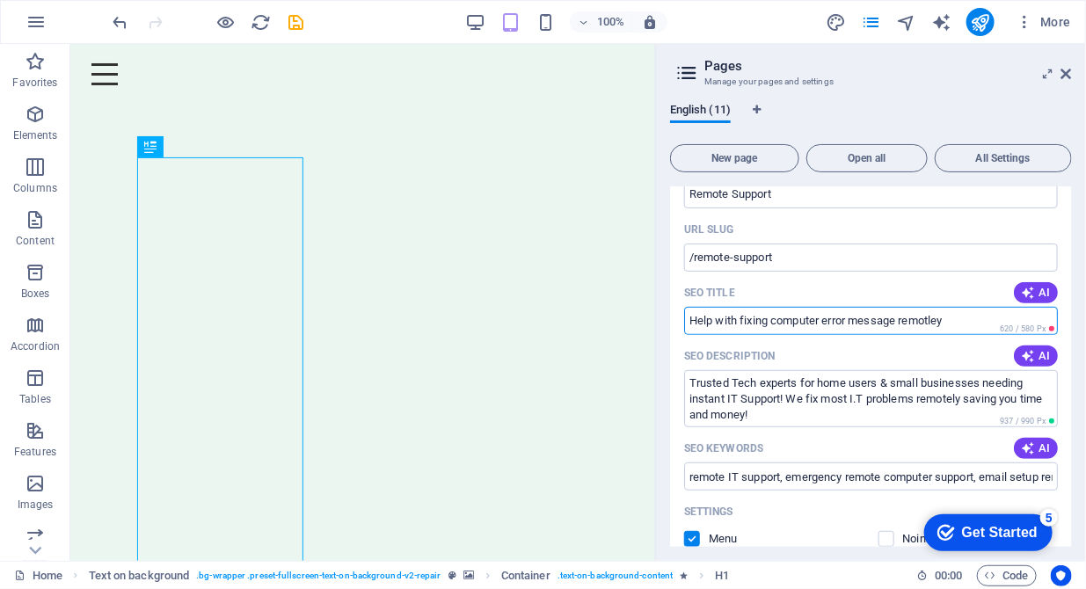
click at [927, 324] on input "Help with fixing computer error message remotley" at bounding box center [871, 321] width 374 height 28
click at [688, 320] on input "Help with fixing computer error message remotely" at bounding box center [871, 321] width 374 height 28
click at [782, 323] on input "Remote help with fixing computer error message remotely" at bounding box center [871, 321] width 374 height 28
drag, startPoint x: 995, startPoint y: 316, endPoint x: 942, endPoint y: 319, distance: 53.7
click at [942, 319] on input "Remote help with fixing computer error message remotely" at bounding box center [871, 321] width 374 height 28
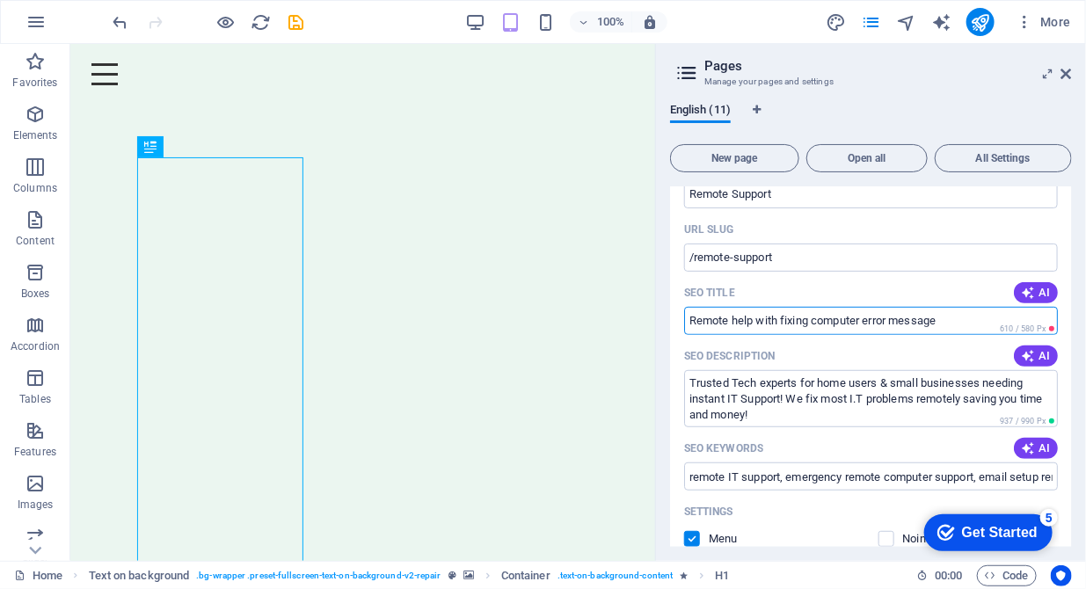
click at [783, 319] on input "Remote help with fixing computer error message" at bounding box center [871, 321] width 374 height 28
type input "Remote help to fix computer error message"
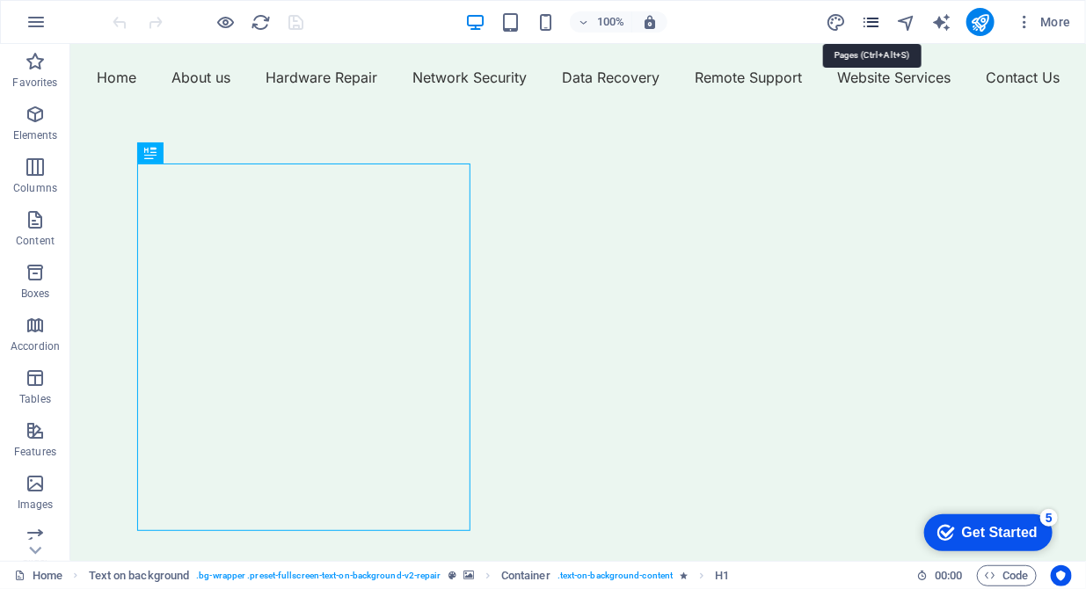
click at [871, 24] on icon "pages" at bounding box center [871, 22] width 20 height 20
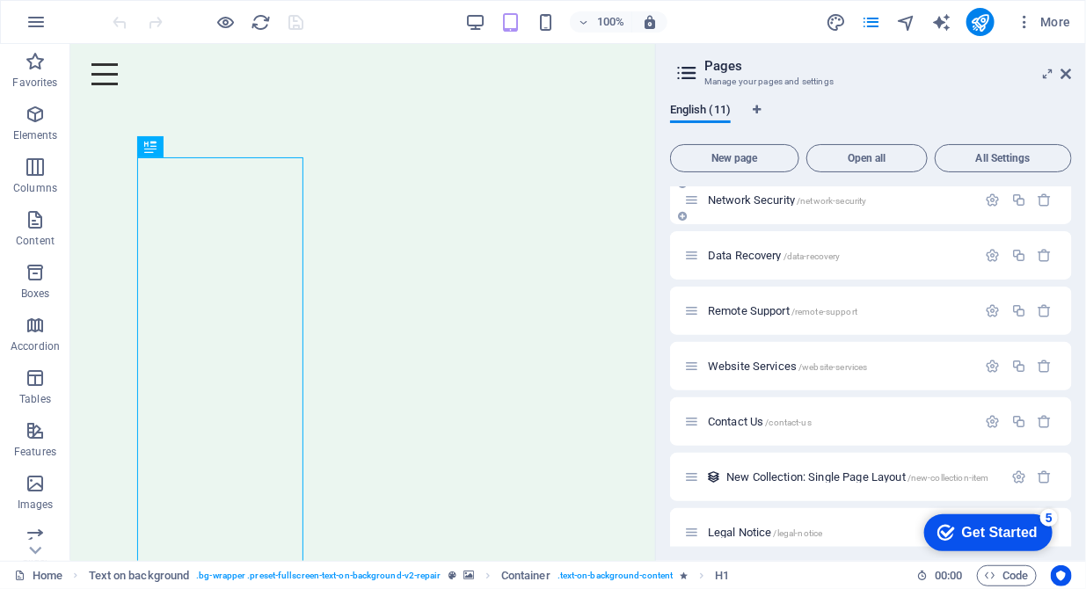
scroll to position [179, 0]
click at [986, 417] on icon "button" at bounding box center [993, 418] width 15 height 15
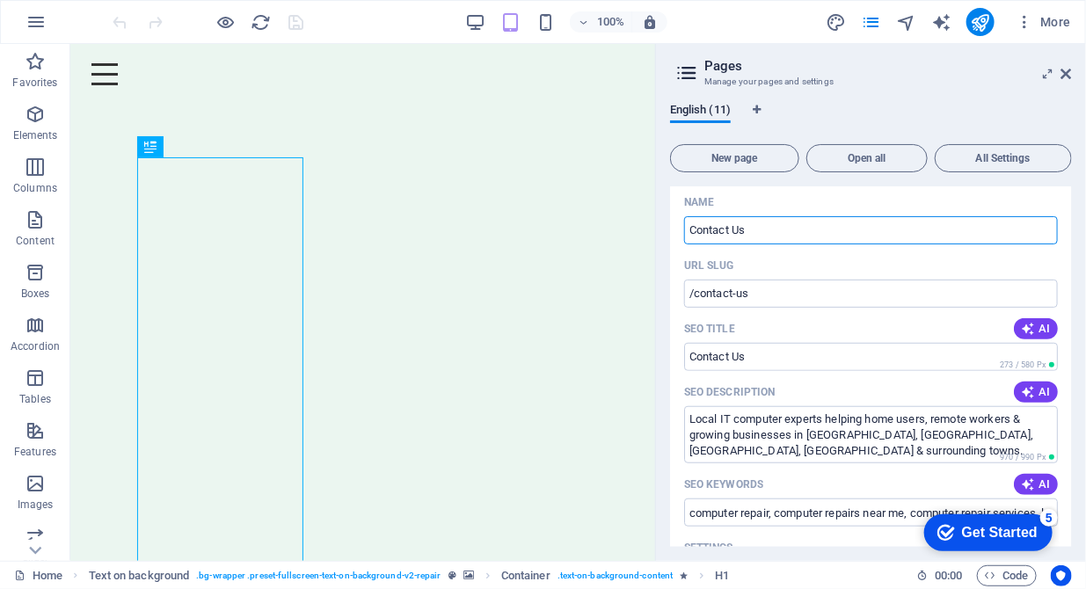
scroll to position [449, 0]
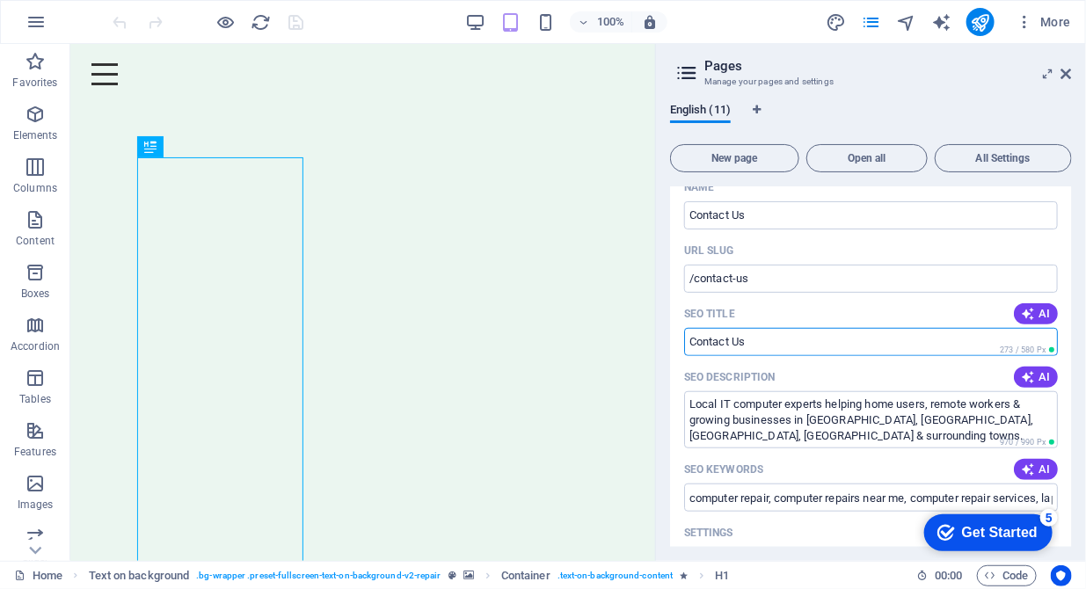
click at [820, 338] on input "SEO Title" at bounding box center [871, 342] width 374 height 28
click at [690, 339] on input "SEO Title" at bounding box center [871, 342] width 374 height 28
click at [768, 341] on input "SEO Title" at bounding box center [871, 342] width 374 height 28
click at [809, 345] on input "Computer Installs Maintanince" at bounding box center [871, 342] width 374 height 28
drag, startPoint x: 782, startPoint y: 342, endPoint x: 740, endPoint y: 338, distance: 41.5
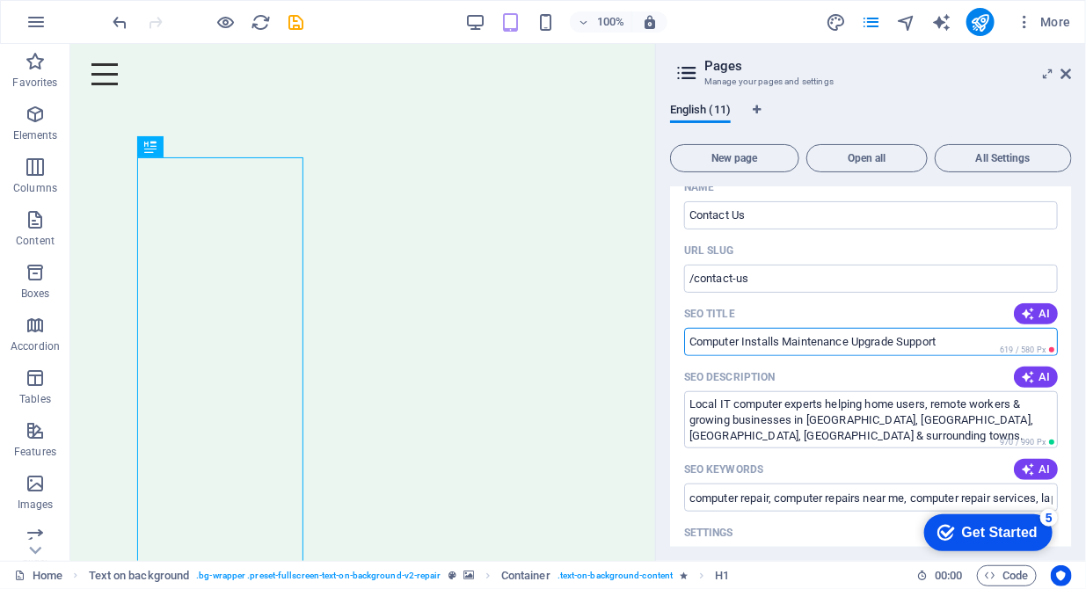
click at [740, 338] on input "Computer Installs Maintenance Upgrade Support" at bounding box center [871, 342] width 374 height 28
click at [813, 339] on input "Computer Maintenance Upgrade Support" at bounding box center [871, 342] width 374 height 28
click at [865, 341] on input "Computer Maintenance | Upgrade Support" at bounding box center [871, 342] width 374 height 28
drag, startPoint x: 811, startPoint y: 343, endPoint x: 746, endPoint y: 343, distance: 65.1
click at [746, 343] on input "Computer Maintenance | Upgrade | Support" at bounding box center [871, 342] width 374 height 28
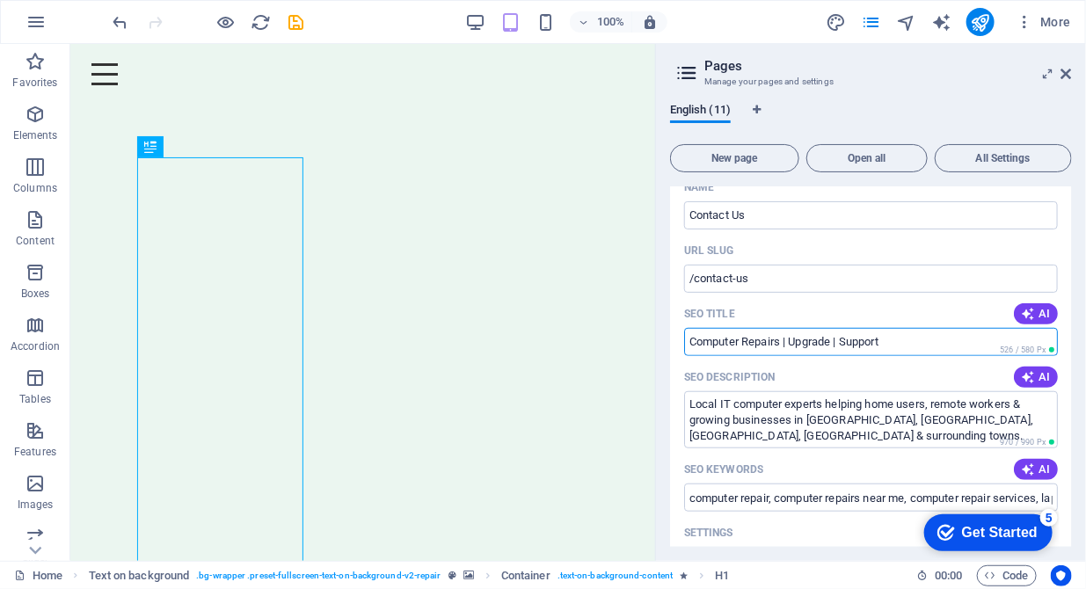
drag, startPoint x: 836, startPoint y: 339, endPoint x: 793, endPoint y: 338, distance: 43.1
click at [793, 338] on input "Computer Repairs | Upgrade | Support" at bounding box center [871, 342] width 374 height 28
click at [830, 346] on input "Computer Repairs | Maintaniance | Support" at bounding box center [871, 342] width 374 height 28
type input "Computer Repairs | Maintenance | Support"
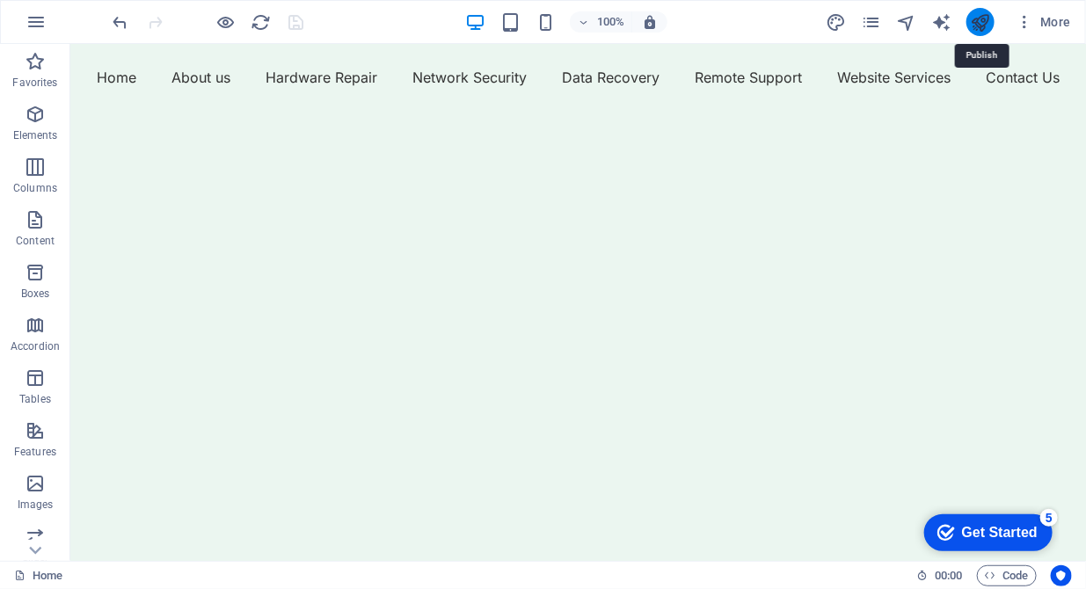
click at [0, 0] on icon "publish" at bounding box center [0, 0] width 0 height 0
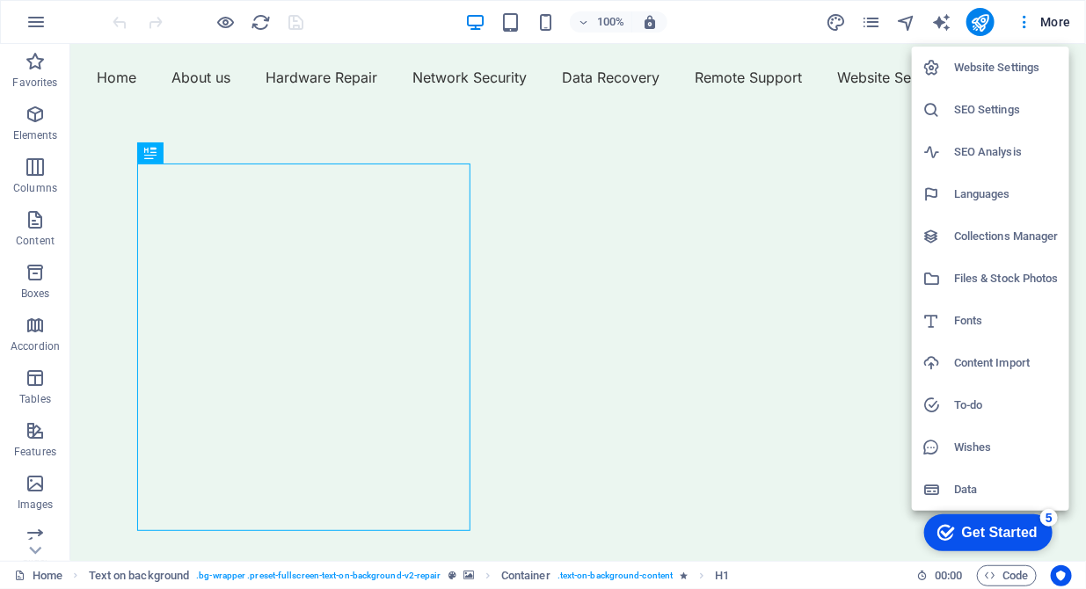
click at [994, 109] on h6 "SEO Settings" at bounding box center [1006, 109] width 105 height 21
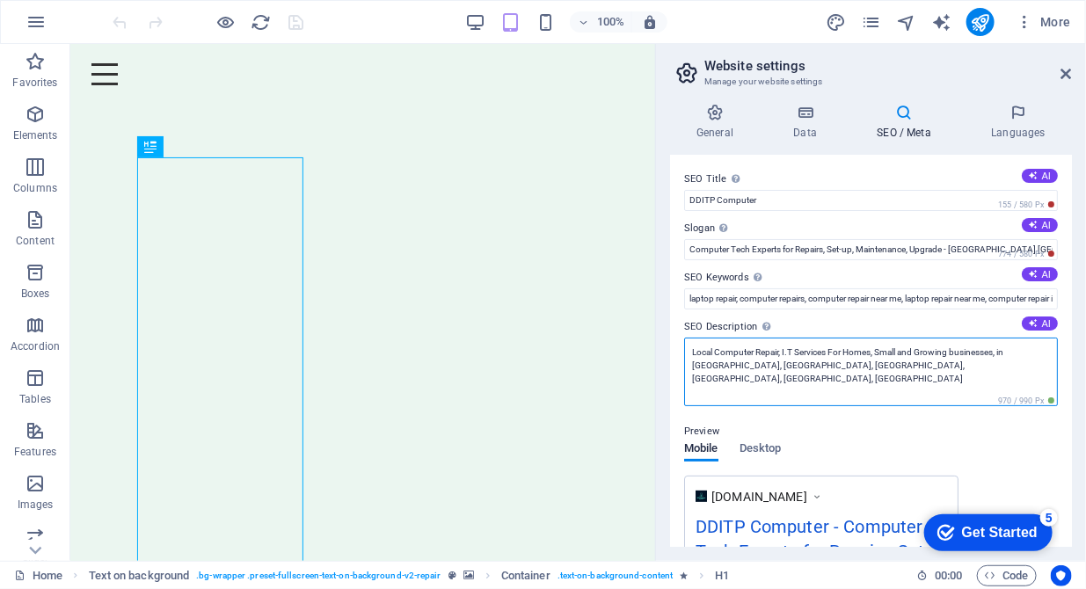
drag, startPoint x: 959, startPoint y: 364, endPoint x: 910, endPoint y: 356, distance: 49.9
drag, startPoint x: 964, startPoint y: 367, endPoint x: 908, endPoint y: 366, distance: 55.4
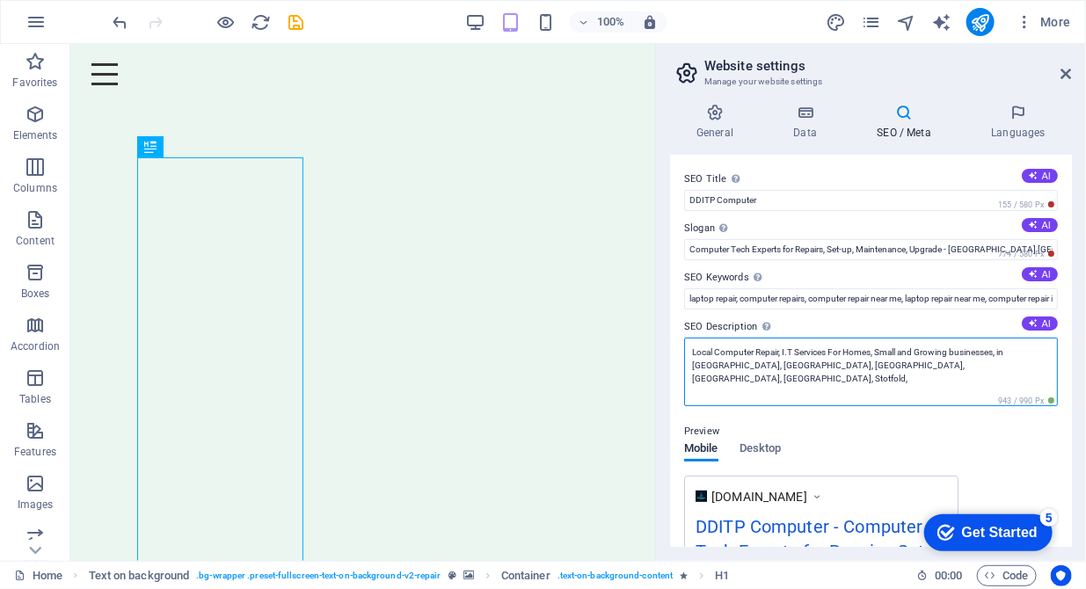
paste textarea "Norton"
drag, startPoint x: 714, startPoint y: 352, endPoint x: 680, endPoint y: 349, distance: 33.5
drag, startPoint x: 971, startPoint y: 364, endPoint x: 937, endPoint y: 363, distance: 33.4
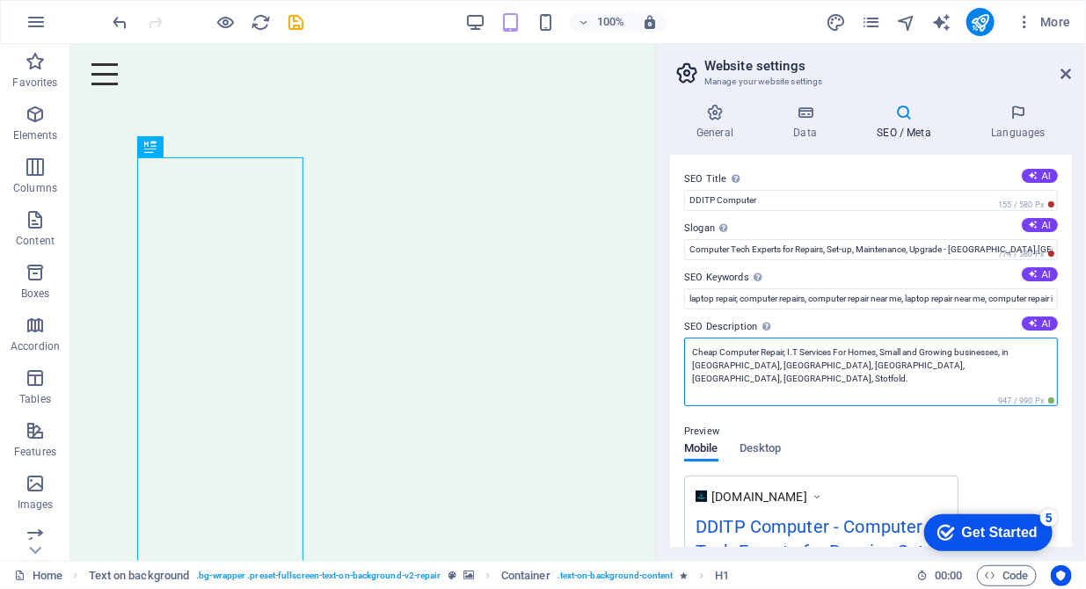
type textarea "Cheap Computer Repair, I.T Services For Homes, Small and Growing businesses, in…"
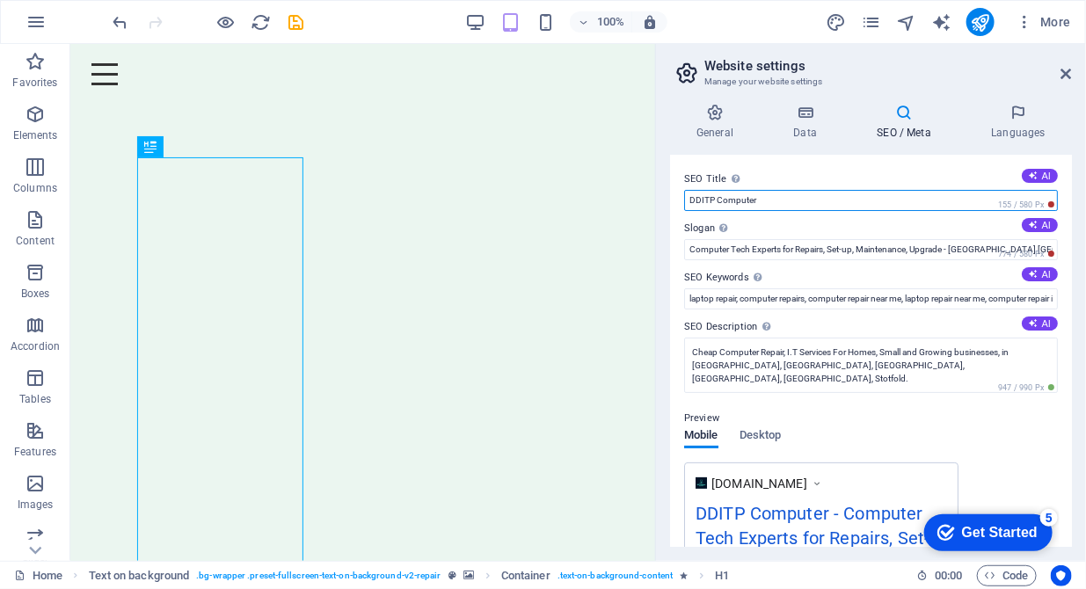
click at [0, 0] on input "DDITP Computer" at bounding box center [0, 0] width 0 height 0
type input "DDITP Computer"
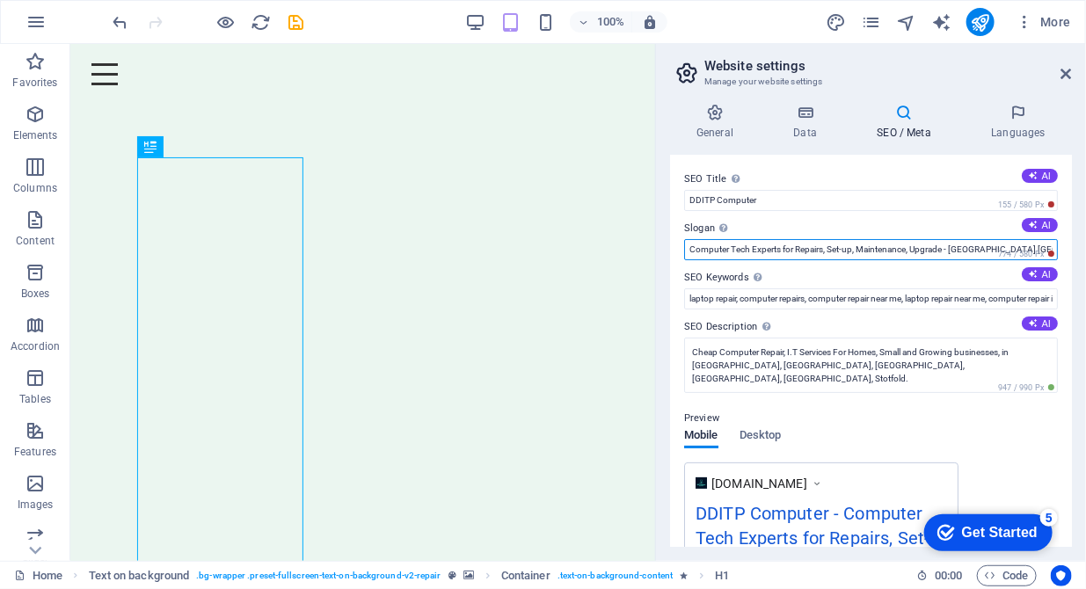
click at [789, 251] on input "Computer Tech Experts for Repairs, Set-up, Maintenance, Upgrade - Hertfordshire…" at bounding box center [871, 249] width 374 height 21
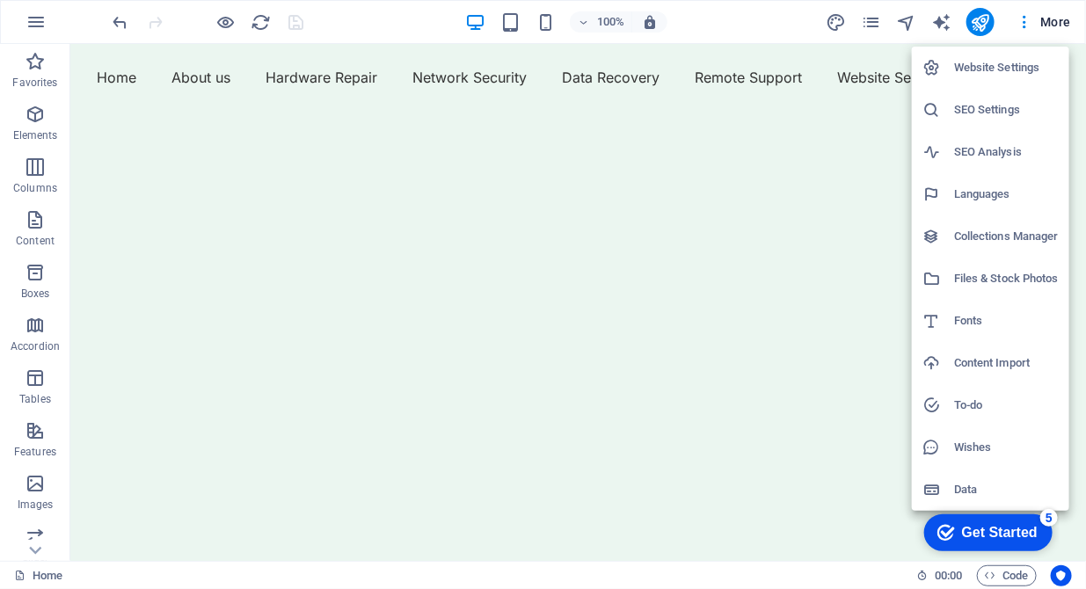
click at [974, 119] on h6 "SEO Settings" at bounding box center [1006, 109] width 105 height 21
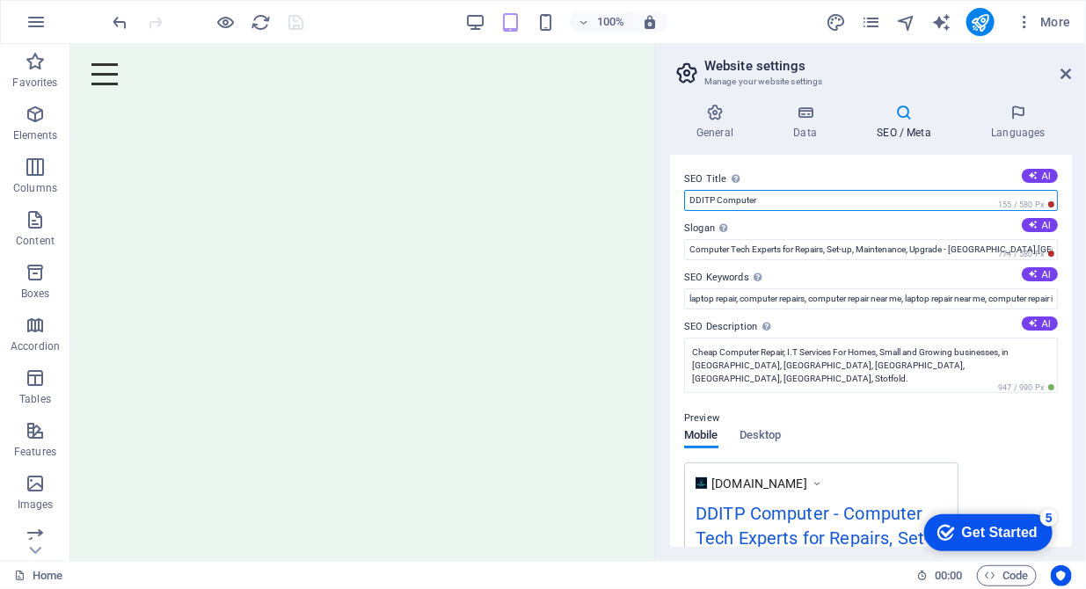
click at [801, 200] on input "DDITP Computer" at bounding box center [871, 200] width 374 height 21
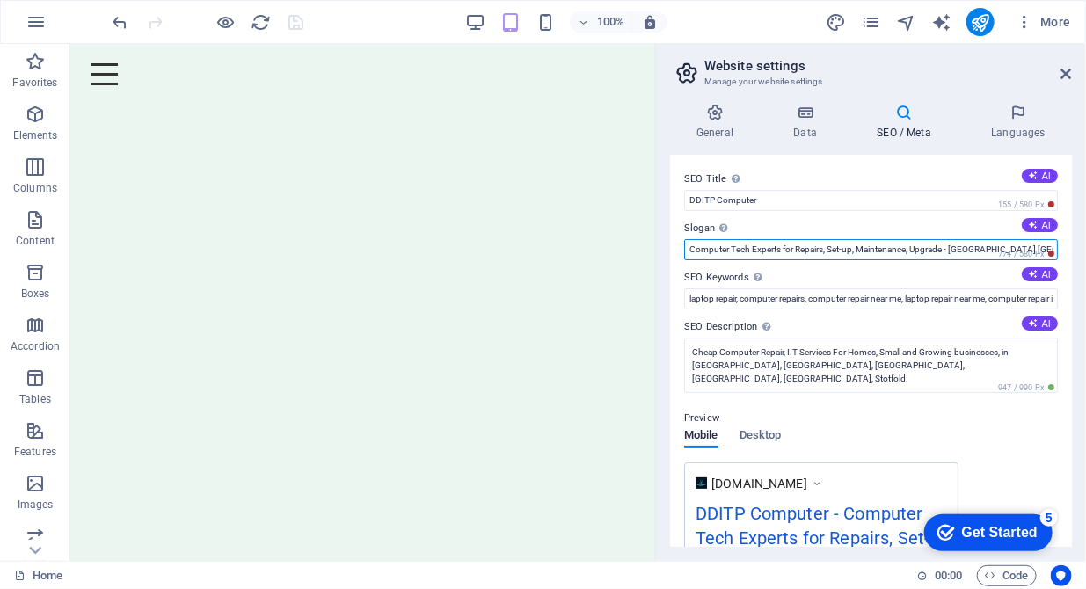
click at [690, 250] on input "Computer Tech Experts for Repairs, Set-up, Maintenance, Upgrade - Hertfordshire…" at bounding box center [871, 249] width 374 height 21
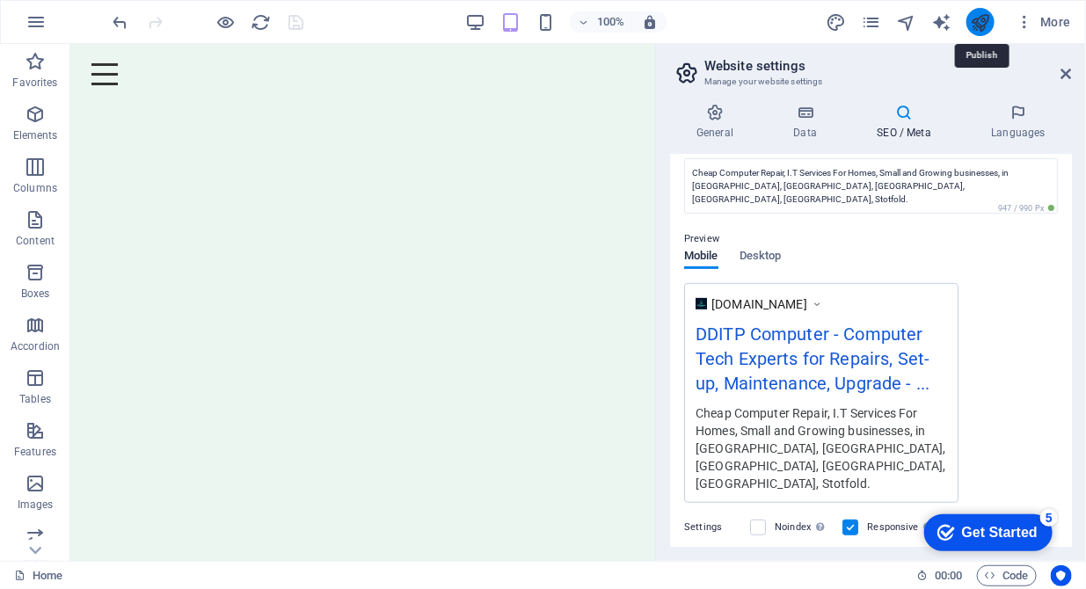
click at [0, 0] on icon "publish" at bounding box center [0, 0] width 0 height 0
